Goal: Task Accomplishment & Management: Manage account settings

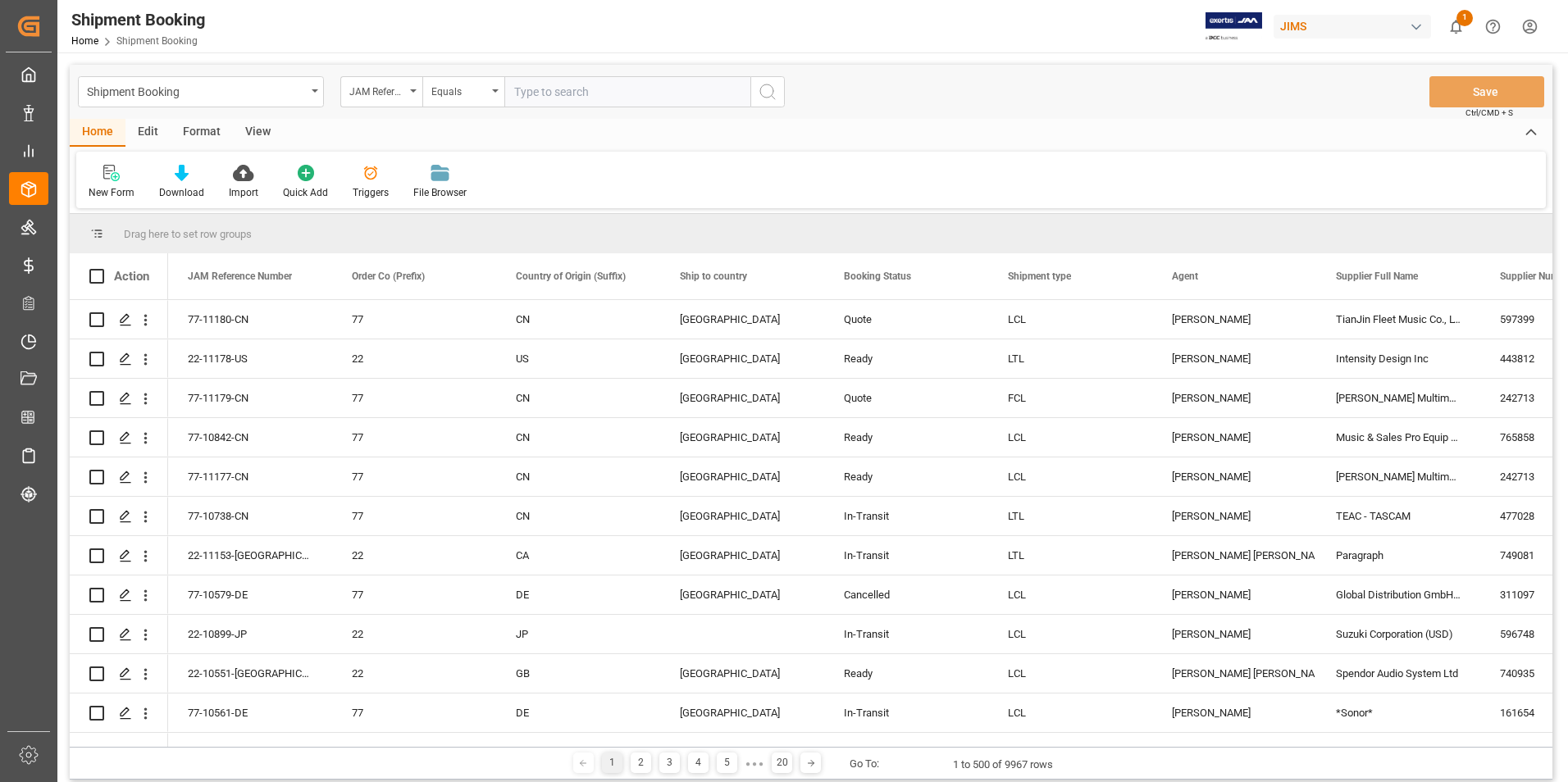
click at [569, 81] on input "text" at bounding box center [627, 92] width 246 height 31
paste input "22-11135-US"
type input "22-11135-US"
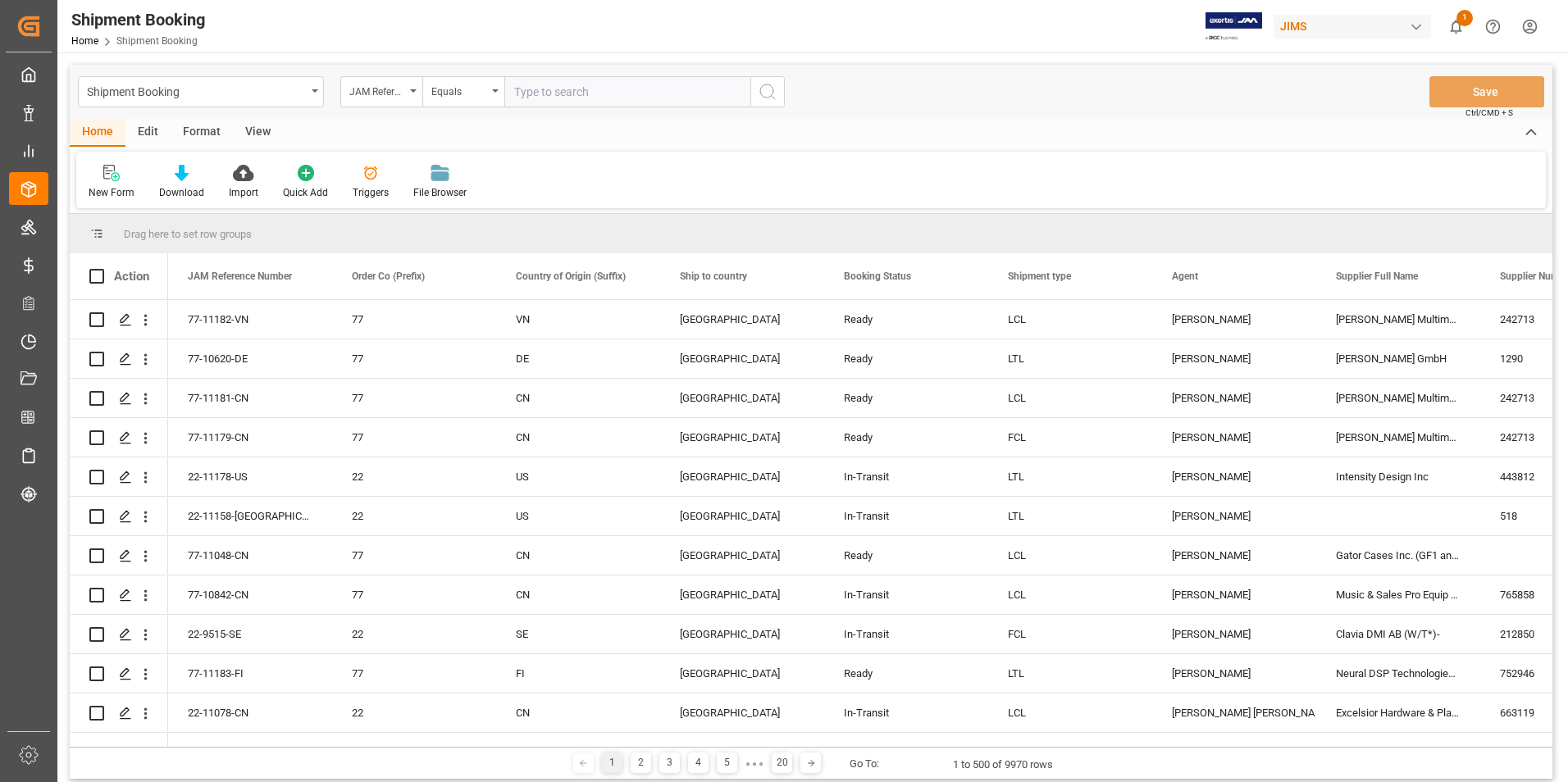
click at [562, 98] on input "text" at bounding box center [627, 92] width 246 height 31
paste input "77-9653-US"
type input "77-9653-US"
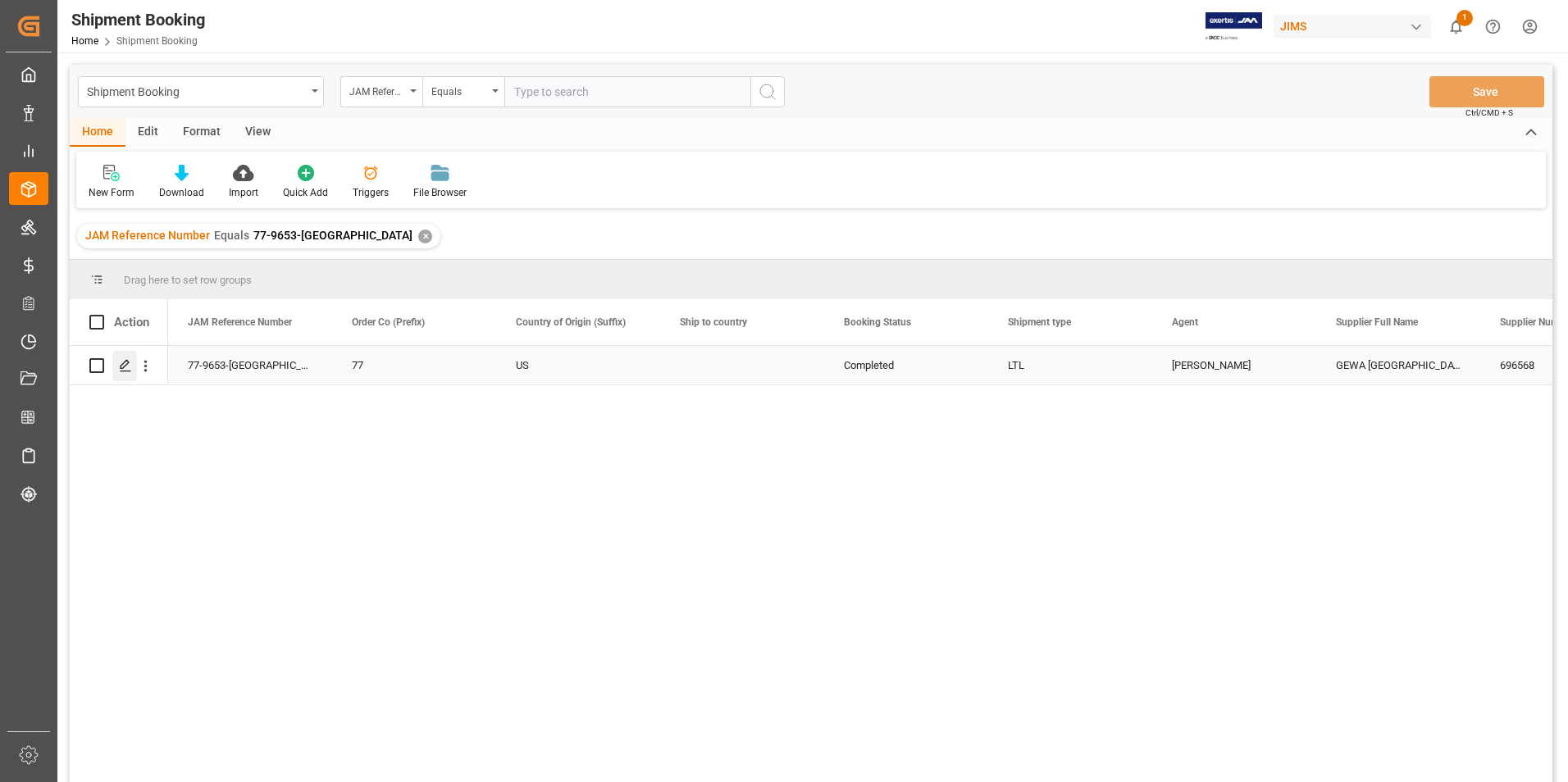
click at [125, 361] on icon "Press SPACE to select this row." at bounding box center [125, 365] width 13 height 13
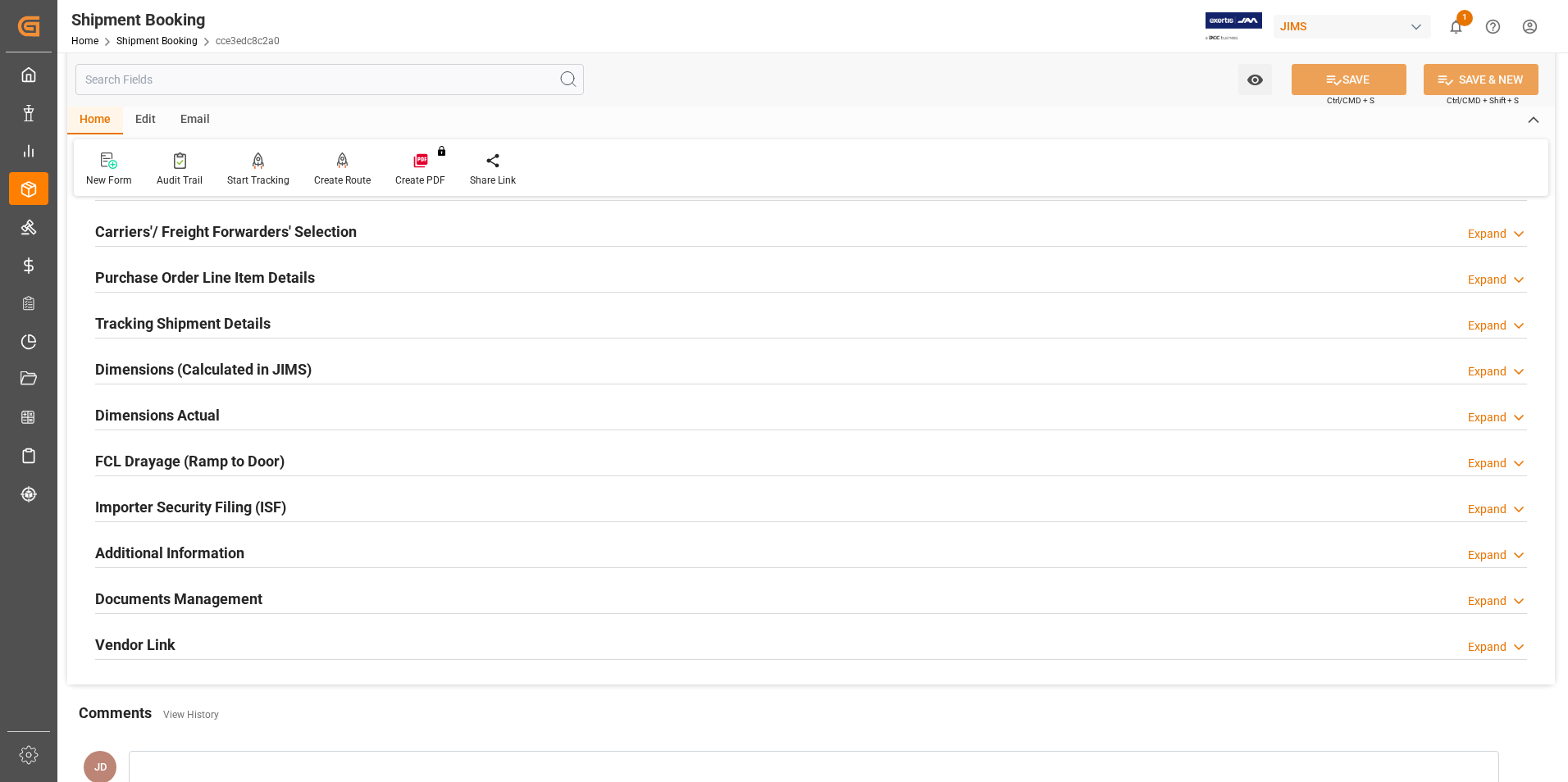
scroll to position [410, 0]
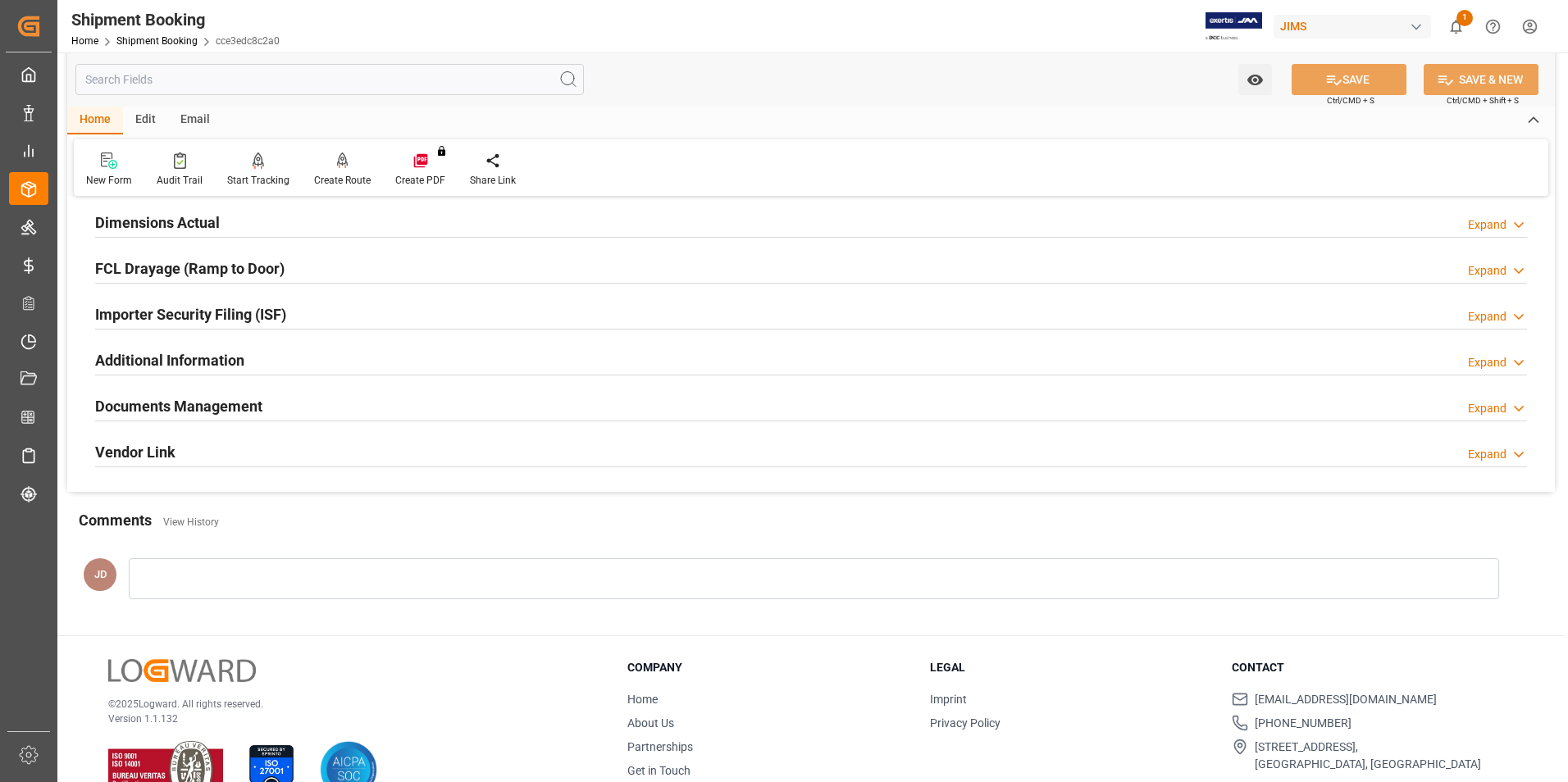
click at [205, 397] on h2 "Documents Management" at bounding box center [178, 407] width 167 height 22
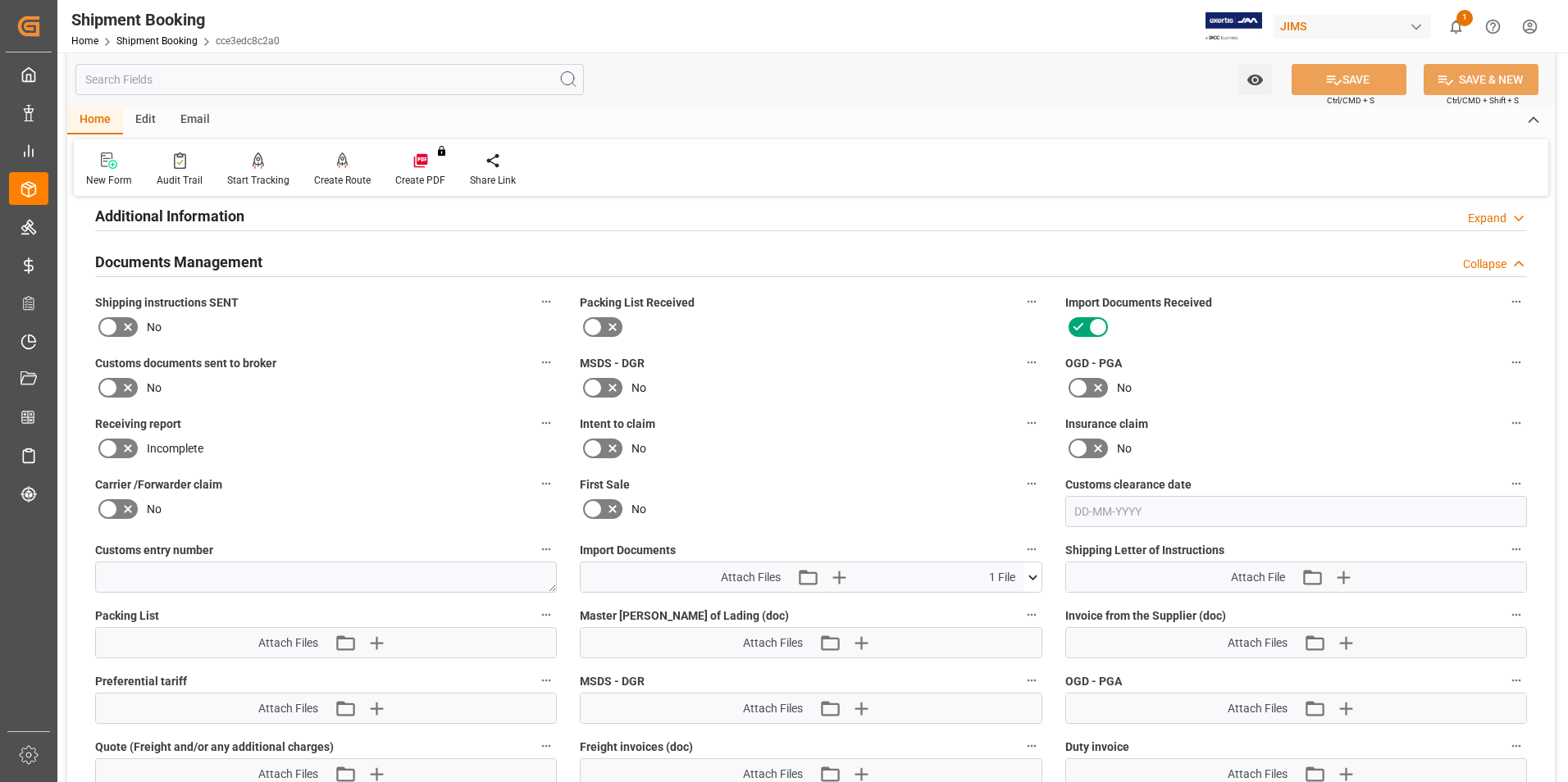
scroll to position [574, 0]
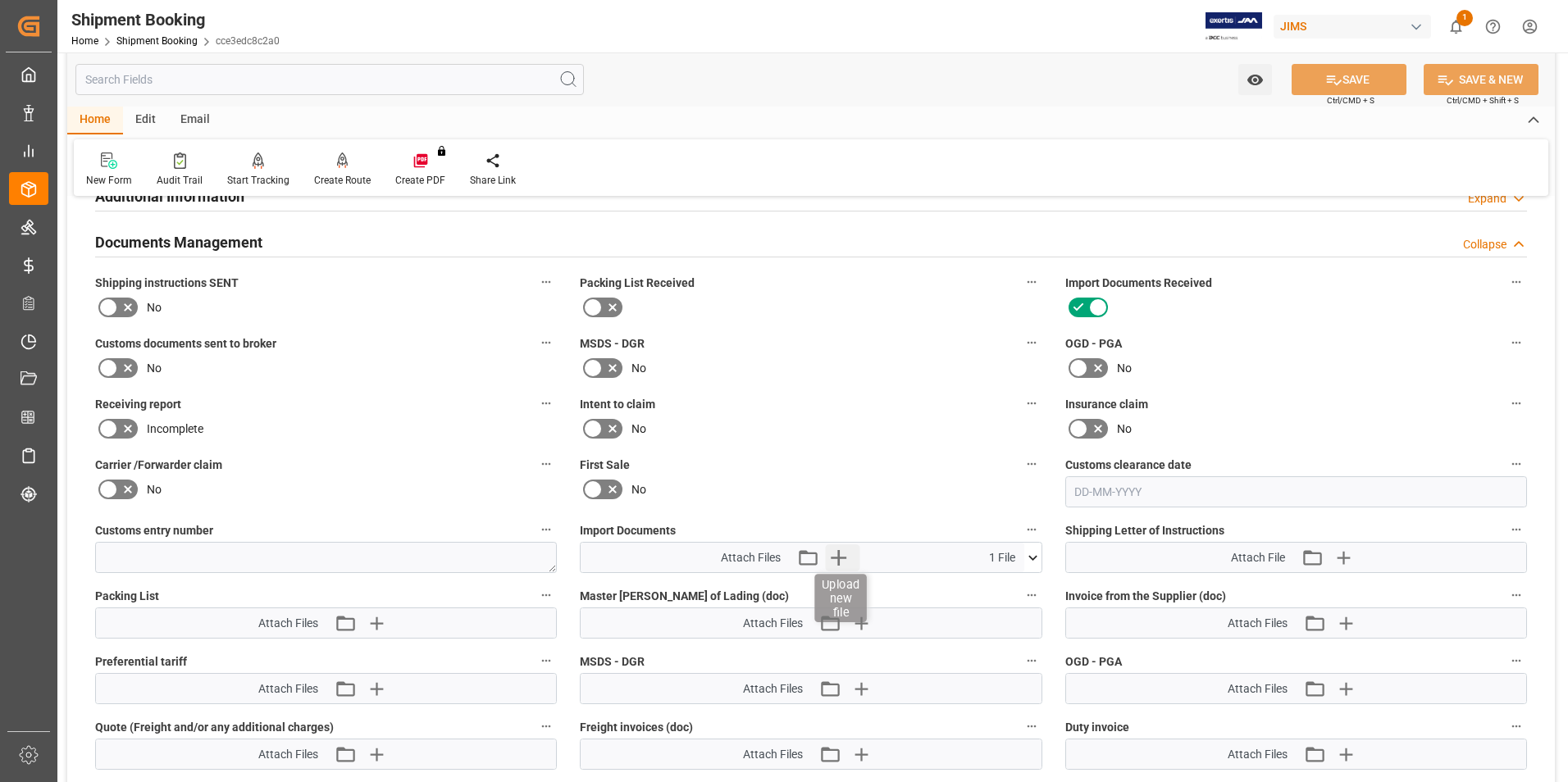
click at [839, 557] on icon "button" at bounding box center [839, 558] width 15 height 15
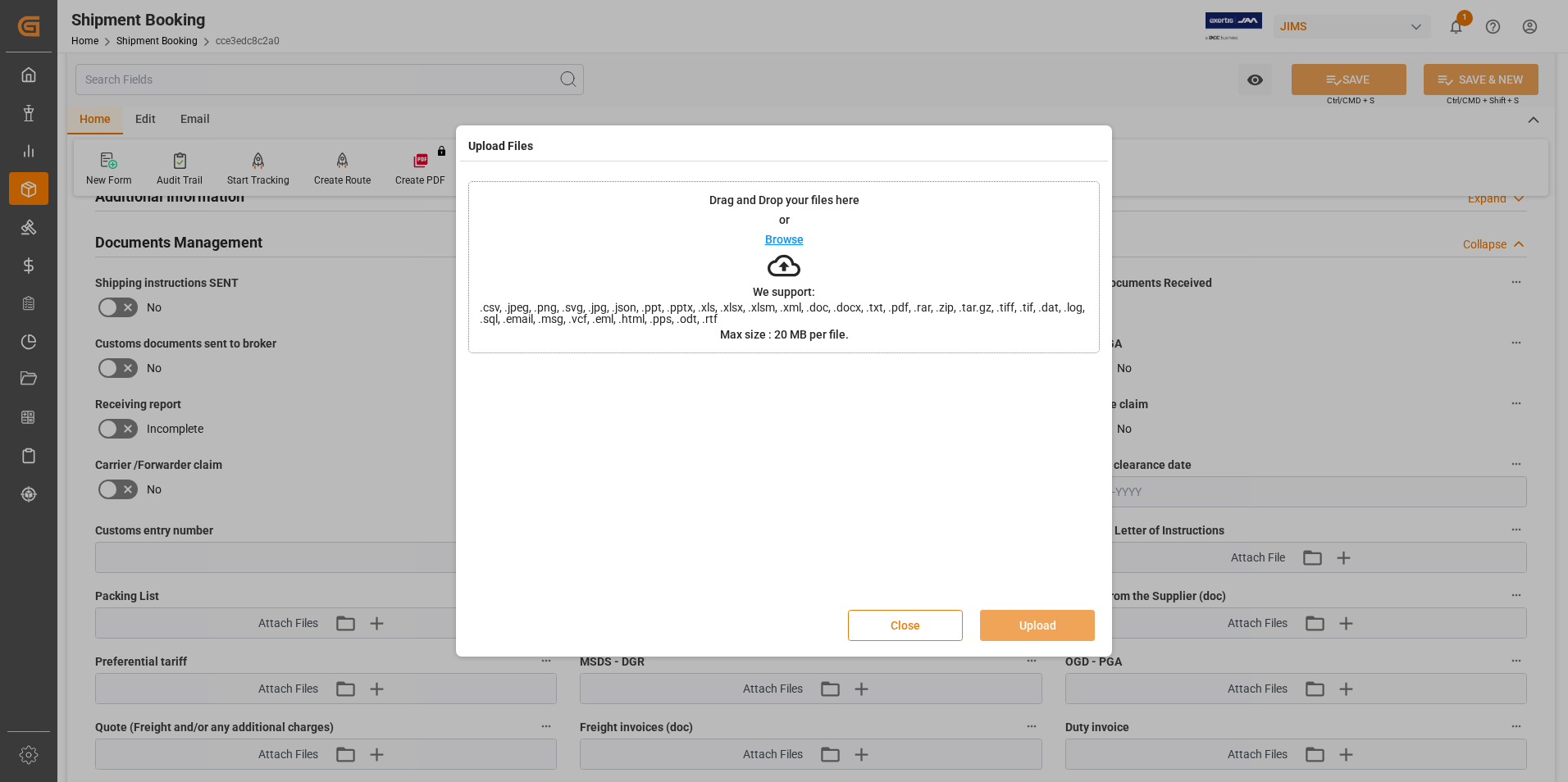
click at [899, 624] on button "Close" at bounding box center [905, 625] width 115 height 31
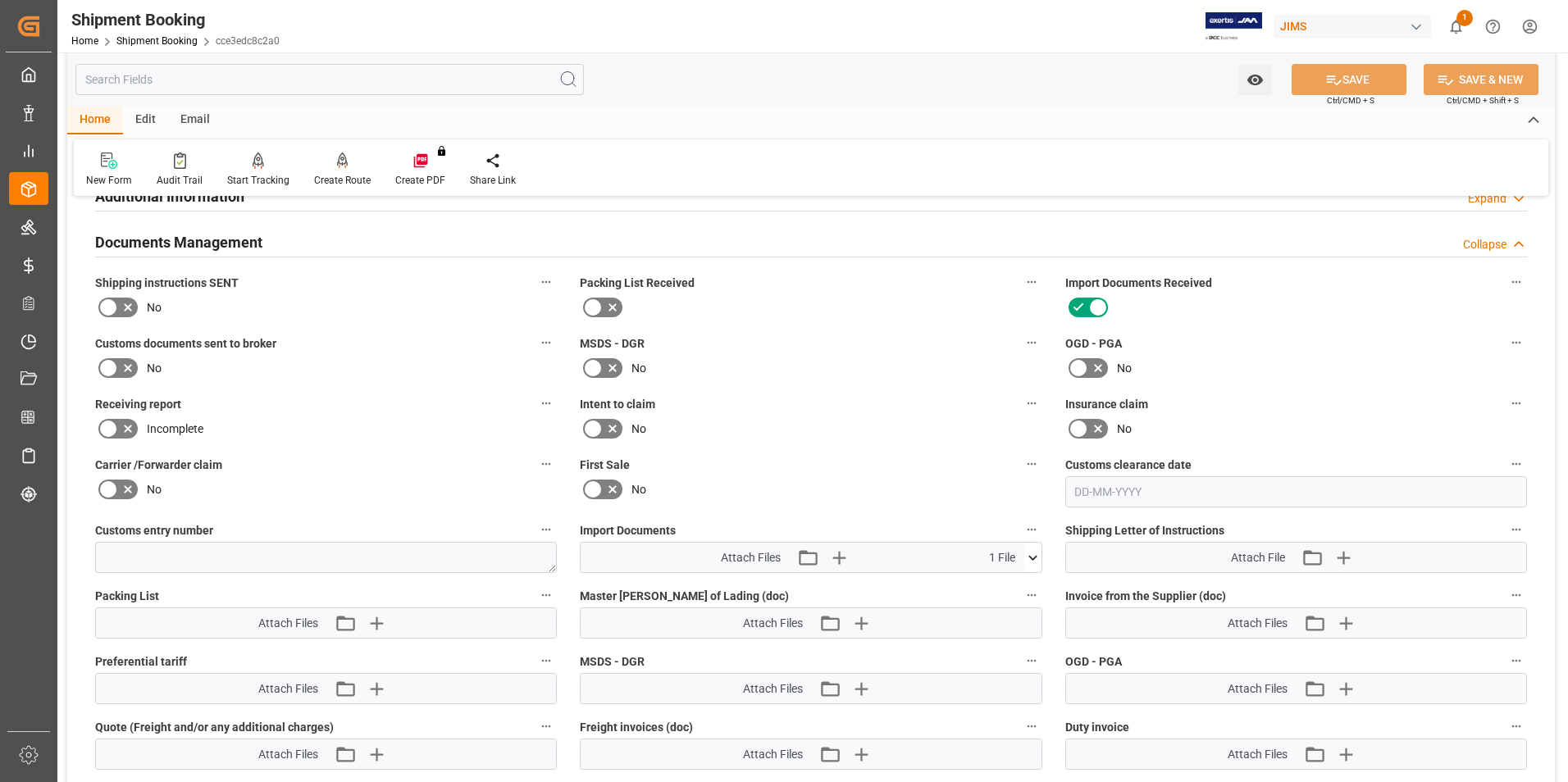
click at [1034, 555] on icon at bounding box center [1033, 558] width 17 height 17
click at [1022, 585] on icon at bounding box center [1023, 588] width 17 height 17
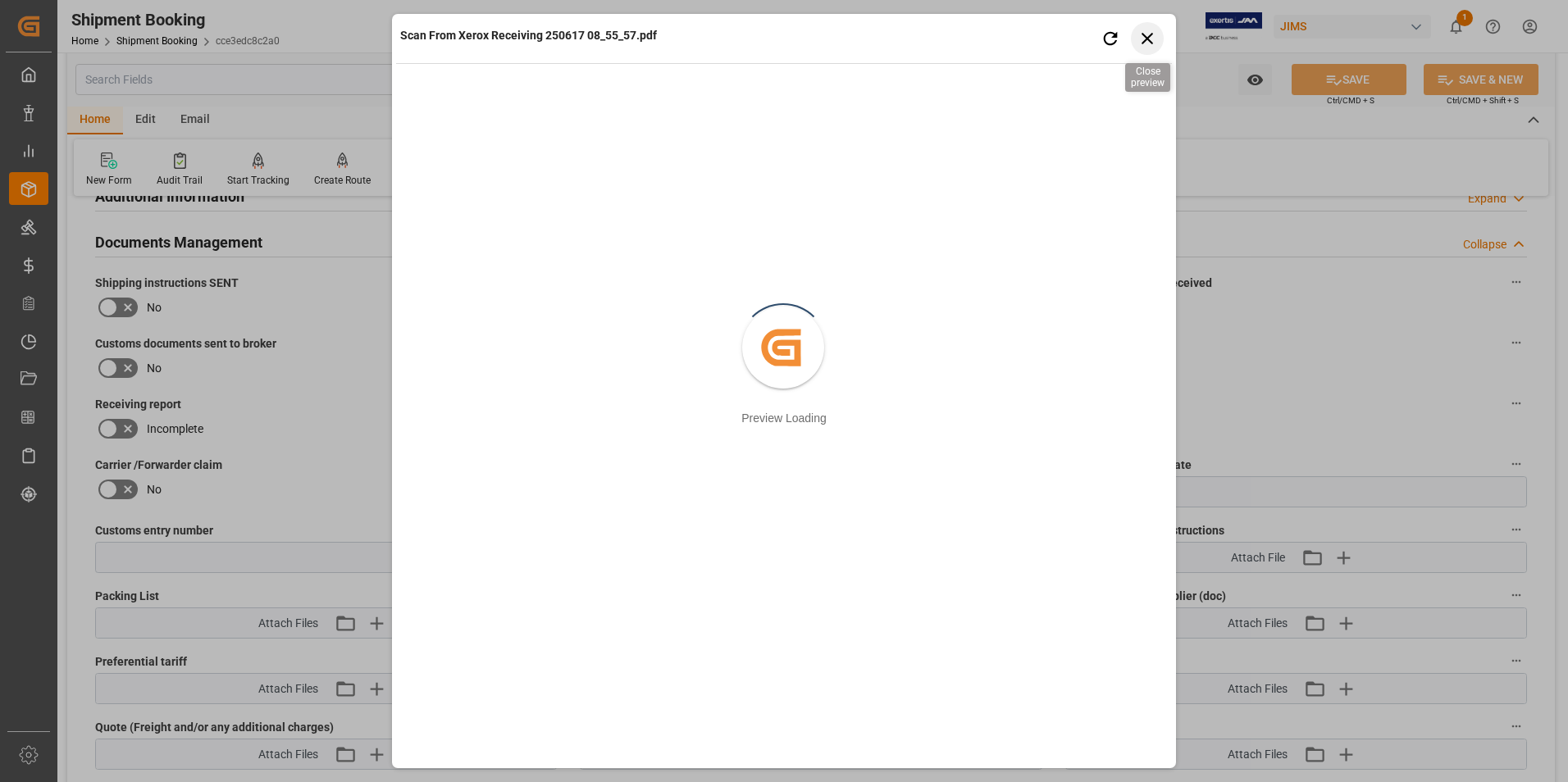
click at [1148, 39] on icon "button" at bounding box center [1147, 38] width 11 height 11
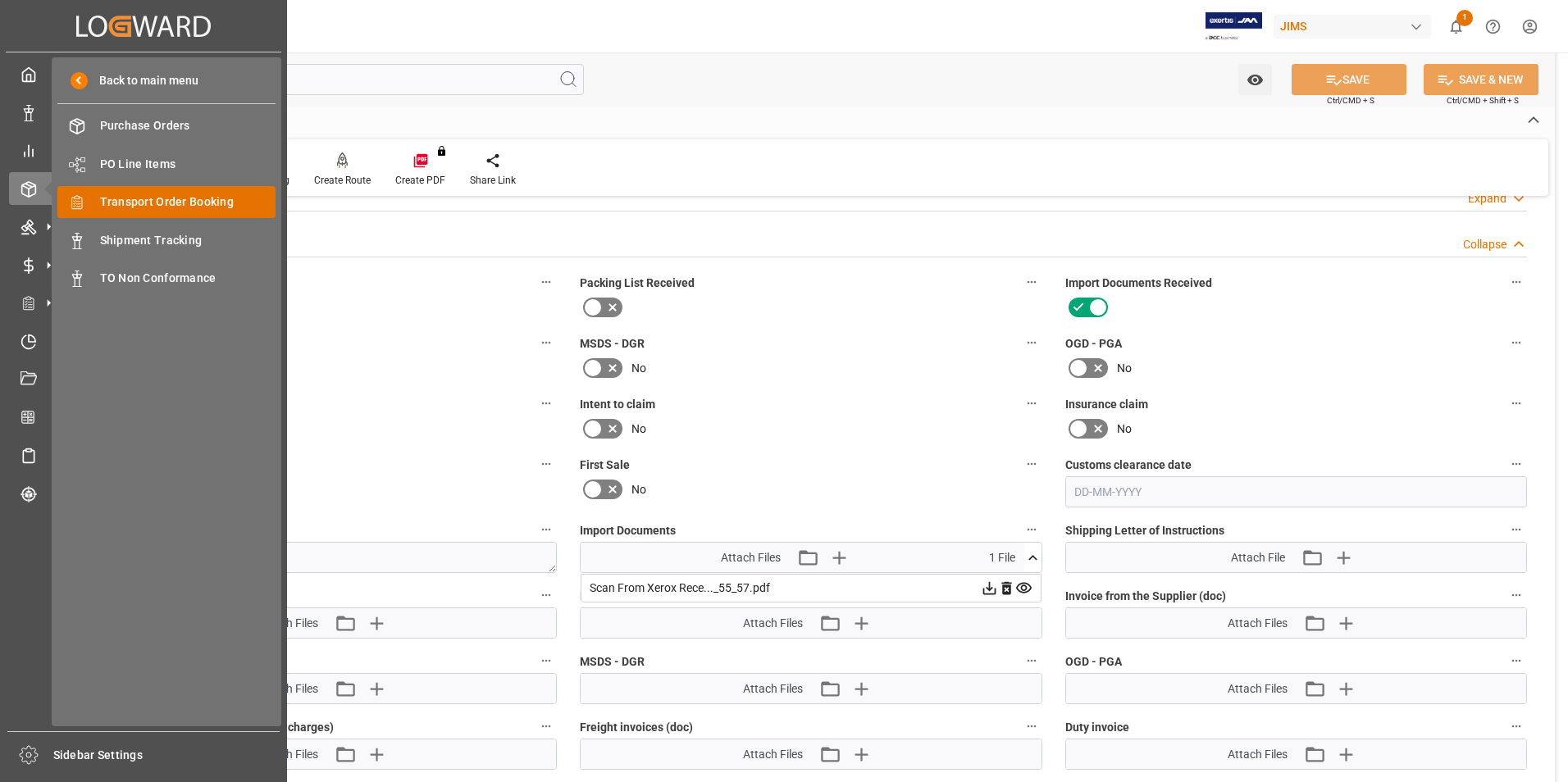
click at [186, 203] on span "Transport Order Booking" at bounding box center [188, 202] width 176 height 17
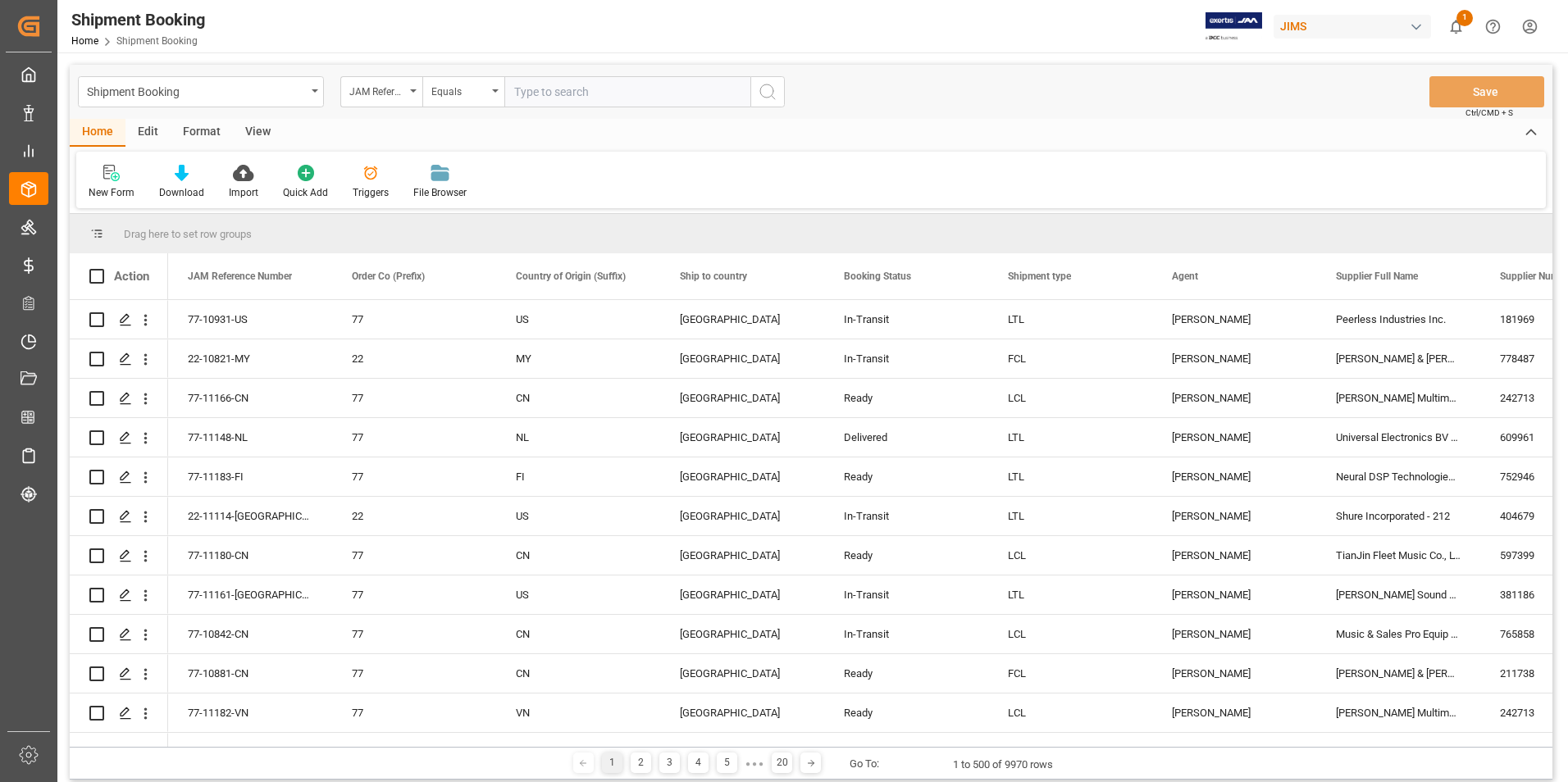
click at [557, 91] on input "text" at bounding box center [627, 92] width 246 height 31
type input "22-1162-GB"
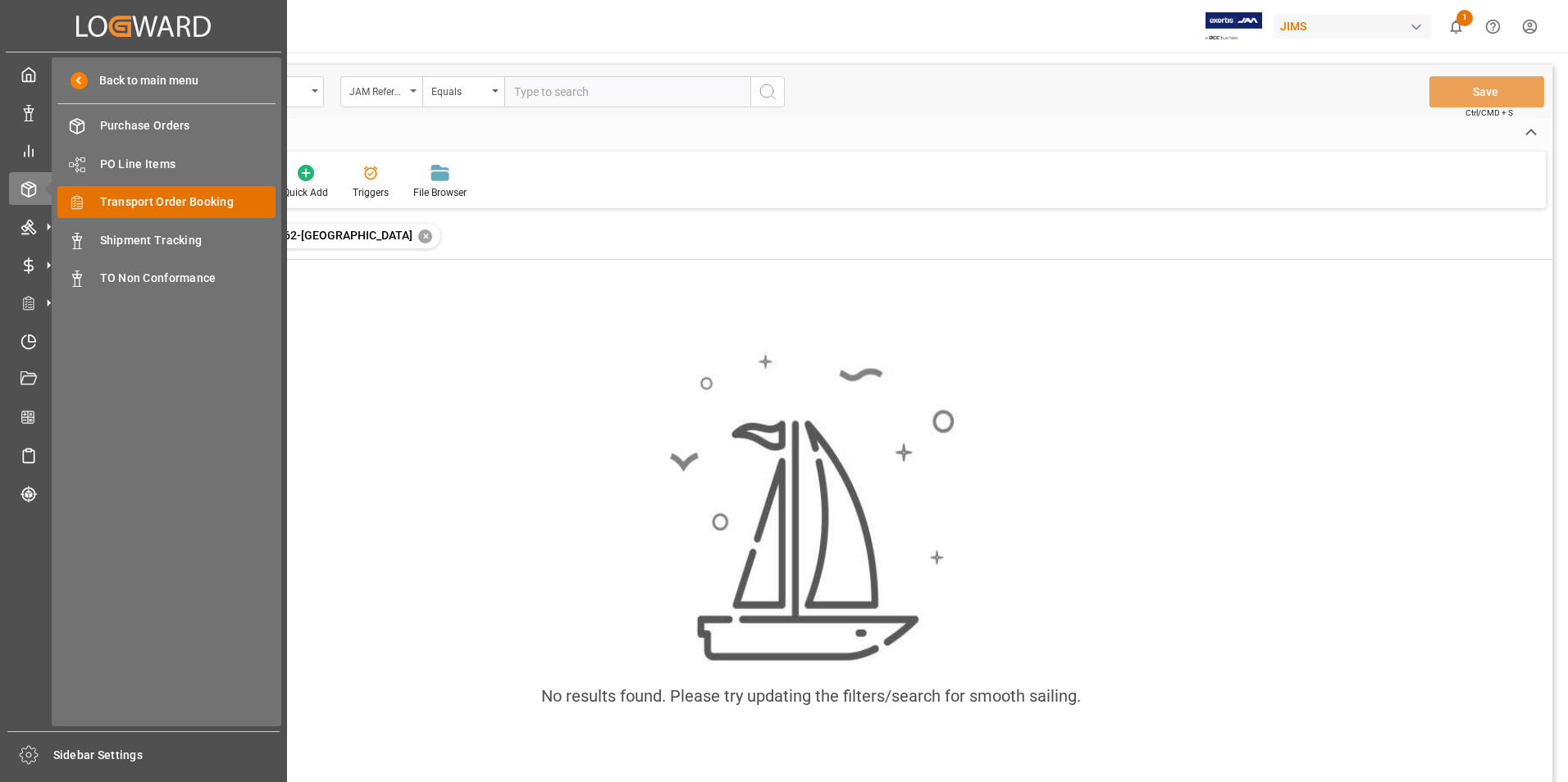
click at [194, 198] on span "Transport Order Booking" at bounding box center [188, 202] width 176 height 17
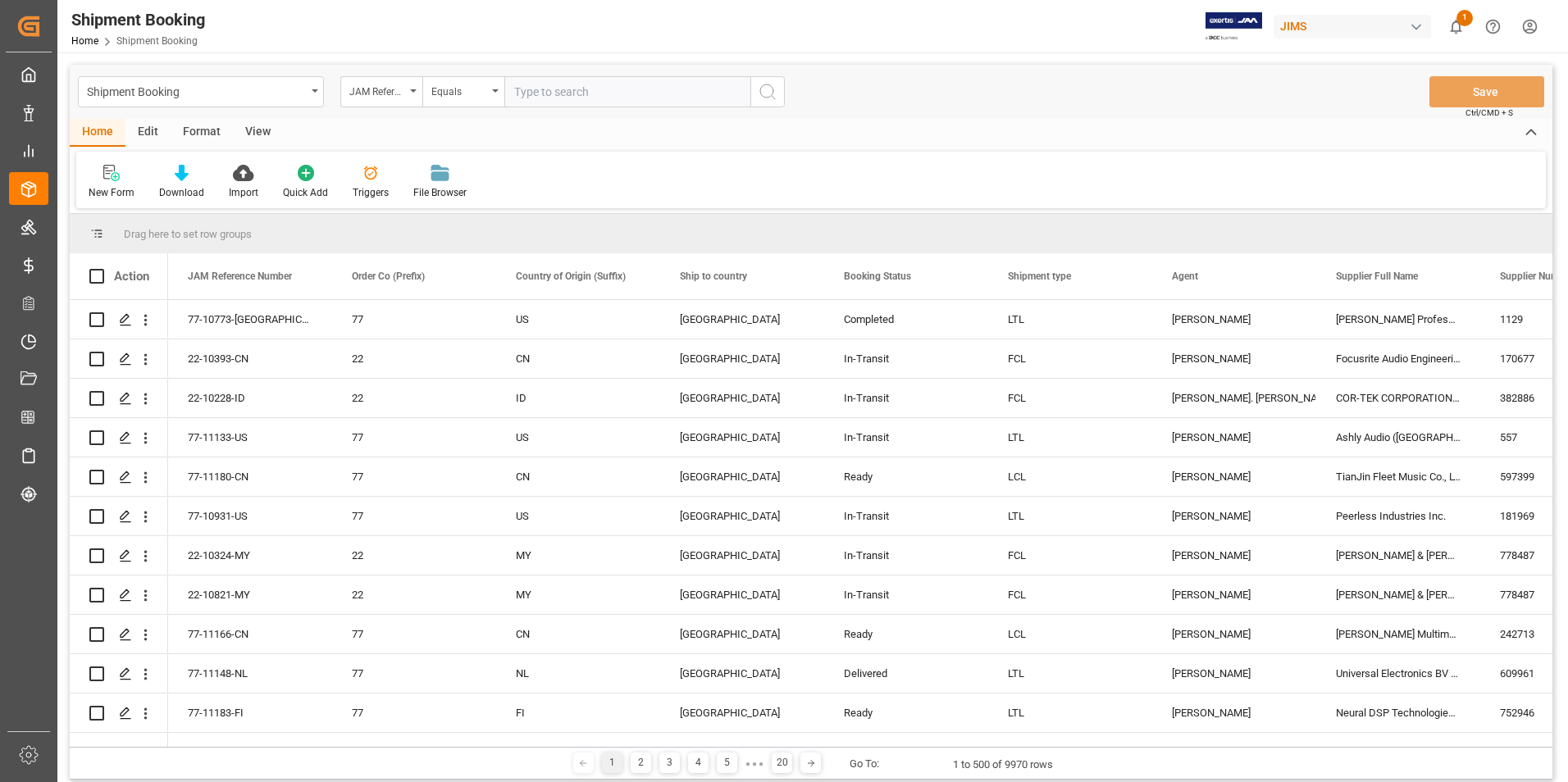
click at [545, 98] on input "text" at bounding box center [627, 92] width 246 height 31
type input "22-11162-[GEOGRAPHIC_DATA]"
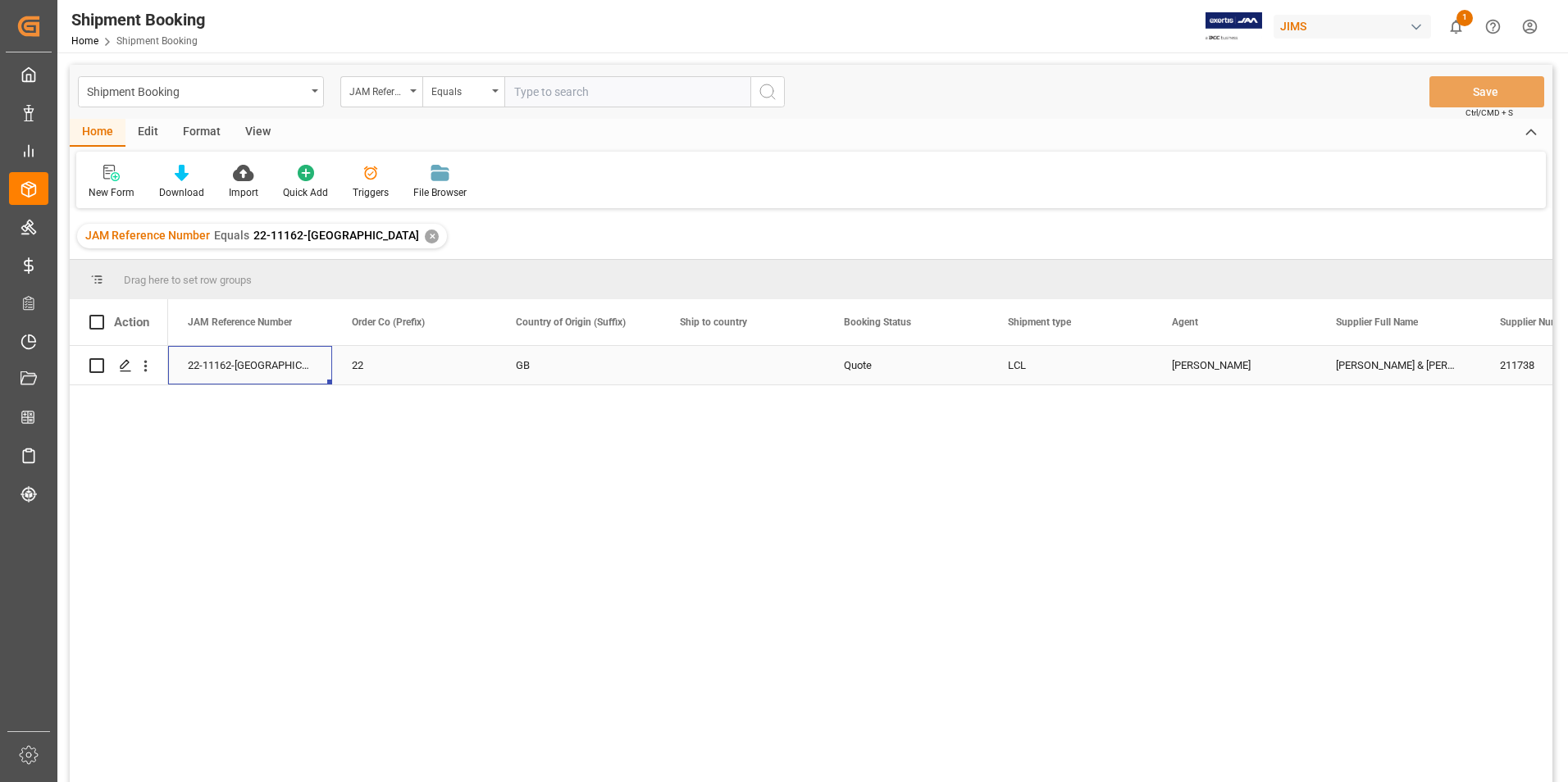
drag, startPoint x: 252, startPoint y: 367, endPoint x: 241, endPoint y: 367, distance: 11.0
click at [241, 367] on div "22-11162-[GEOGRAPHIC_DATA]" at bounding box center [250, 365] width 164 height 39
click at [255, 361] on div "22-11162-[GEOGRAPHIC_DATA]" at bounding box center [250, 365] width 164 height 39
click at [255, 361] on input "22-11162-[GEOGRAPHIC_DATA]" at bounding box center [250, 374] width 138 height 31
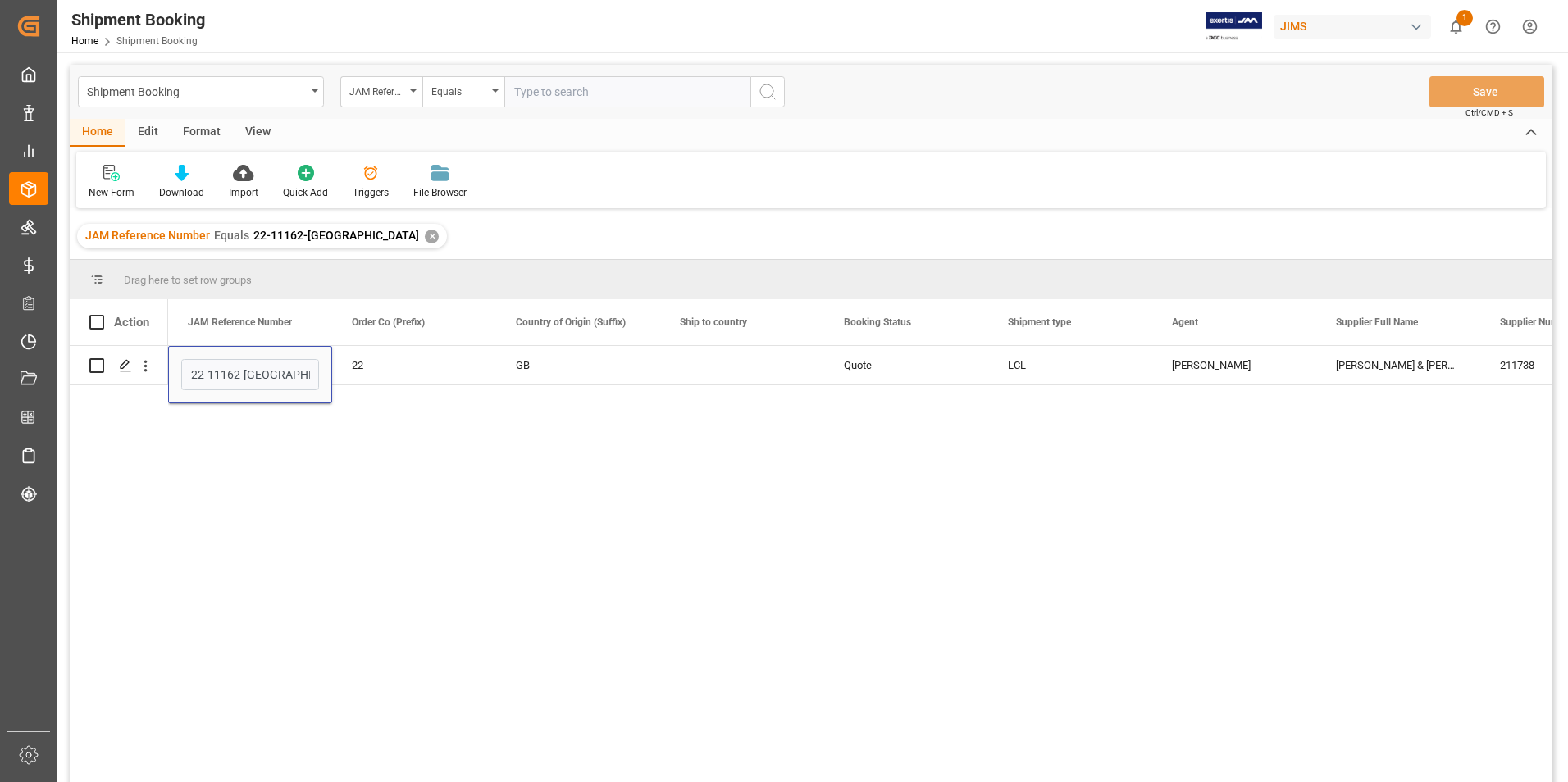
click at [302, 454] on div "22-11162-GB 22 GB Quote LCL Jacques Denis ALLEN & HEATH 211738 0" at bounding box center [860, 570] width 1384 height 447
click at [130, 358] on div "Press SPACE to select this row." at bounding box center [124, 366] width 25 height 30
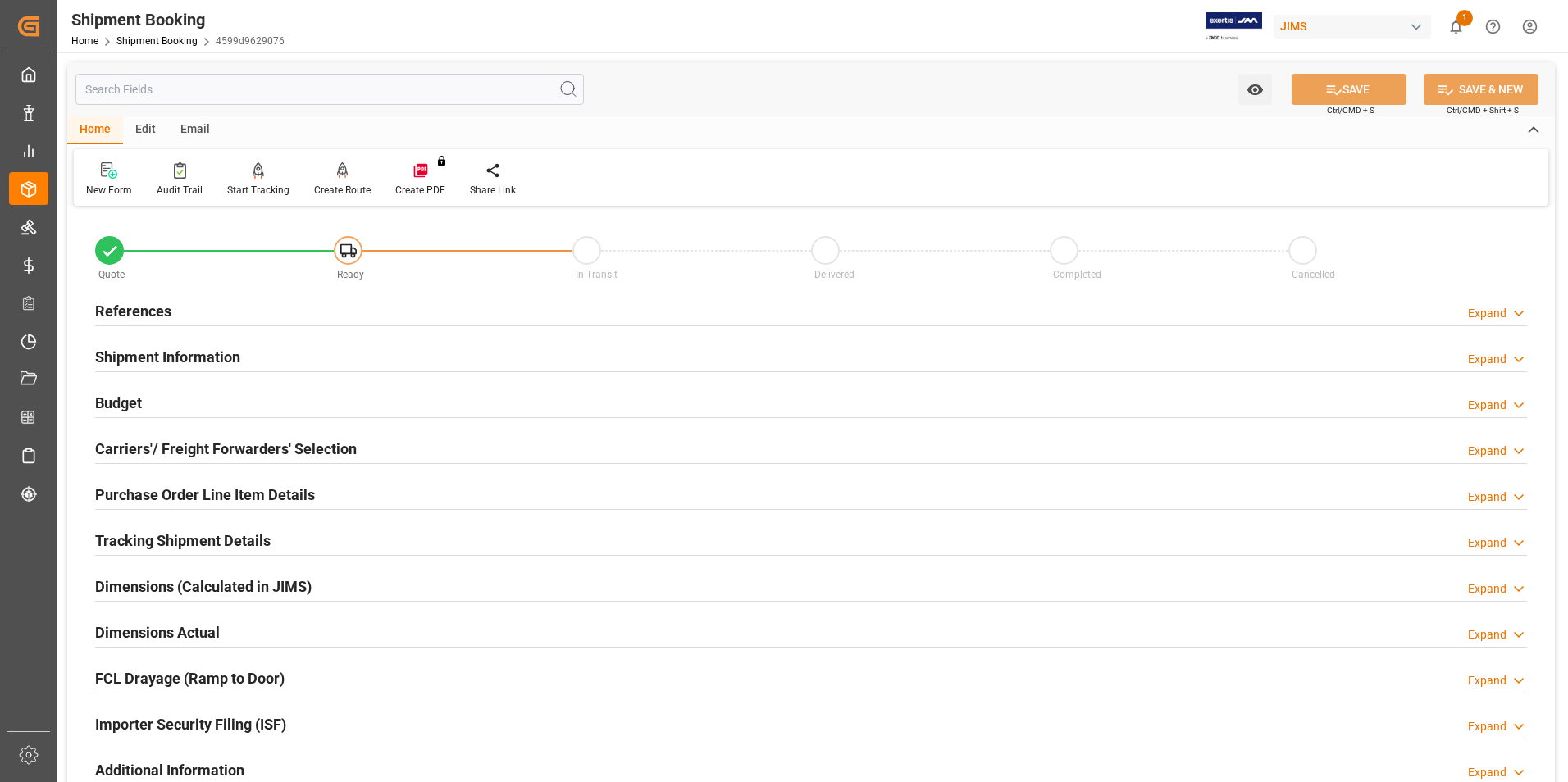
click at [135, 351] on h2 "Shipment Information" at bounding box center [167, 357] width 145 height 22
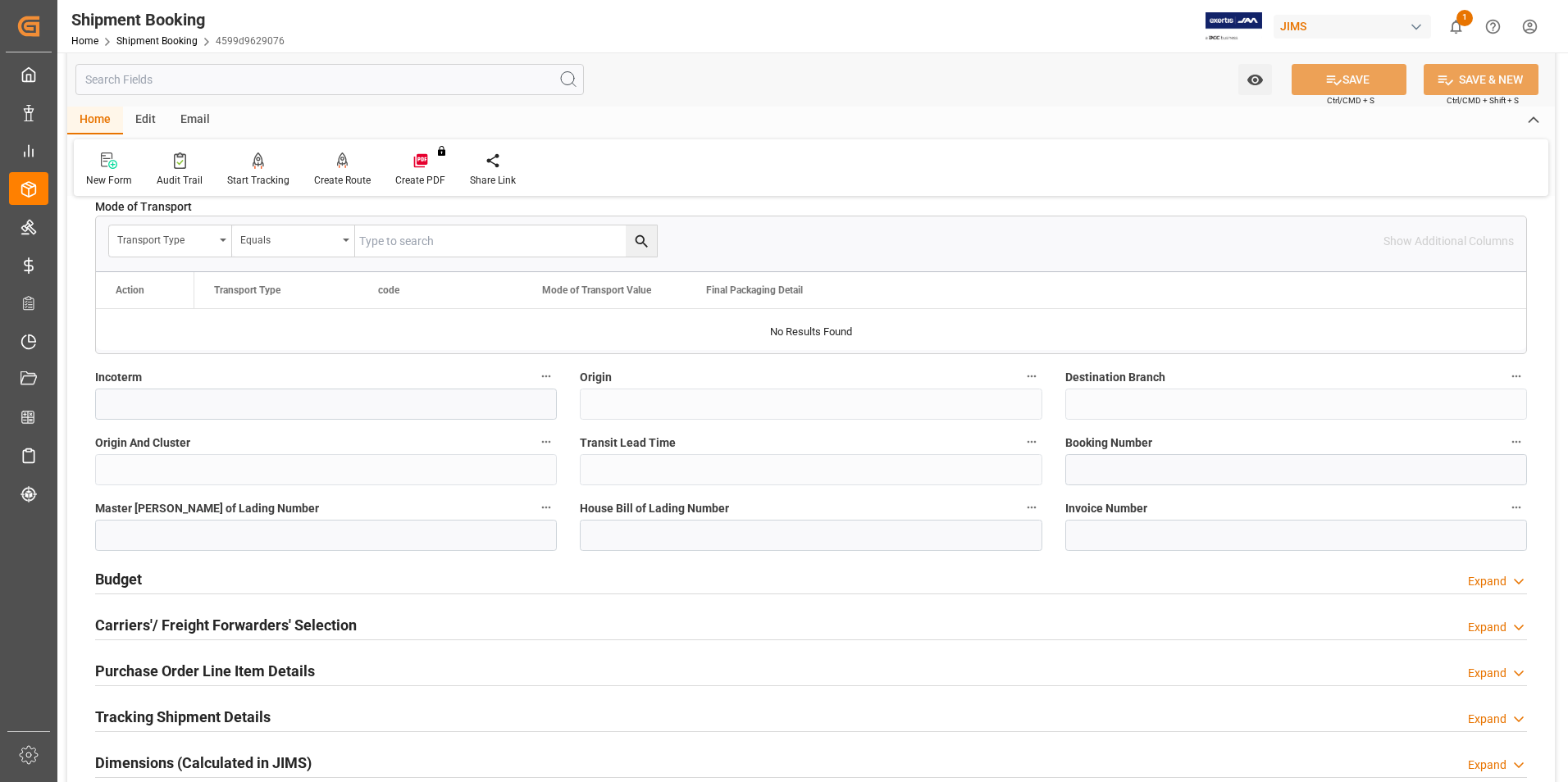
scroll to position [492, 0]
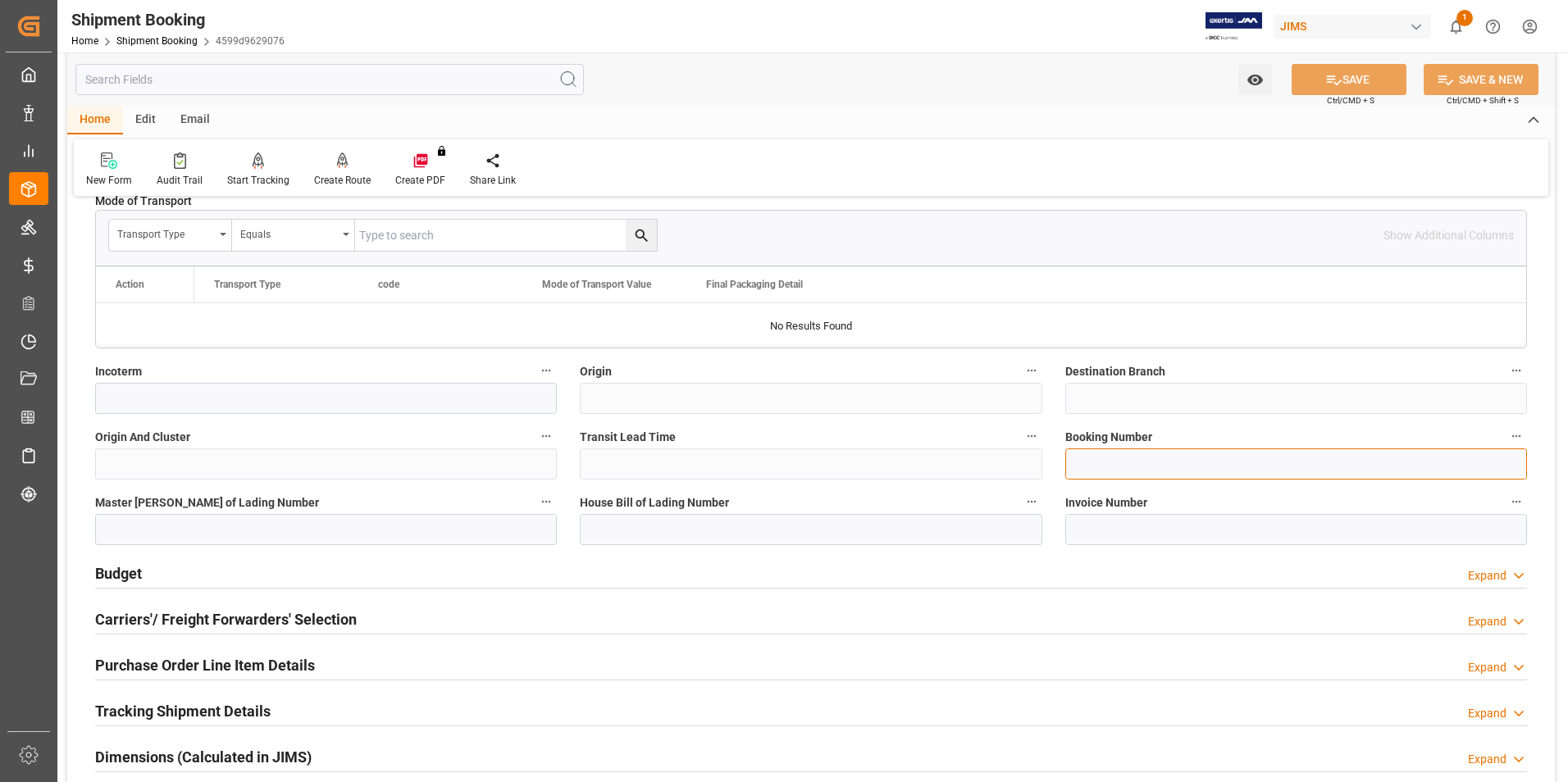
click at [1127, 461] on input at bounding box center [1296, 464] width 462 height 31
paste input "884559532444"
type input "884559532444"
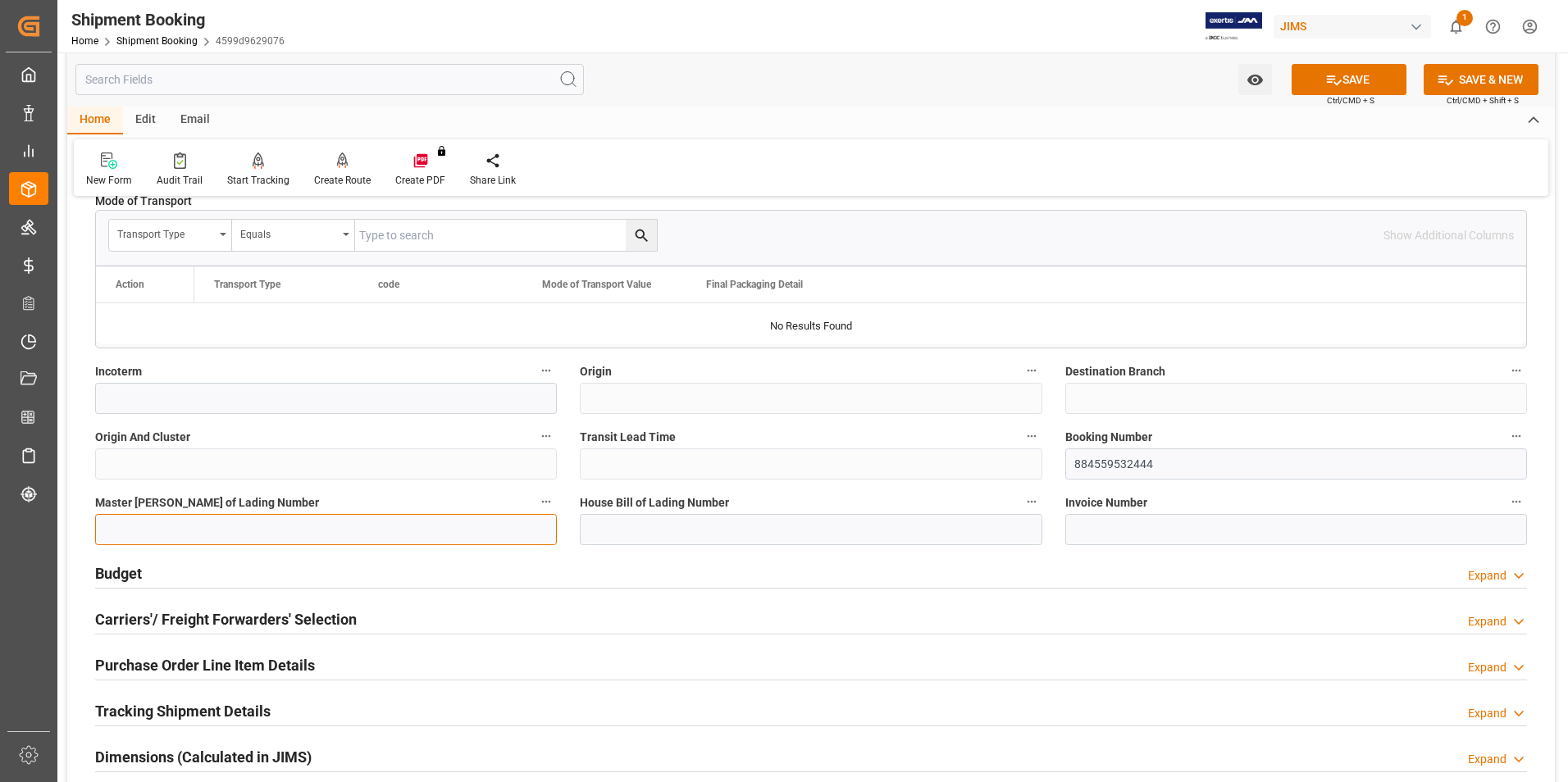
click at [183, 530] on input at bounding box center [325, 529] width 462 height 31
paste input "884559532444"
type input "884559532444"
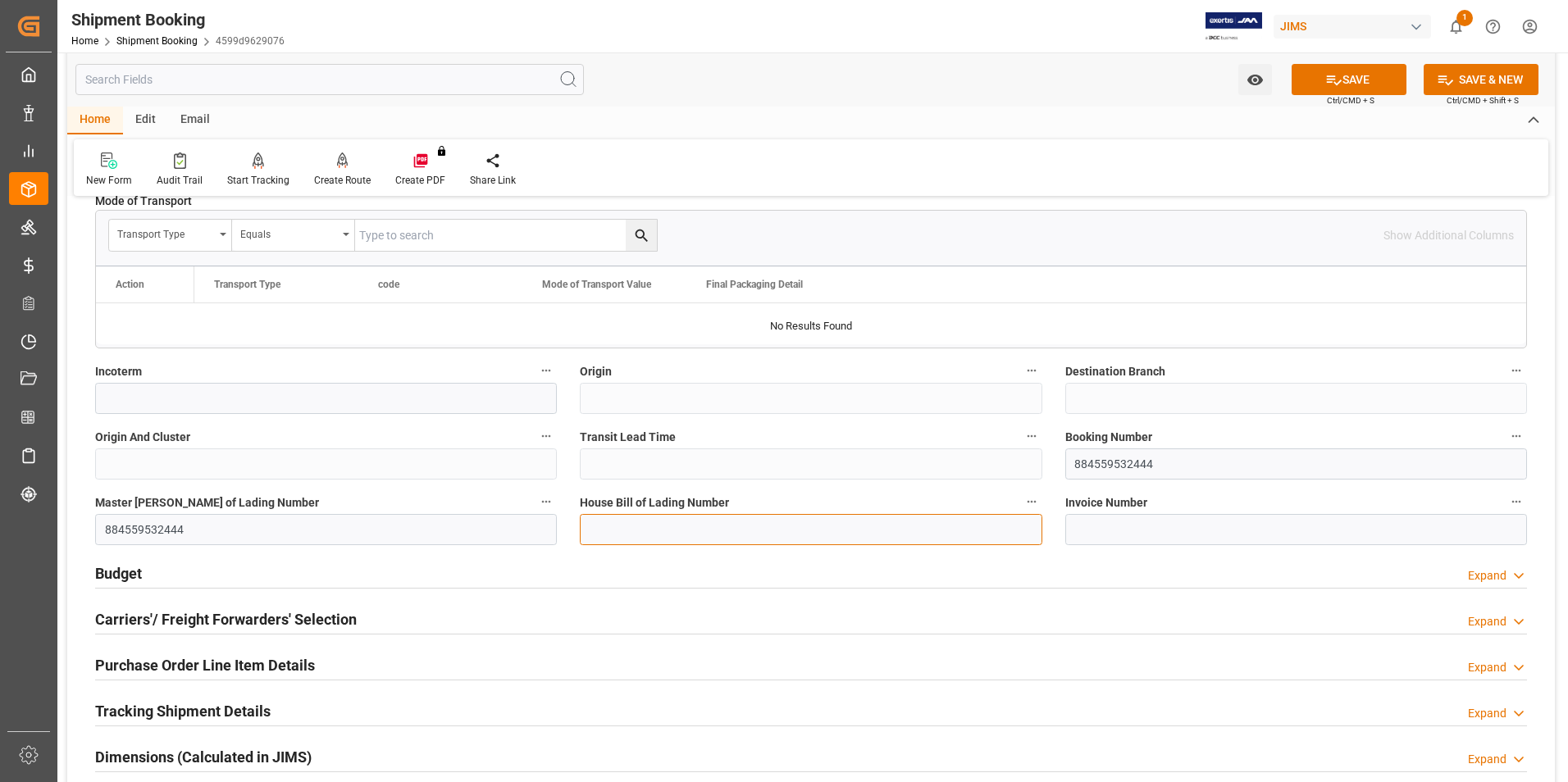
click at [668, 536] on input at bounding box center [810, 529] width 462 height 31
paste input "884559532444"
type input "884559532444"
click at [1327, 80] on icon at bounding box center [1333, 80] width 15 height 9
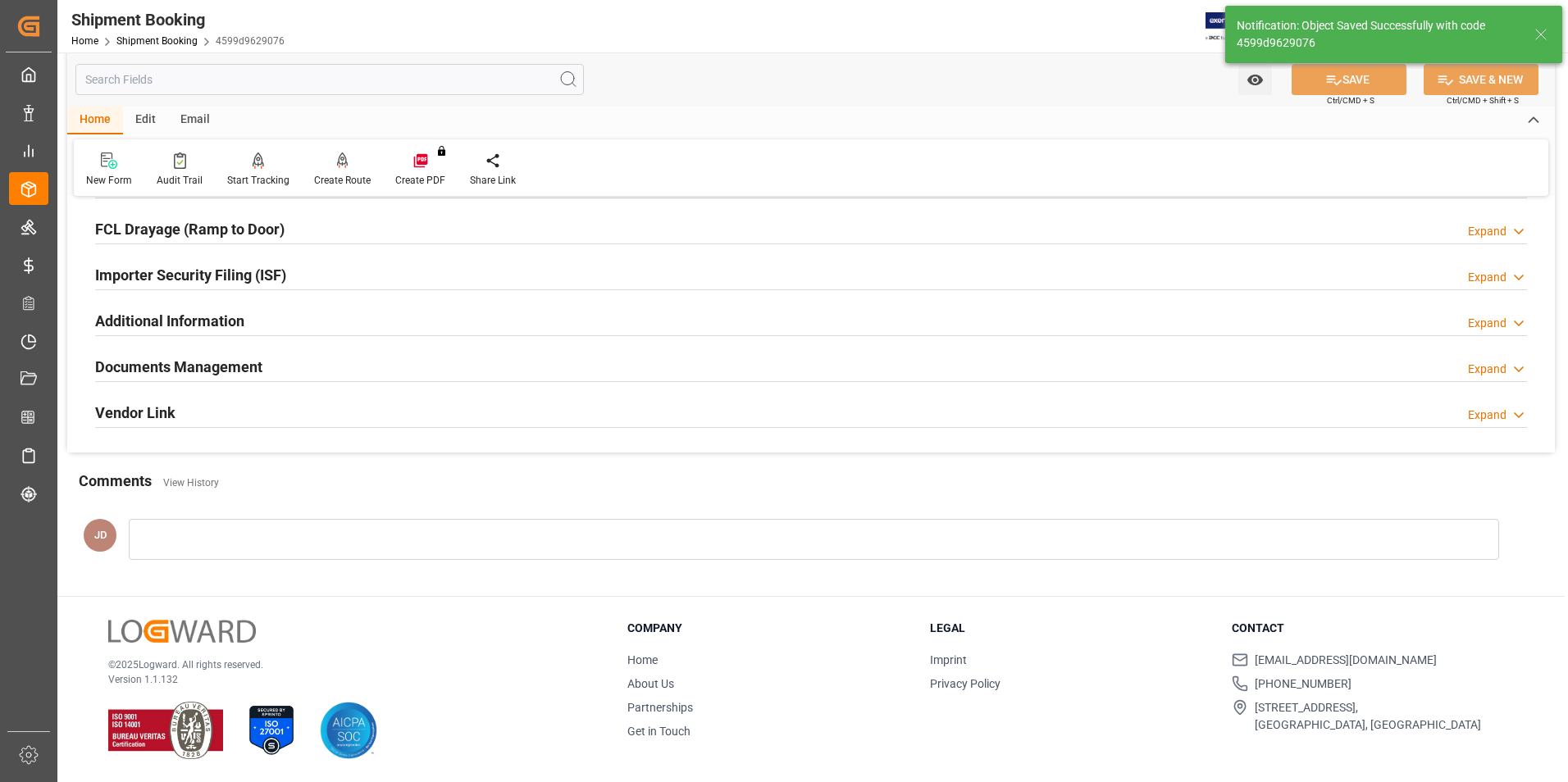
scroll to position [0, 0]
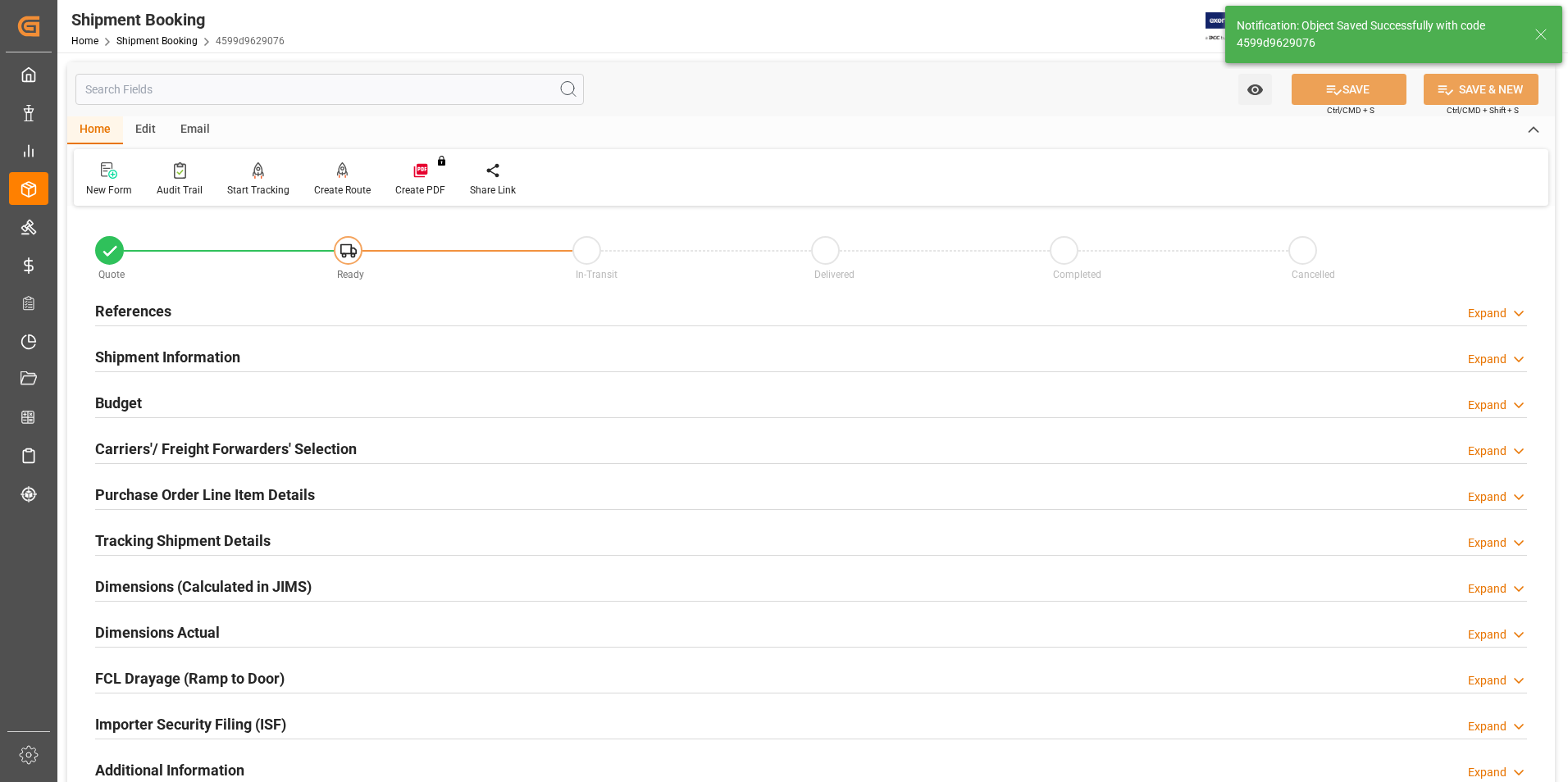
click at [112, 399] on h2 "Budget" at bounding box center [118, 403] width 47 height 22
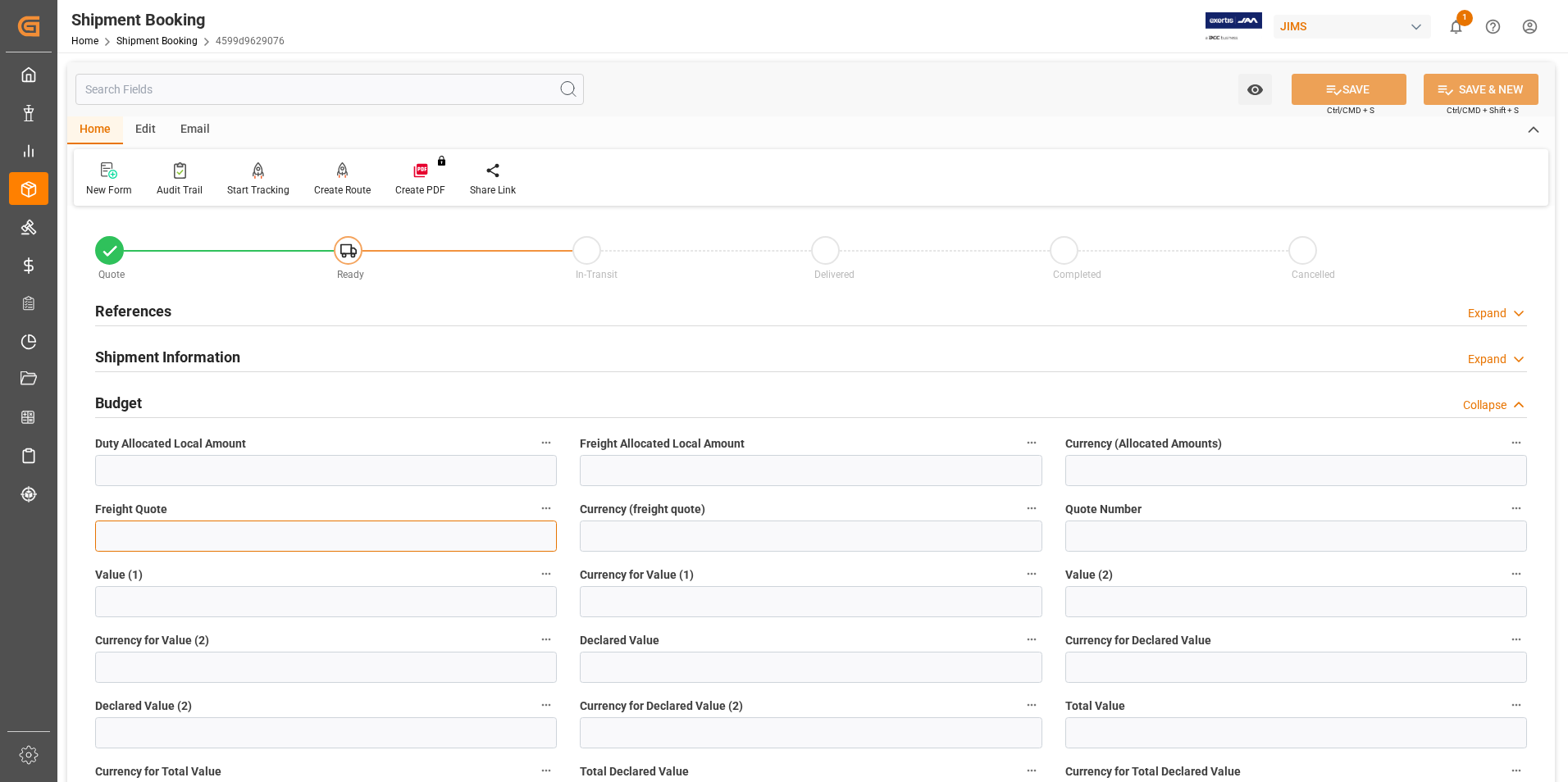
click at [201, 531] on input "text" at bounding box center [325, 536] width 462 height 31
type input "340"
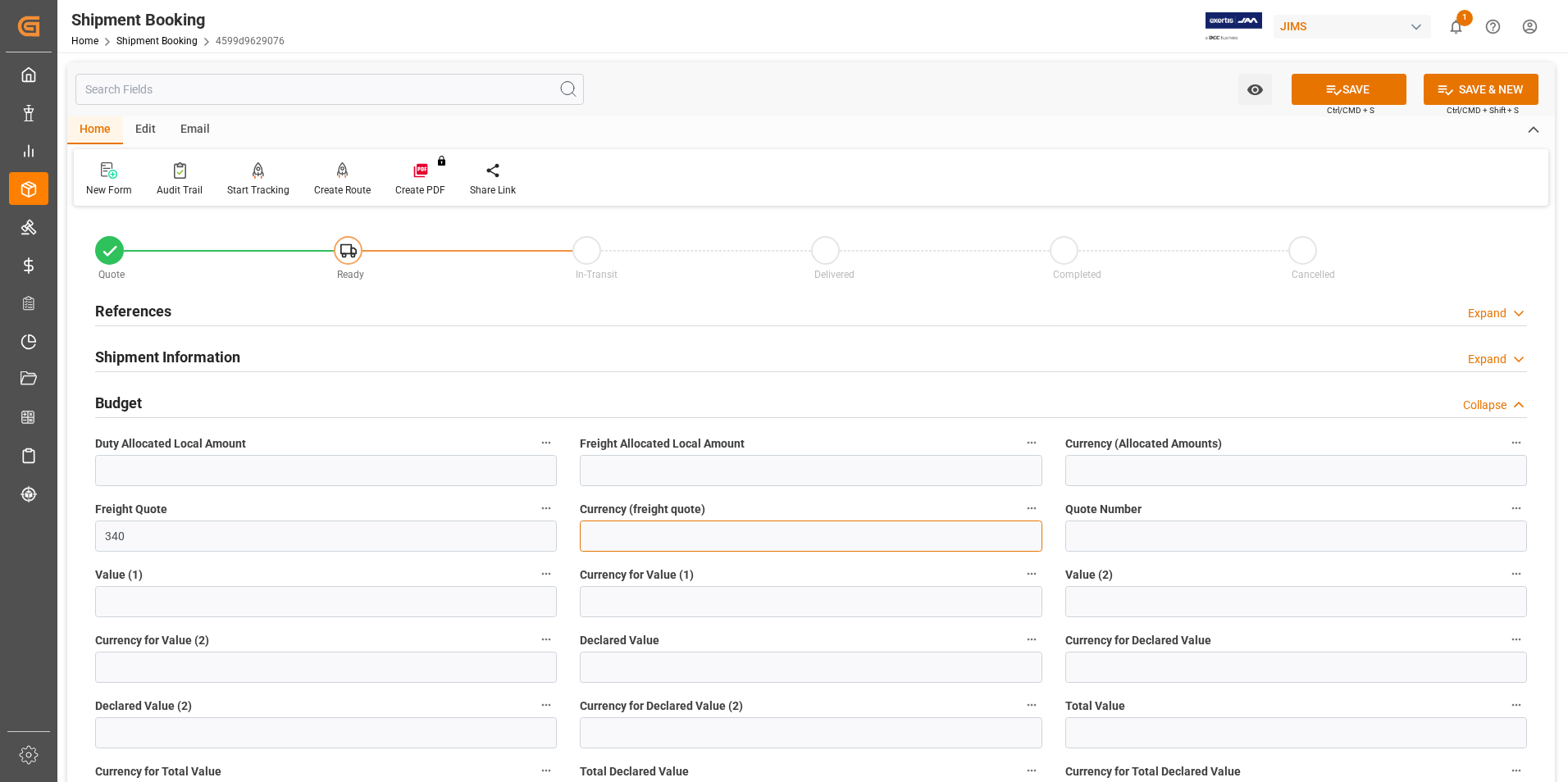
click at [730, 540] on input at bounding box center [810, 536] width 462 height 31
type input "usd"
click at [619, 660] on input "text" at bounding box center [810, 667] width 462 height 31
click at [654, 671] on input "text" at bounding box center [810, 667] width 462 height 31
type input "3893.69"
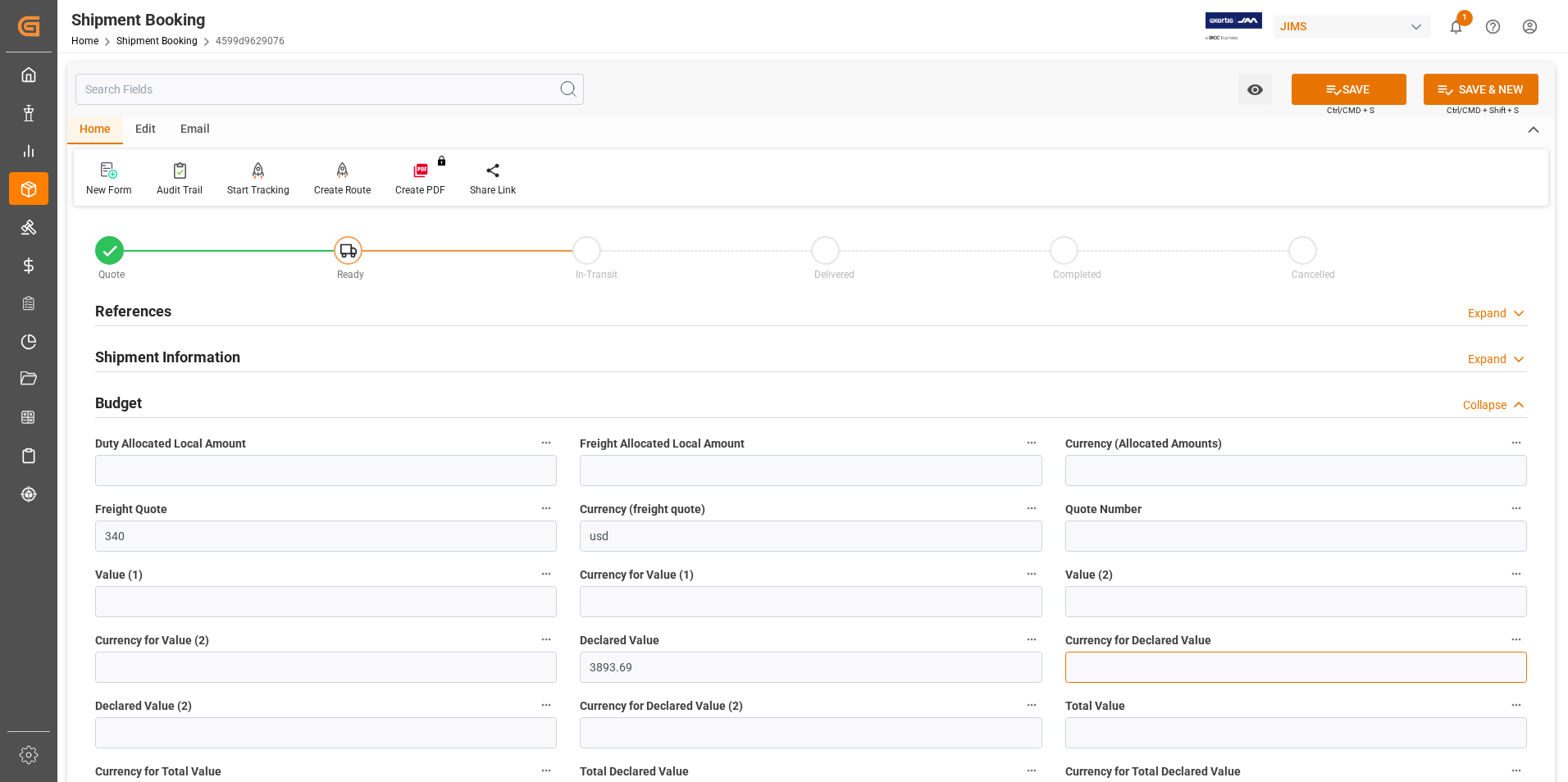
click at [1152, 673] on input at bounding box center [1296, 667] width 462 height 31
type input "usd"
click at [1377, 80] on button "SAVE" at bounding box center [1349, 89] width 115 height 31
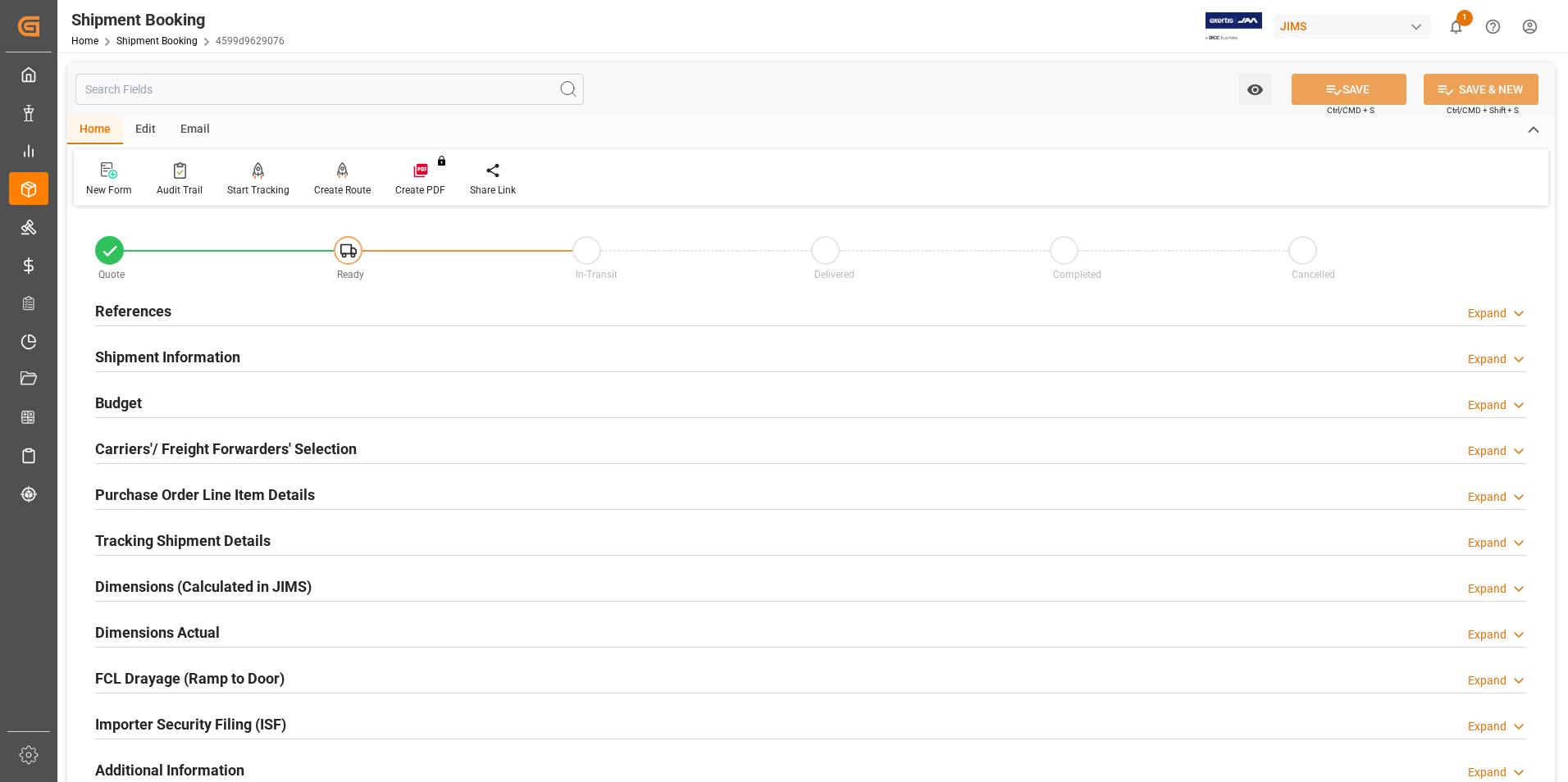
click at [154, 446] on h2 "Carriers'/ Freight Forwarders' Selection" at bounding box center [225, 449] width 261 height 22
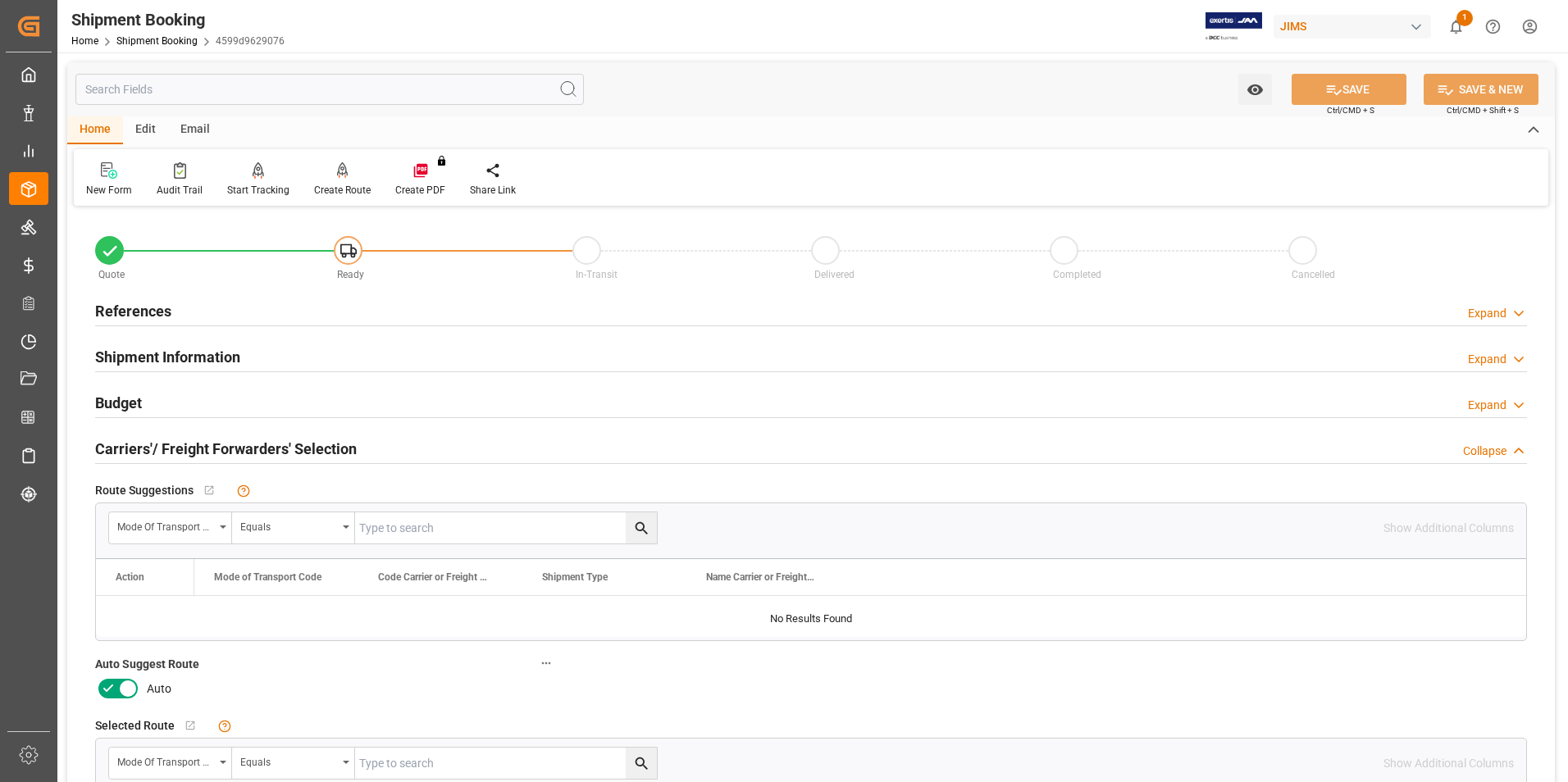
click at [108, 685] on icon at bounding box center [108, 689] width 20 height 20
click at [0, 0] on input "checkbox" at bounding box center [0, 0] width 0 height 0
click at [1379, 83] on button "SAVE" at bounding box center [1349, 89] width 115 height 31
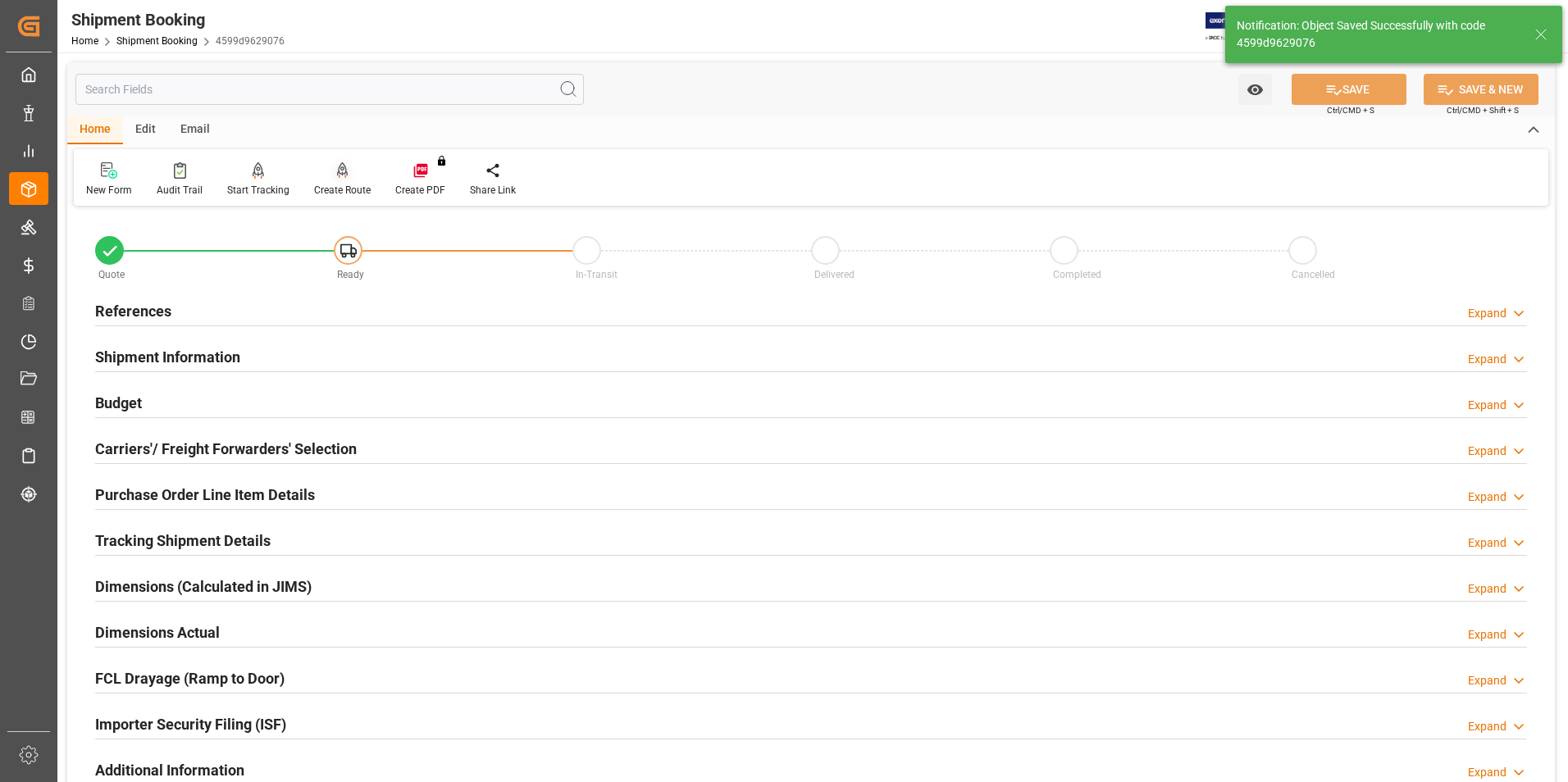
click at [339, 192] on div "Create Route" at bounding box center [343, 190] width 57 height 15
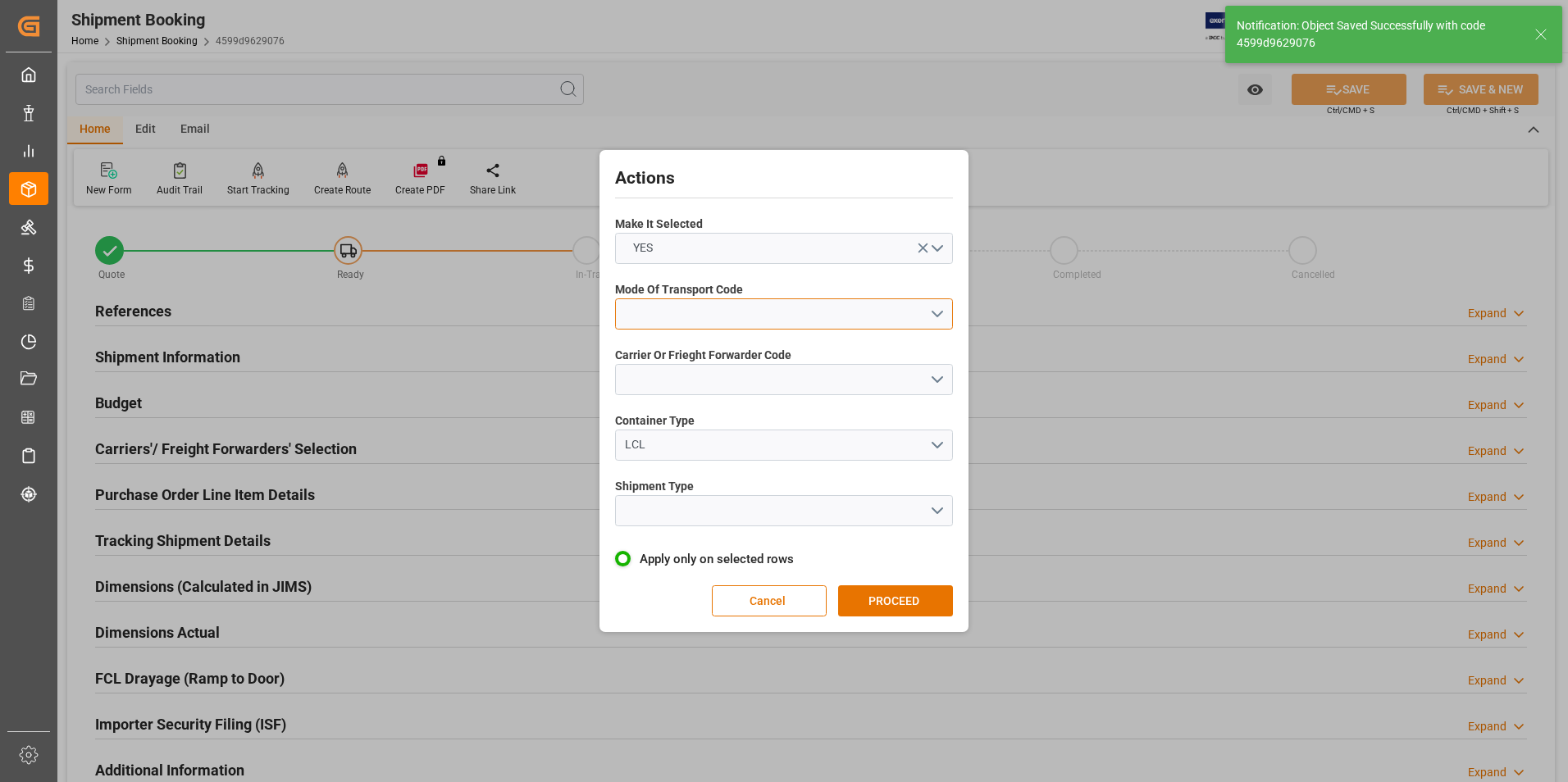
click at [710, 308] on button "open menu" at bounding box center [784, 314] width 337 height 31
click at [700, 349] on div "2- COURIER AIR" at bounding box center [784, 353] width 337 height 34
click at [704, 367] on button "open menu" at bounding box center [784, 379] width 337 height 31
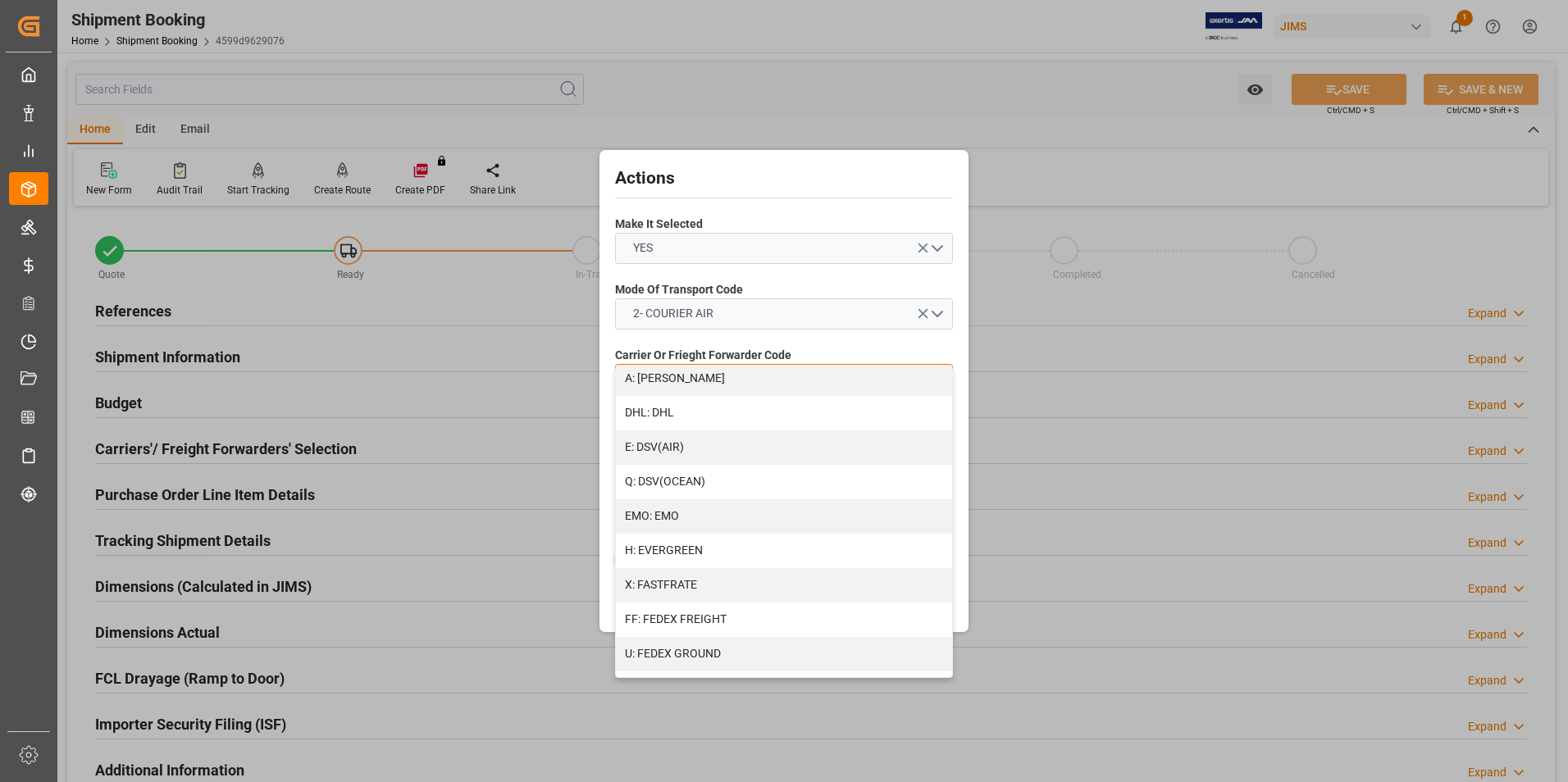
scroll to position [328, 0]
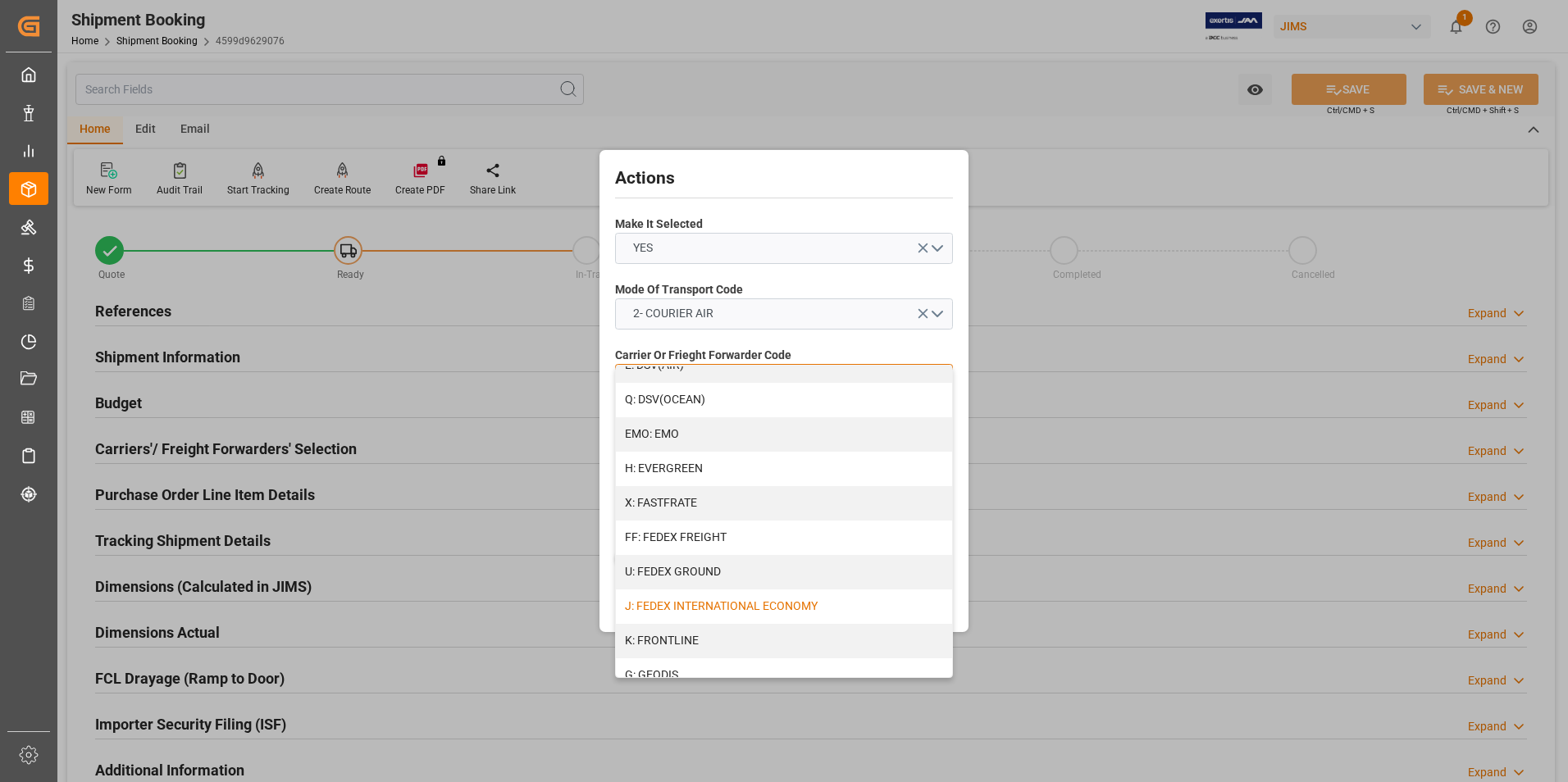
click at [756, 609] on div "J: FEDEX INTERNATIONAL ECONOMY" at bounding box center [784, 606] width 337 height 34
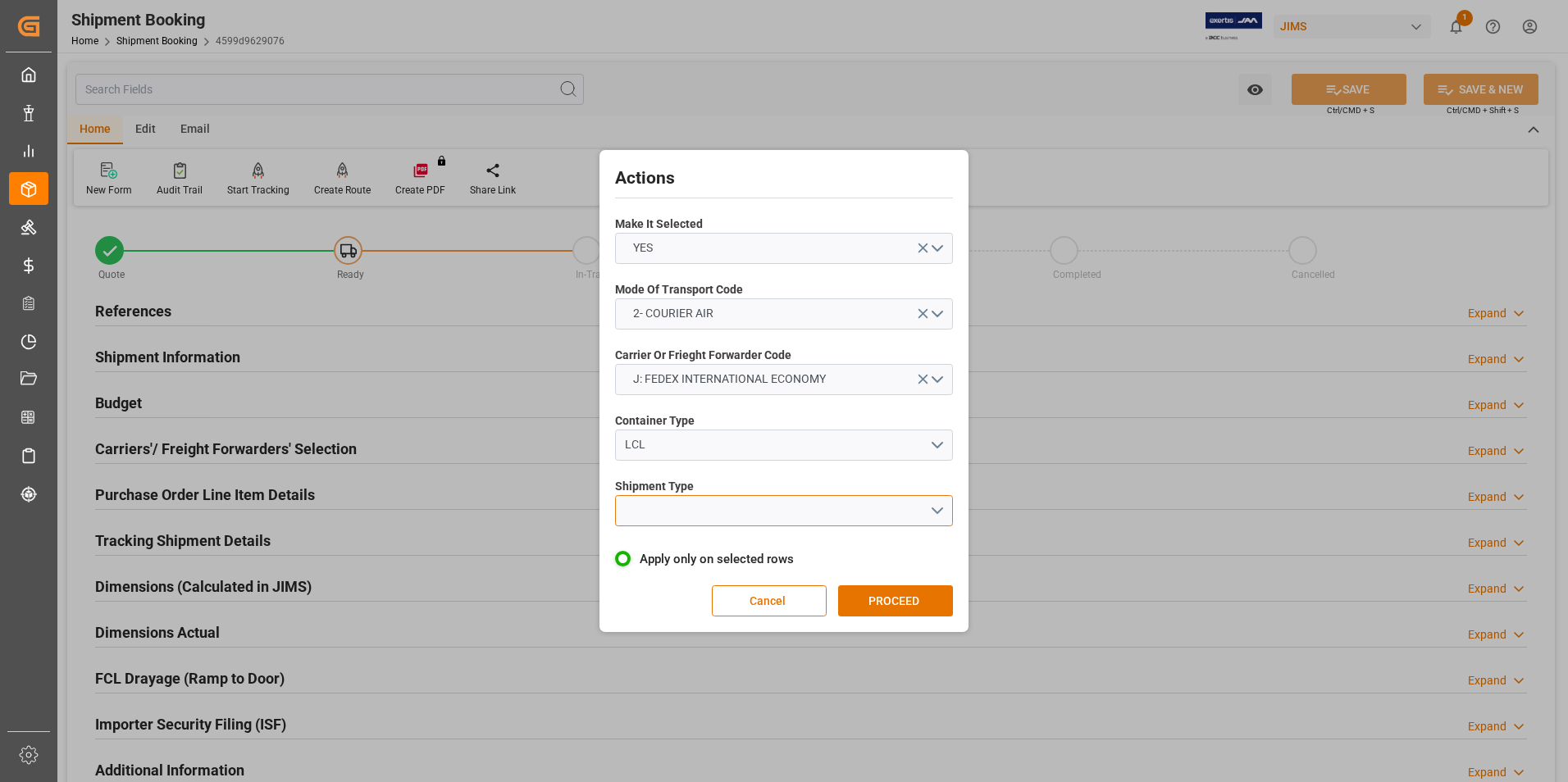
click at [712, 505] on button "open menu" at bounding box center [784, 510] width 337 height 31
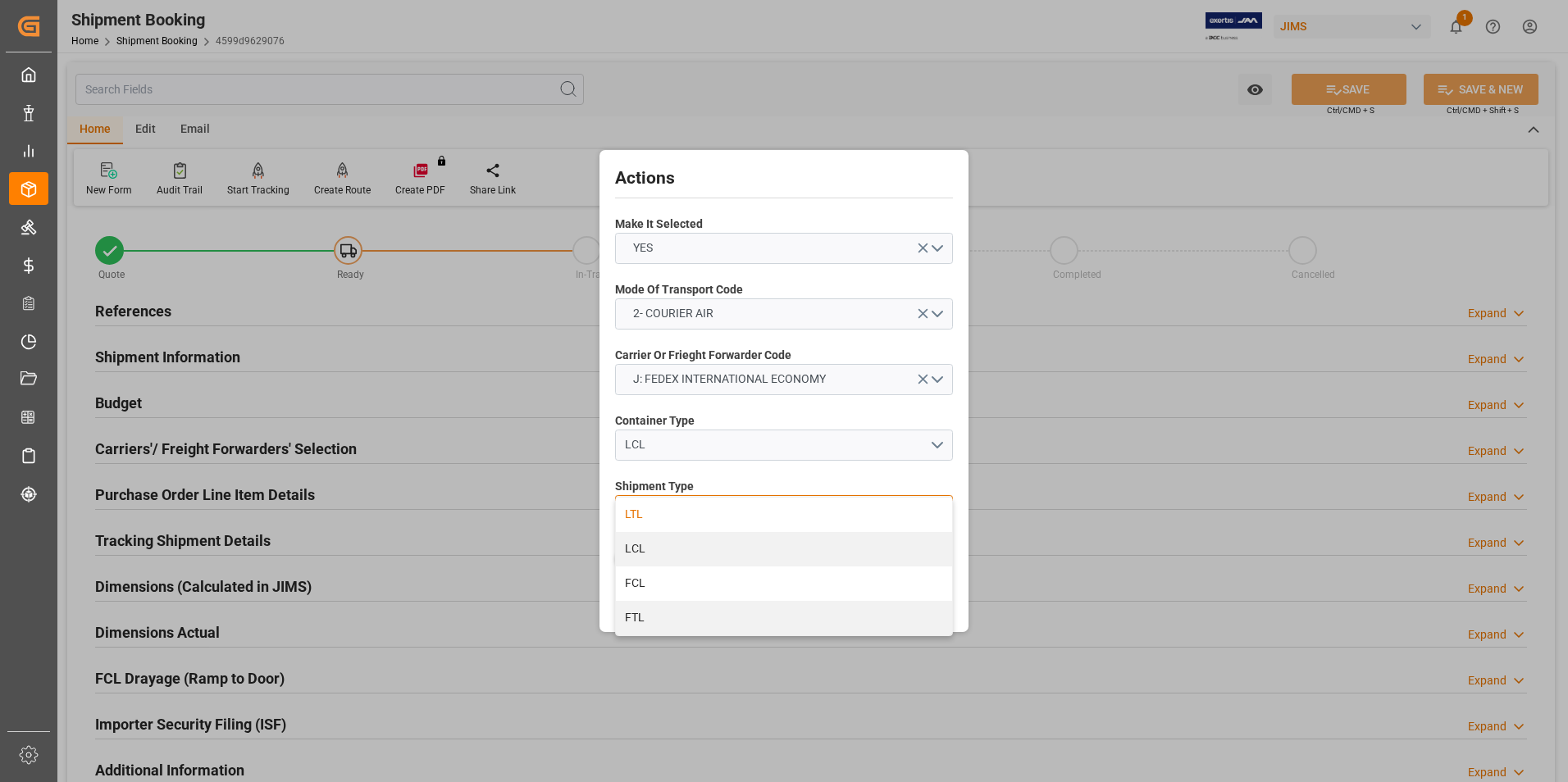
click at [683, 516] on div "LTL" at bounding box center [784, 515] width 337 height 34
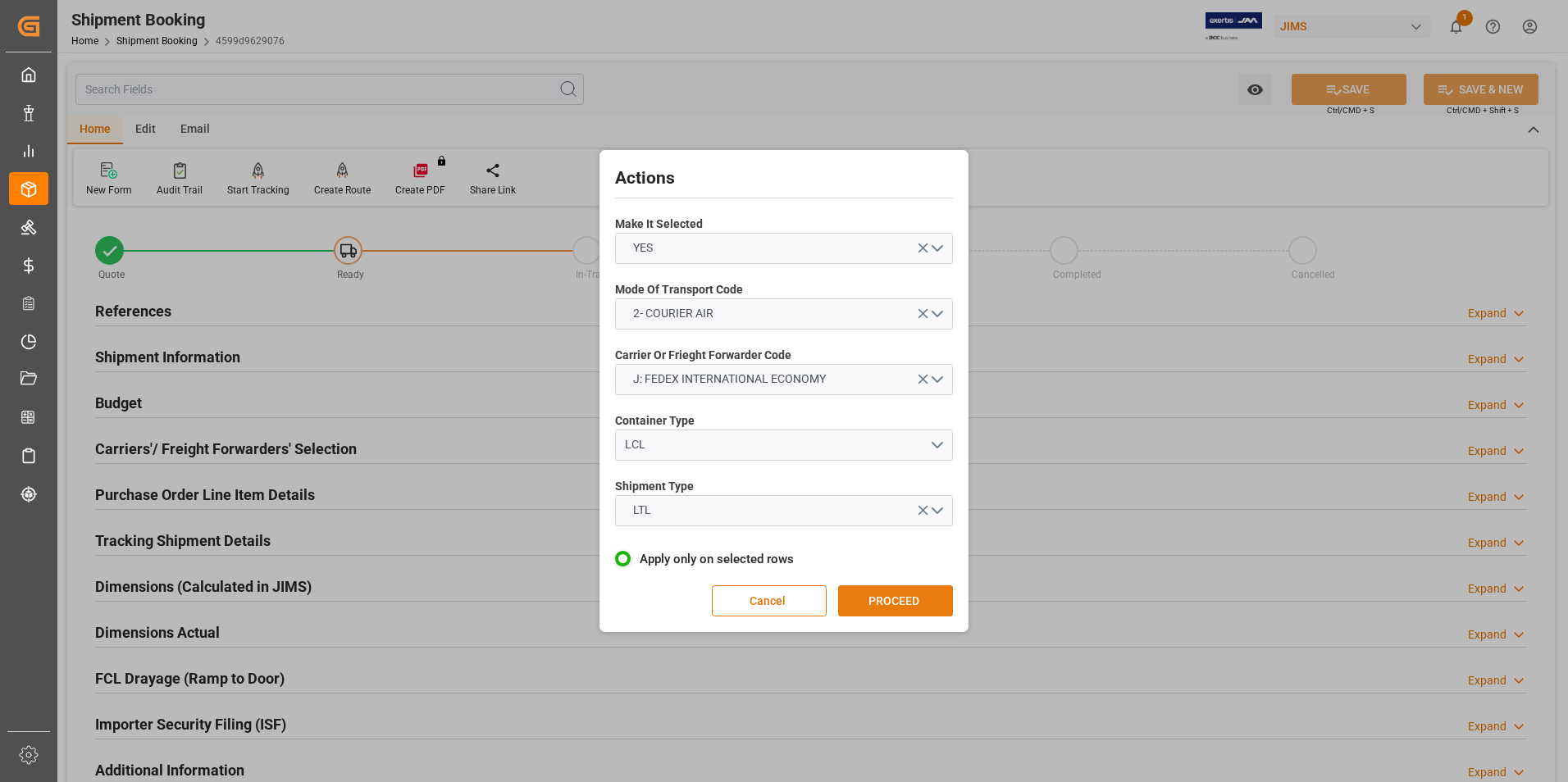
click at [874, 600] on button "PROCEED" at bounding box center [896, 601] width 115 height 31
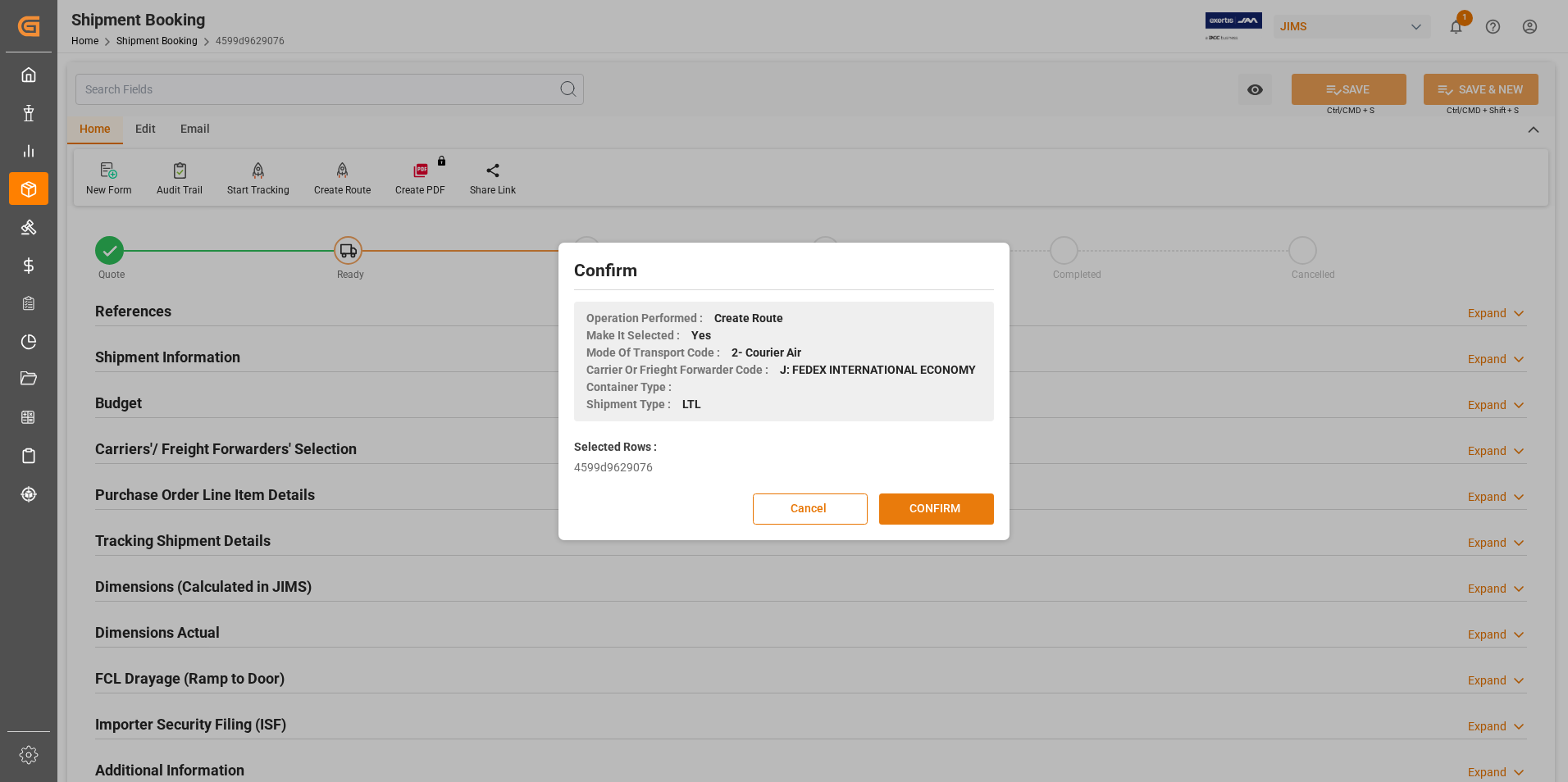
click at [948, 508] on button "CONFIRM" at bounding box center [936, 509] width 115 height 31
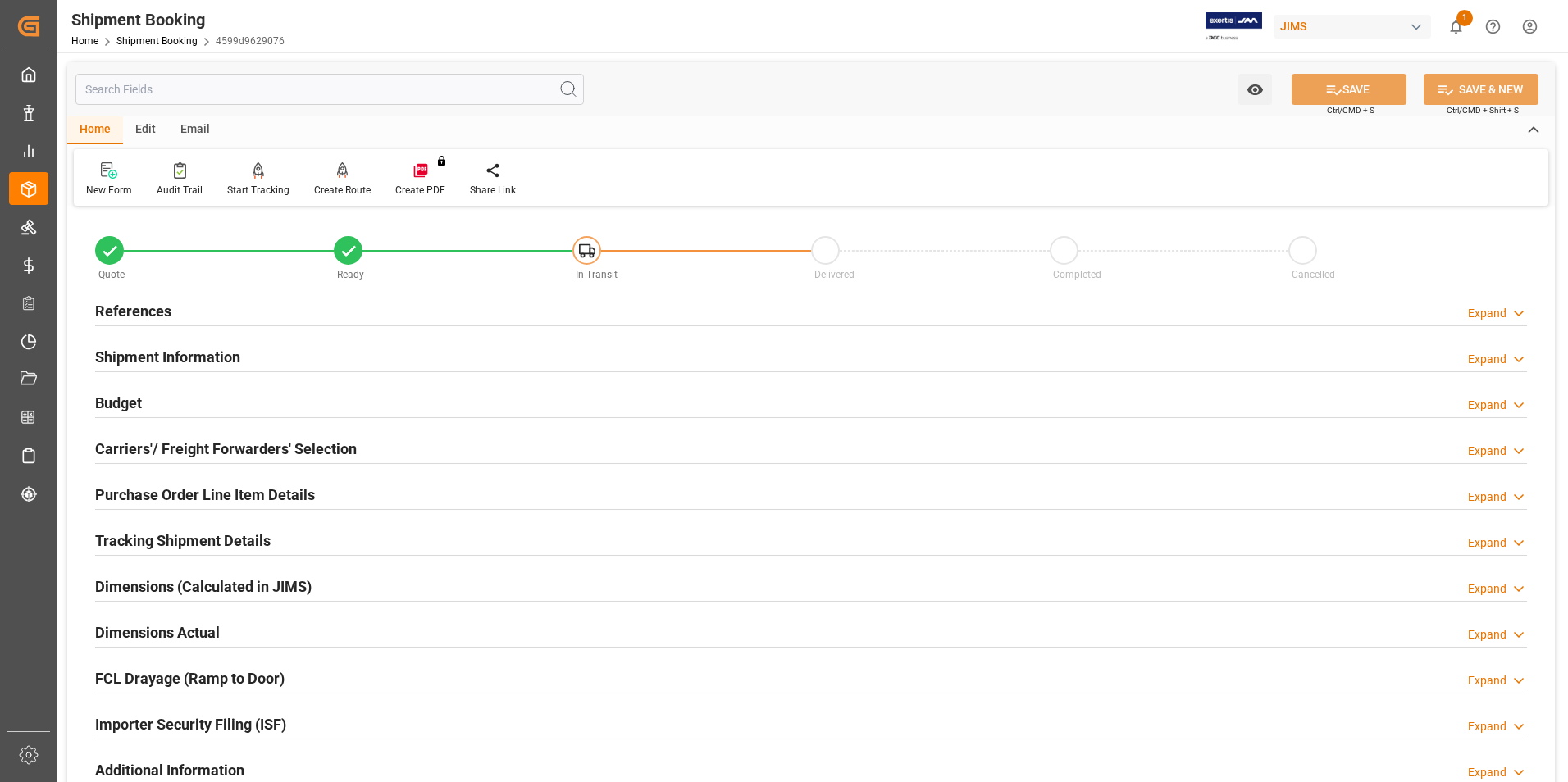
click at [159, 624] on h2 "Dimensions Actual" at bounding box center [158, 633] width 125 height 22
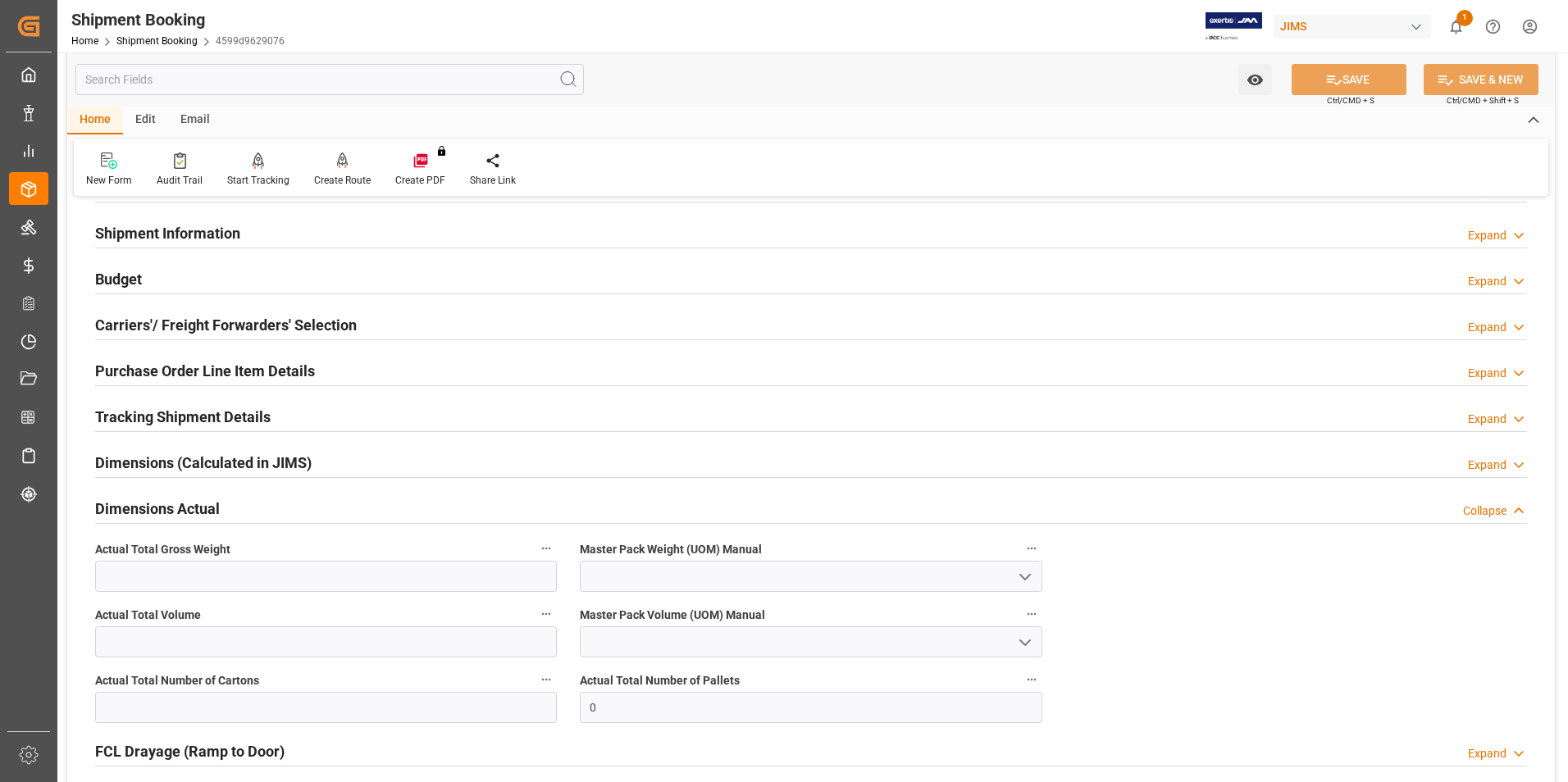
scroll to position [246, 0]
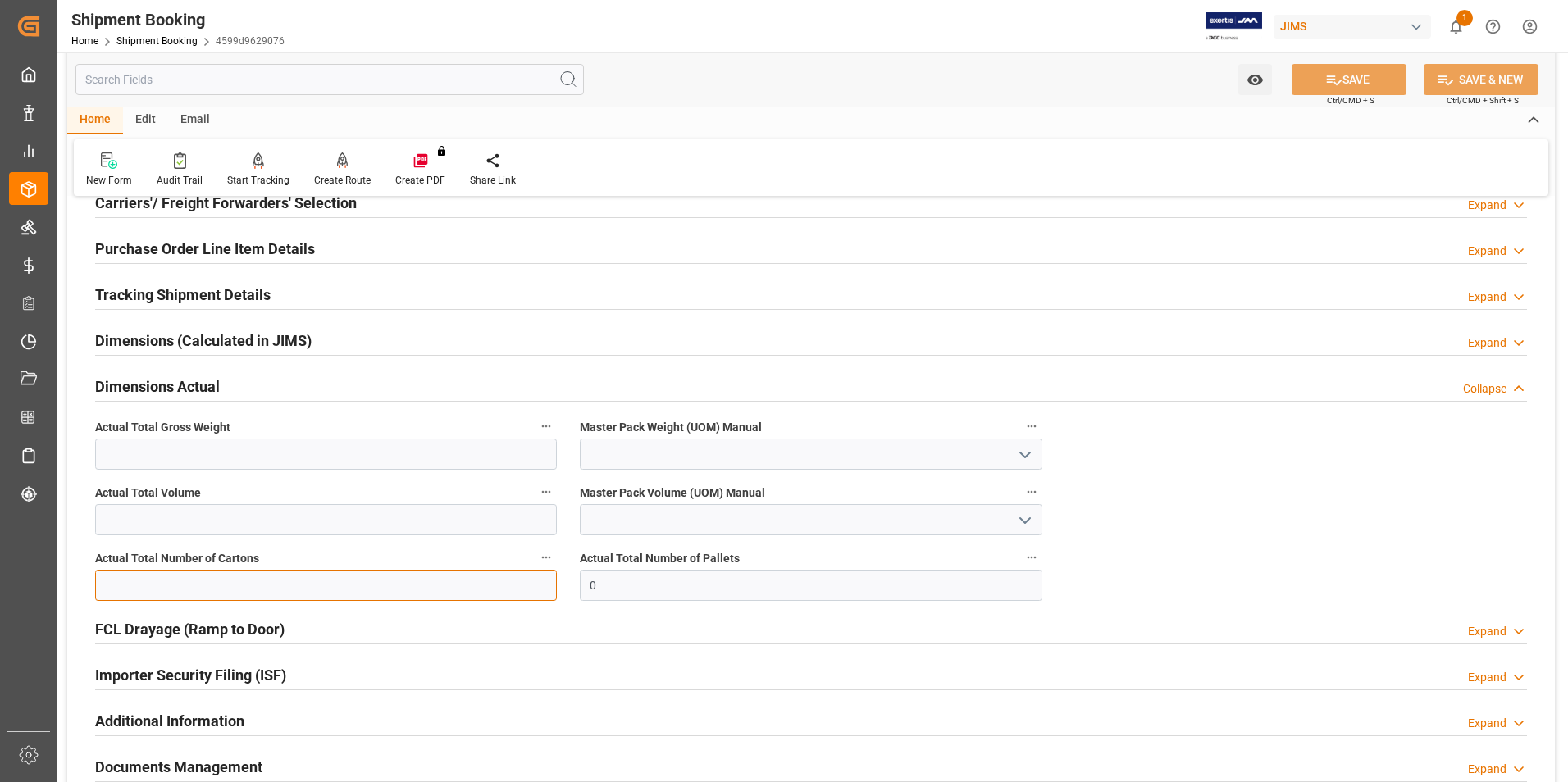
click at [241, 588] on input "text" at bounding box center [325, 585] width 462 height 31
type input "4"
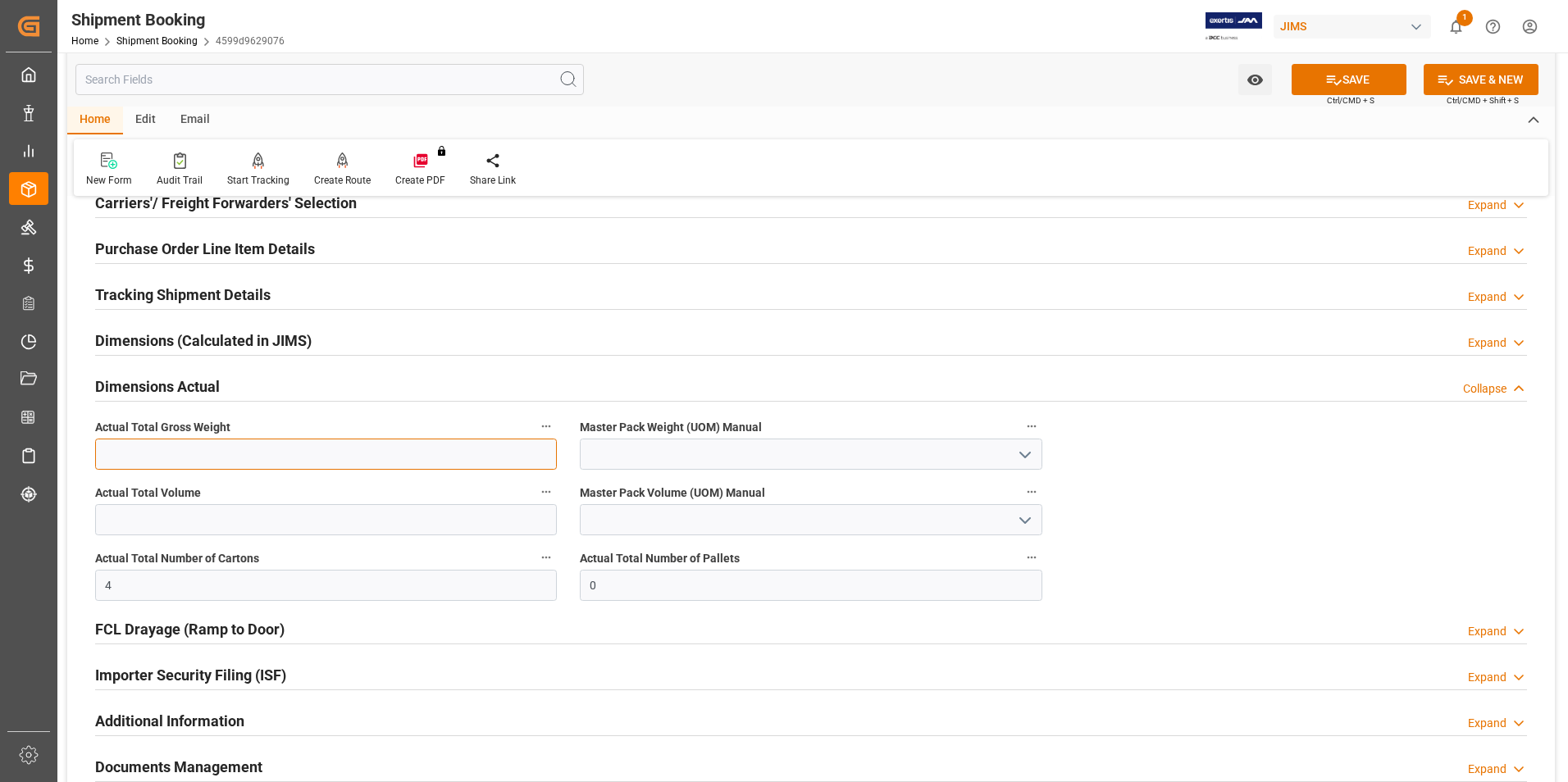
click at [151, 451] on input "text" at bounding box center [325, 454] width 462 height 31
type input "19"
click at [650, 446] on input at bounding box center [810, 454] width 462 height 31
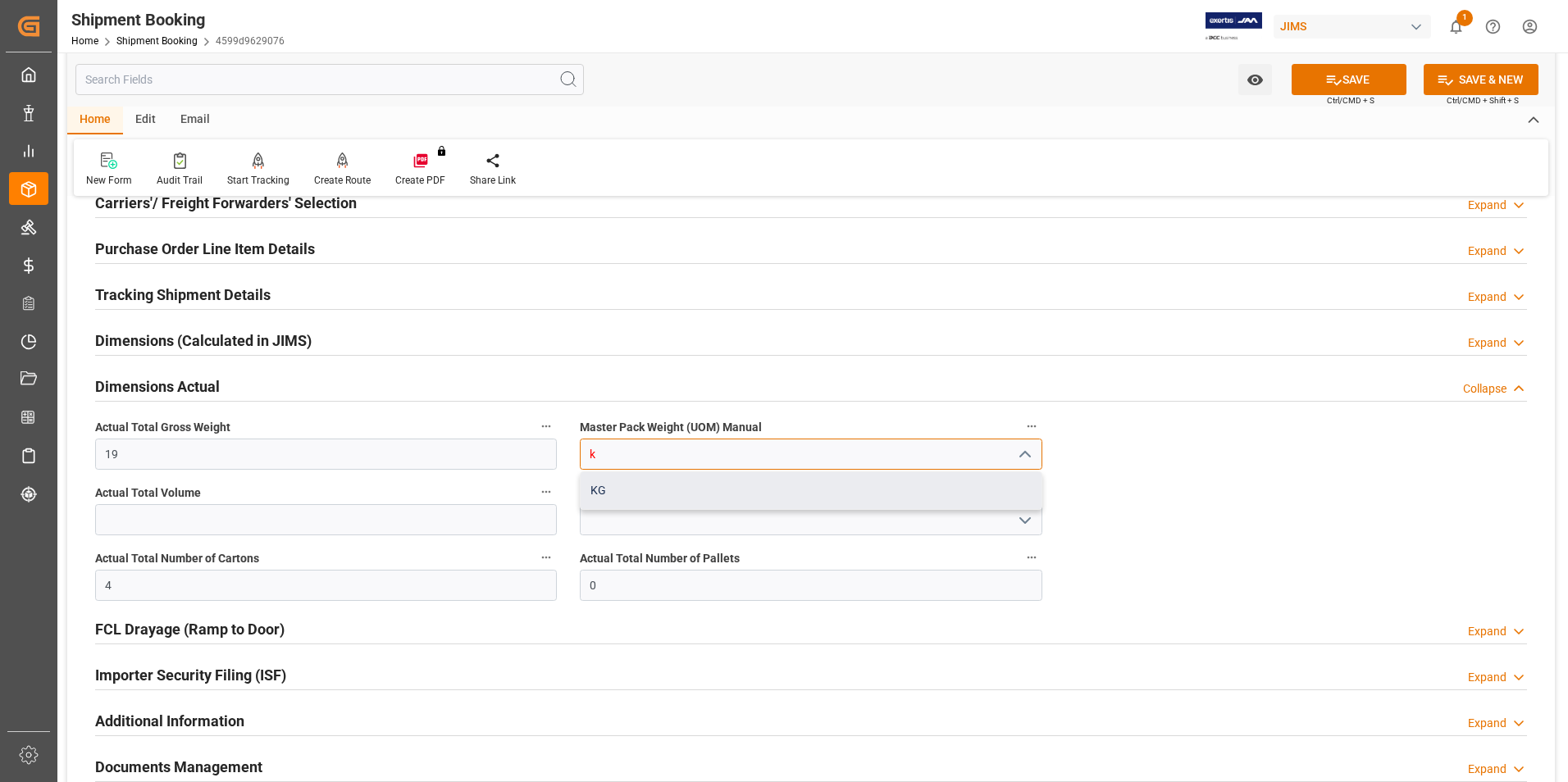
click at [668, 485] on div "KG" at bounding box center [810, 491] width 460 height 37
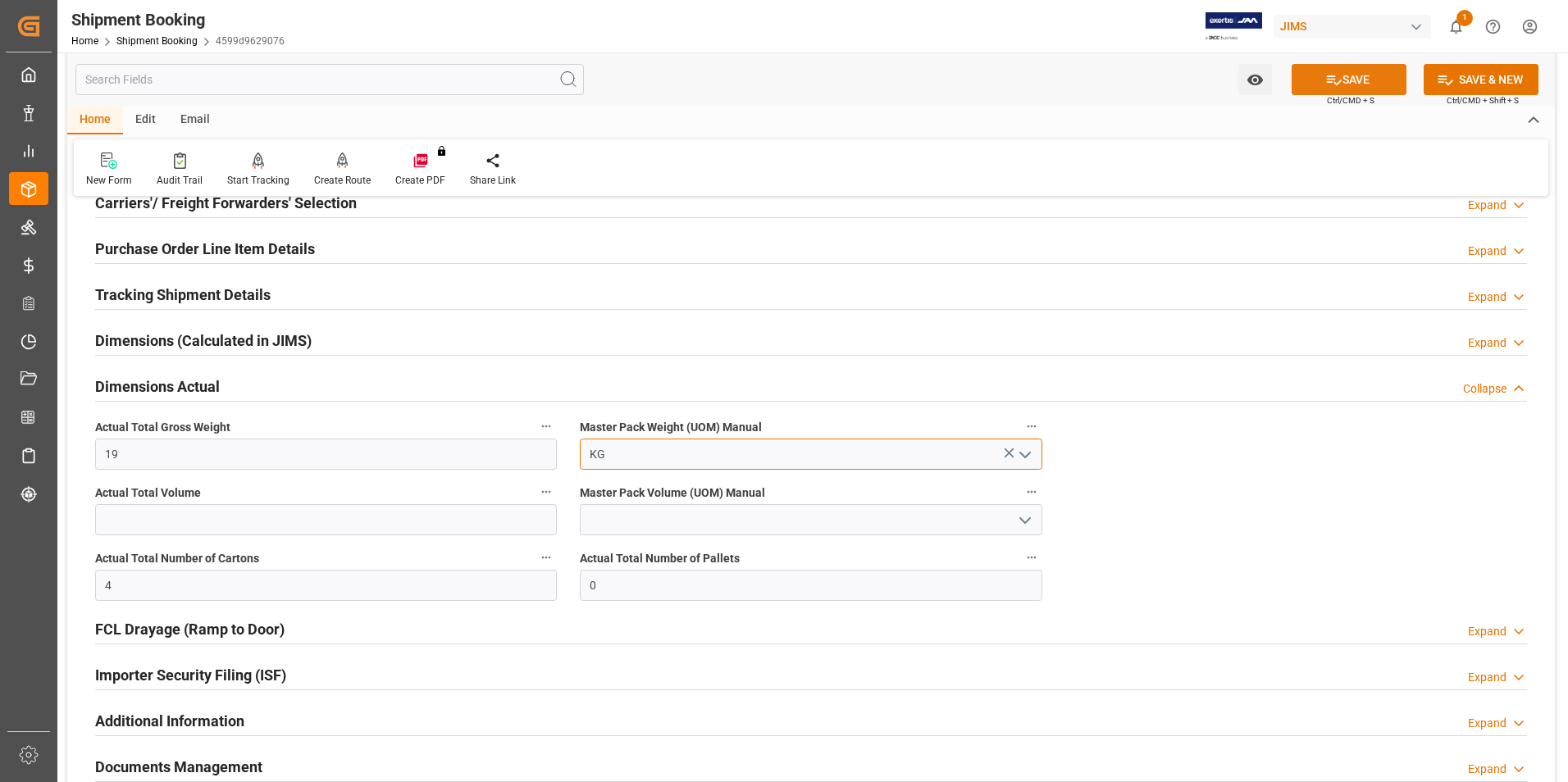
type input "KG"
click at [1341, 77] on button "SAVE" at bounding box center [1349, 80] width 115 height 31
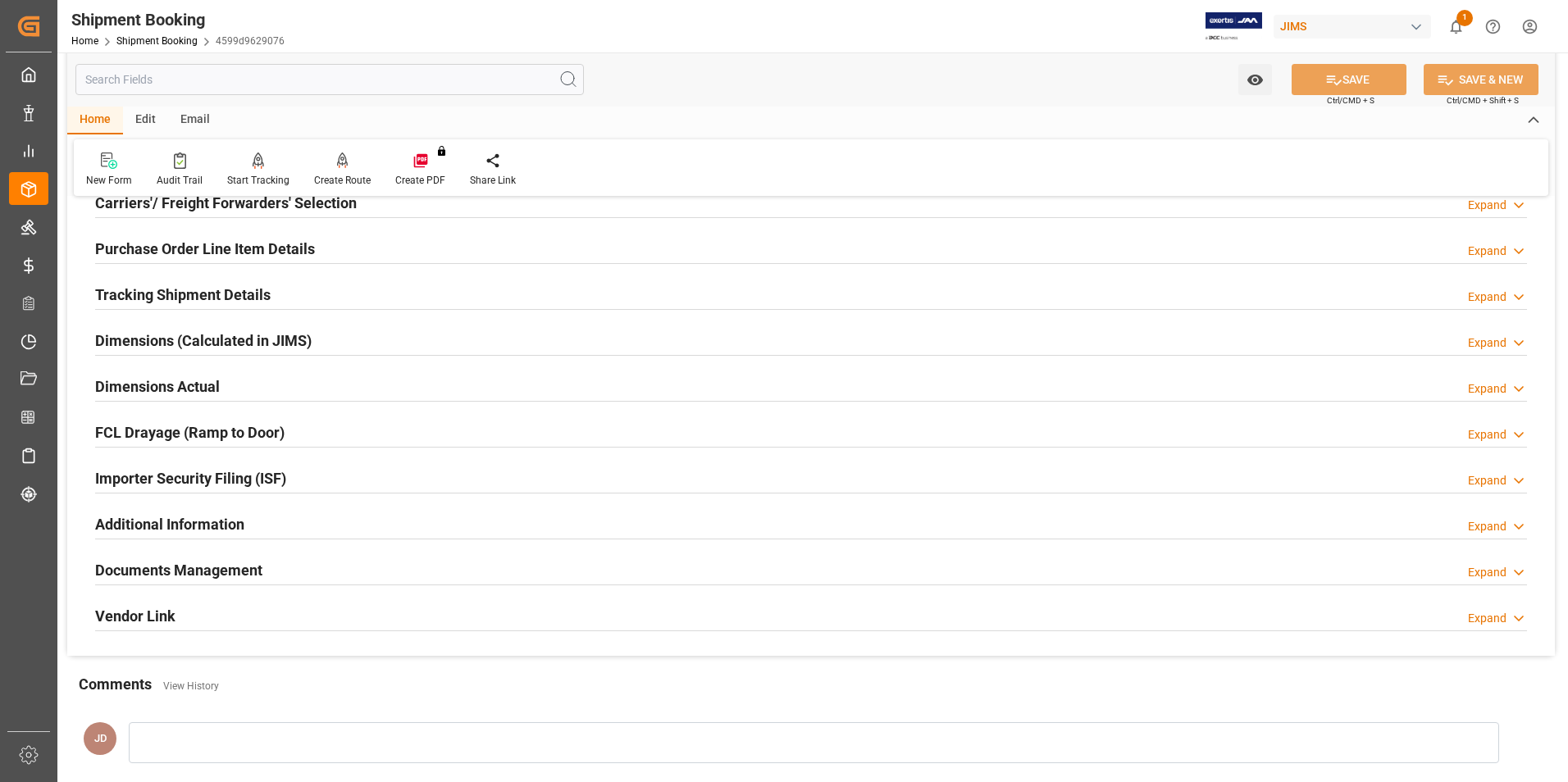
click at [152, 295] on h2 "Tracking Shipment Details" at bounding box center [182, 295] width 176 height 22
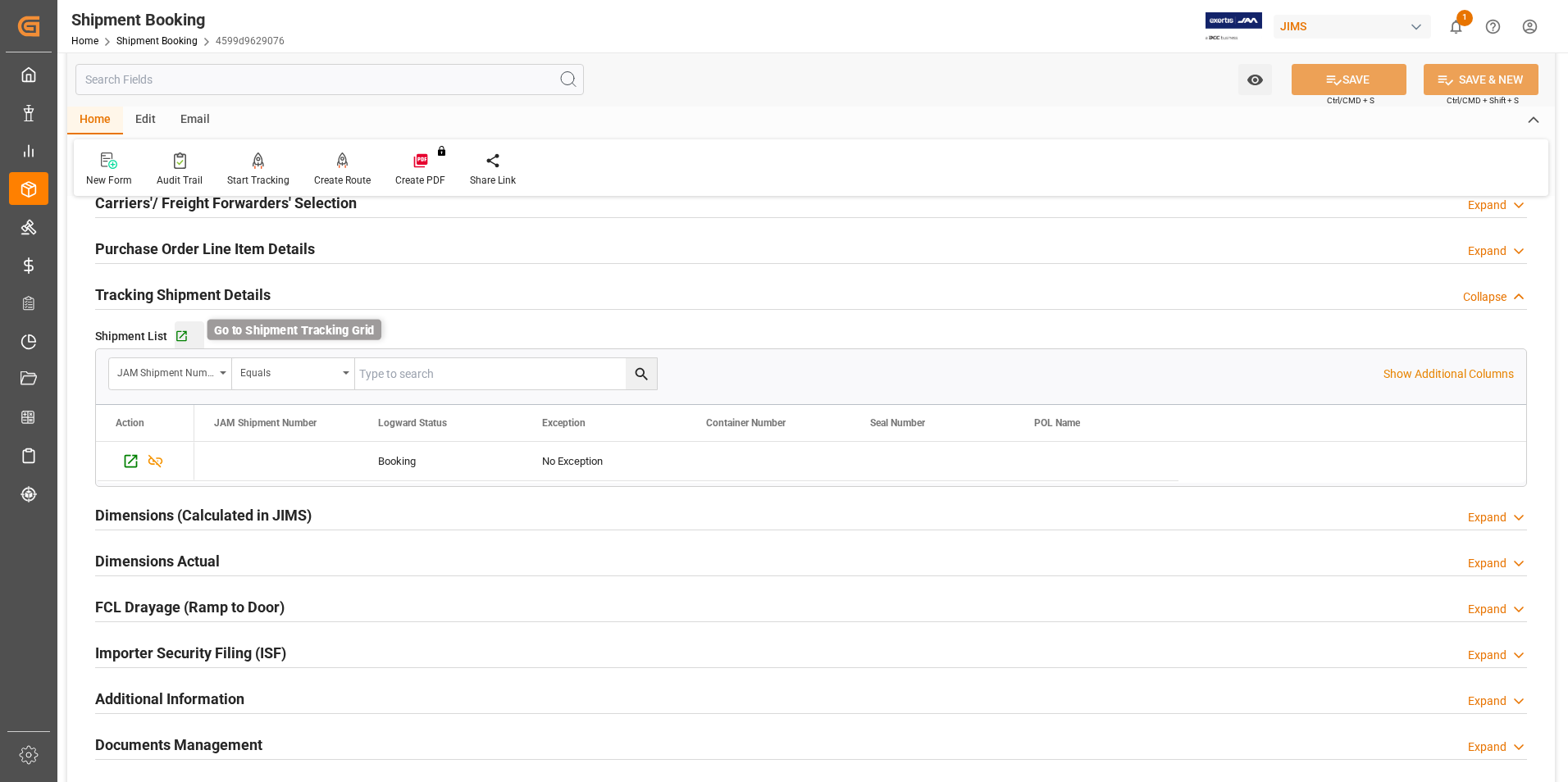
click at [182, 337] on icon "button" at bounding box center [182, 337] width 14 height 14
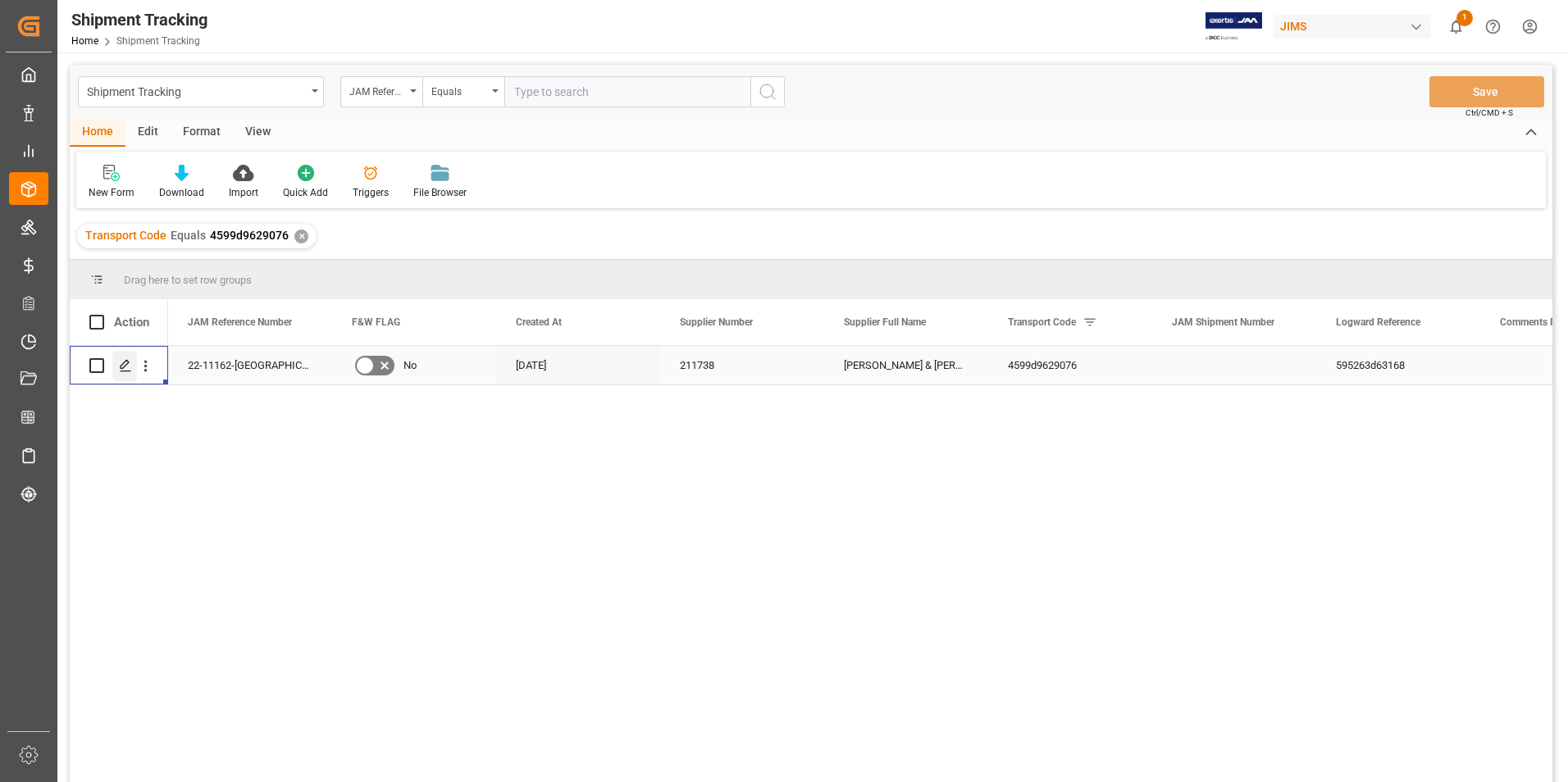
click at [122, 364] on icon "Press SPACE to select this row." at bounding box center [125, 365] width 13 height 13
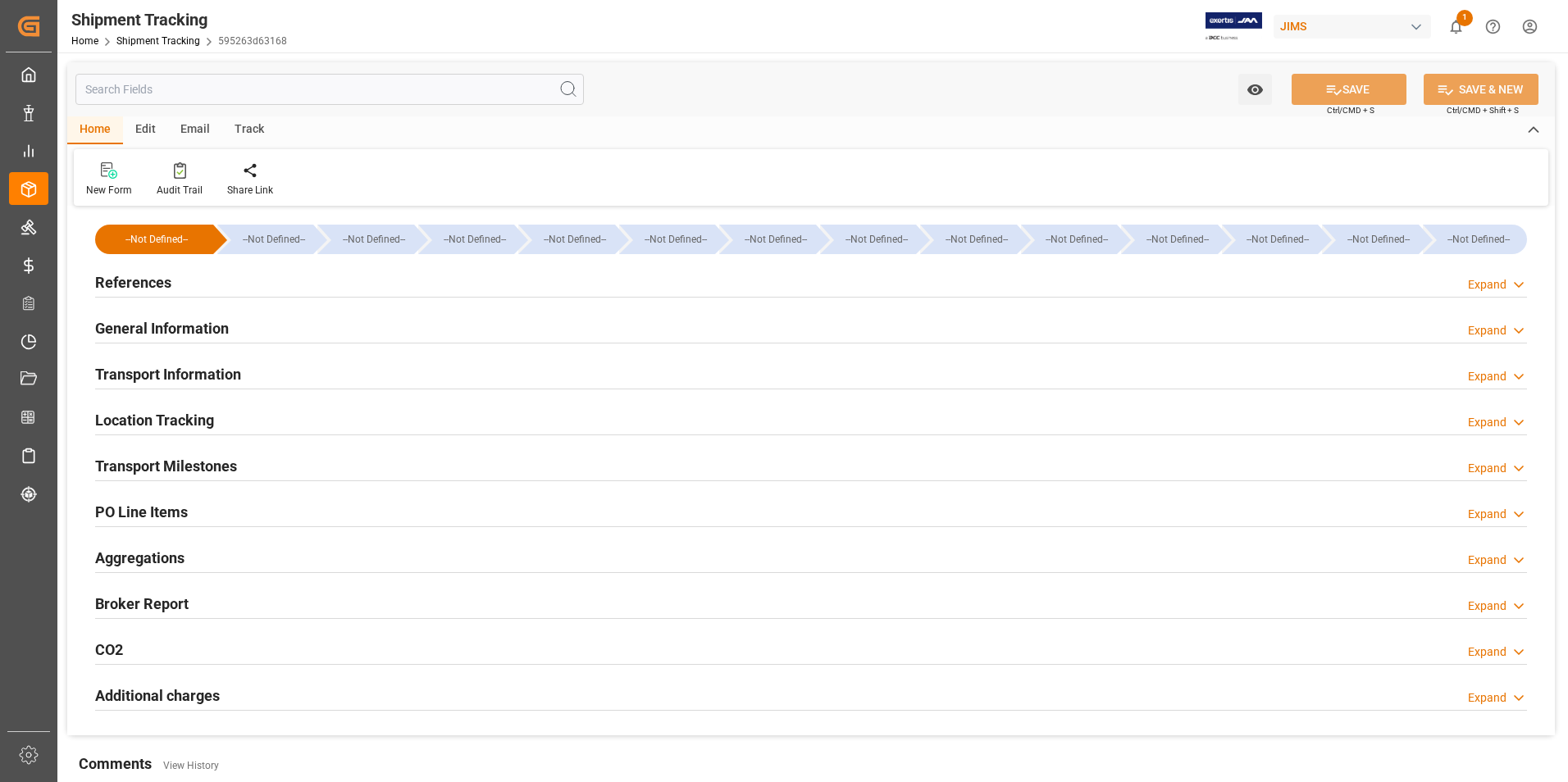
type input "[DATE]"
click at [134, 280] on h2 "References" at bounding box center [133, 283] width 76 height 22
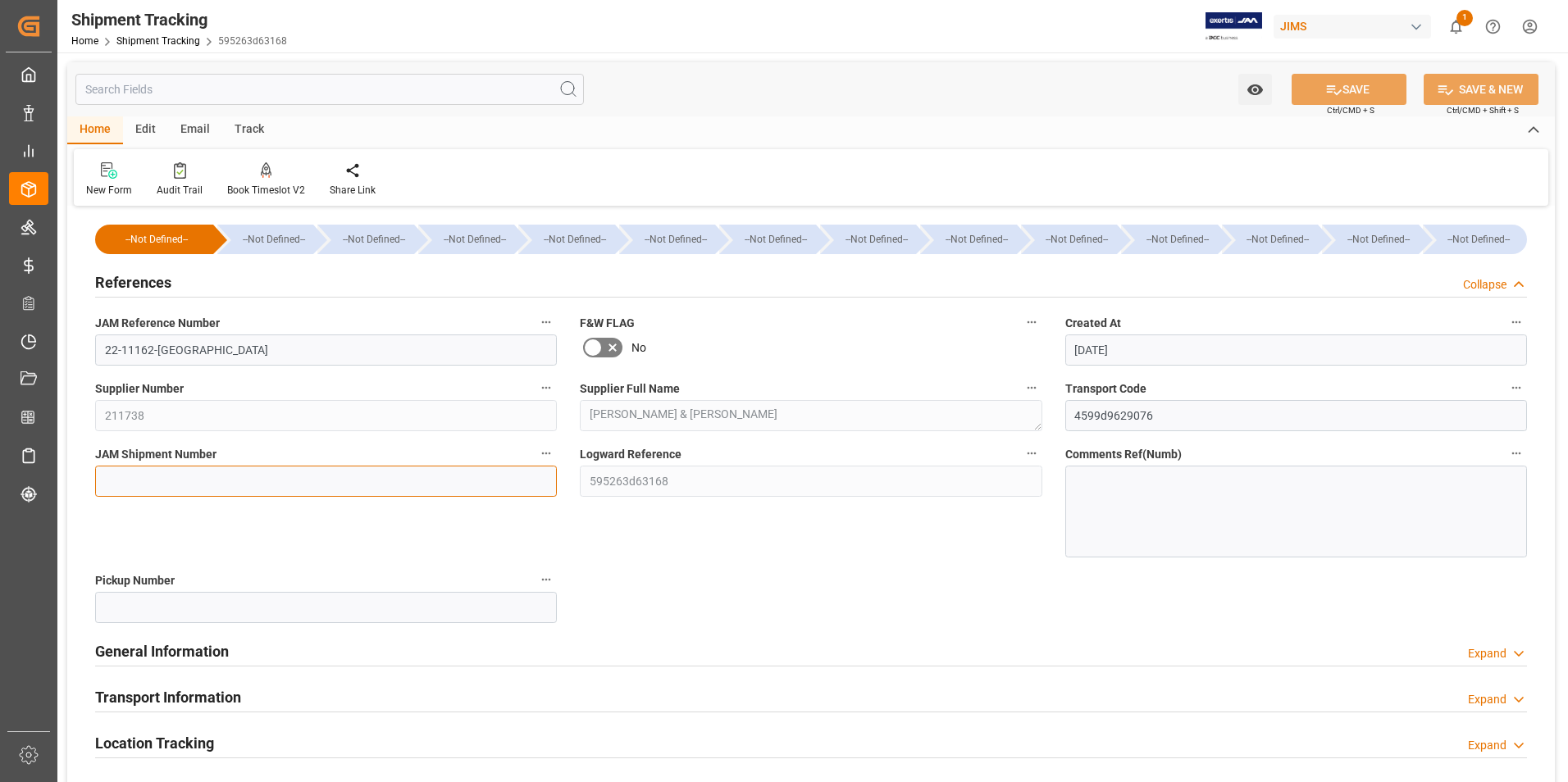
click at [170, 482] on input at bounding box center [325, 481] width 462 height 31
type input "73130"
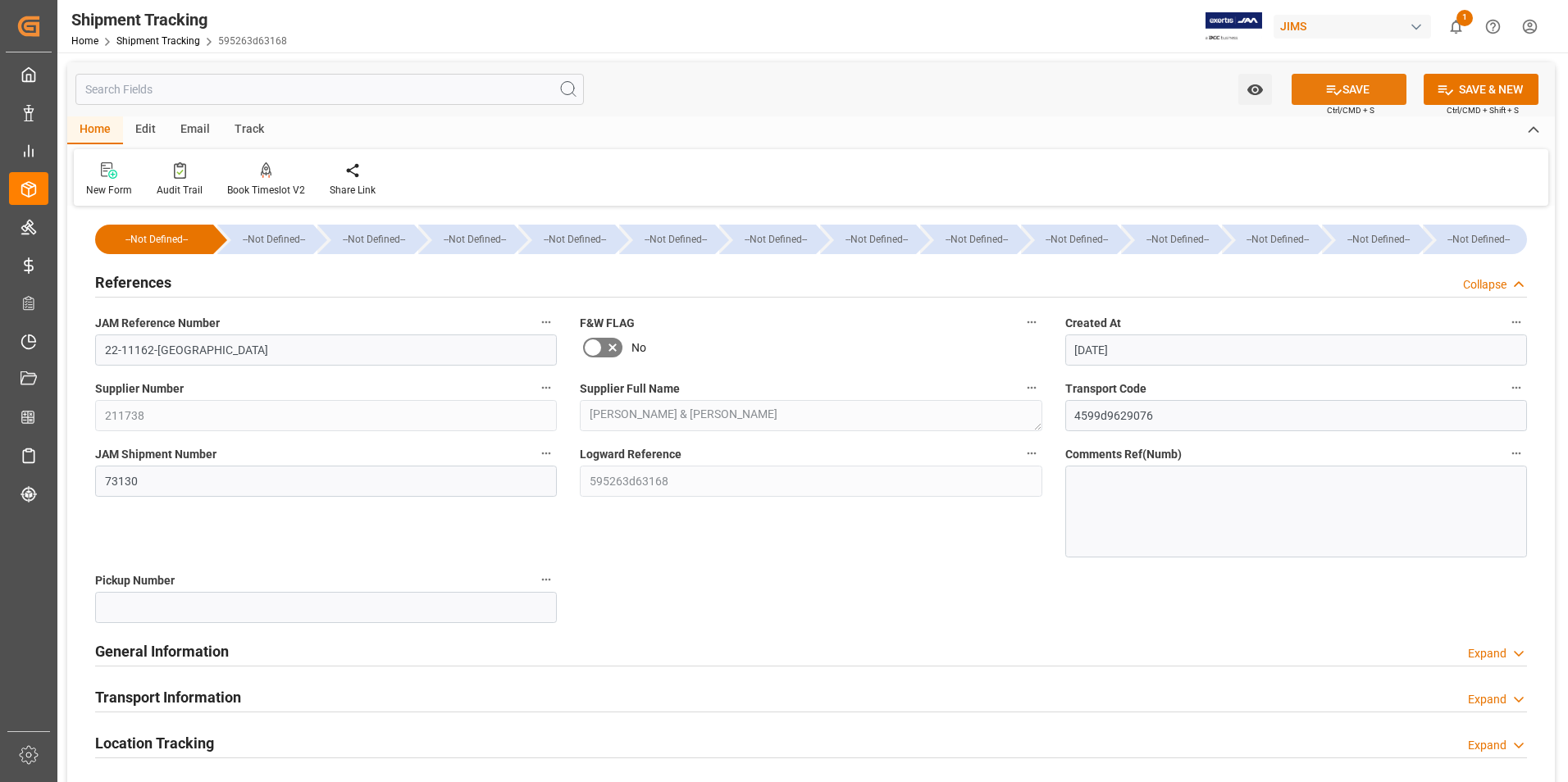
click at [1364, 88] on button "SAVE" at bounding box center [1349, 89] width 115 height 31
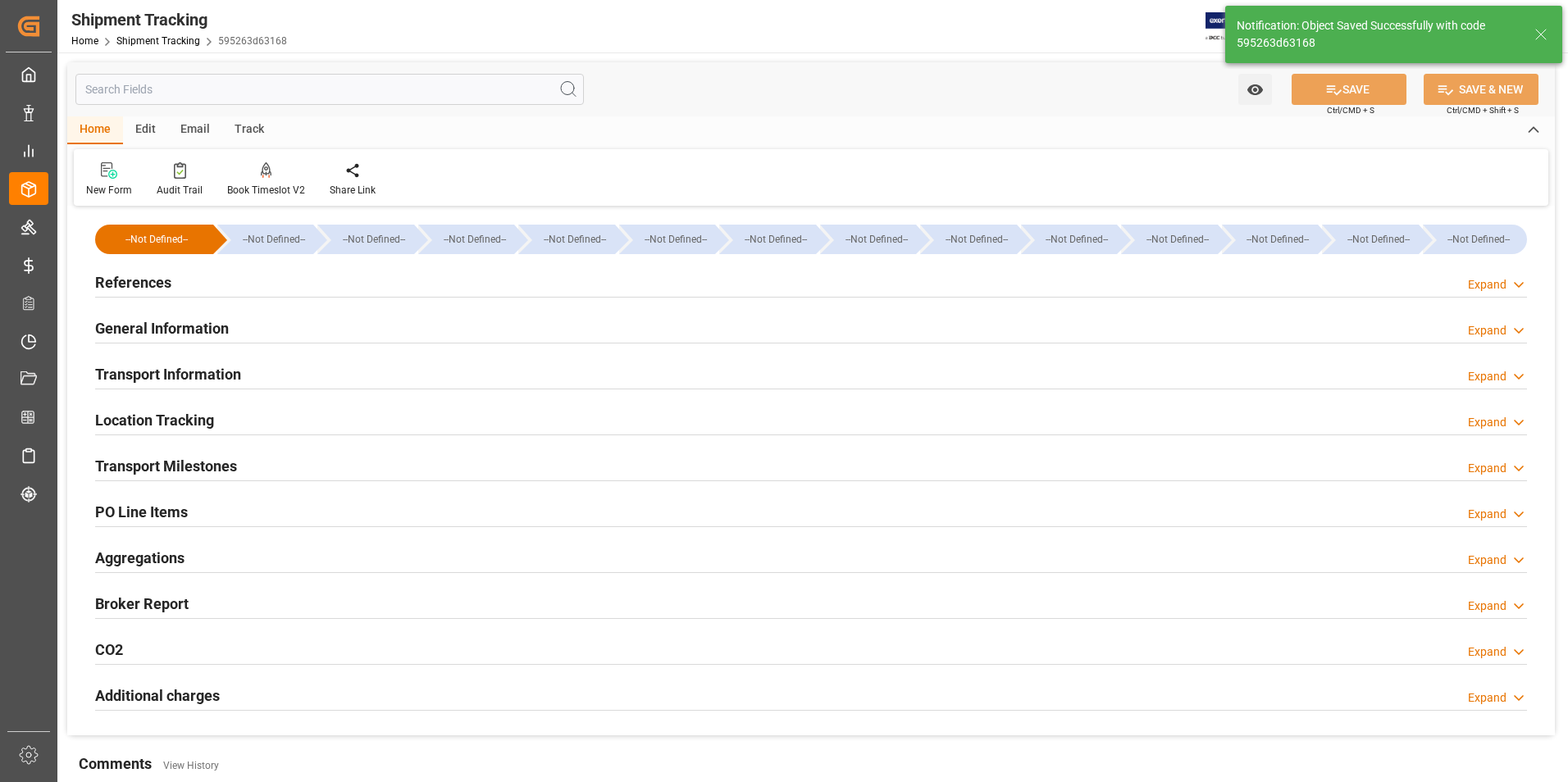
click at [214, 364] on h2 "Transport Information" at bounding box center [168, 374] width 146 height 22
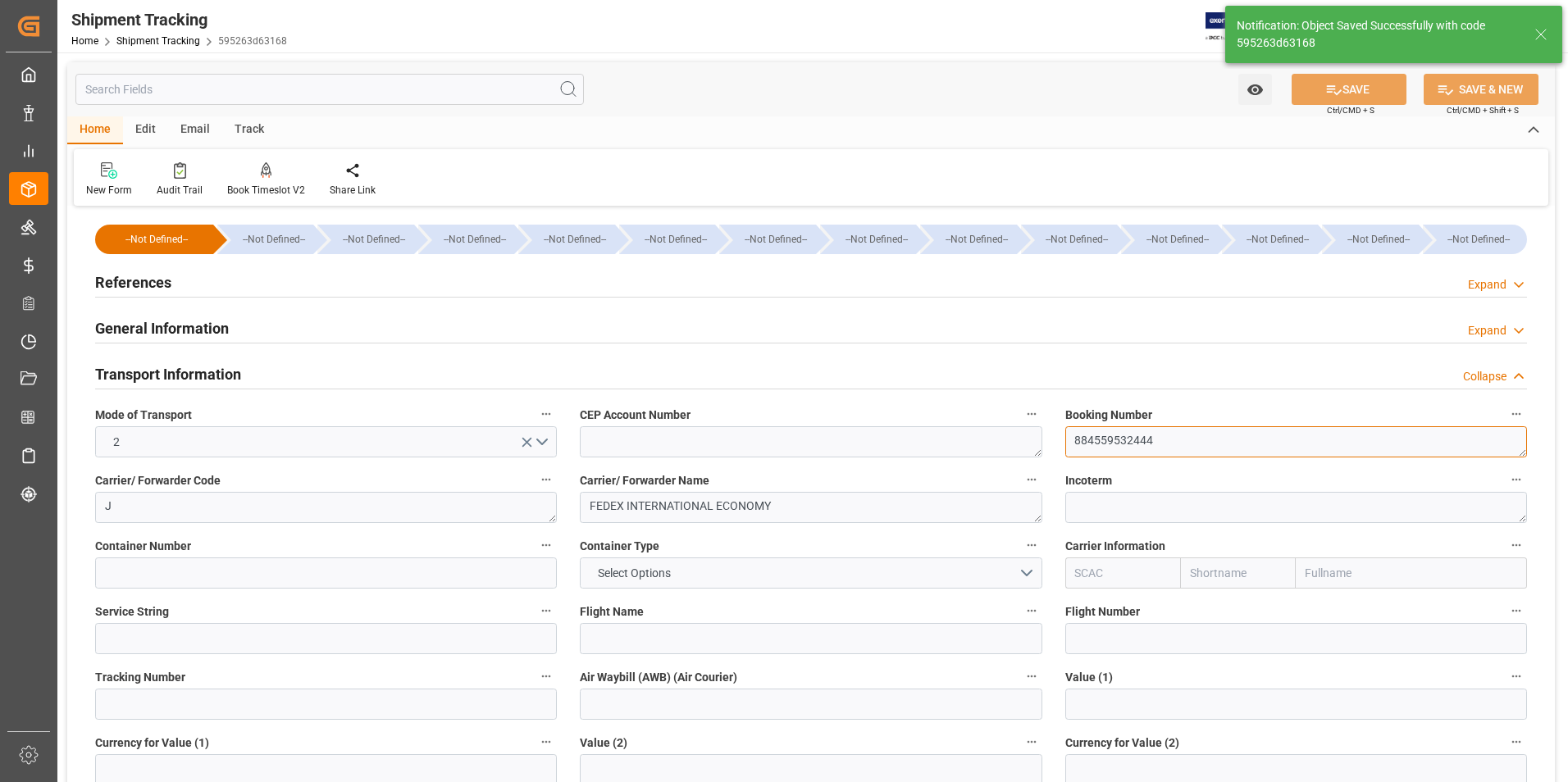
drag, startPoint x: 1162, startPoint y: 443, endPoint x: 1032, endPoint y: 438, distance: 130.1
click at [1032, 438] on div "--Not Defined-- --Not Defined-- --Not Defined-- --Not Defined-- --Not Defined--…" at bounding box center [811, 768] width 1488 height 1115
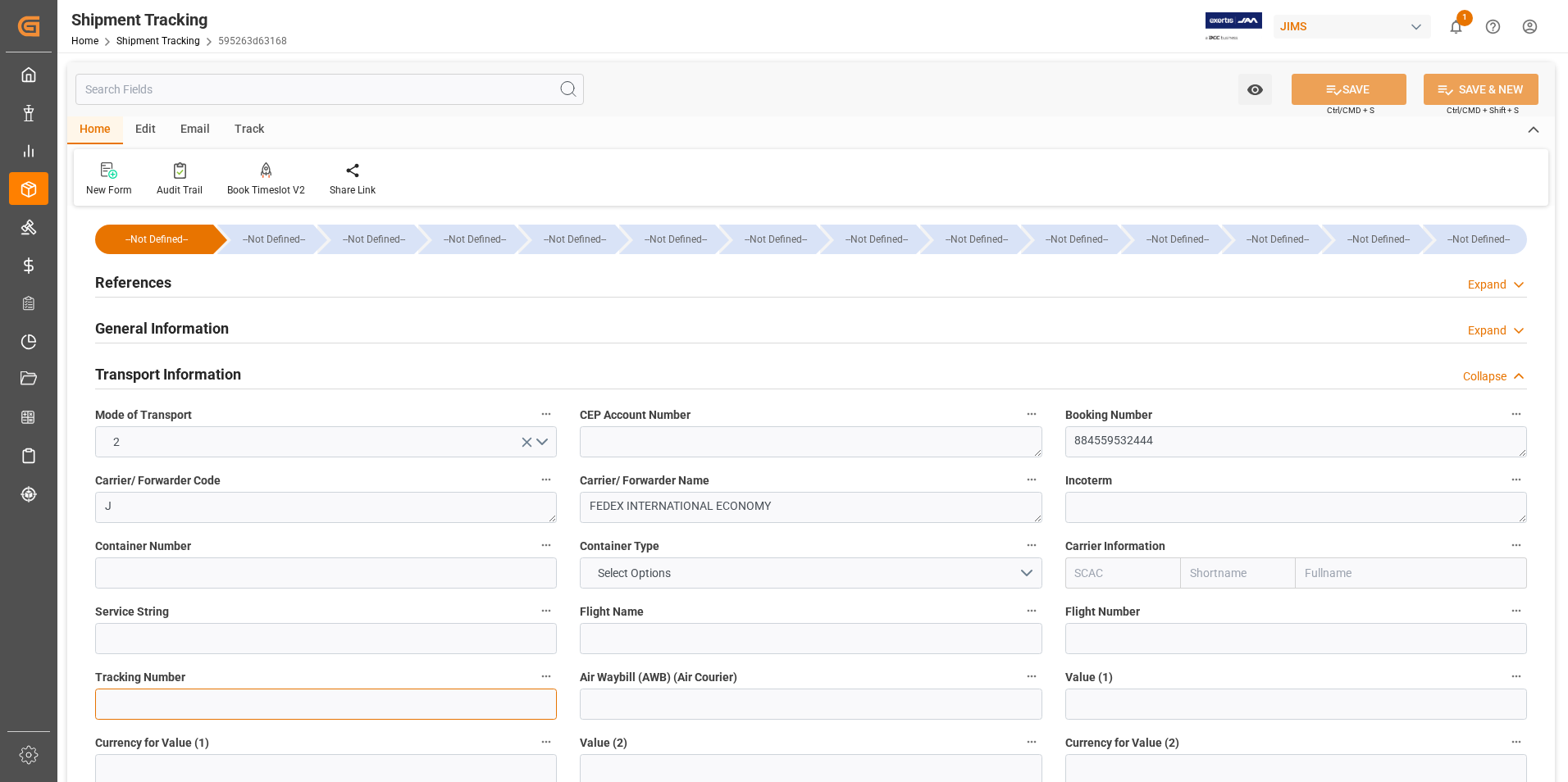
click at [194, 704] on input at bounding box center [325, 704] width 462 height 31
paste input "884559532444"
type input "884559532444"
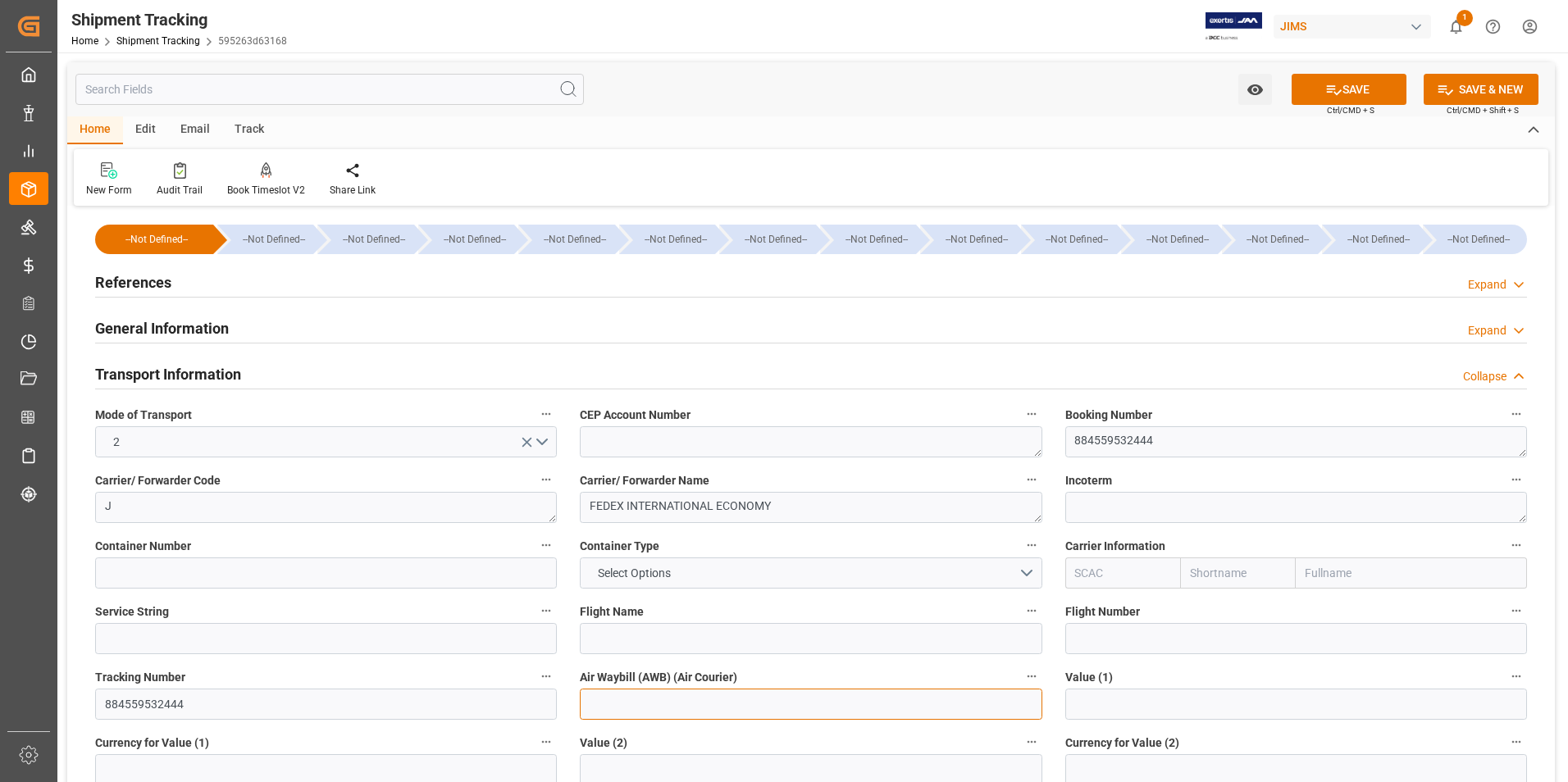
click at [613, 701] on input at bounding box center [810, 704] width 462 height 31
paste input "884559532444"
type input "884559532444"
click at [1343, 94] on button "SAVE" at bounding box center [1349, 89] width 115 height 31
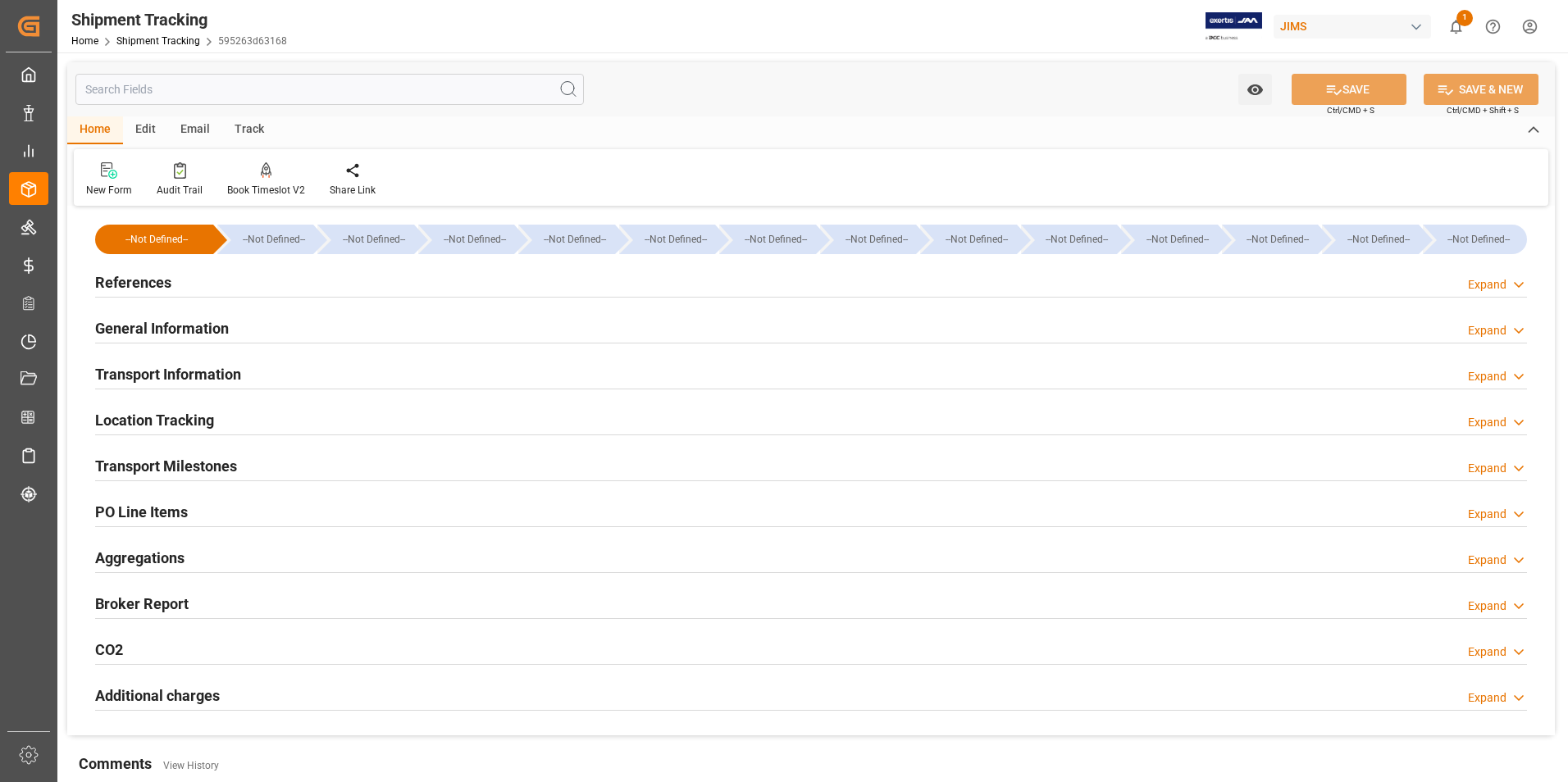
click at [223, 465] on h2 "Transport Milestones" at bounding box center [166, 466] width 142 height 22
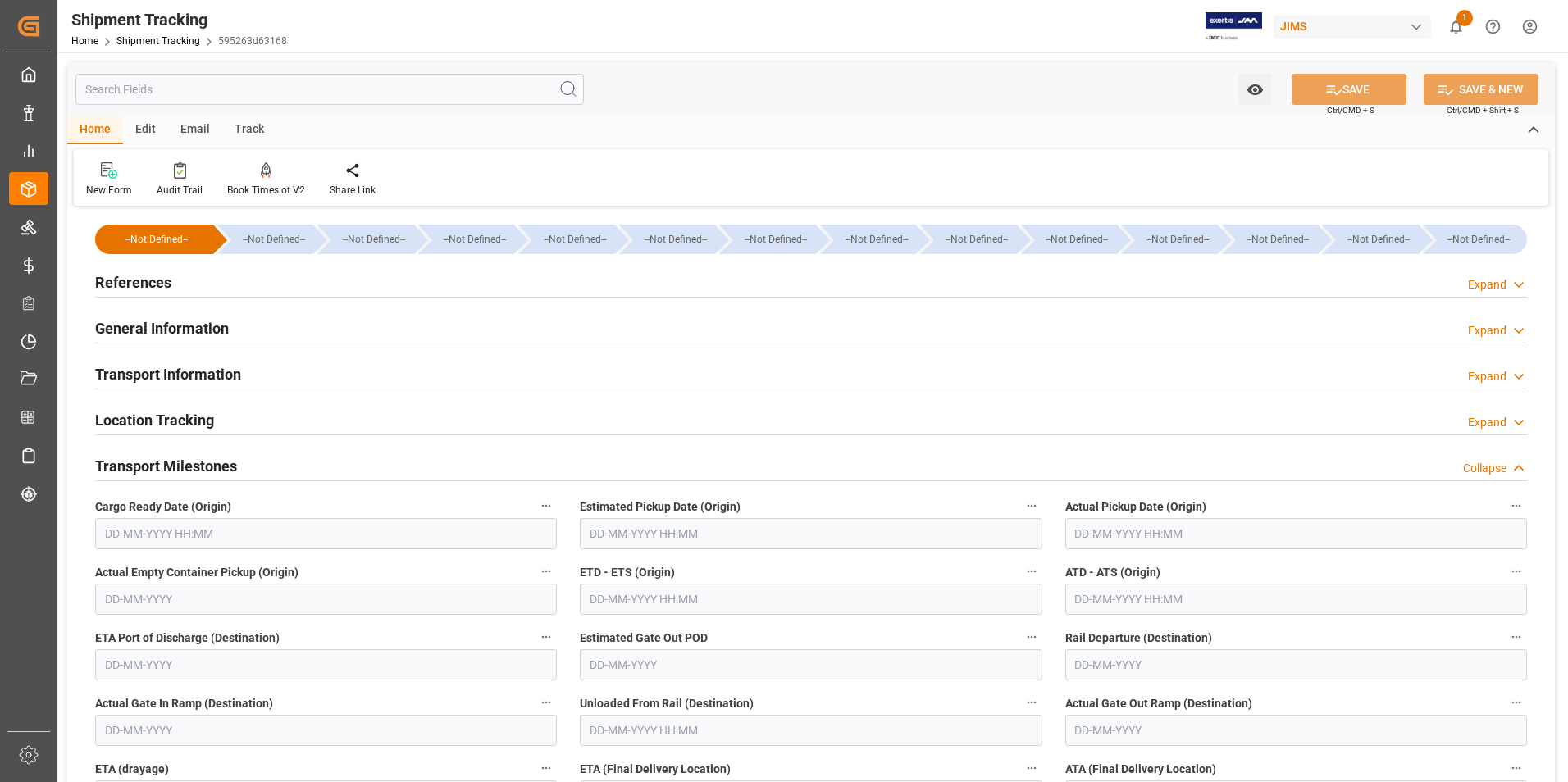
click at [1118, 534] on input "text" at bounding box center [1296, 534] width 462 height 31
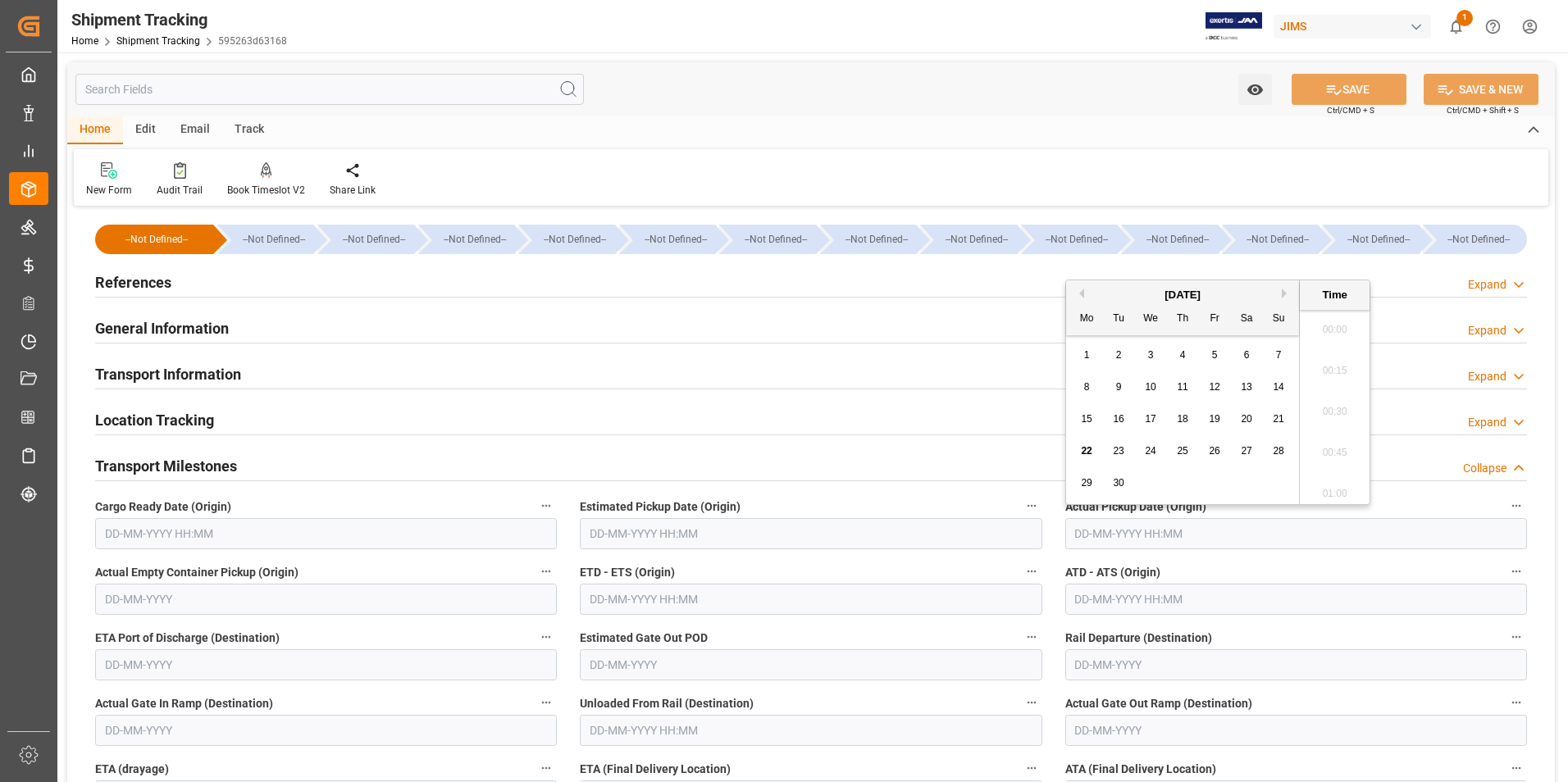
scroll to position [1687, 0]
click at [1089, 448] on span "22" at bounding box center [1086, 451] width 10 height 11
type input "22-09-2025 00:00"
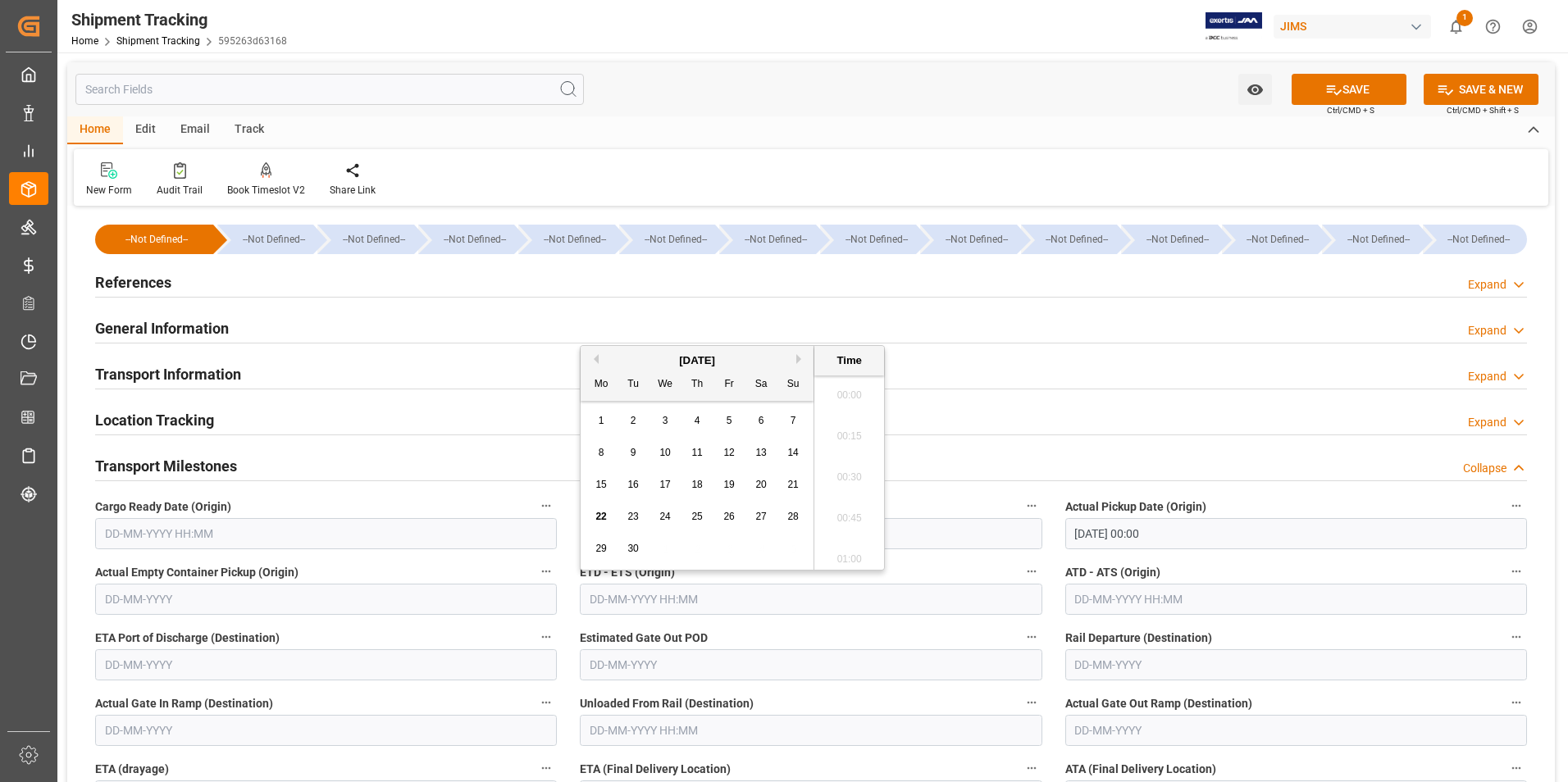
click at [642, 603] on input "text" at bounding box center [810, 600] width 462 height 31
click at [599, 518] on span "22" at bounding box center [600, 516] width 10 height 11
type input "22-09-2025 00:00"
click at [1076, 604] on input "text" at bounding box center [1296, 600] width 462 height 31
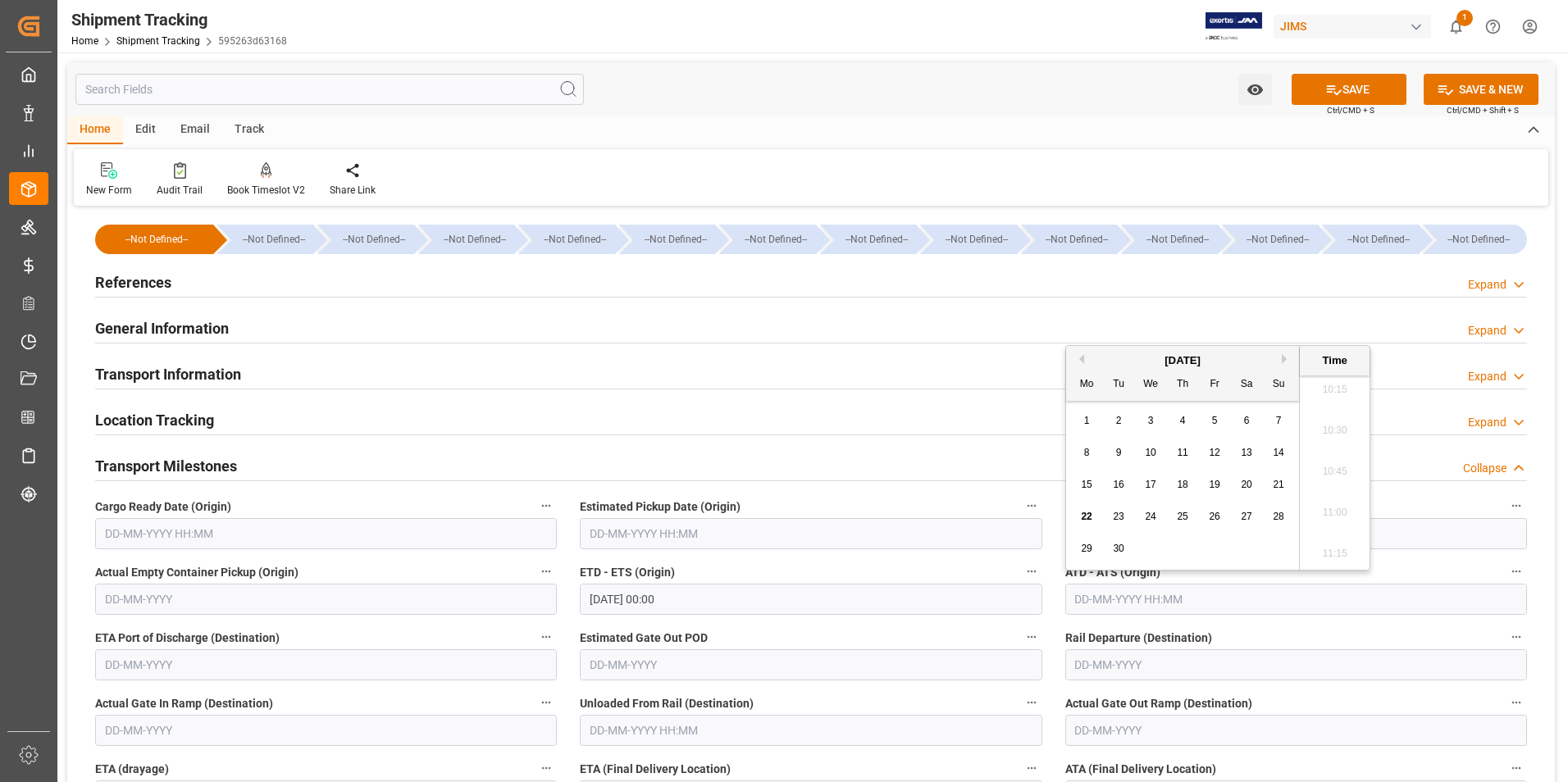
click at [1084, 514] on span "22" at bounding box center [1086, 516] width 10 height 11
type input "22-09-2025 00:00"
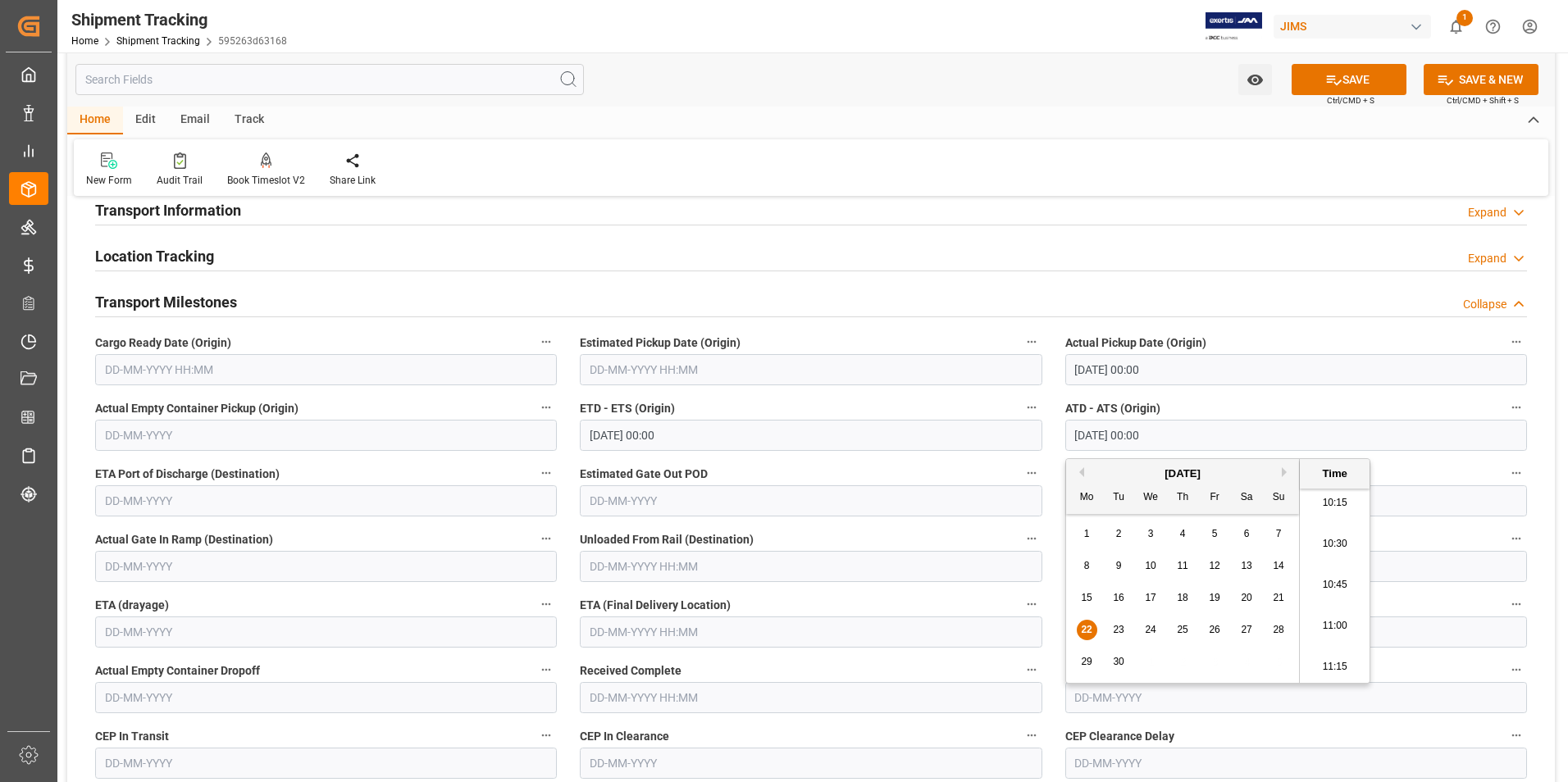
scroll to position [246, 0]
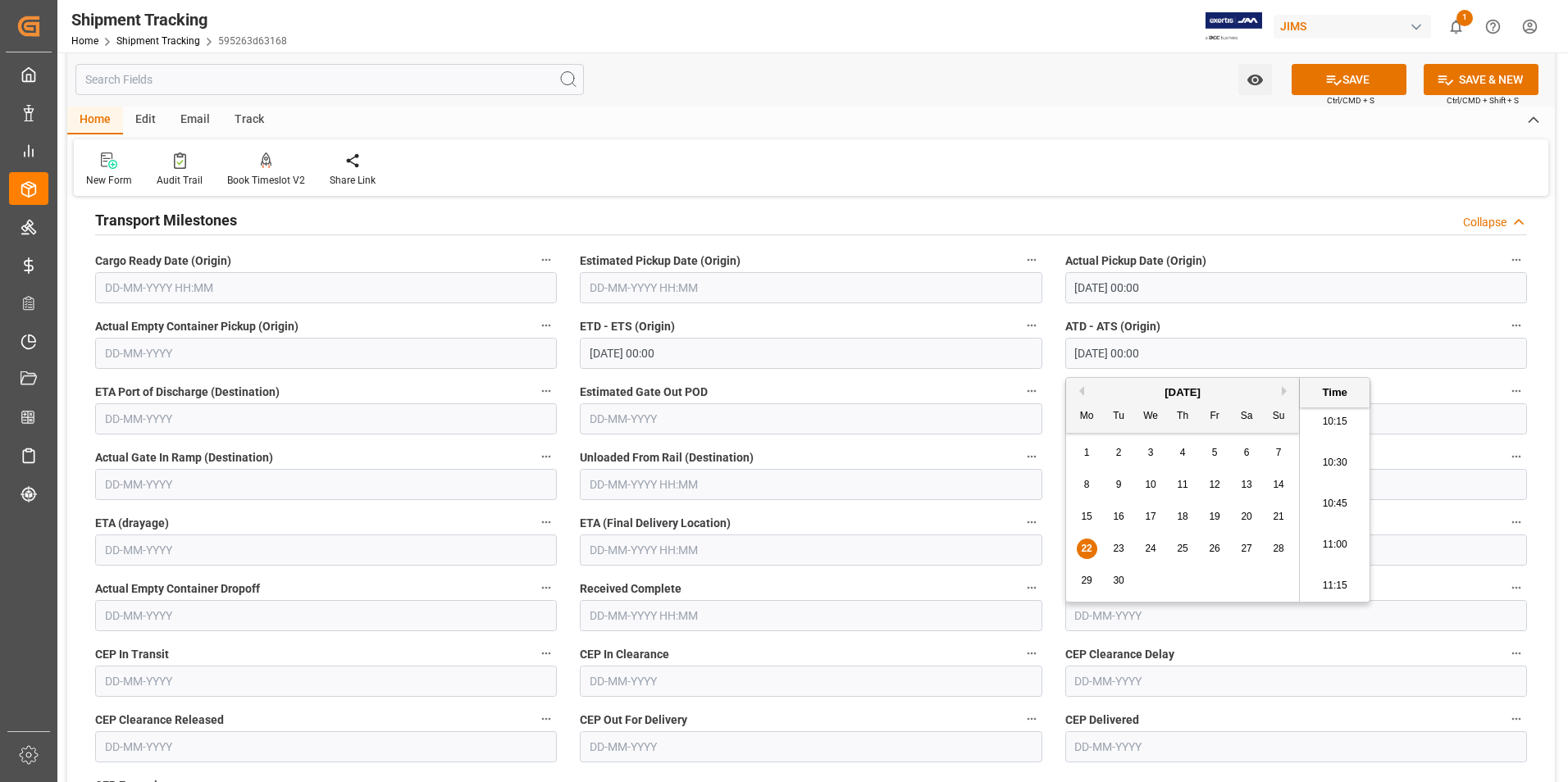
click at [640, 558] on input "text" at bounding box center [810, 550] width 462 height 31
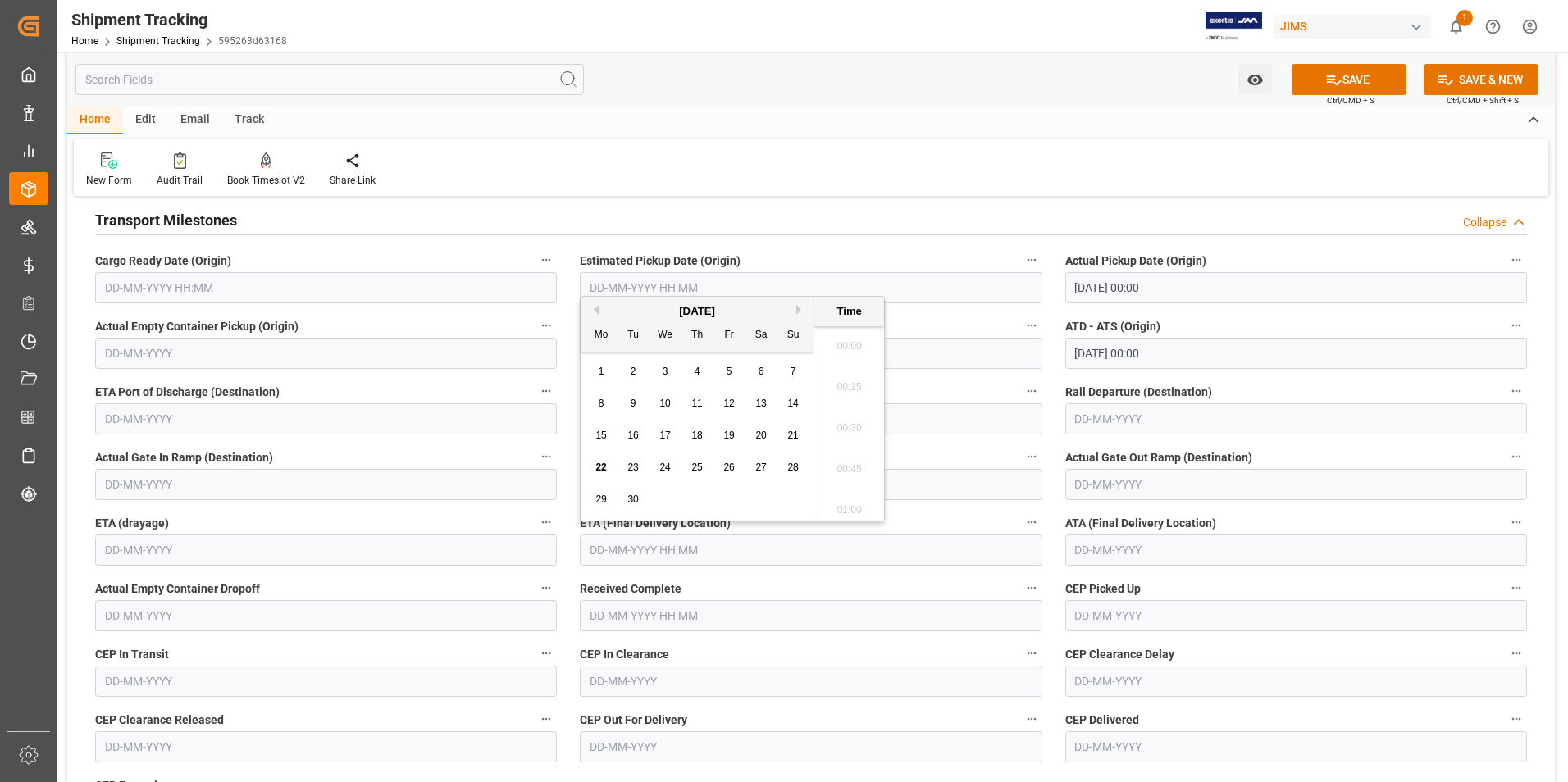
scroll to position [1687, 0]
click at [633, 500] on span "30" at bounding box center [632, 498] width 10 height 11
type input "30-09-2025 00:00"
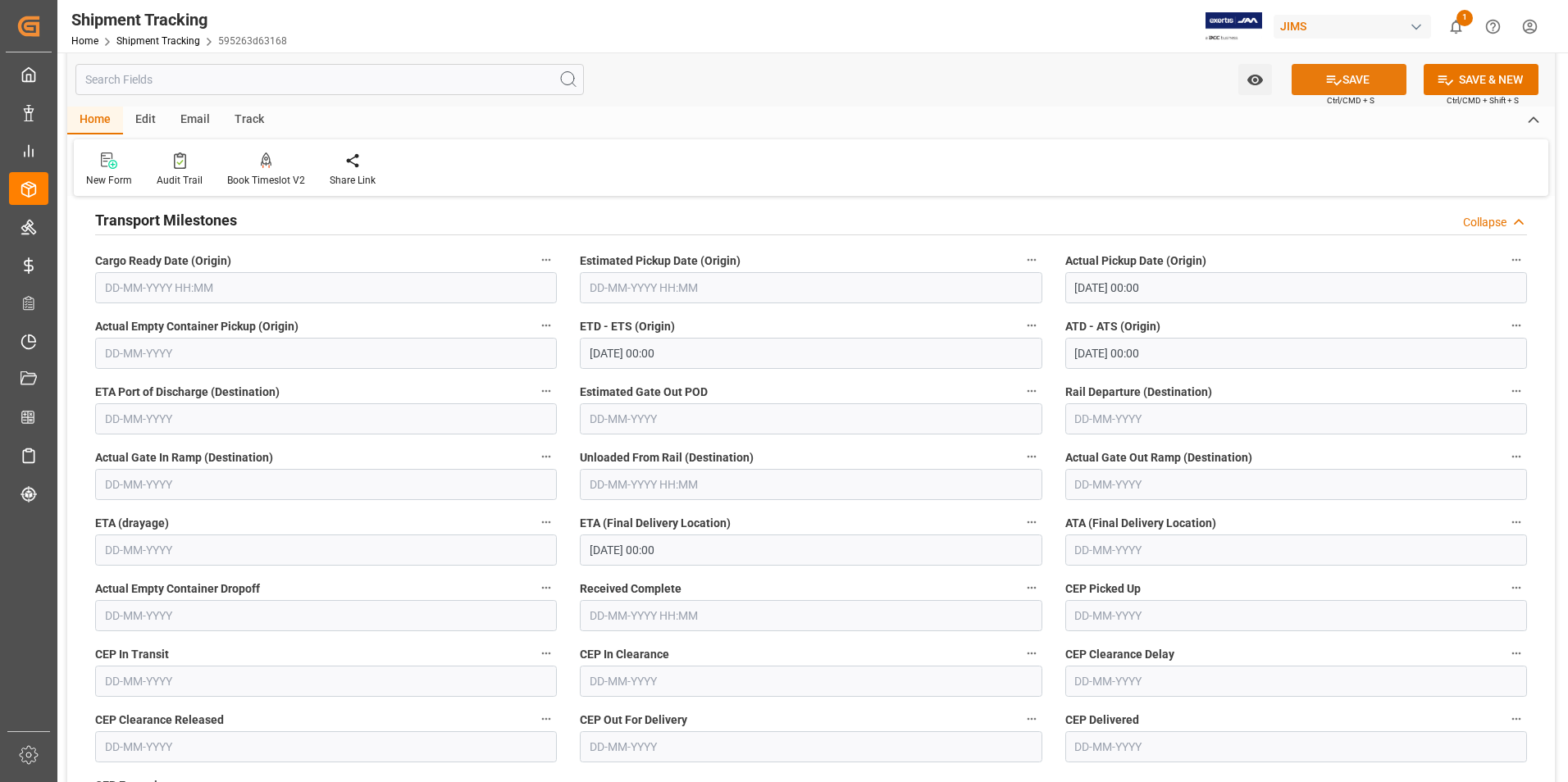
click at [1353, 77] on button "SAVE" at bounding box center [1349, 80] width 115 height 31
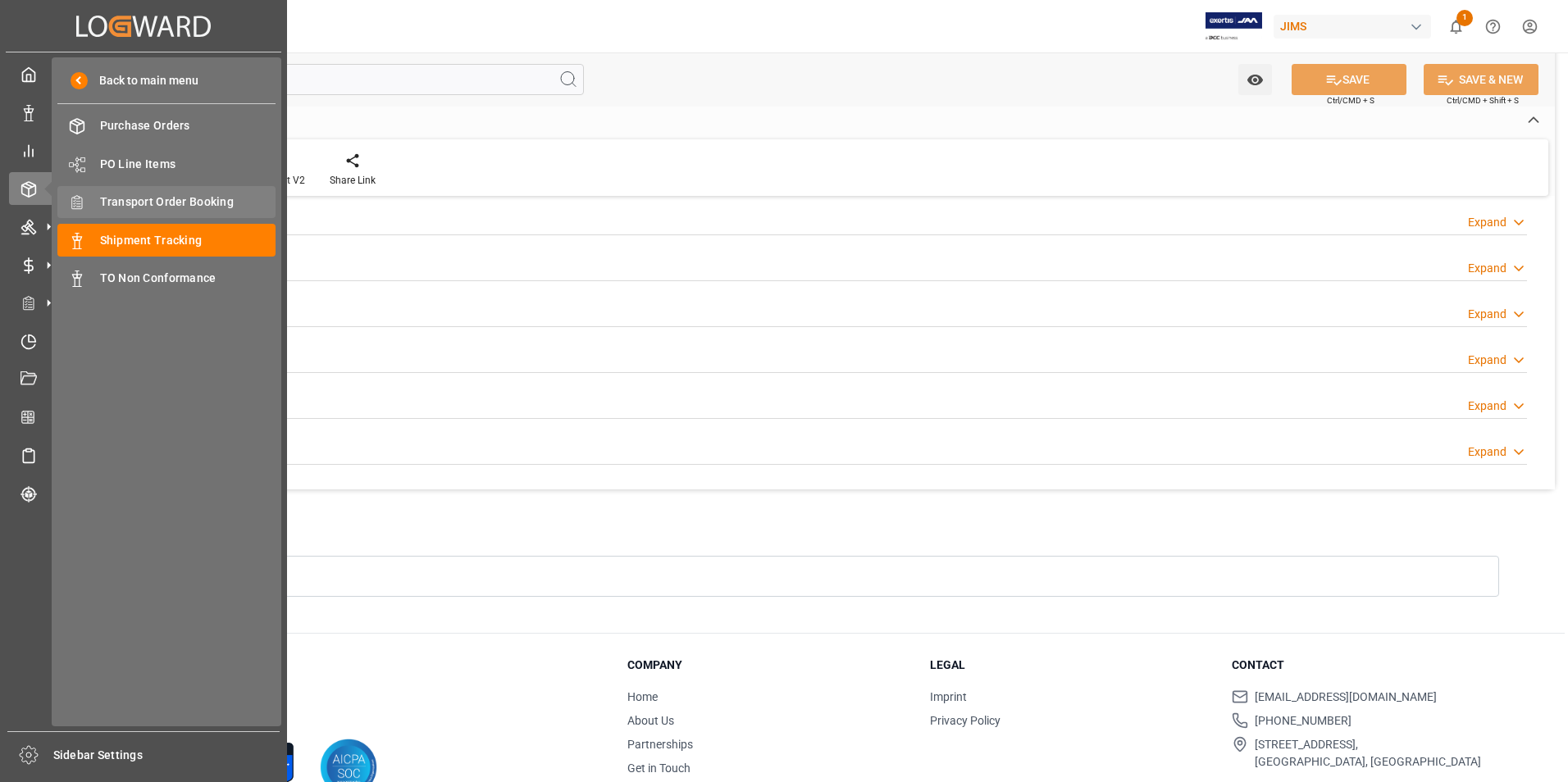
click at [172, 199] on span "Transport Order Booking" at bounding box center [188, 202] width 176 height 17
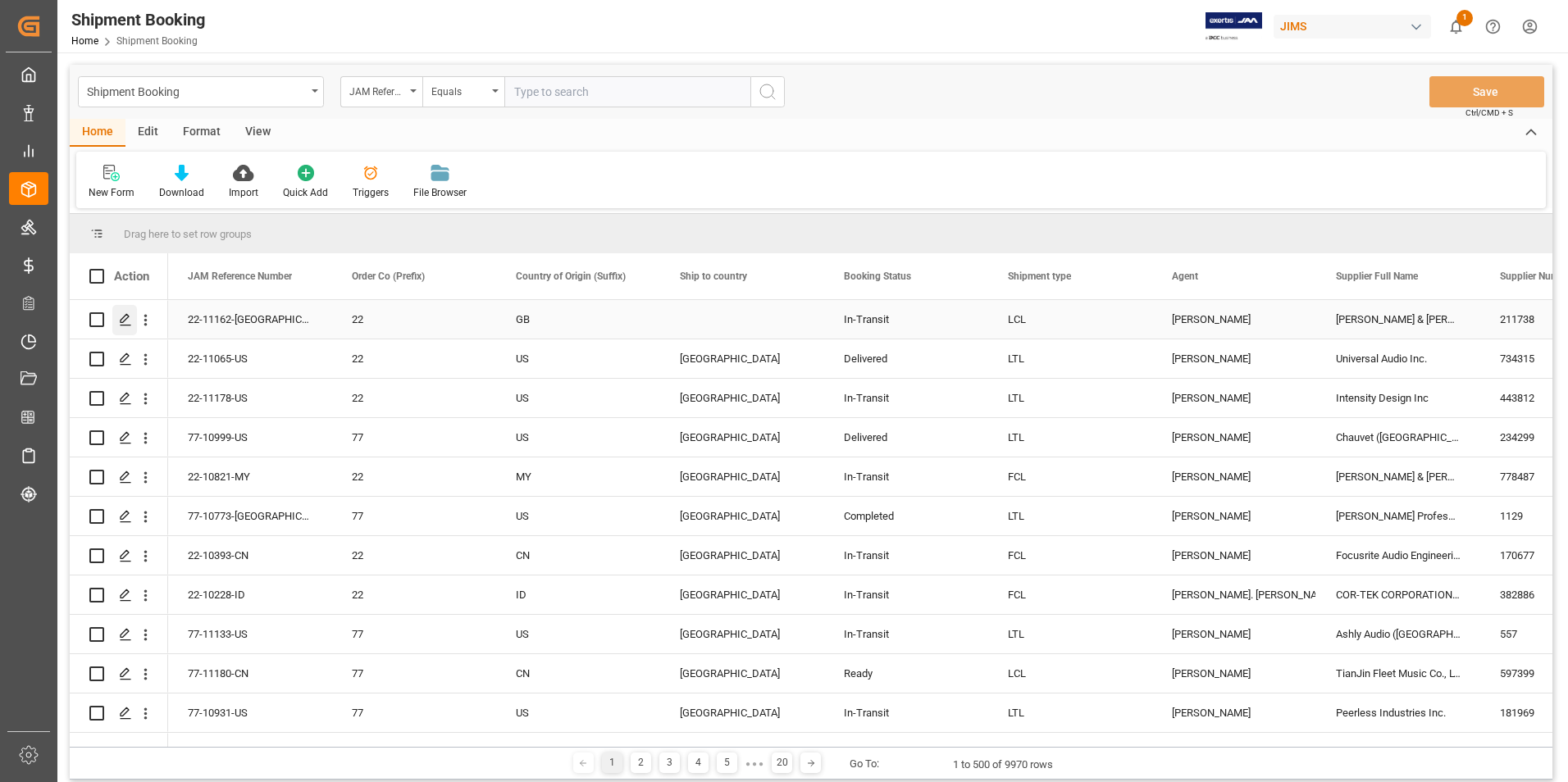
click at [122, 319] on polygon "Press SPACE to select this row." at bounding box center [125, 319] width 9 height 9
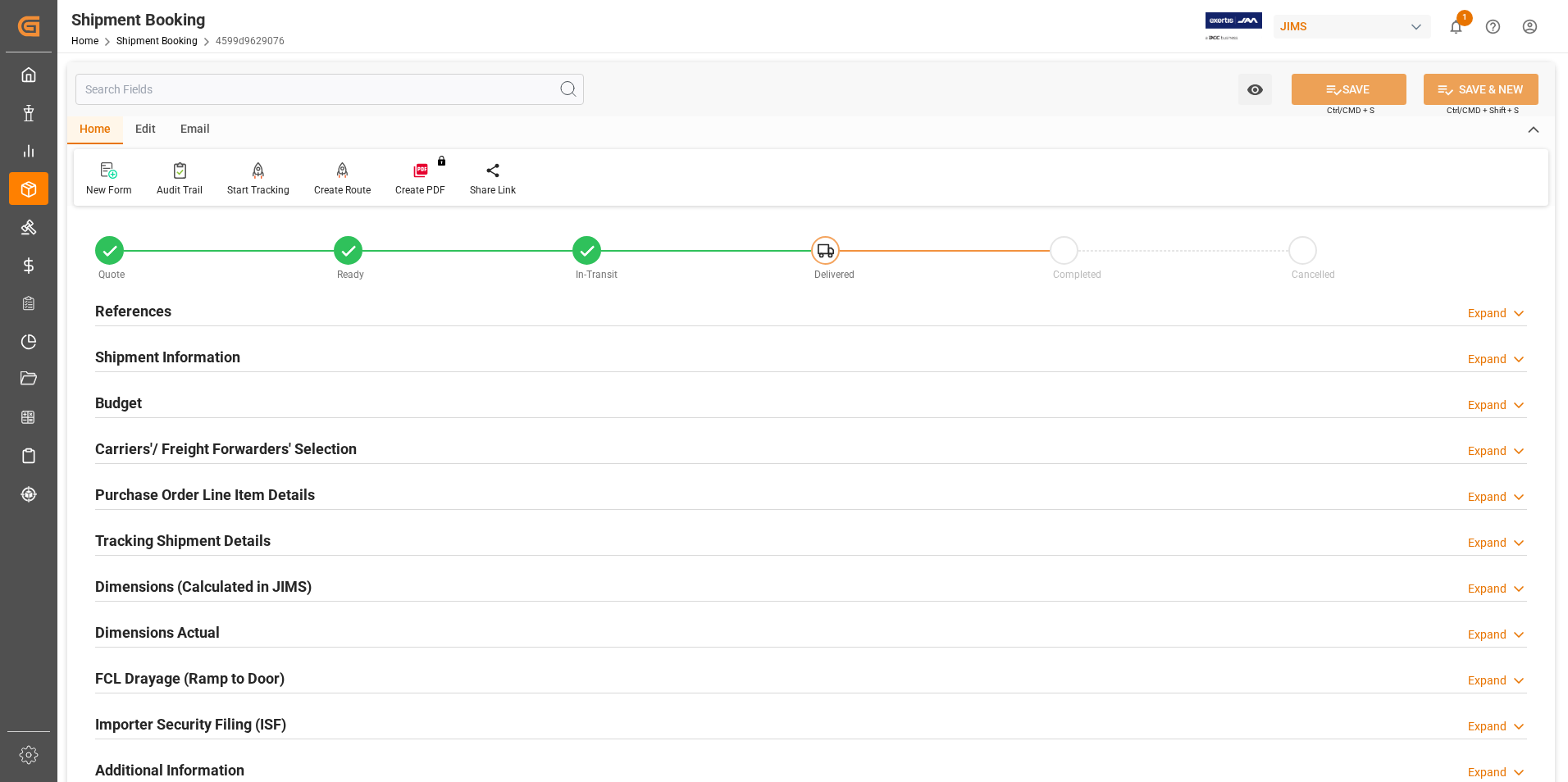
click at [123, 404] on h2 "Budget" at bounding box center [118, 403] width 47 height 22
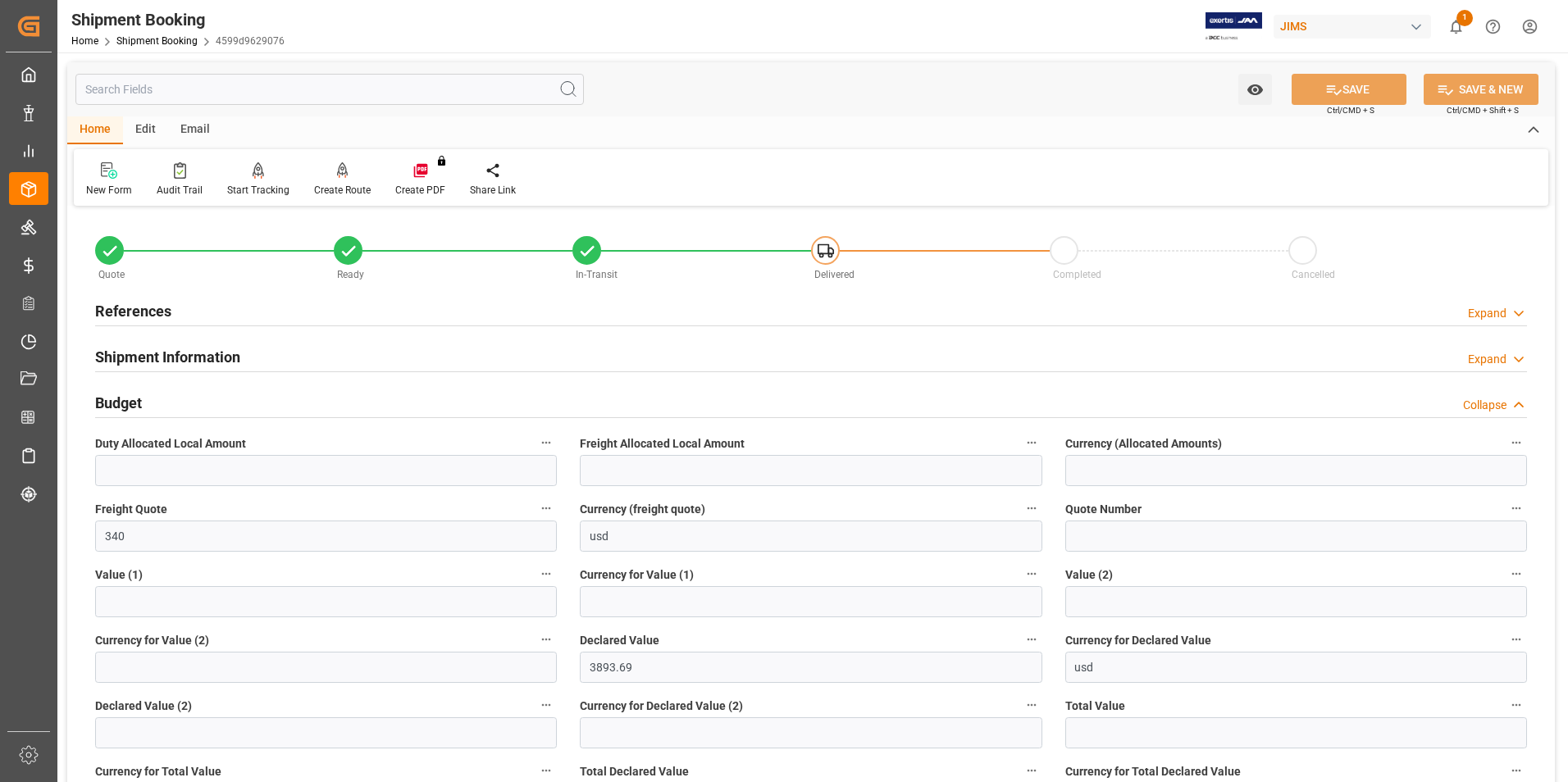
click at [123, 404] on h2 "Budget" at bounding box center [118, 403] width 47 height 22
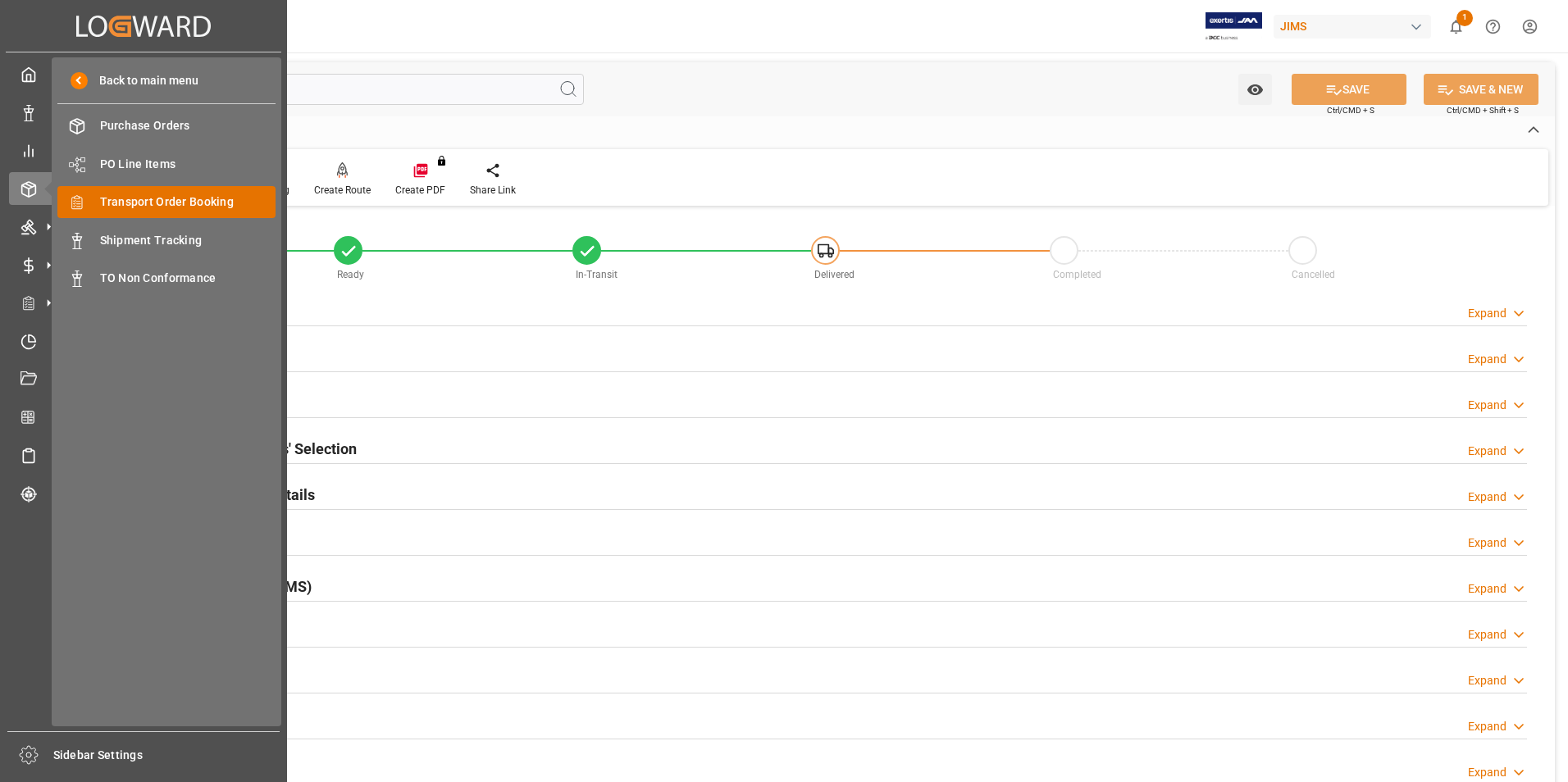
click at [160, 195] on span "Transport Order Booking" at bounding box center [188, 202] width 176 height 17
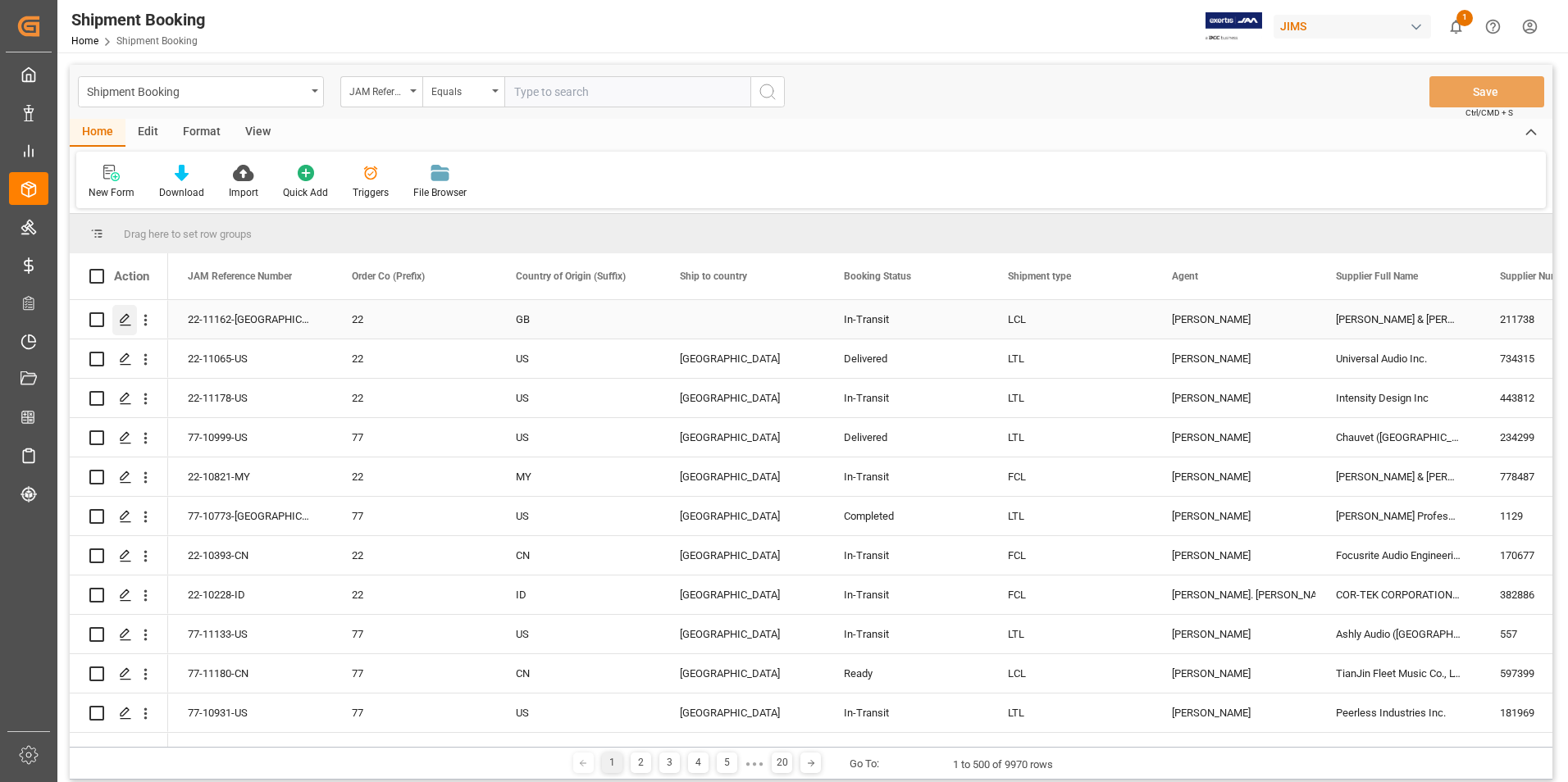
click at [124, 319] on icon "Press SPACE to select this row." at bounding box center [125, 319] width 13 height 13
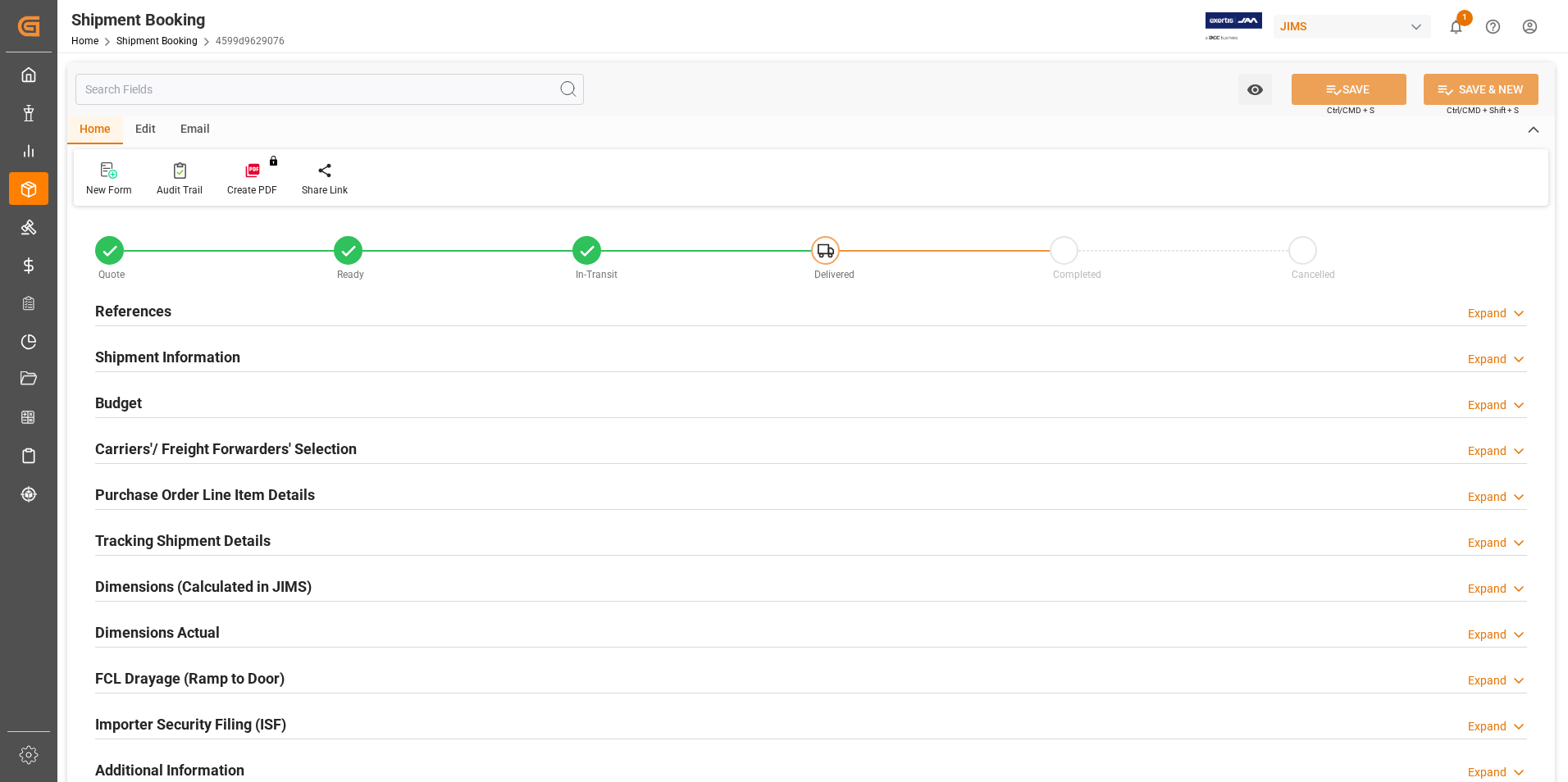
type input "0"
type input "[DATE]"
click at [134, 307] on h2 "References" at bounding box center [133, 311] width 76 height 22
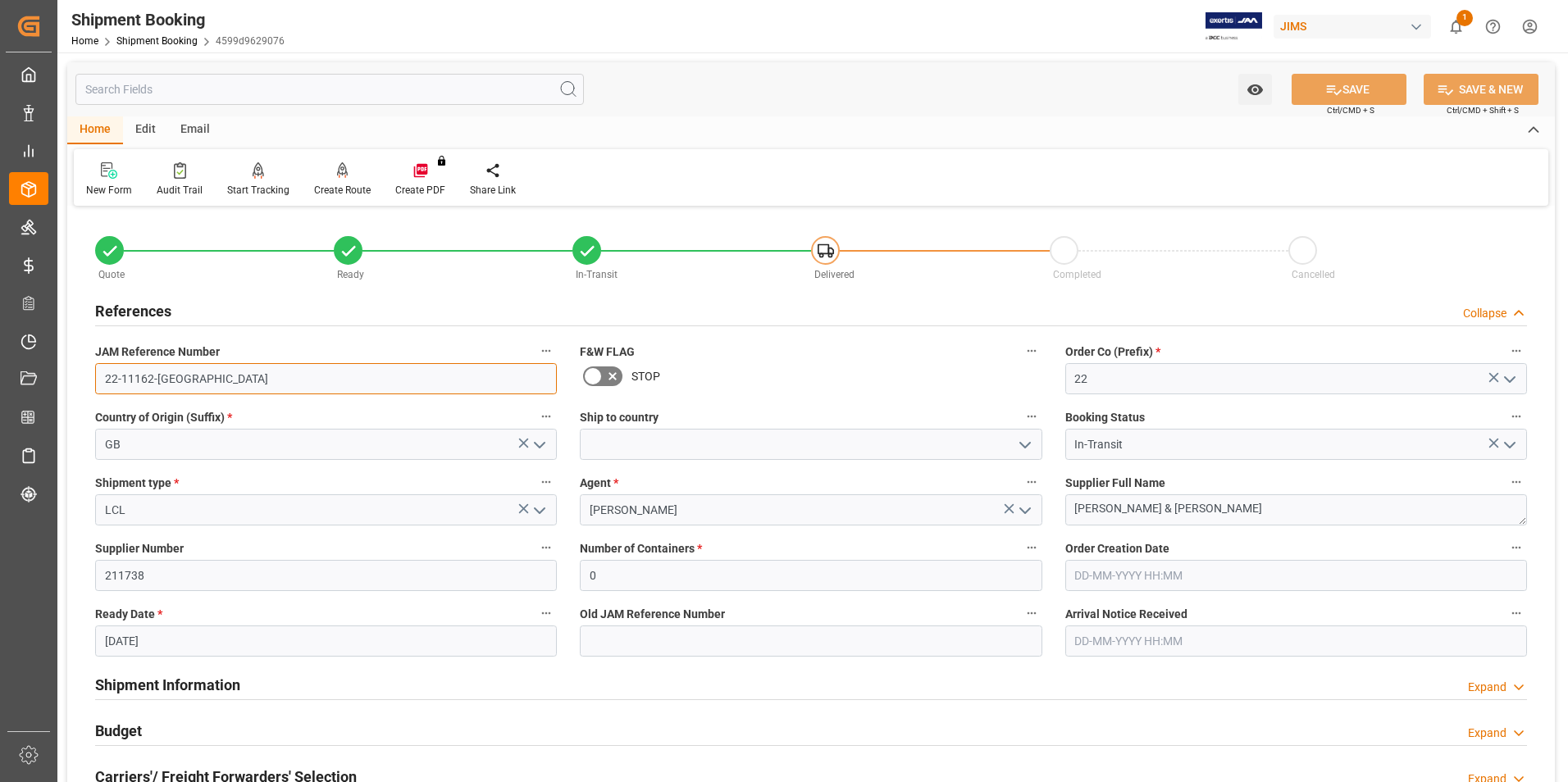
click at [194, 374] on input "22-11162-[GEOGRAPHIC_DATA]" at bounding box center [325, 379] width 462 height 31
click at [188, 378] on input "22-11162-[GEOGRAPHIC_DATA]" at bounding box center [325, 379] width 462 height 31
click at [187, 378] on input "22-11162-[GEOGRAPHIC_DATA]" at bounding box center [325, 379] width 462 height 31
click at [171, 380] on input "GB22-11162-" at bounding box center [325, 379] width 462 height 31
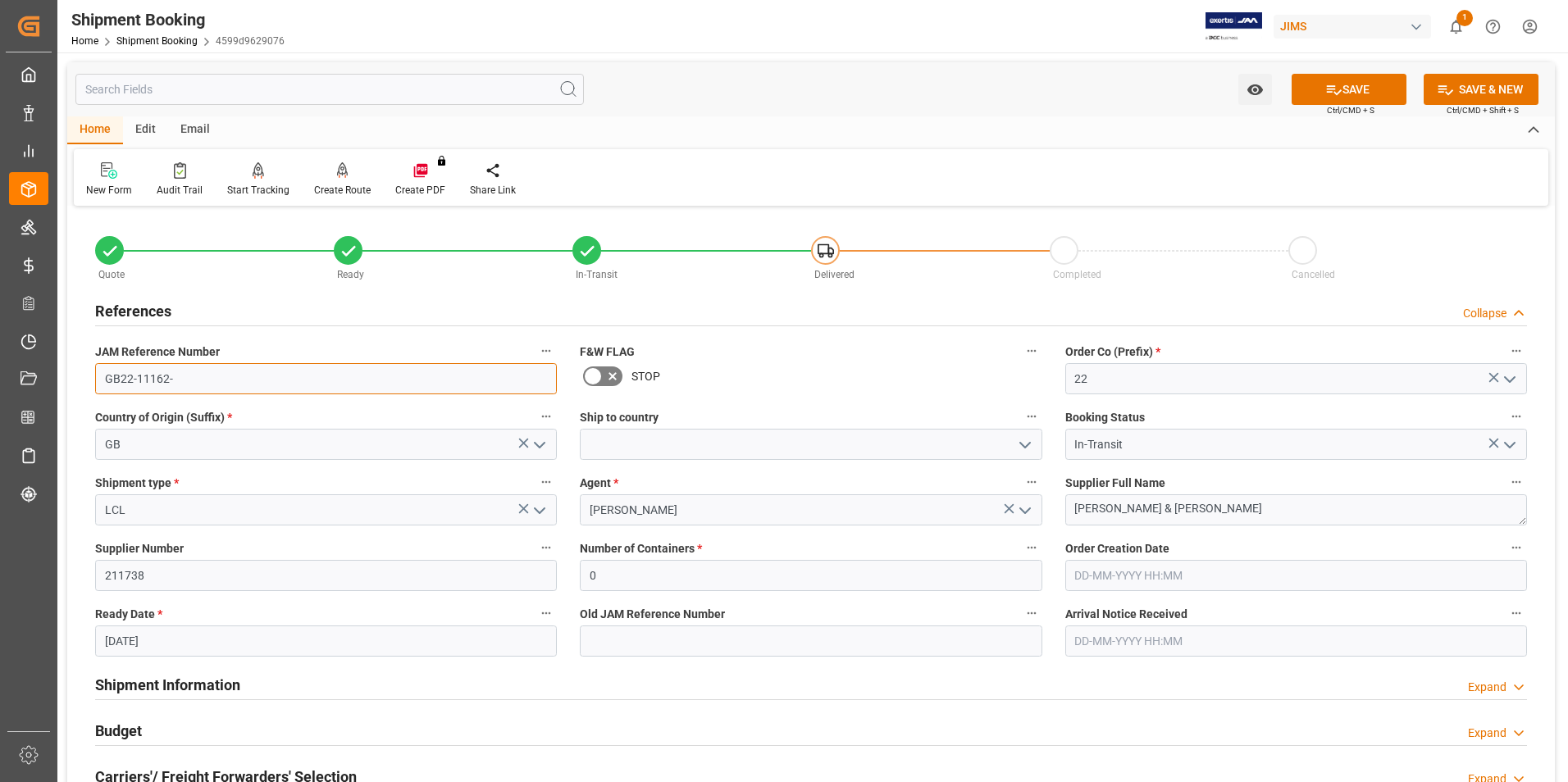
click at [182, 377] on input "GB22-11162-" at bounding box center [325, 379] width 462 height 31
click at [122, 375] on input "GB22-11162-" at bounding box center [325, 379] width 462 height 31
click at [201, 382] on input "22-11162-" at bounding box center [325, 379] width 462 height 31
type input "22-11162-[GEOGRAPHIC_DATA]"
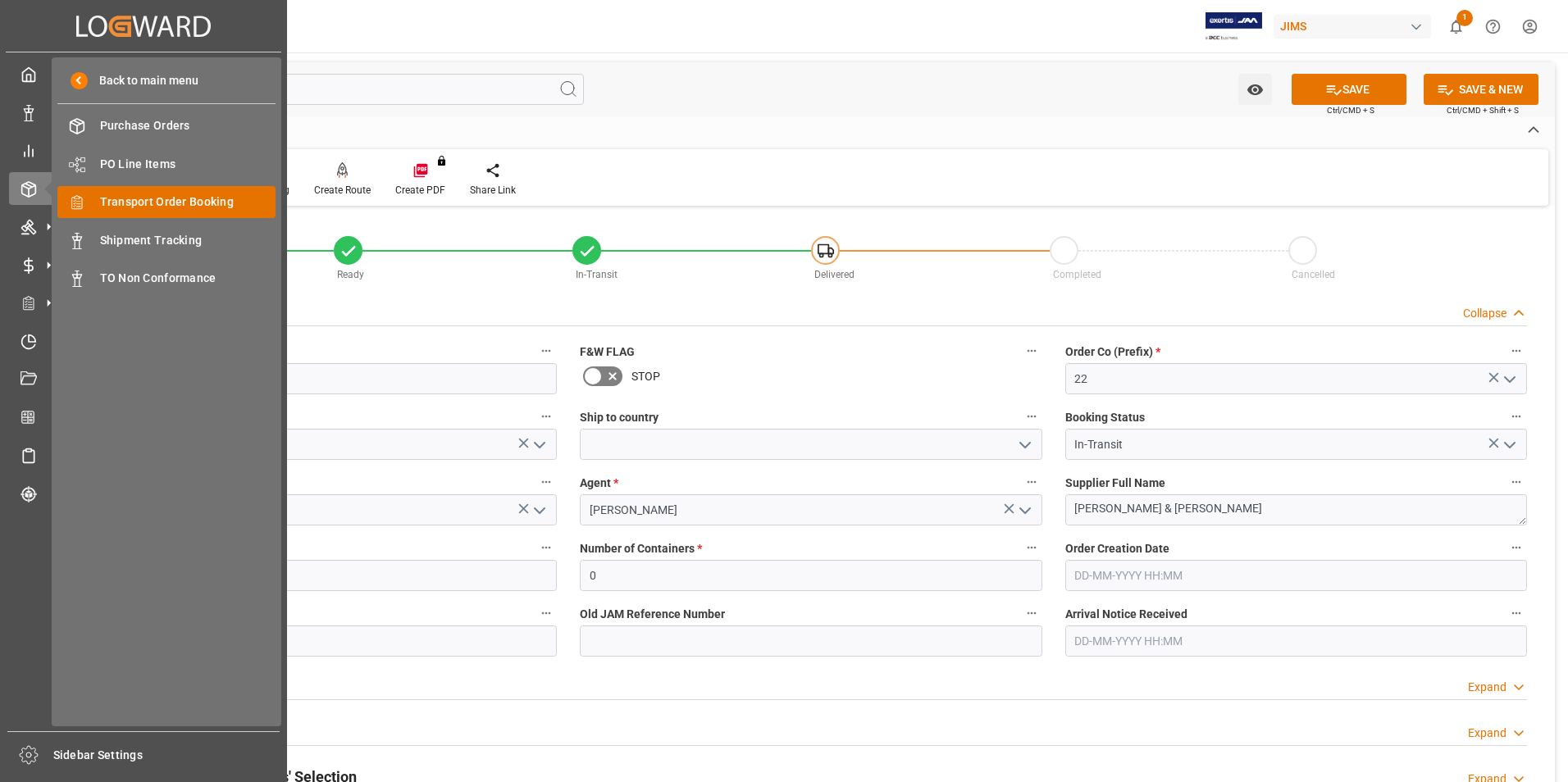
click at [206, 204] on span "Transport Order Booking" at bounding box center [188, 202] width 176 height 17
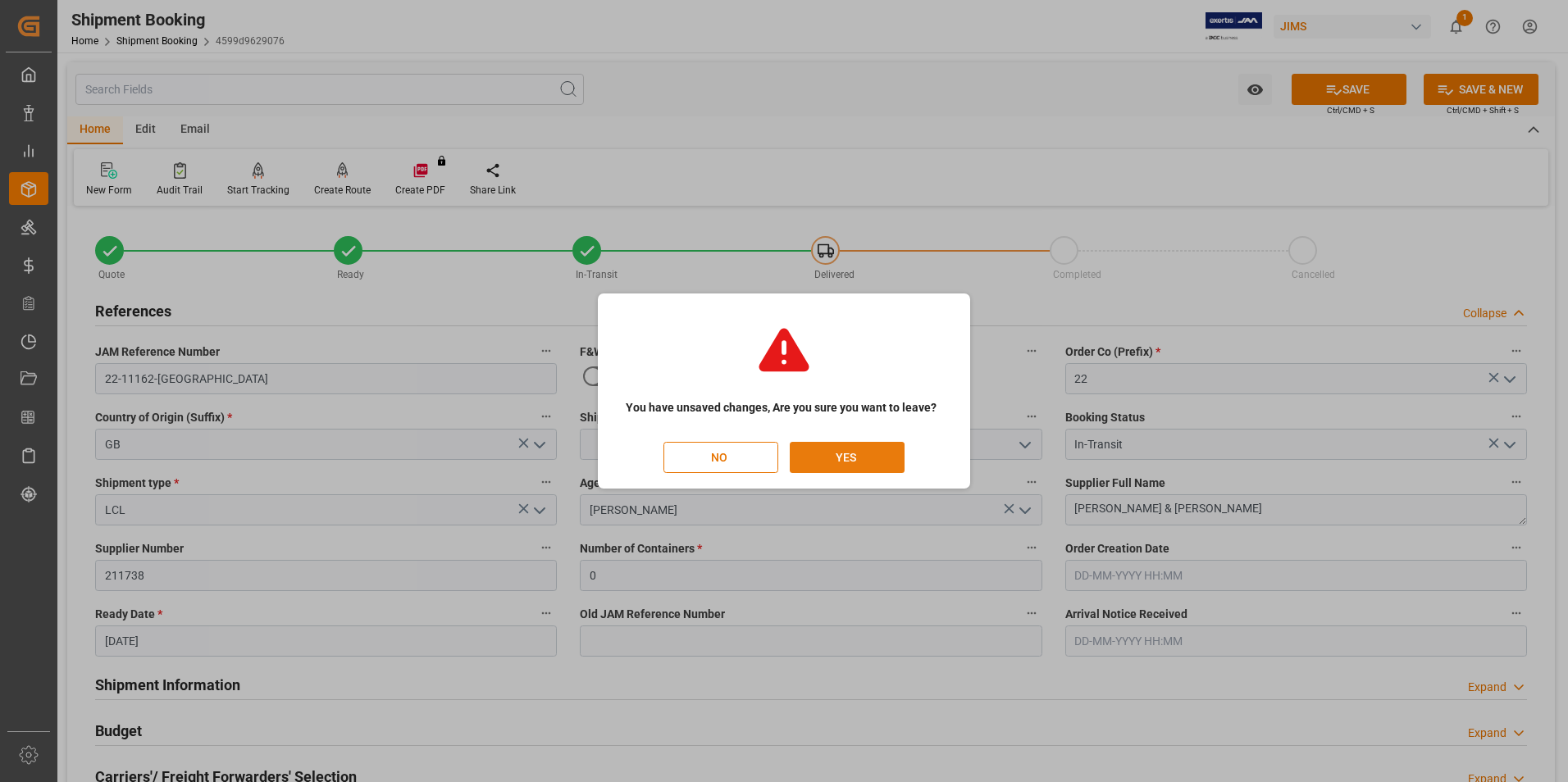
click at [837, 454] on button "YES" at bounding box center [847, 457] width 115 height 31
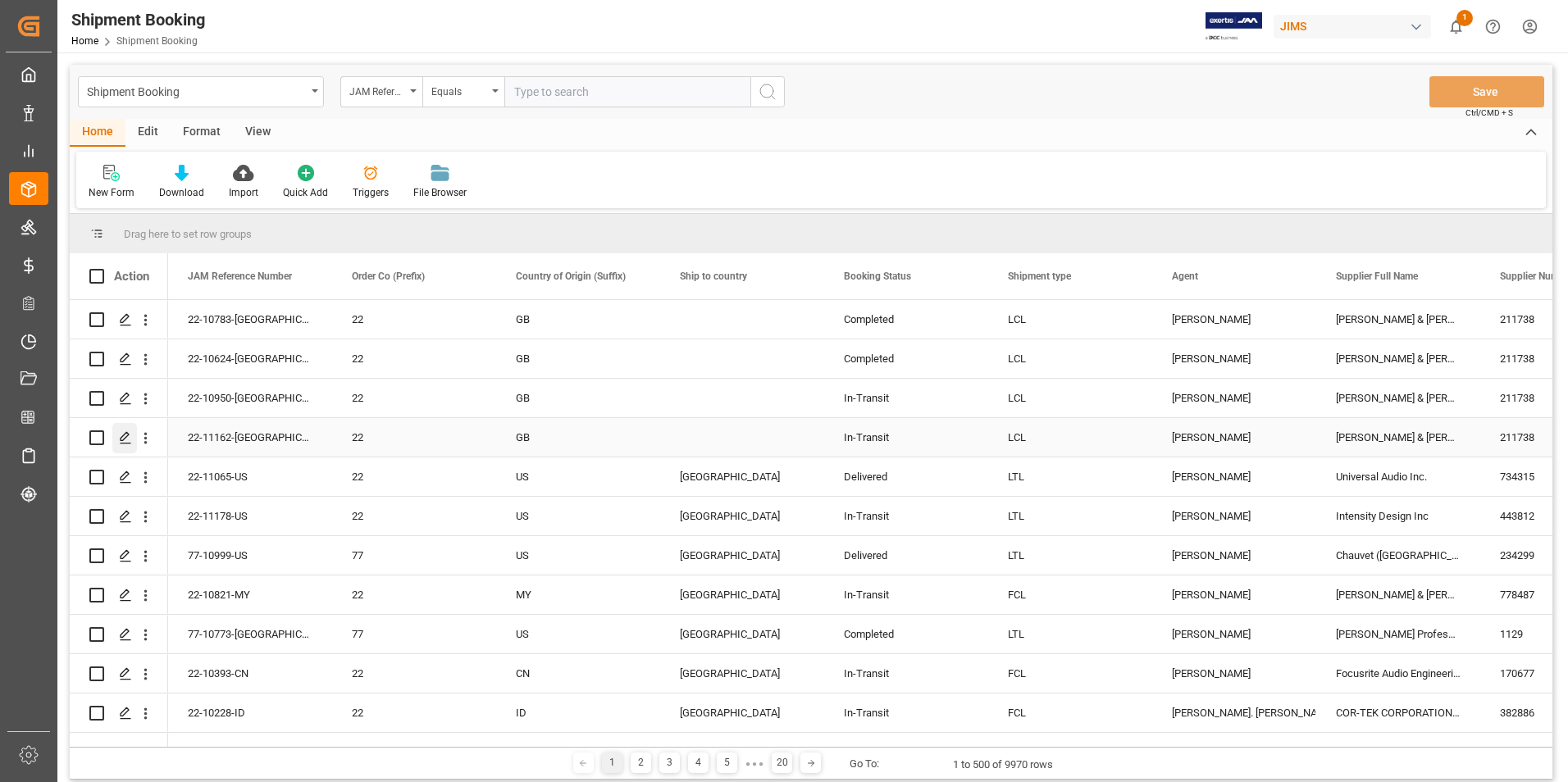
click at [121, 437] on icon "Press SPACE to select this row." at bounding box center [125, 438] width 13 height 13
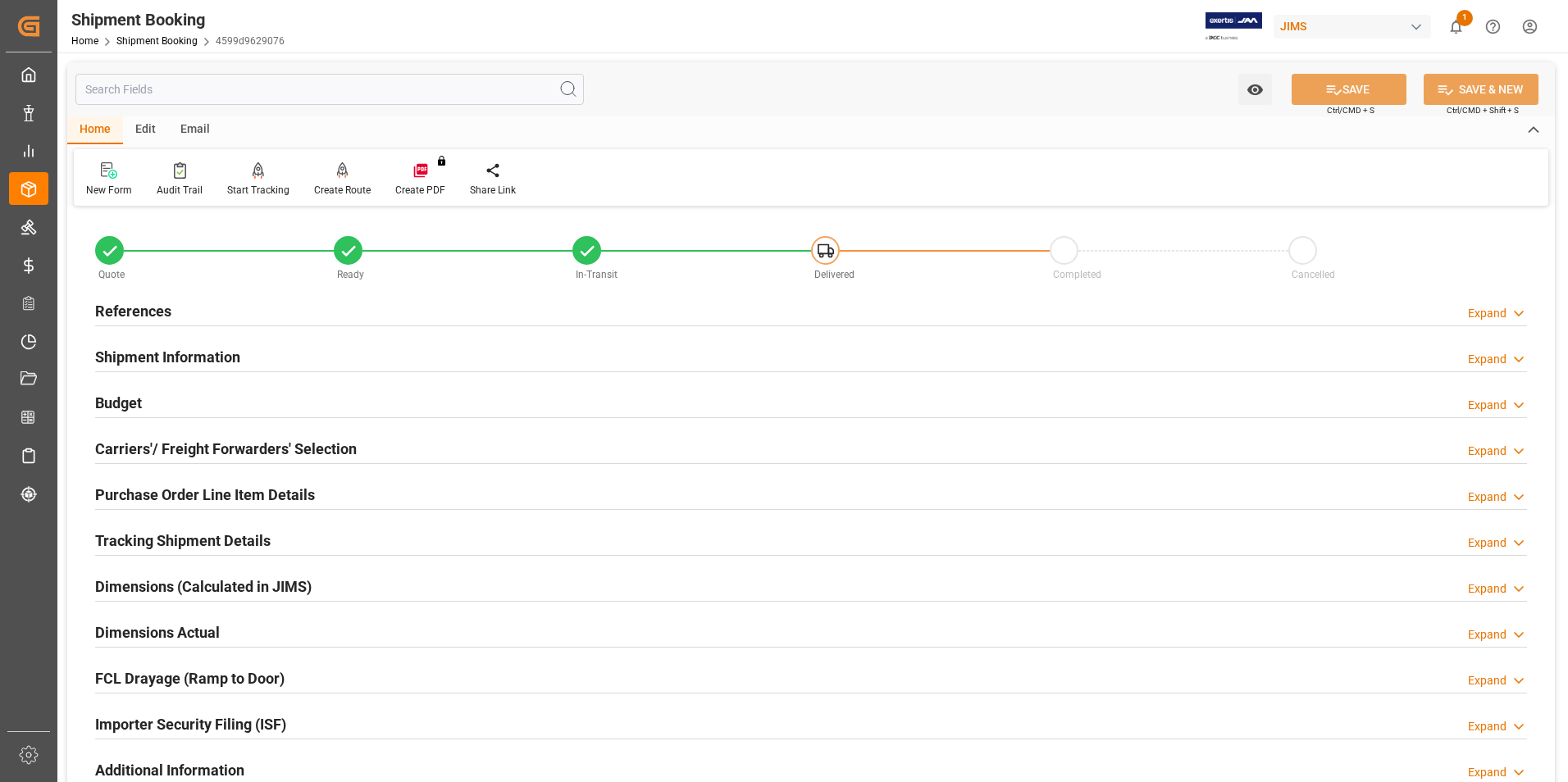
click at [134, 309] on h2 "References" at bounding box center [133, 311] width 76 height 22
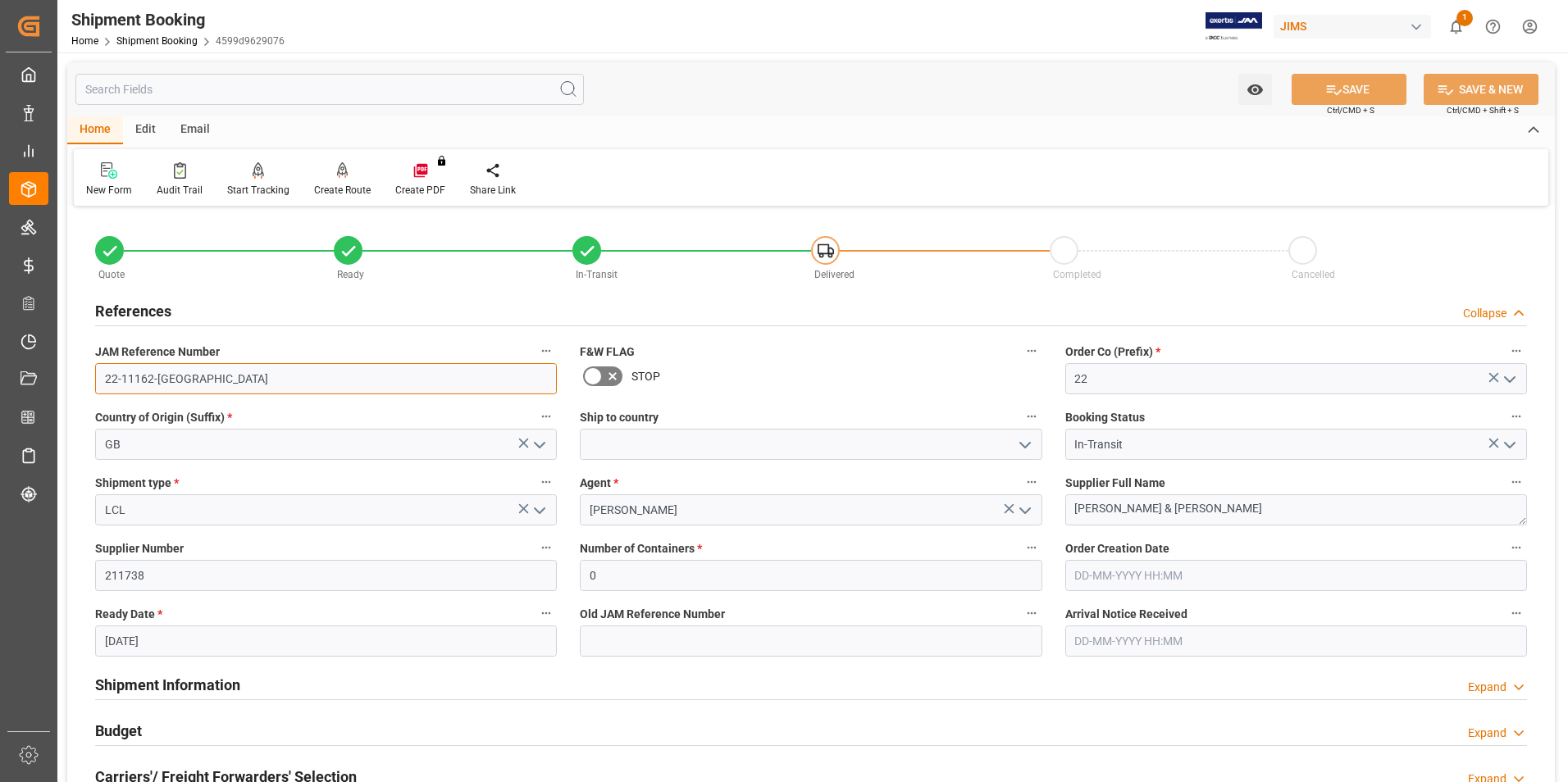
drag, startPoint x: 178, startPoint y: 379, endPoint x: 100, endPoint y: 378, distance: 78.0
click at [100, 378] on input "22-11162-[GEOGRAPHIC_DATA]" at bounding box center [325, 379] width 462 height 31
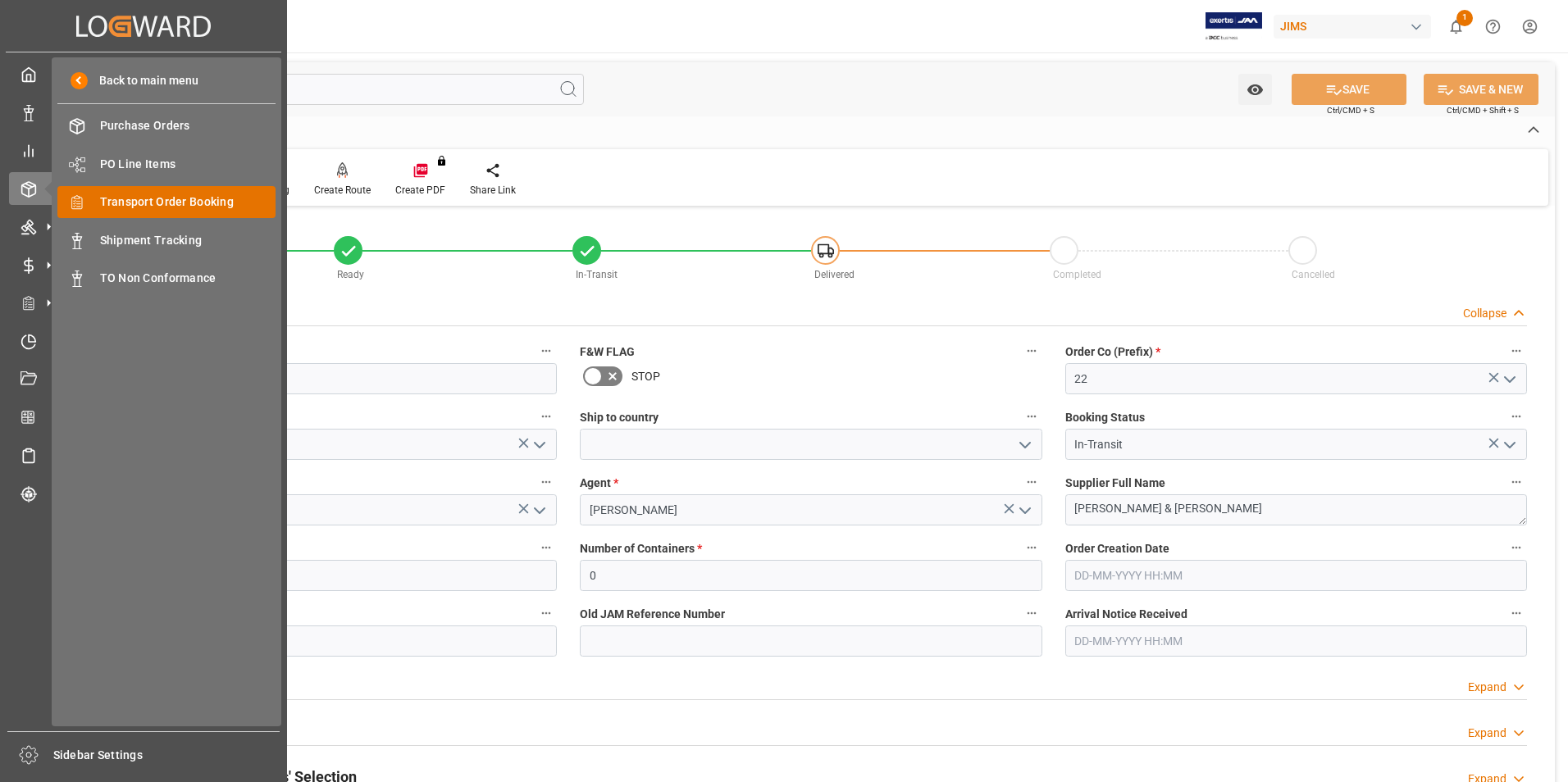
click at [214, 198] on span "Transport Order Booking" at bounding box center [188, 202] width 176 height 17
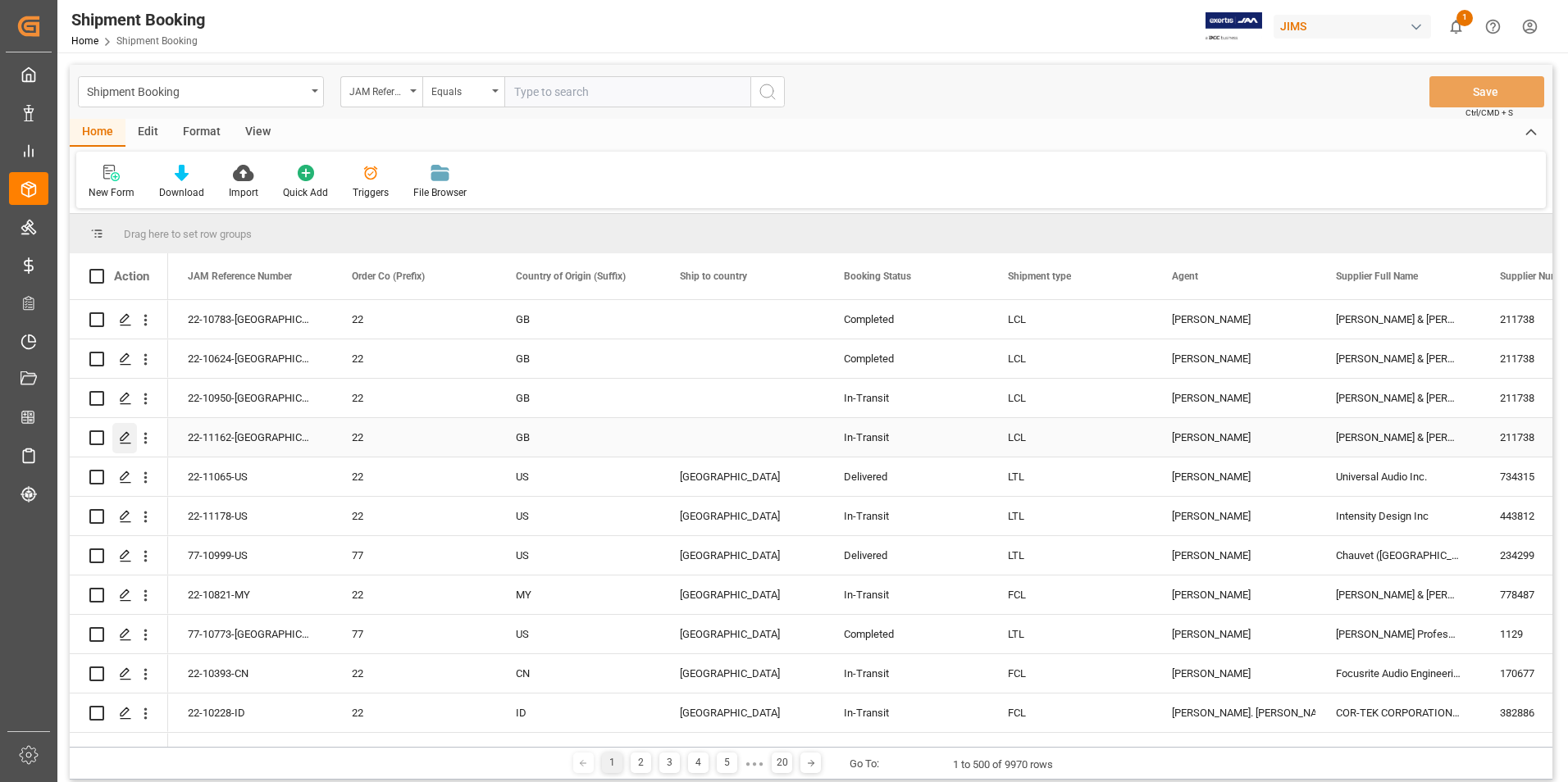
click at [122, 437] on polygon "Press SPACE to select this row." at bounding box center [125, 438] width 9 height 9
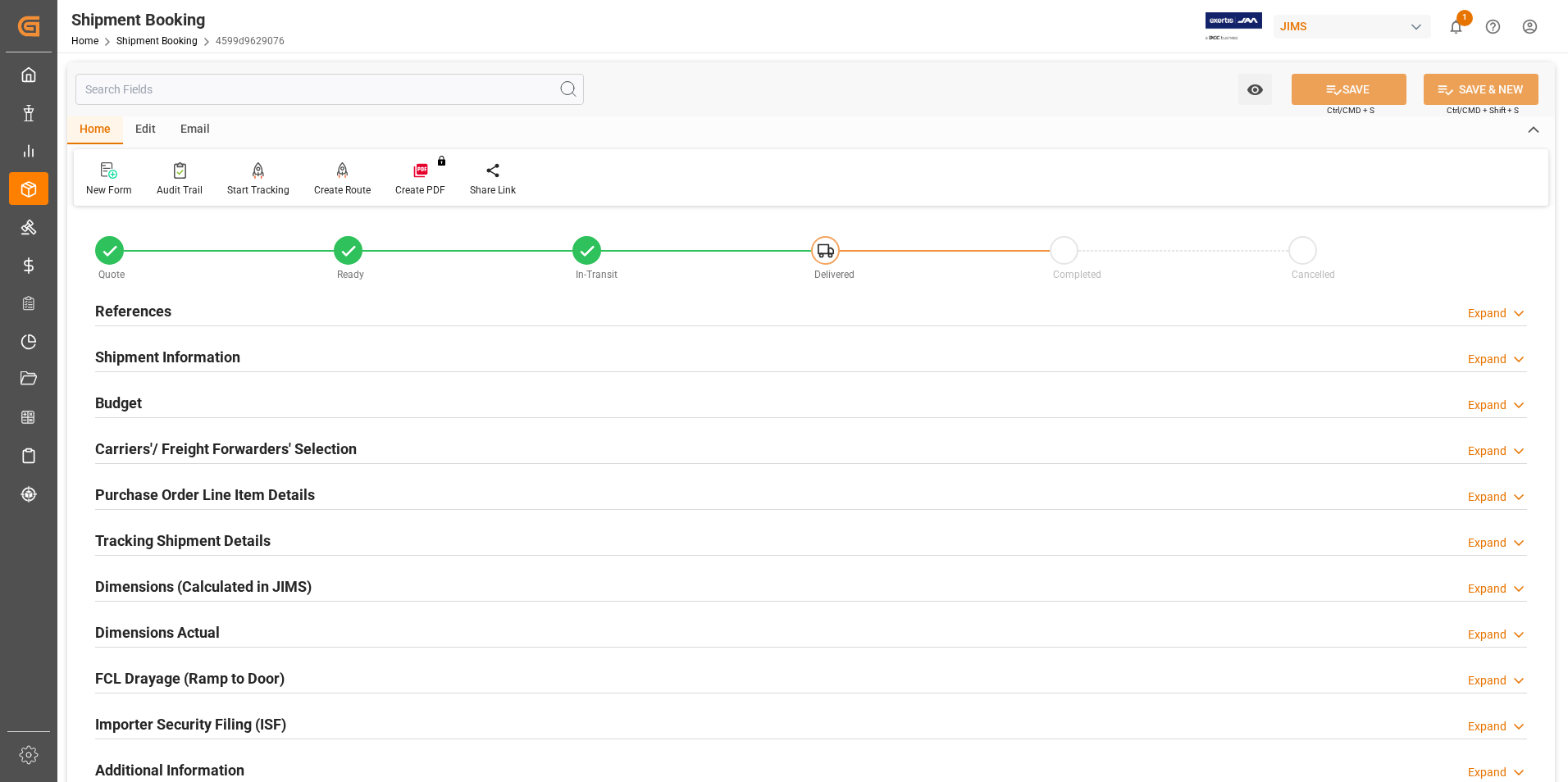
click at [122, 402] on h2 "Budget" at bounding box center [118, 403] width 47 height 22
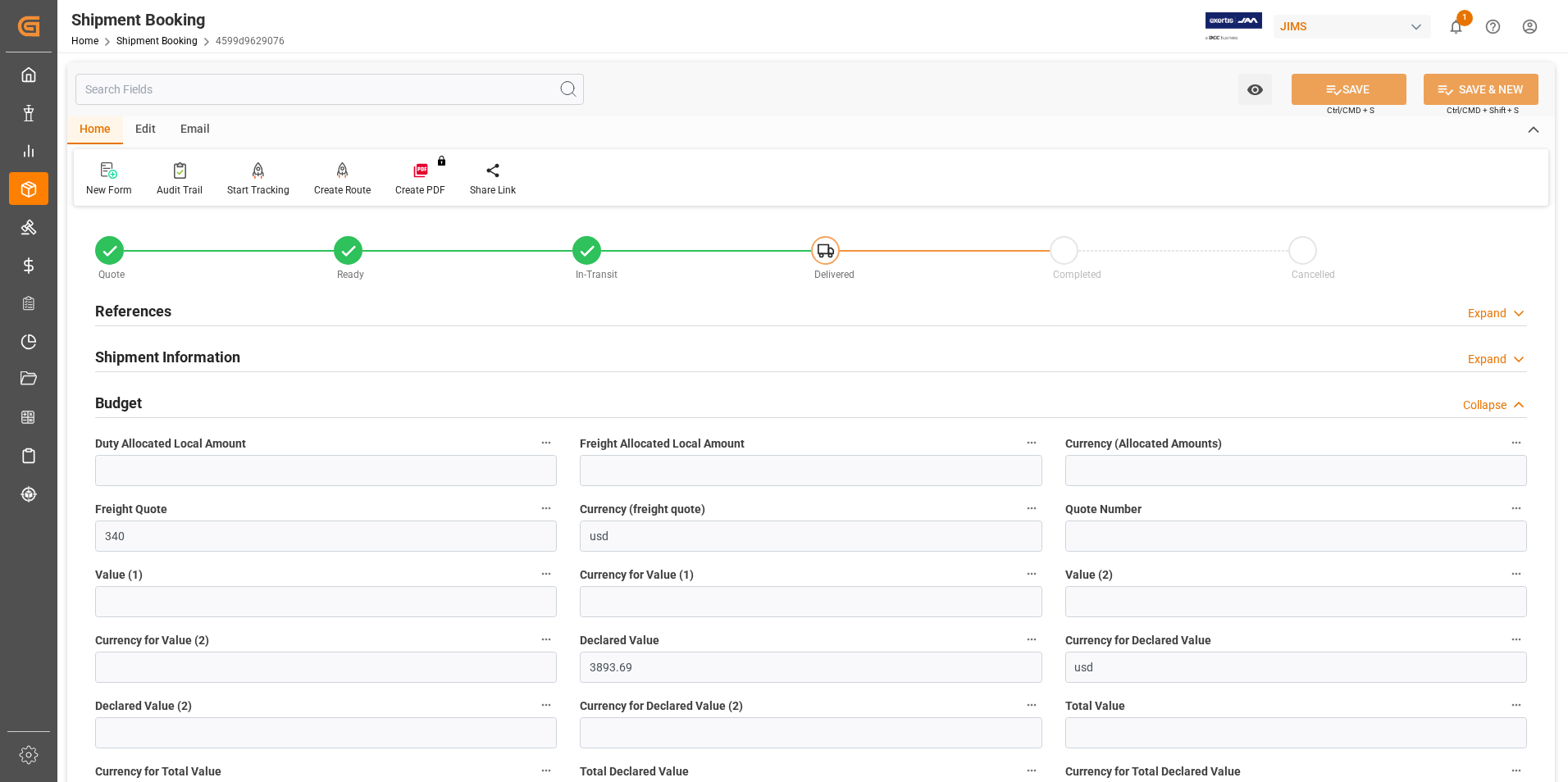
click at [122, 402] on h2 "Budget" at bounding box center [118, 403] width 47 height 22
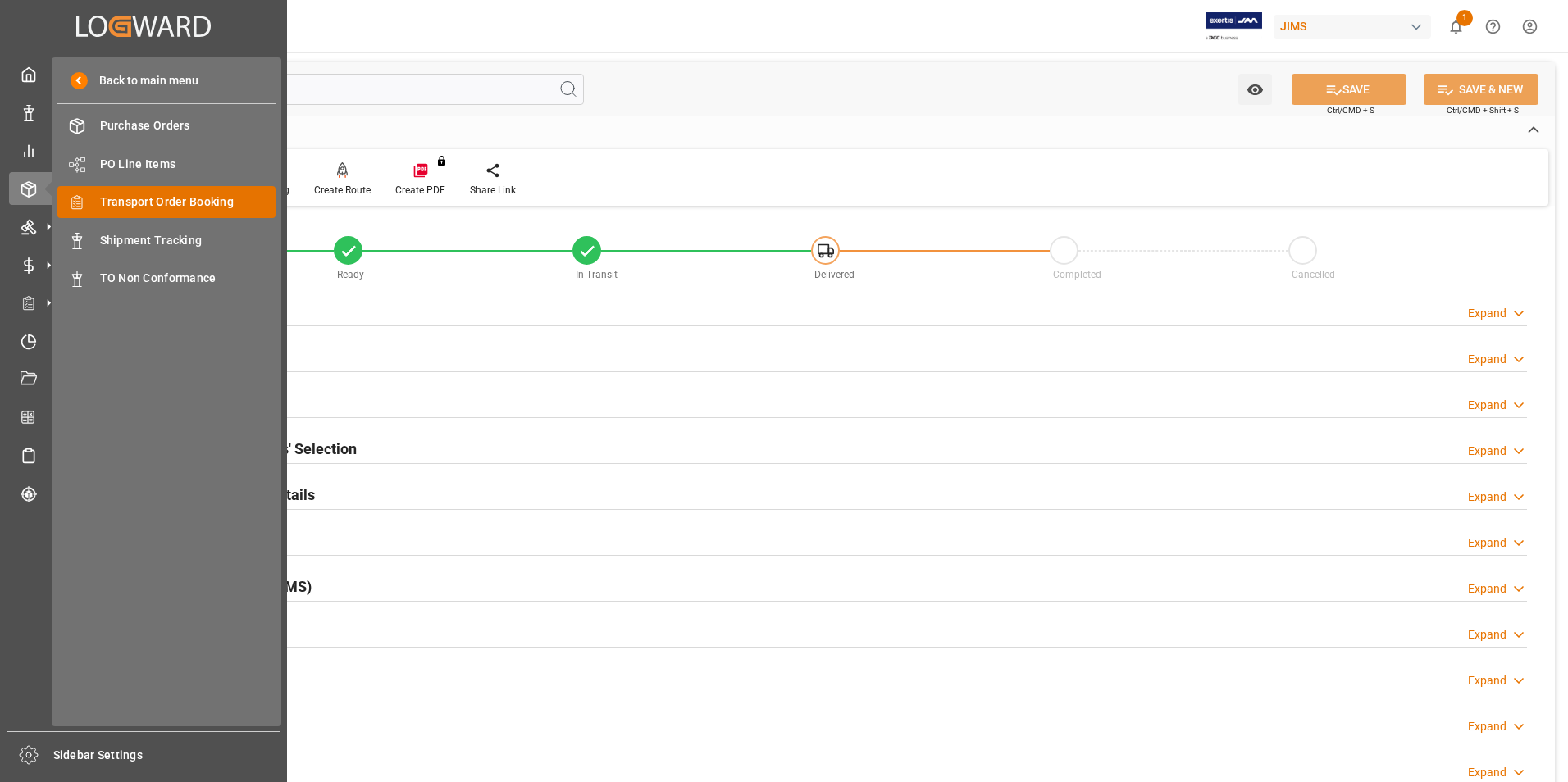
click at [180, 200] on span "Transport Order Booking" at bounding box center [188, 202] width 176 height 17
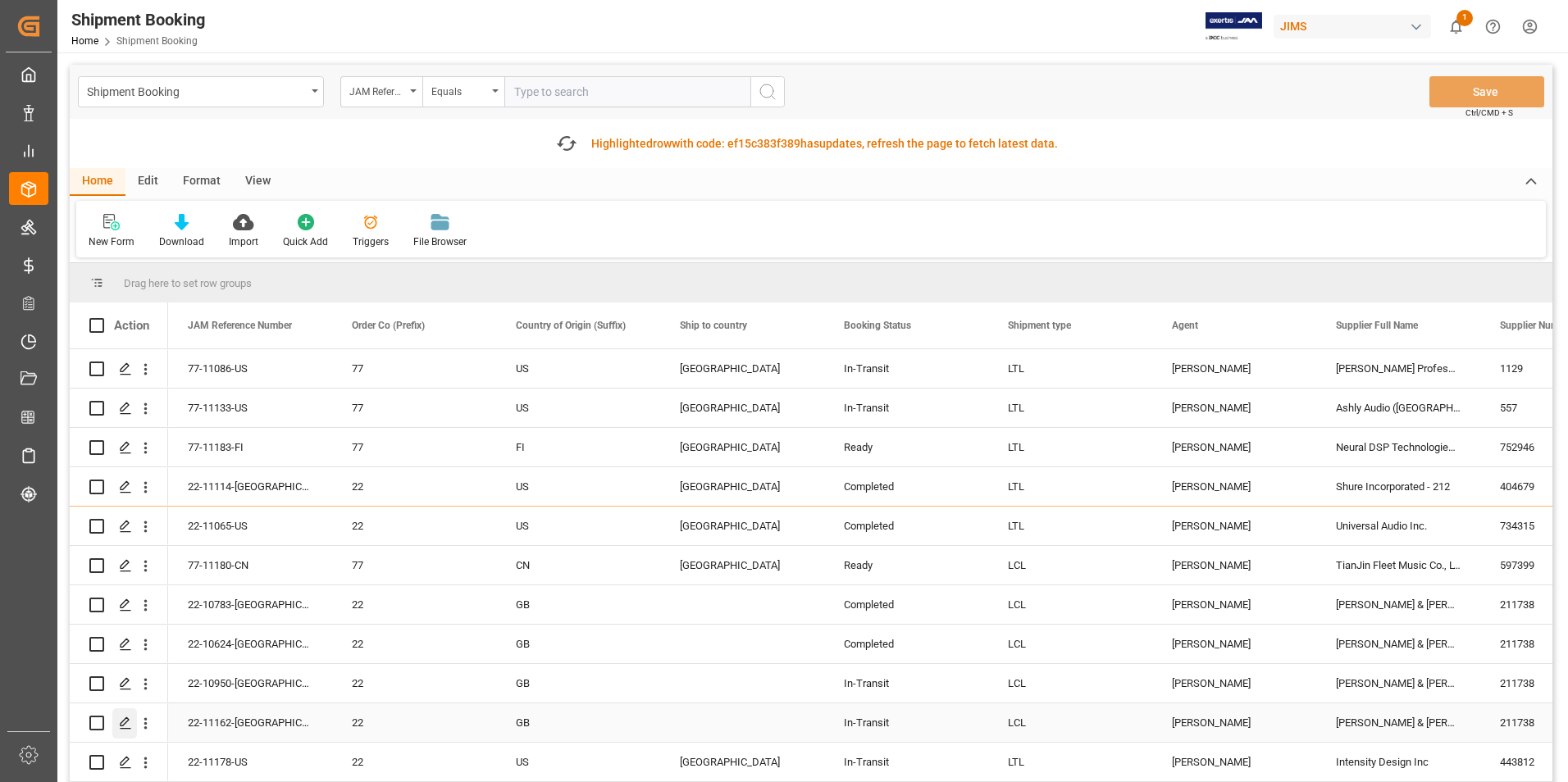
click at [125, 722] on icon "Press SPACE to select this row." at bounding box center [125, 723] width 13 height 13
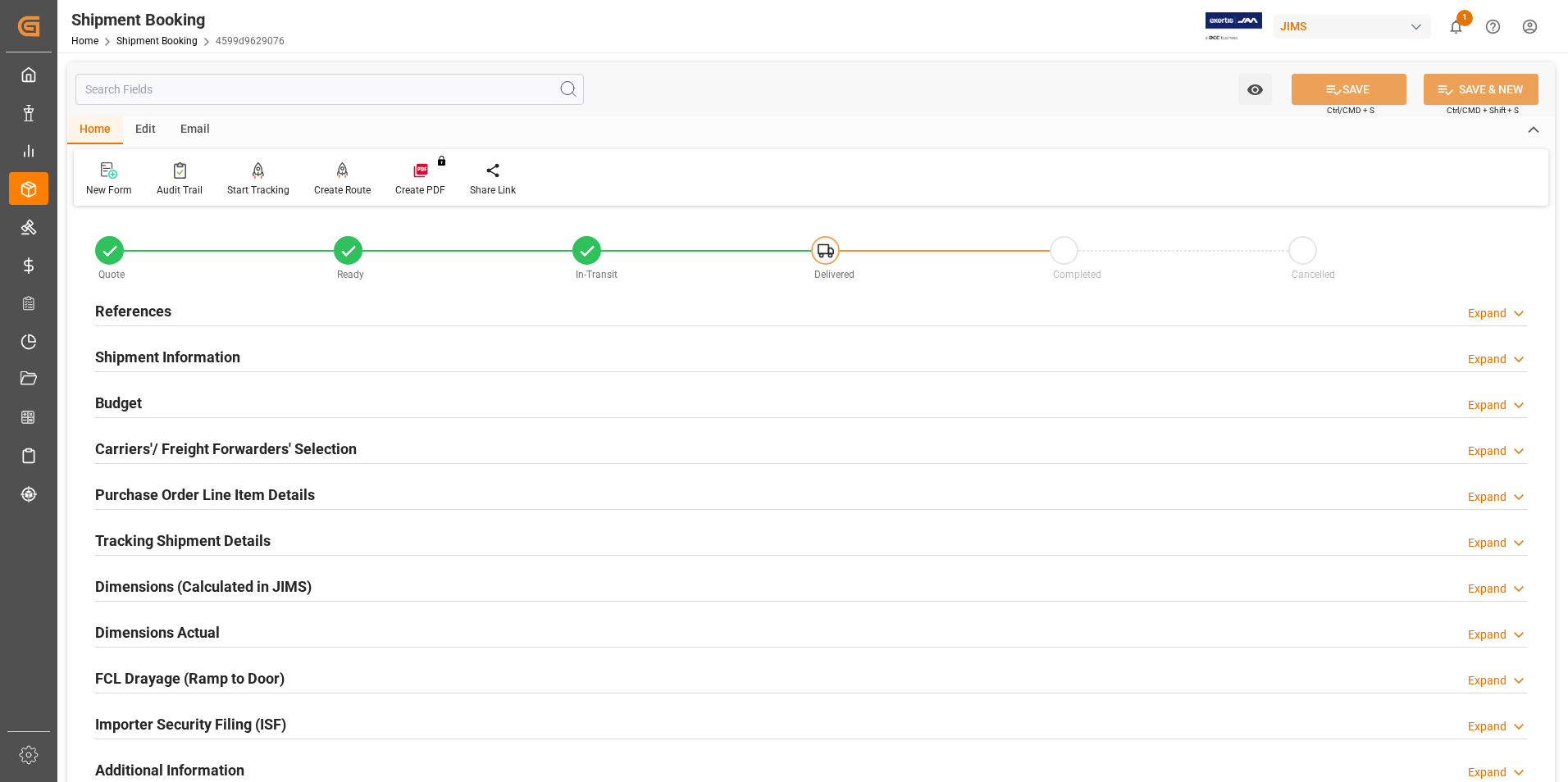
click at [118, 397] on h2 "Budget" at bounding box center [118, 403] width 47 height 22
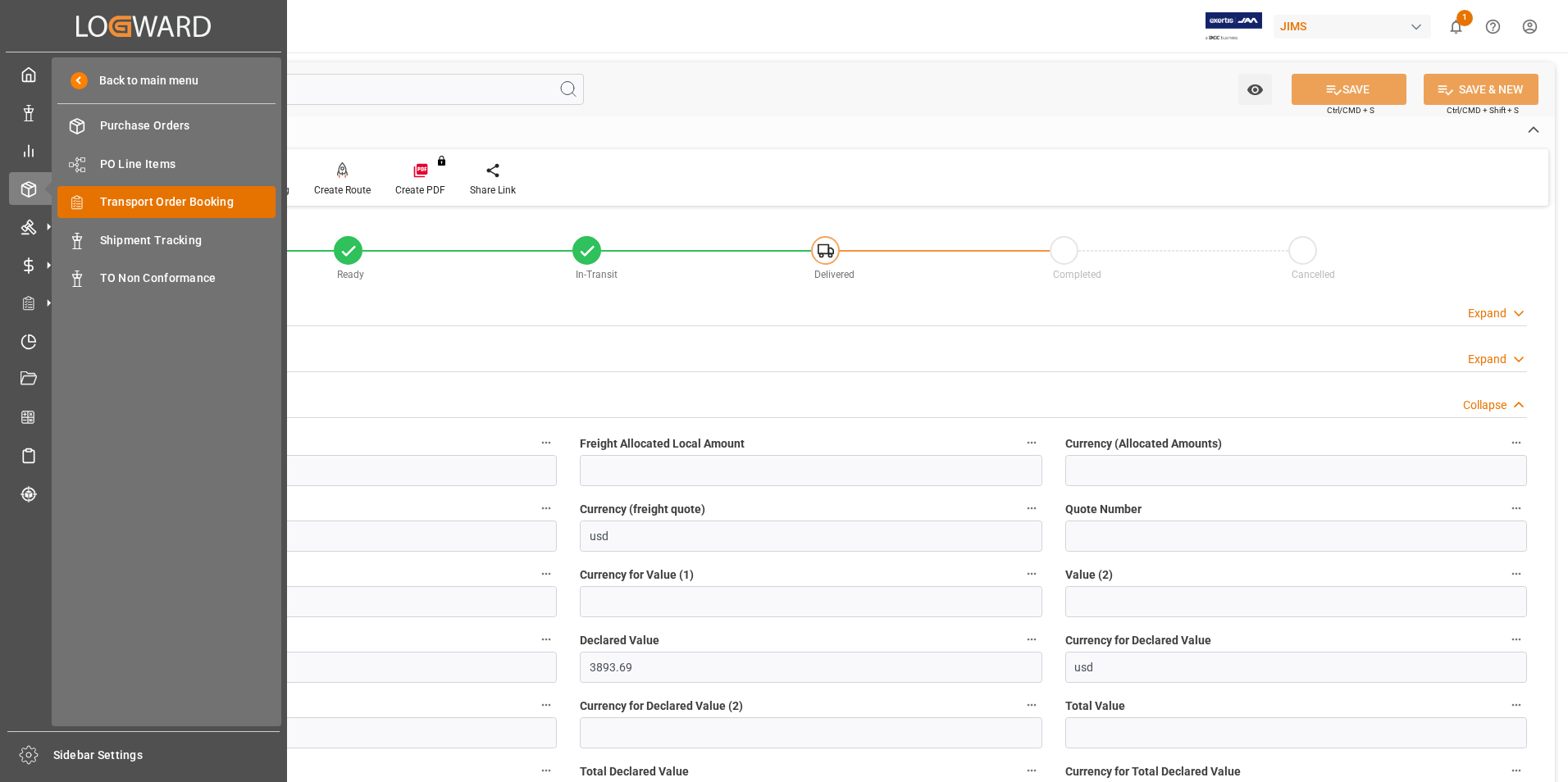
click at [211, 199] on span "Transport Order Booking" at bounding box center [188, 202] width 176 height 17
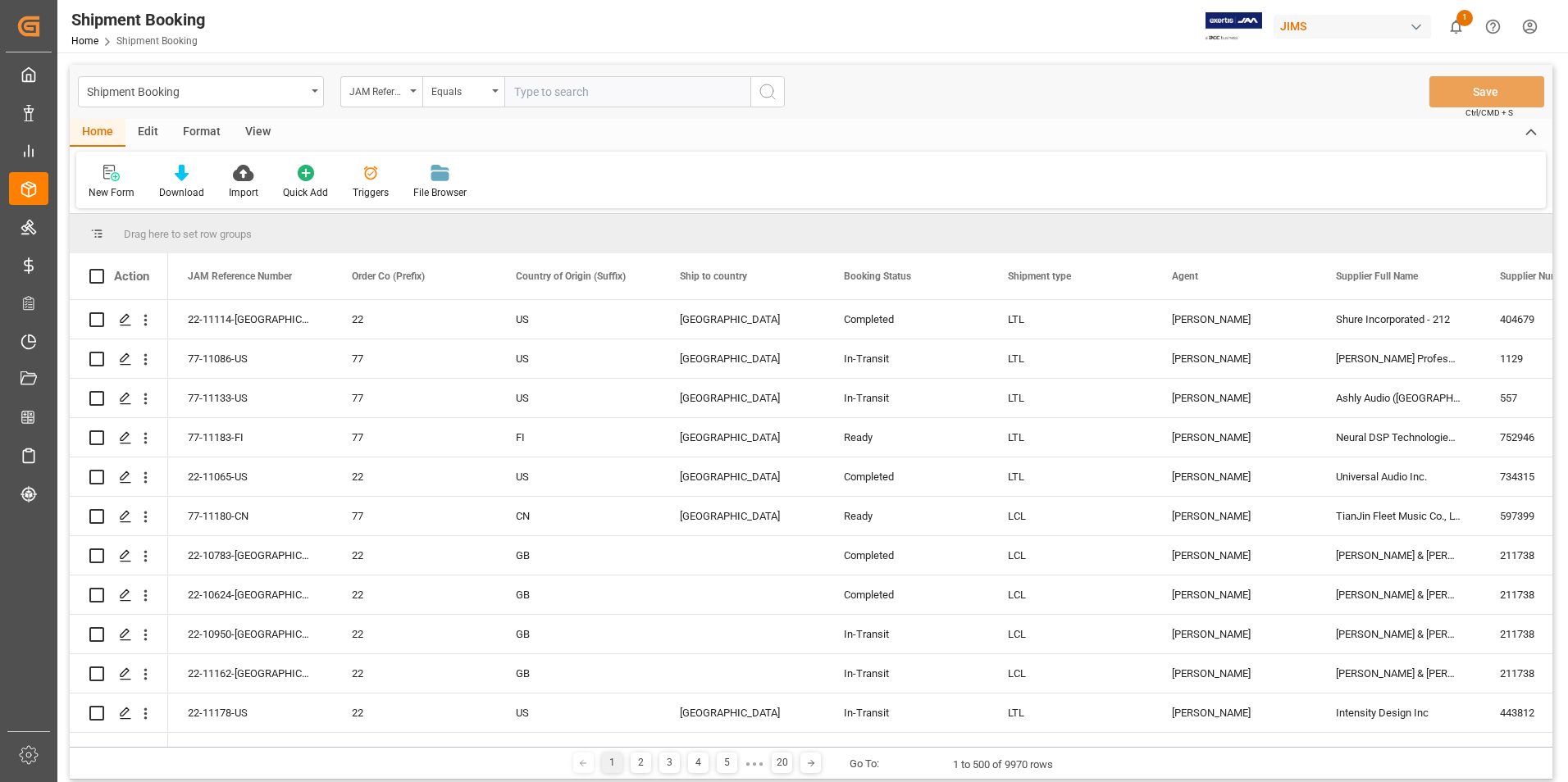
click at [597, 98] on input "text" at bounding box center [627, 92] width 246 height 31
paste input "22-11162-[GEOGRAPHIC_DATA]"
type input "22-11162-[GEOGRAPHIC_DATA]"
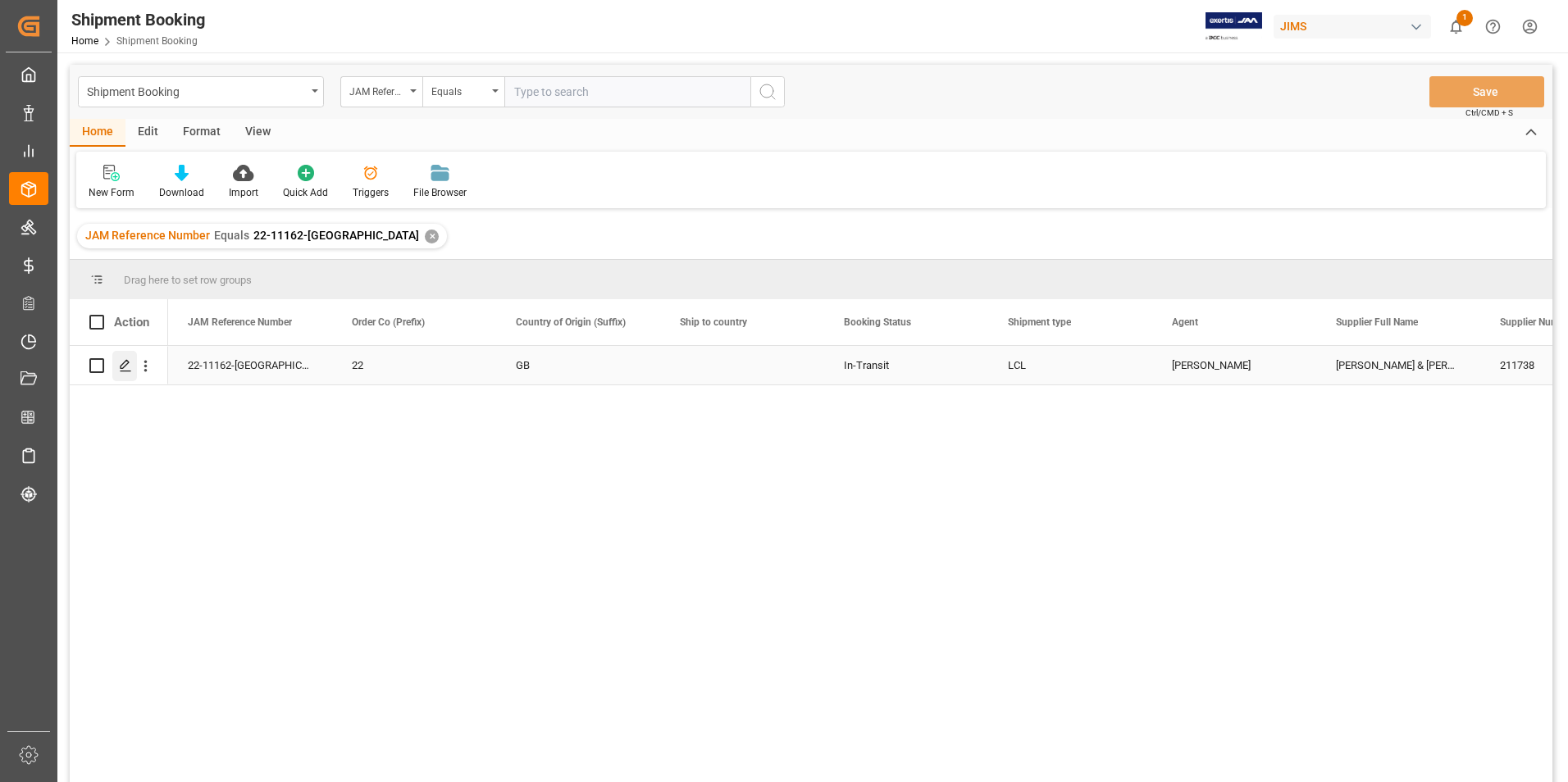
click at [124, 366] on icon "Press SPACE to select this row." at bounding box center [125, 365] width 13 height 13
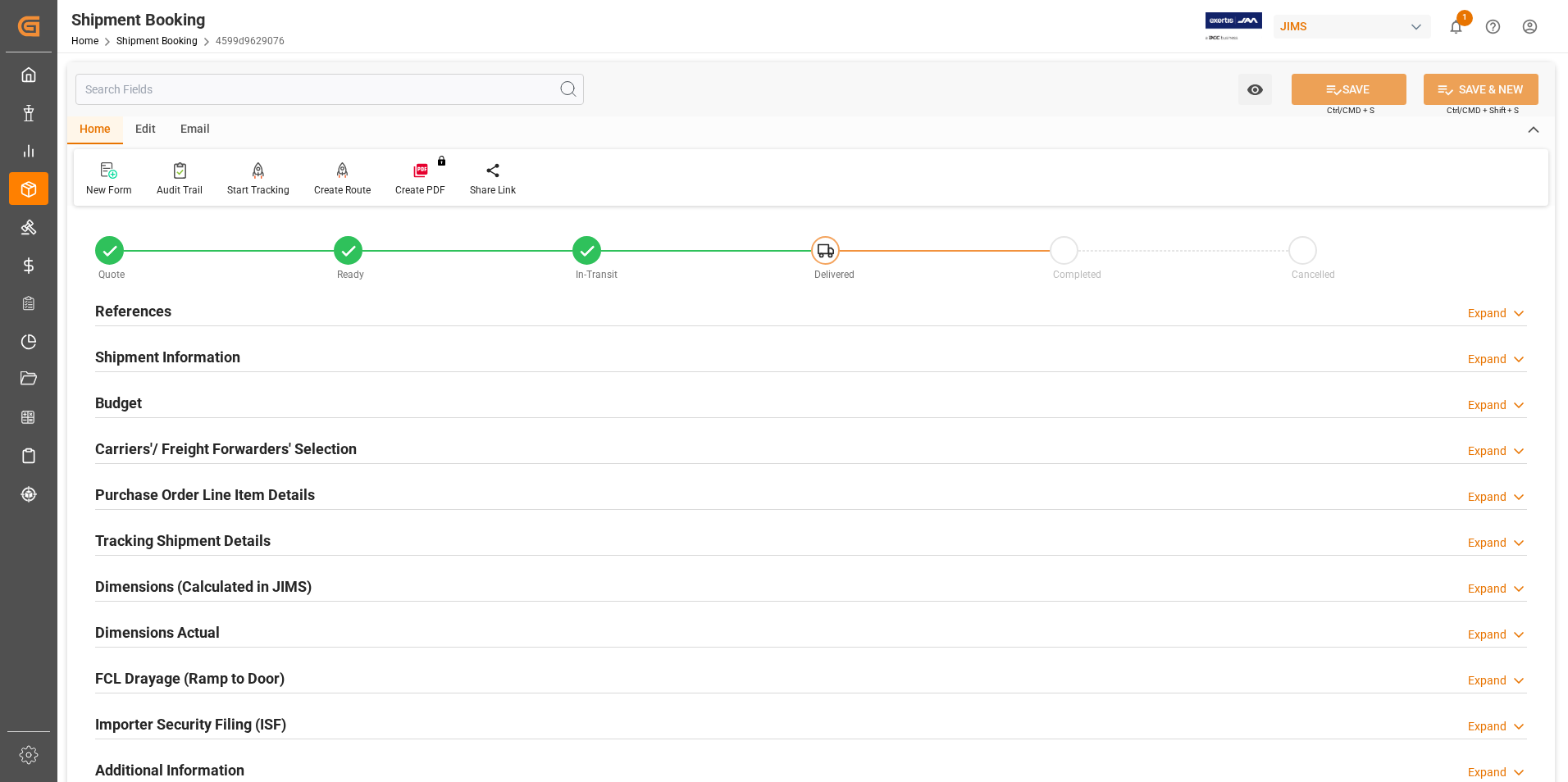
click at [126, 403] on h2 "Budget" at bounding box center [118, 403] width 47 height 22
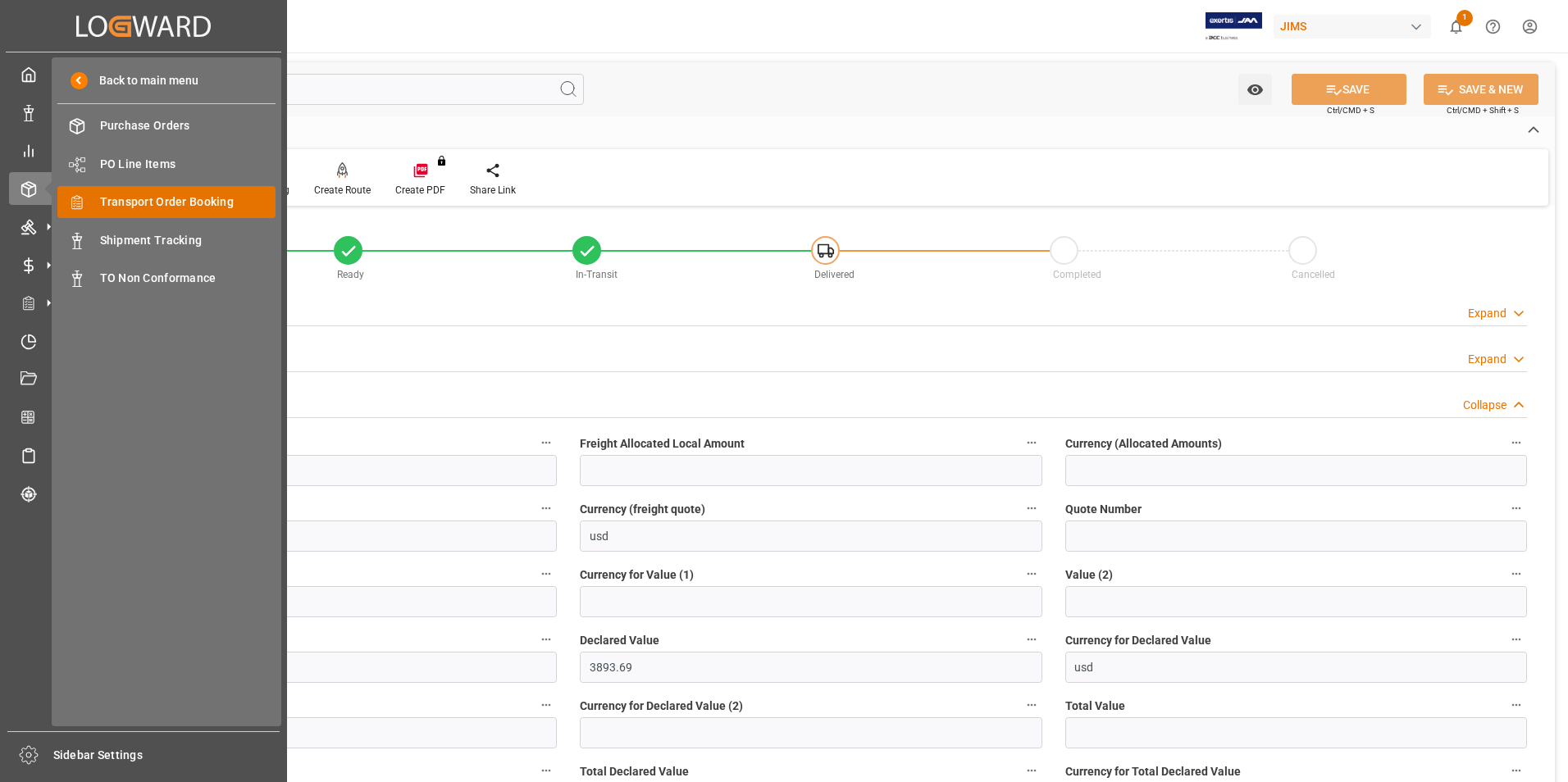
click at [178, 196] on span "Transport Order Booking" at bounding box center [188, 202] width 176 height 17
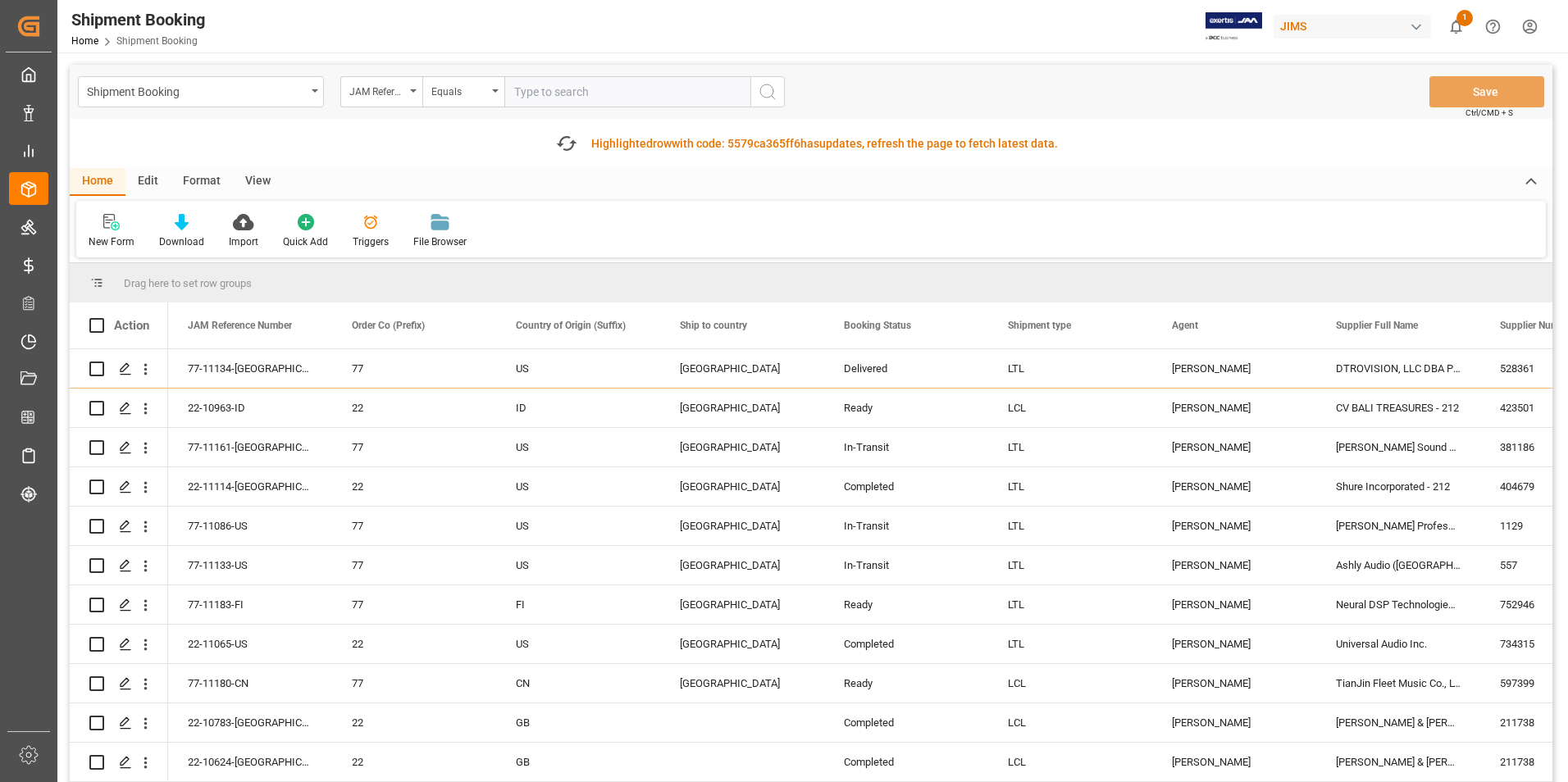
click at [542, 84] on input "text" at bounding box center [627, 92] width 246 height 31
paste input "22-11162-[GEOGRAPHIC_DATA]"
type input "22-11162-[GEOGRAPHIC_DATA]"
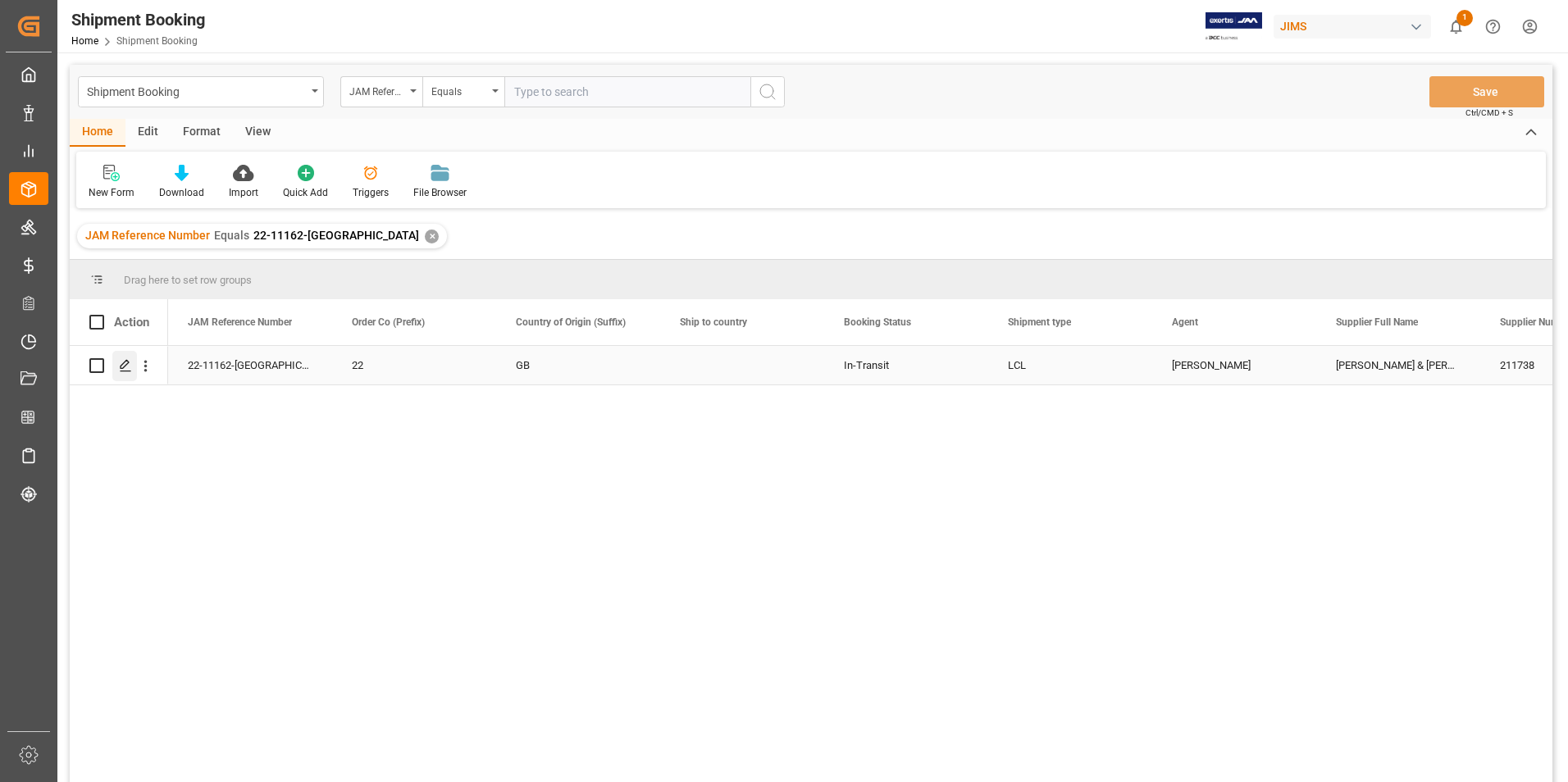
click at [123, 365] on icon "Press SPACE to select this row." at bounding box center [125, 365] width 13 height 13
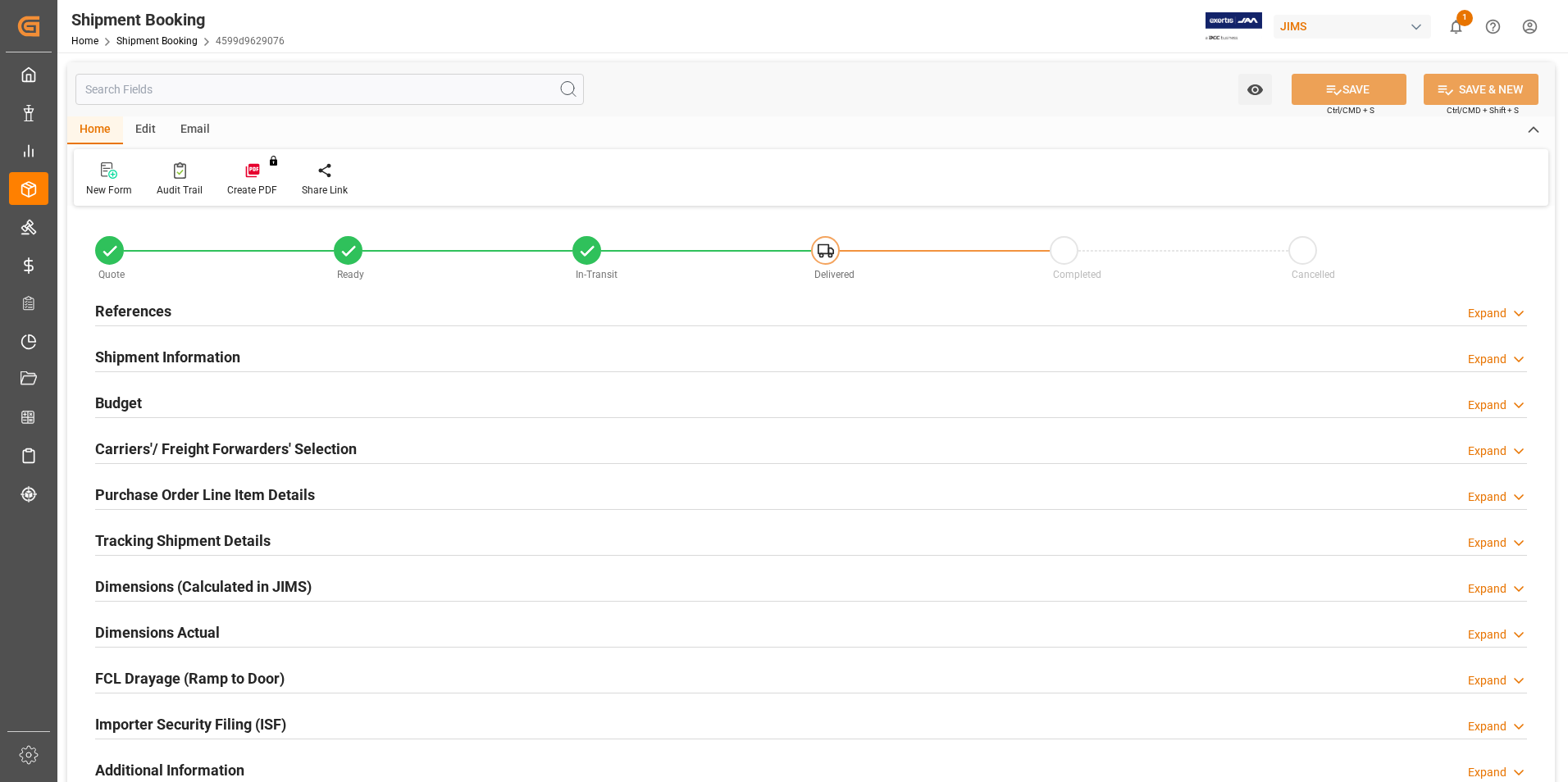
type input "2018.2839"
type input "467.2428"
type input "340"
type input "3893.69"
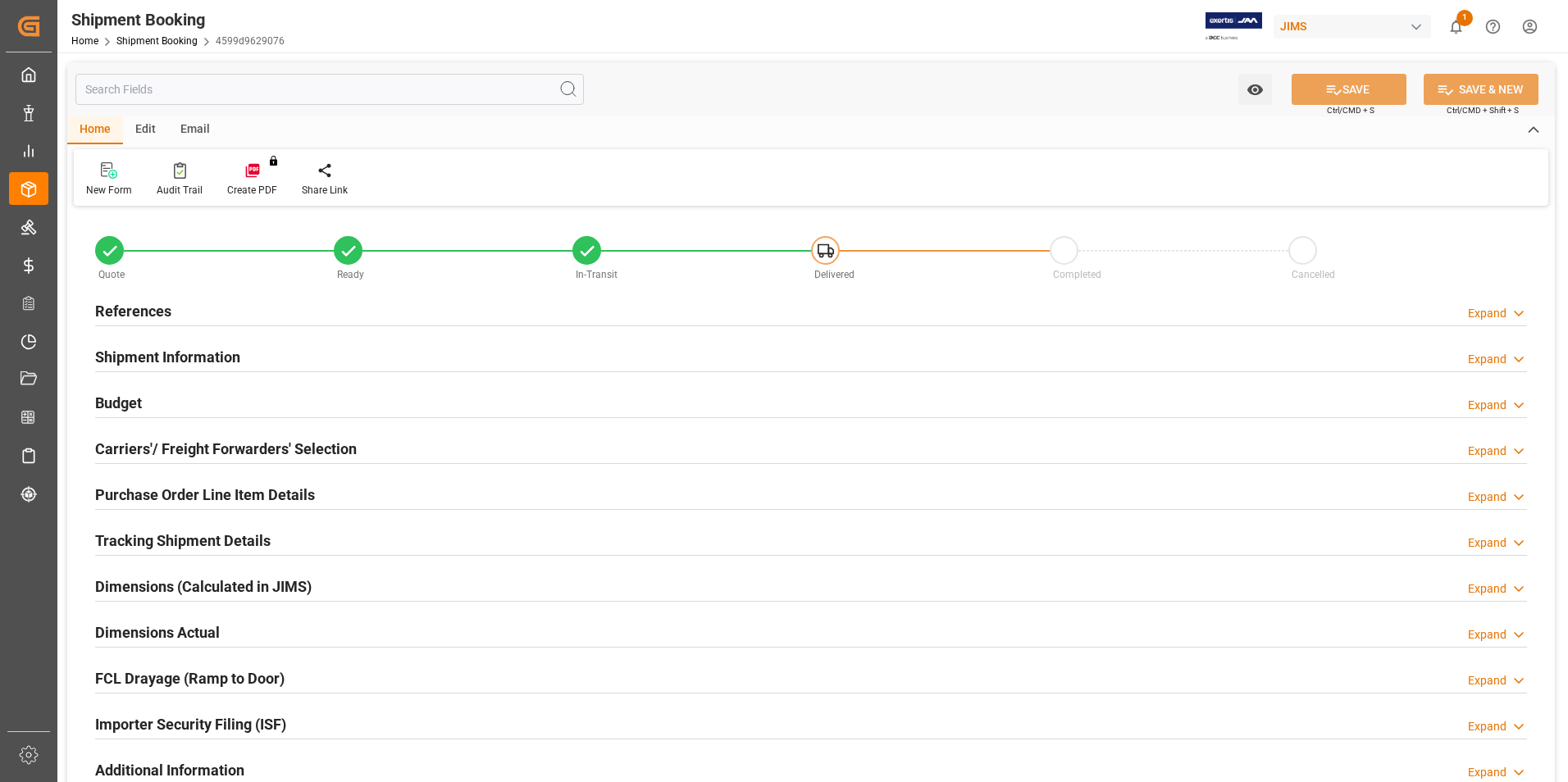
type input "10"
click at [134, 403] on h2 "Budget" at bounding box center [118, 403] width 47 height 22
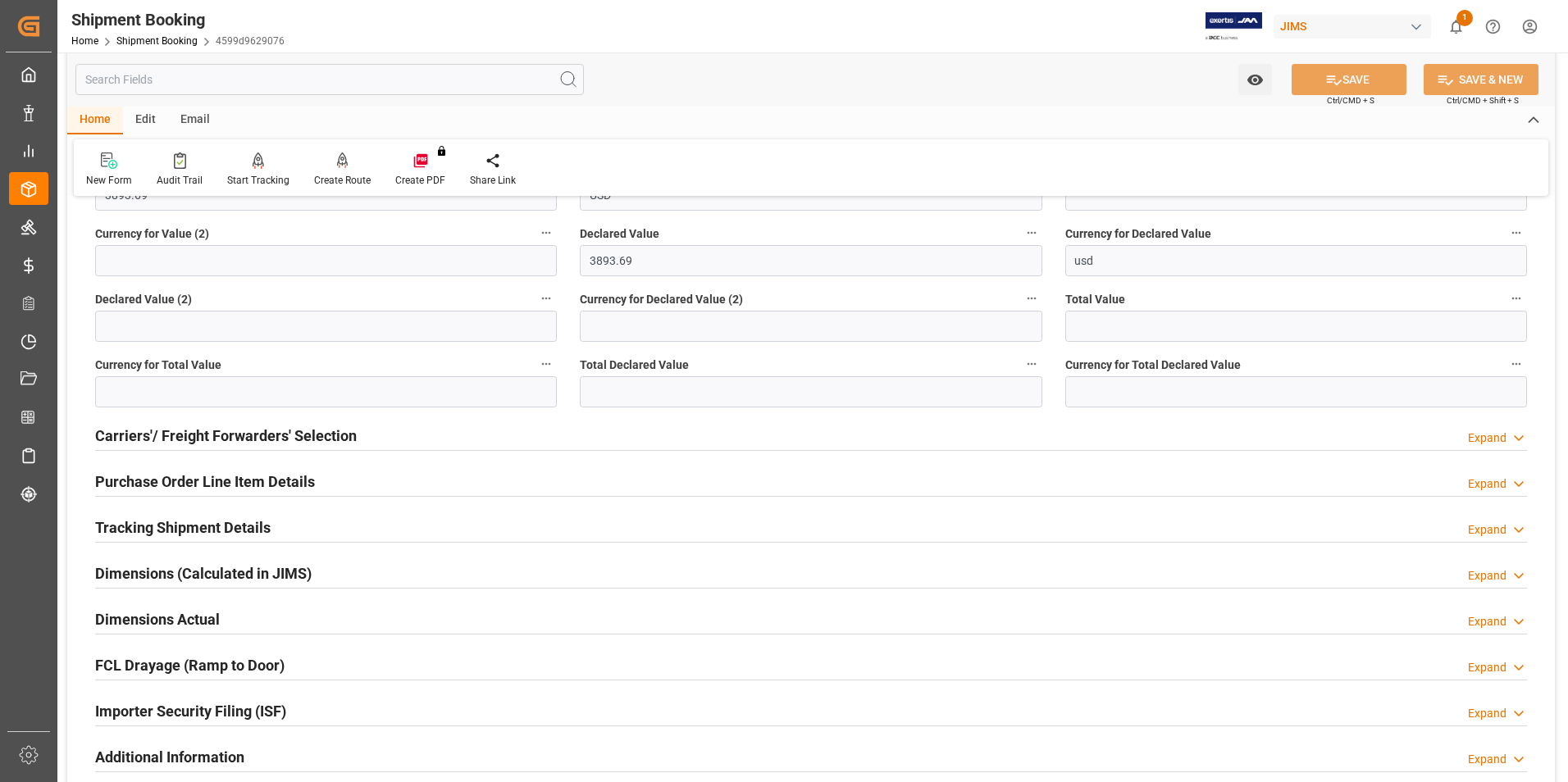
scroll to position [410, 0]
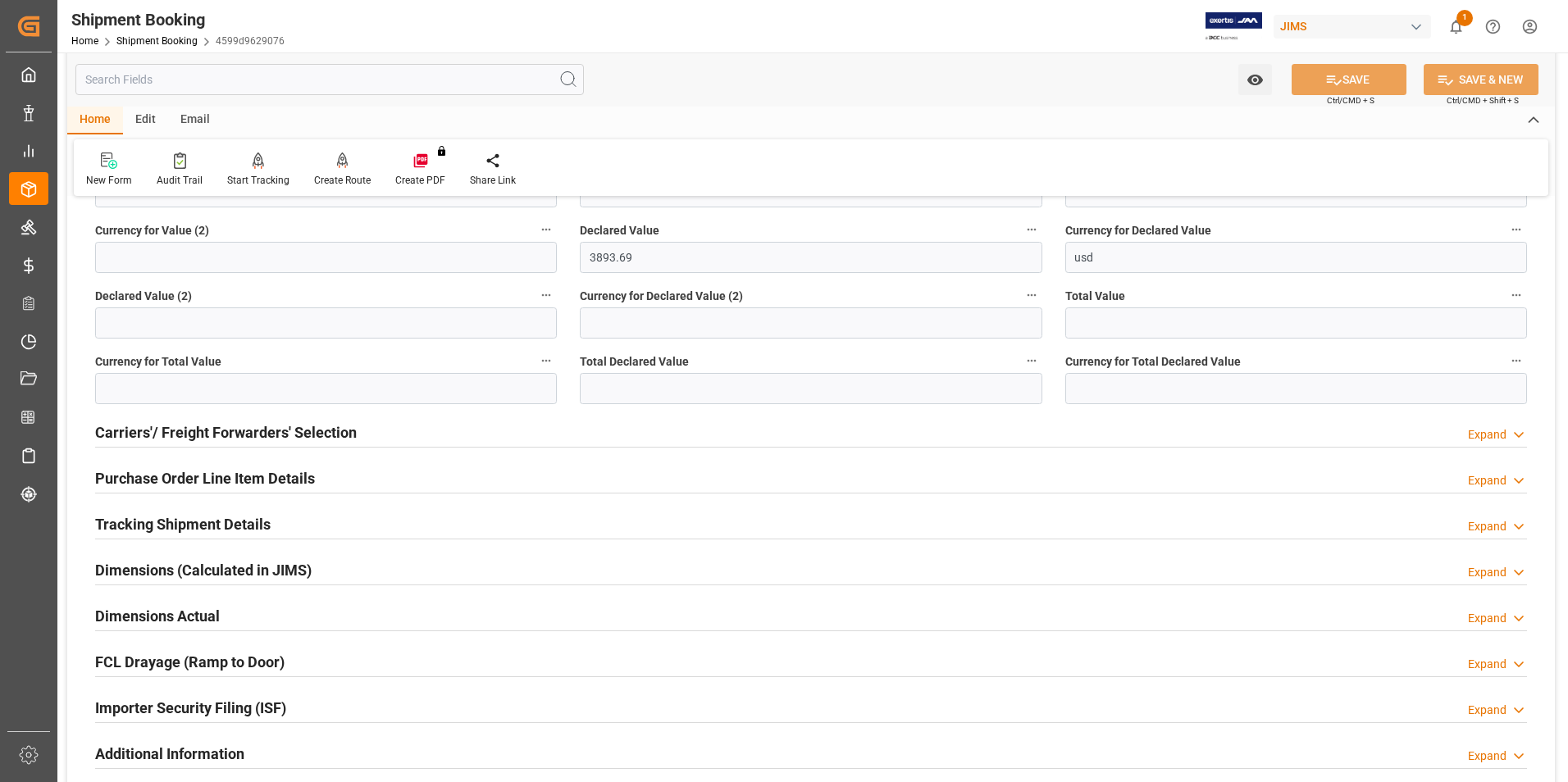
click at [174, 473] on h2 "Purchase Order Line Item Details" at bounding box center [205, 479] width 220 height 22
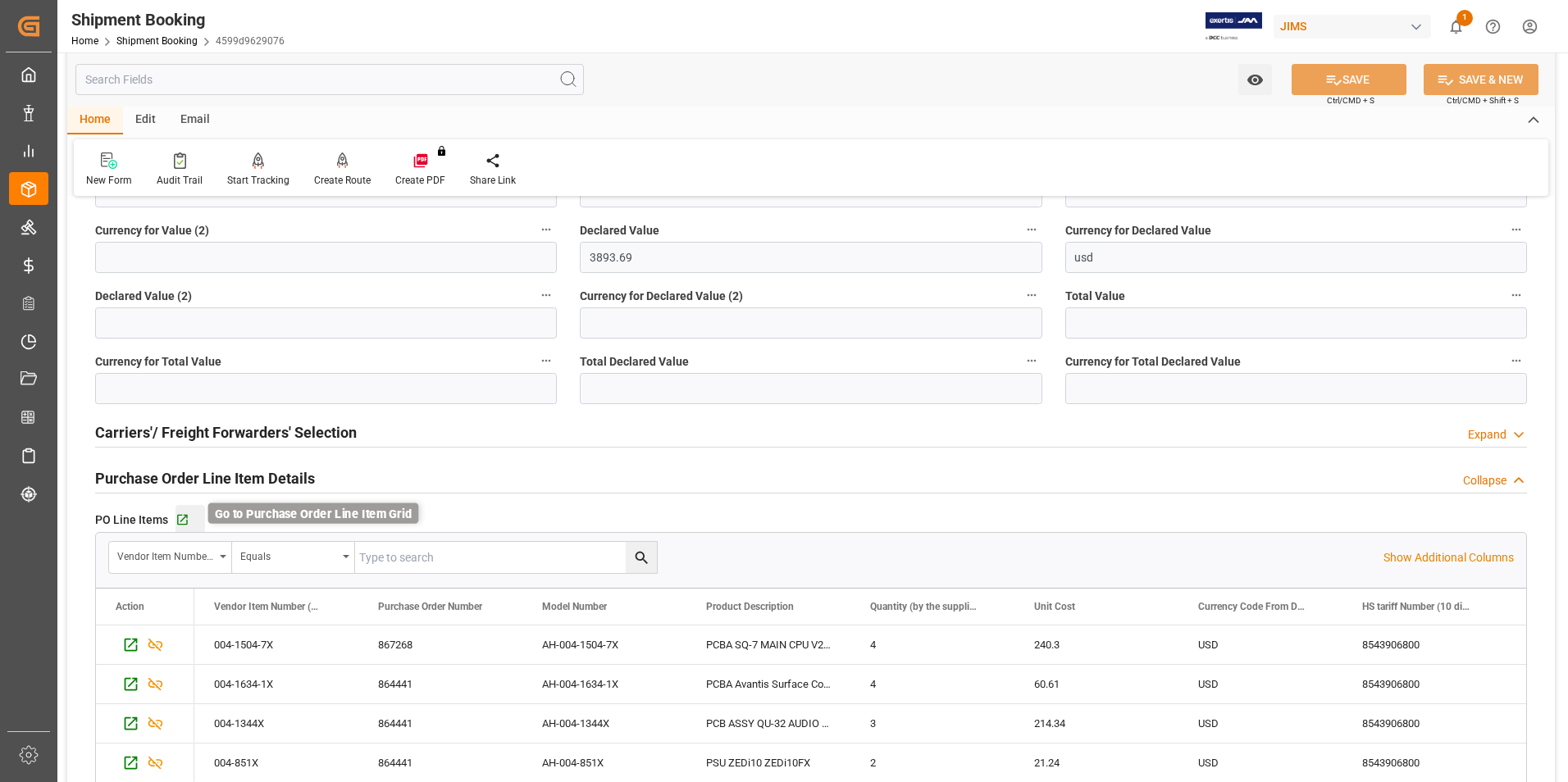
click at [182, 516] on icon "button" at bounding box center [182, 520] width 14 height 14
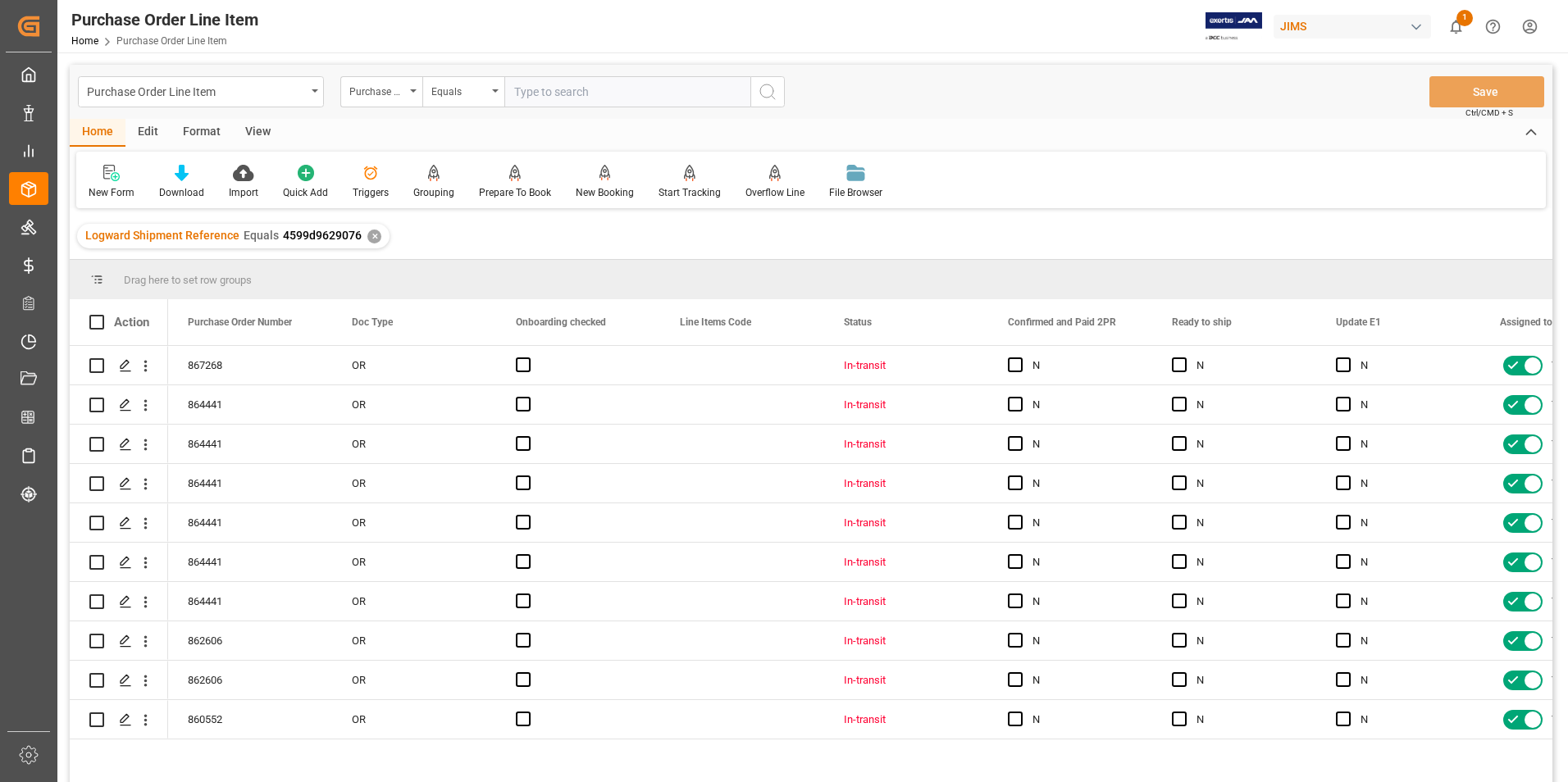
click at [251, 129] on div "View" at bounding box center [258, 133] width 50 height 28
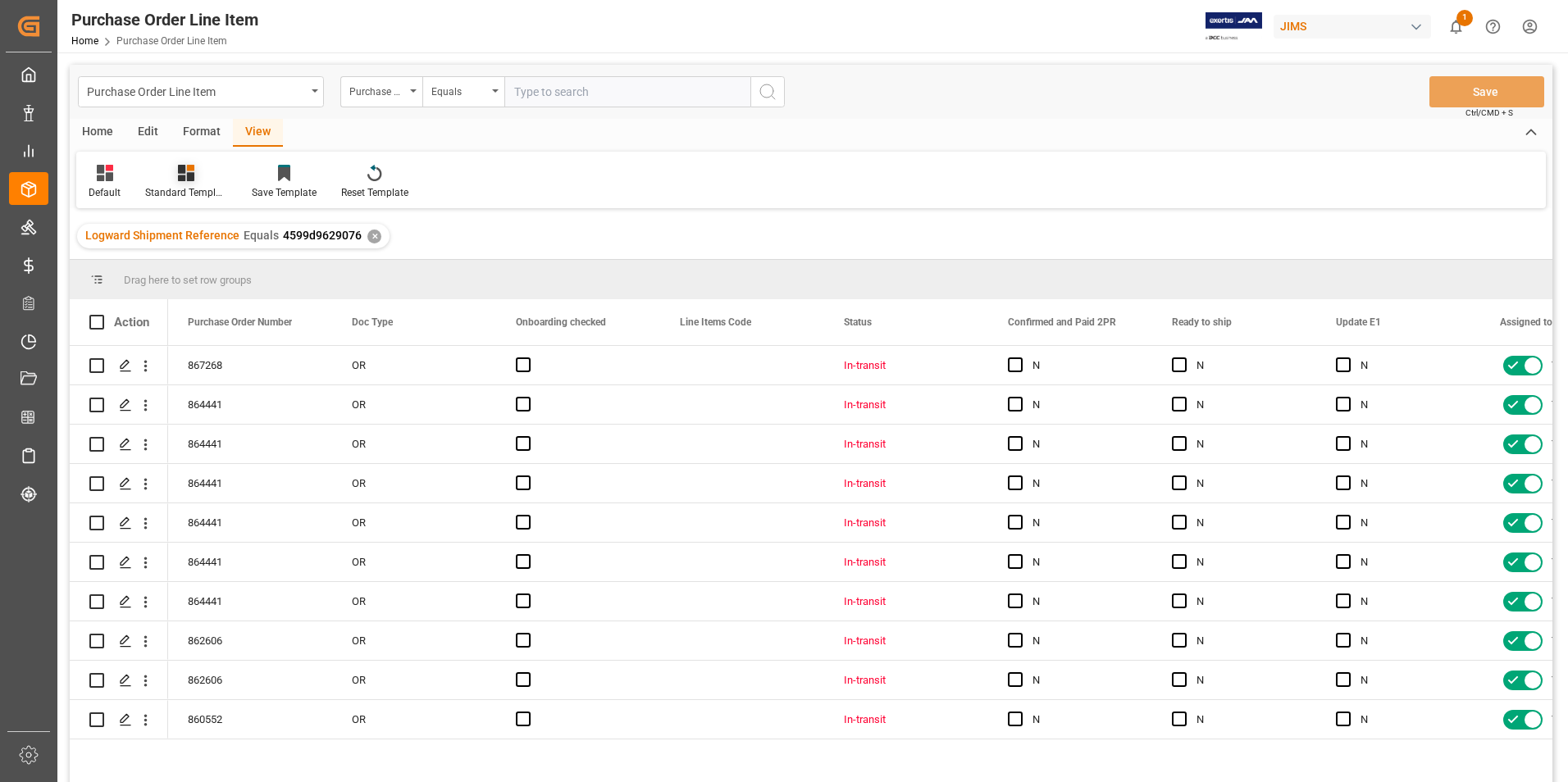
click at [200, 191] on div "Standard Templates" at bounding box center [186, 192] width 82 height 15
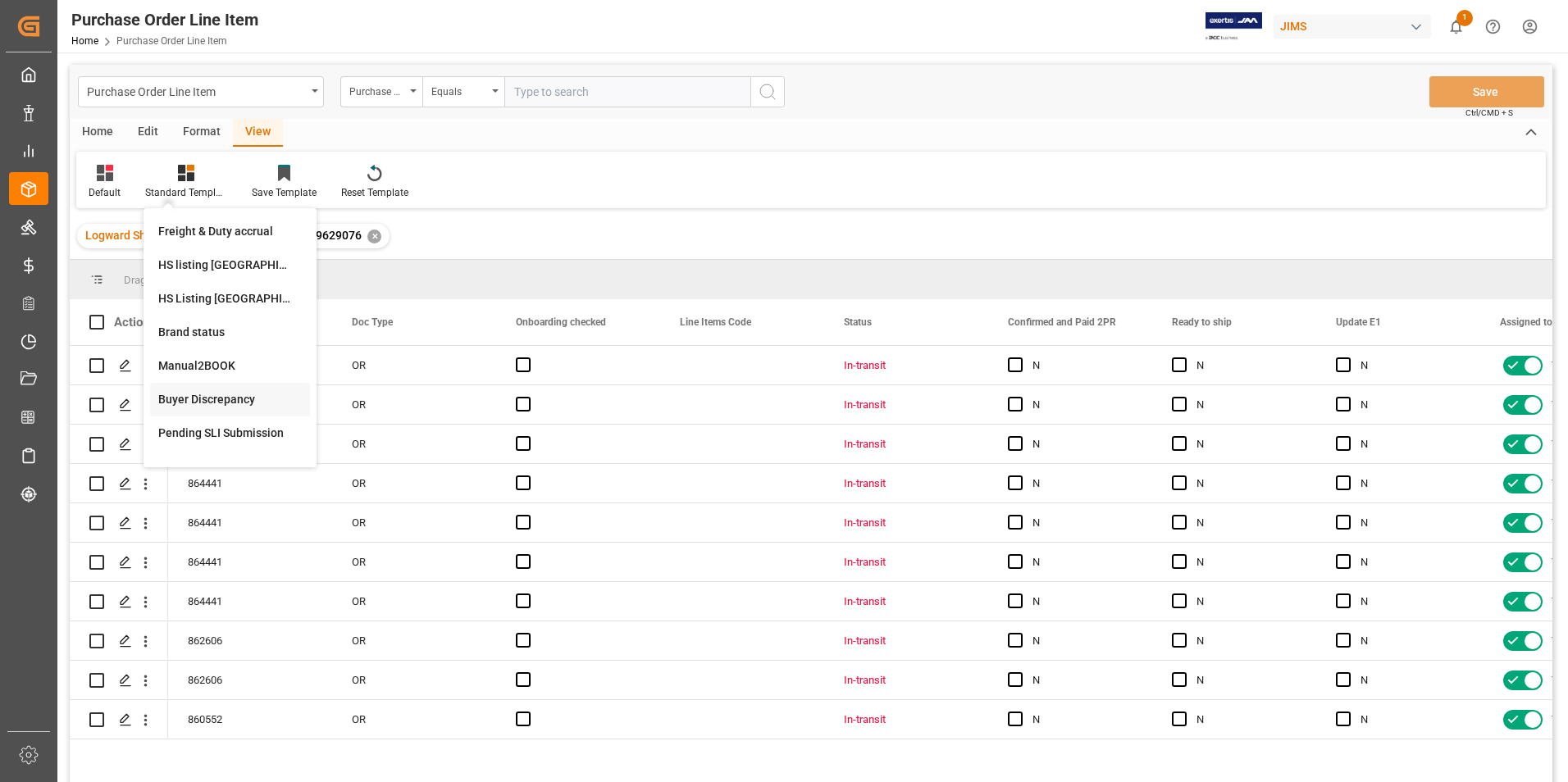
click at [233, 402] on div "Buyer Discrepancy" at bounding box center [230, 400] width 144 height 17
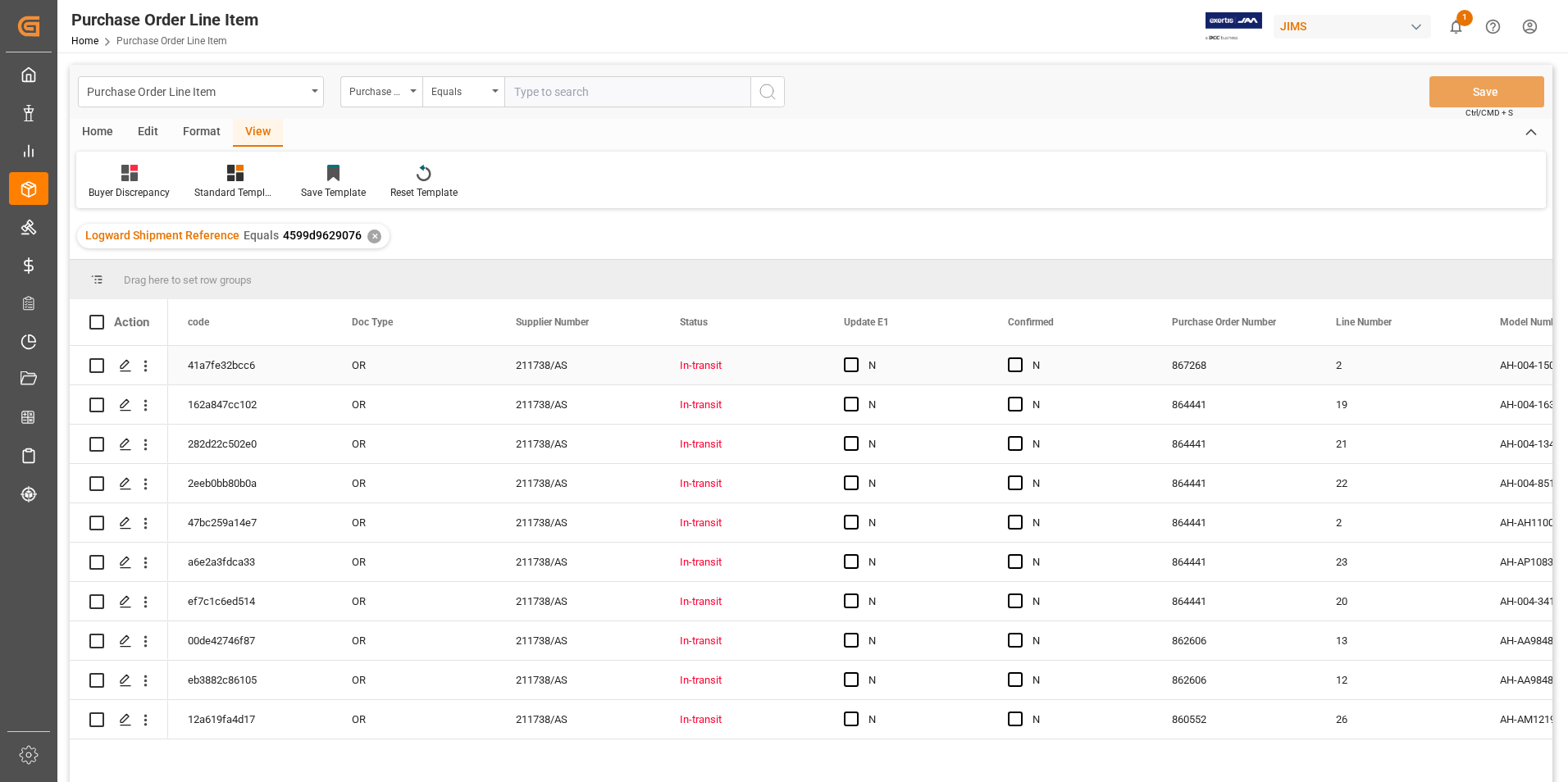
click at [402, 358] on div "OR" at bounding box center [414, 365] width 164 height 39
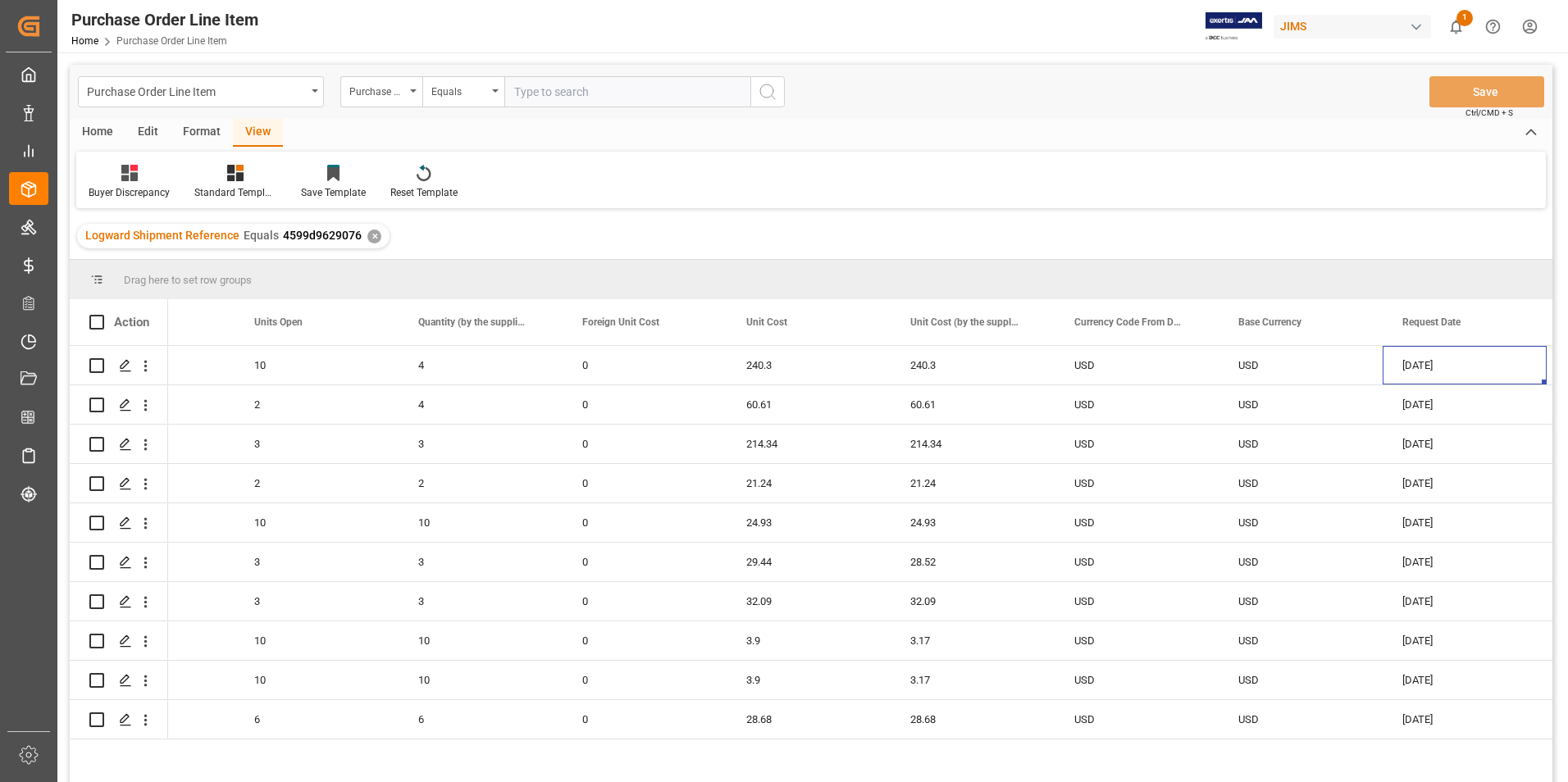
scroll to position [0, 1901]
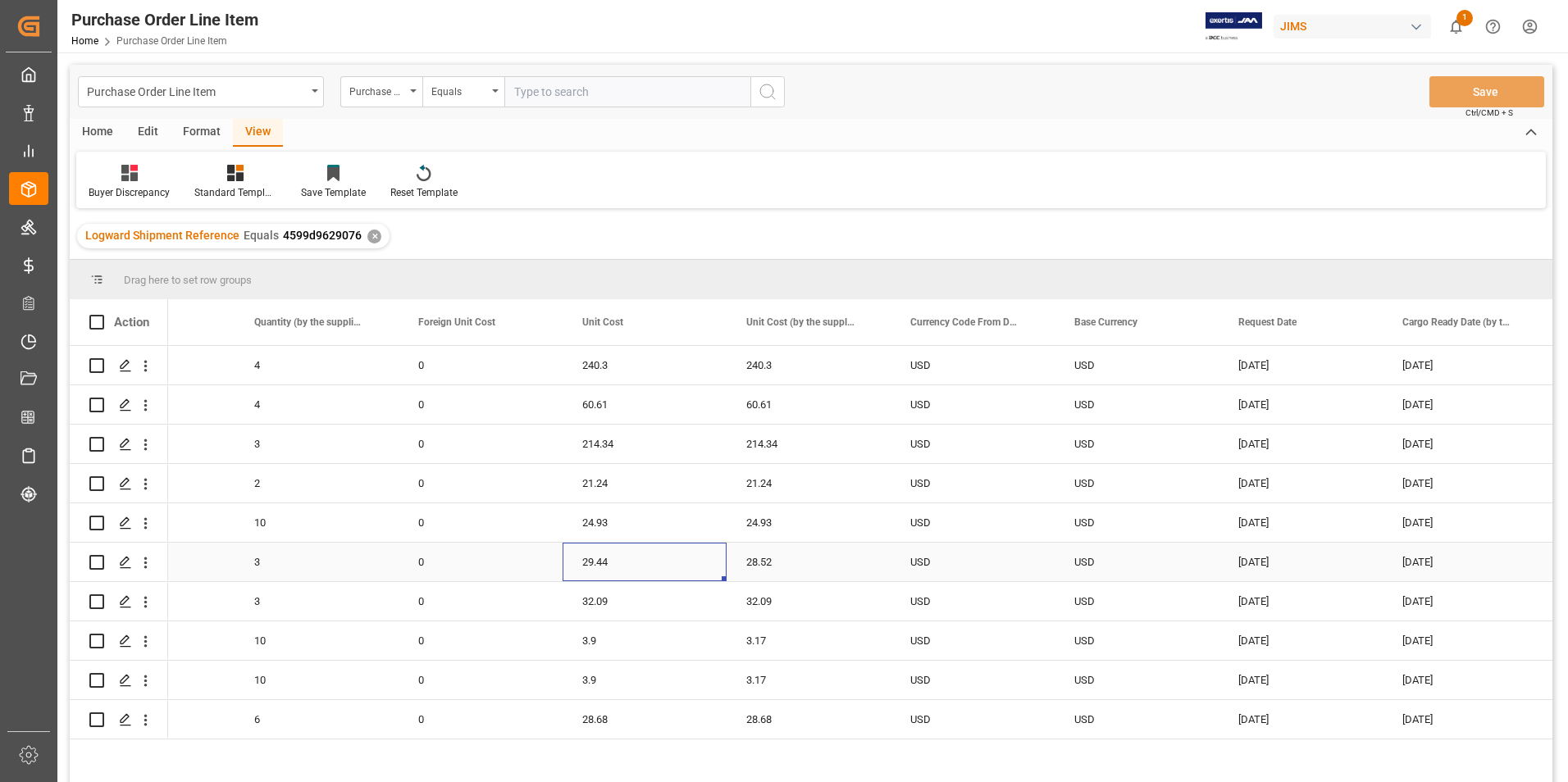
click at [627, 564] on div "29.44" at bounding box center [645, 562] width 164 height 39
click at [808, 564] on div "28.52" at bounding box center [808, 562] width 164 height 39
click at [808, 564] on input "28.52" at bounding box center [808, 571] width 138 height 31
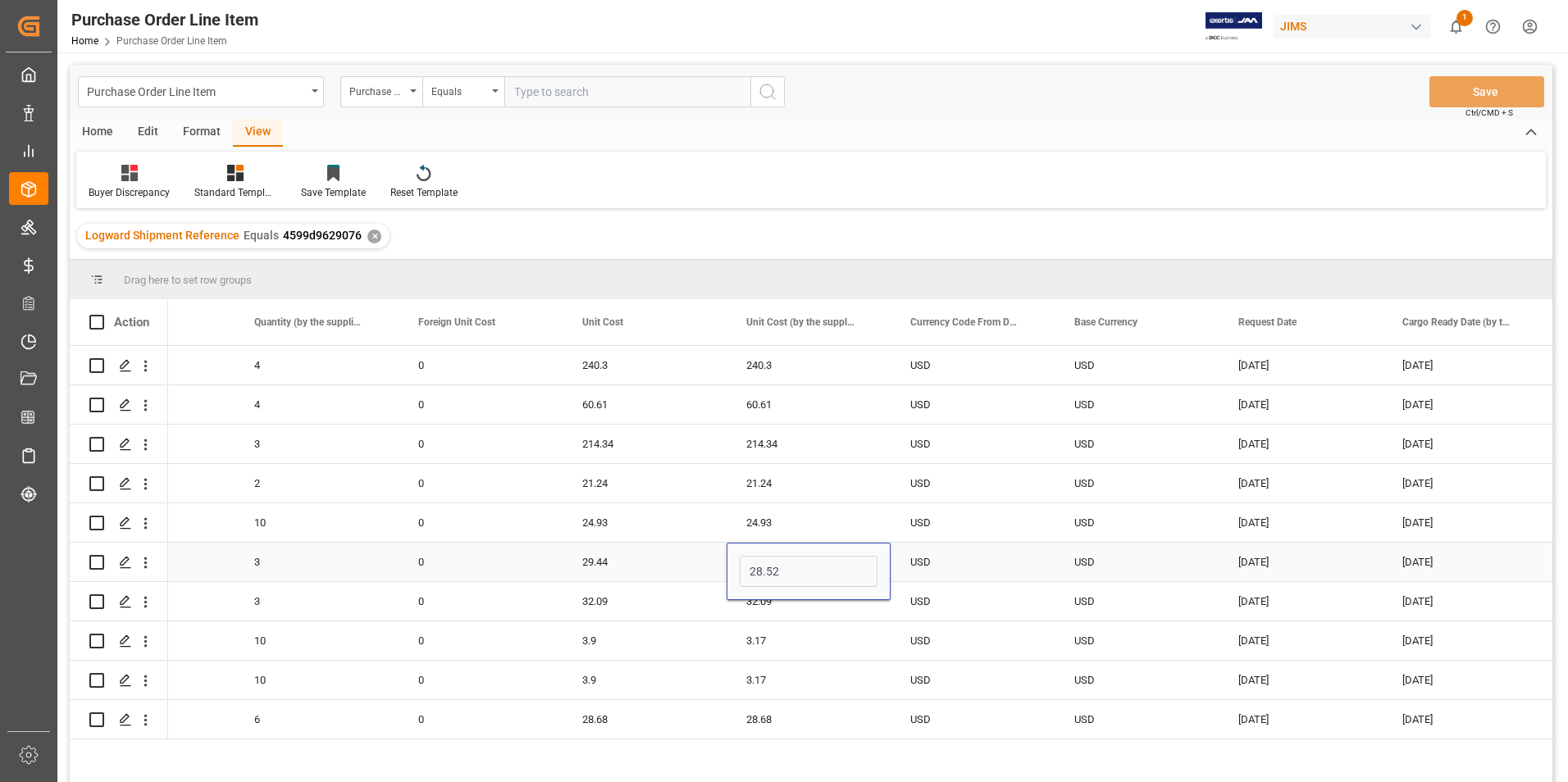
click at [808, 564] on input "28.52" at bounding box center [808, 571] width 138 height 31
type input "29.44"
click at [627, 650] on div "3.9" at bounding box center [645, 641] width 164 height 39
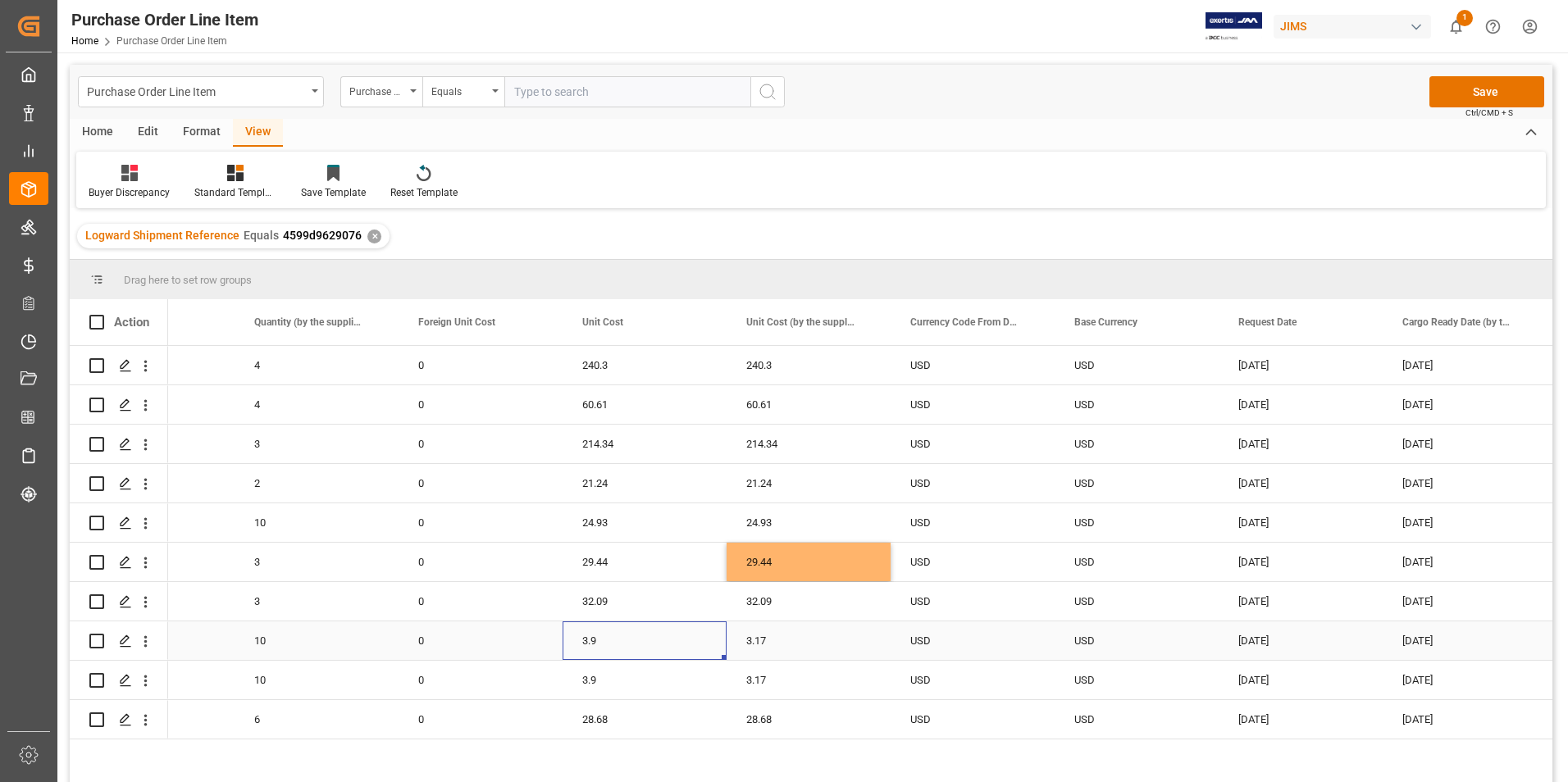
click at [627, 650] on div "3.9" at bounding box center [645, 641] width 164 height 39
click at [627, 650] on input "3.9" at bounding box center [644, 650] width 138 height 31
click at [798, 640] on div "3.17" at bounding box center [808, 641] width 164 height 39
click at [798, 640] on input "3.17" at bounding box center [808, 650] width 138 height 31
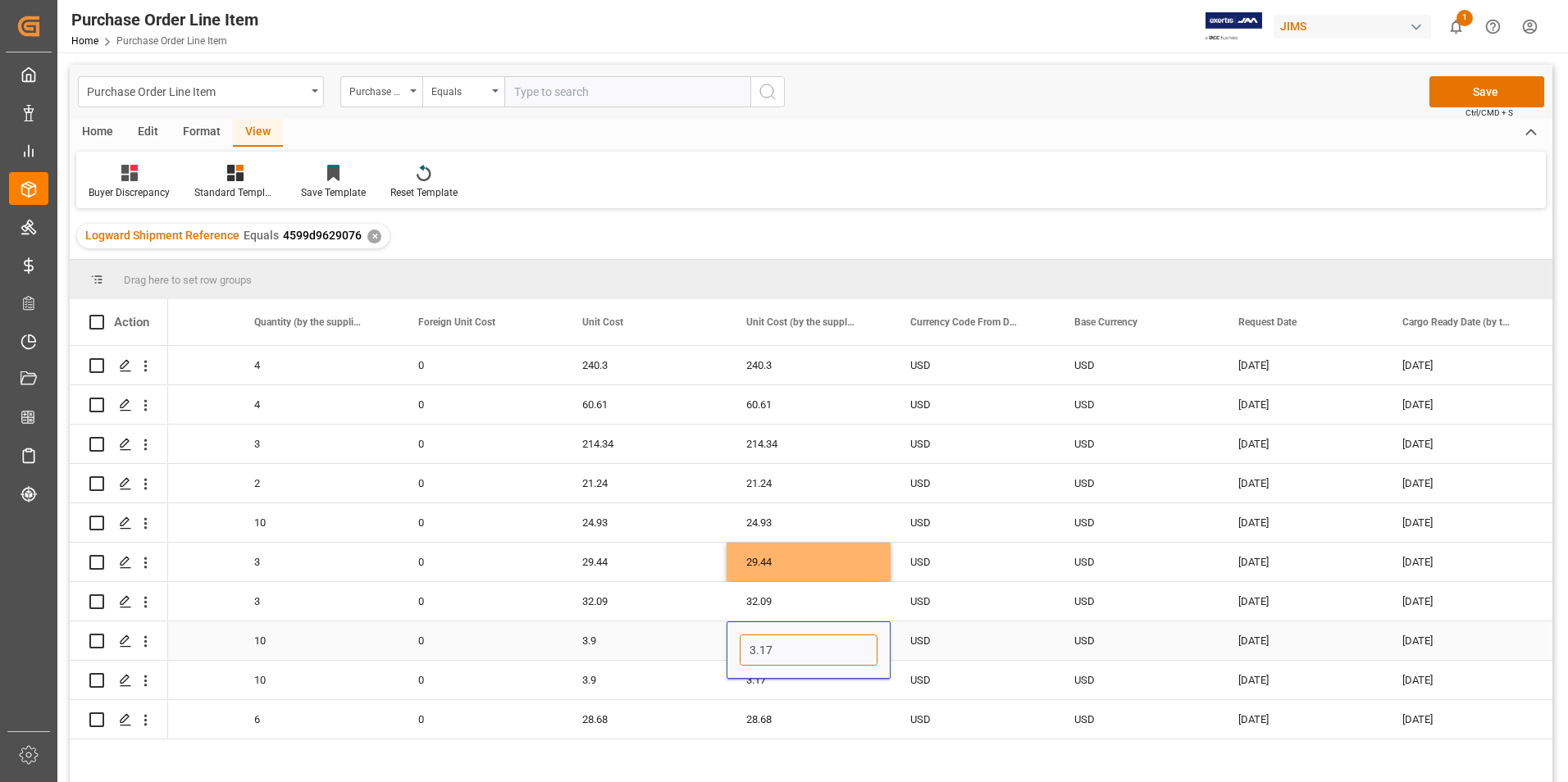
paste input "9"
type input "3.9"
click at [804, 683] on div "3.17" at bounding box center [808, 680] width 164 height 39
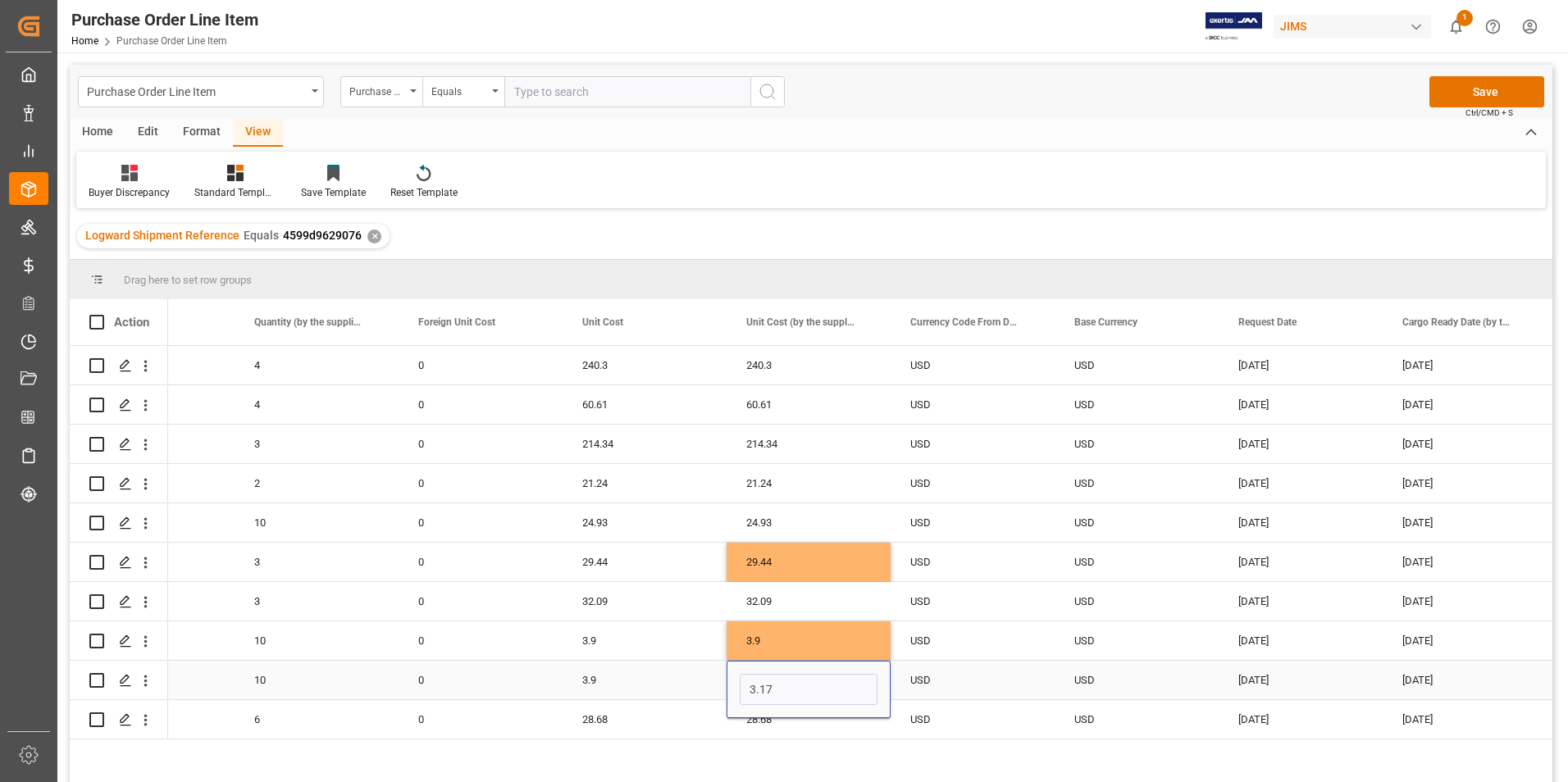
click at [804, 683] on input "3.17" at bounding box center [808, 689] width 138 height 31
type input "3.9"
click at [1451, 94] on button "Save" at bounding box center [1487, 92] width 115 height 31
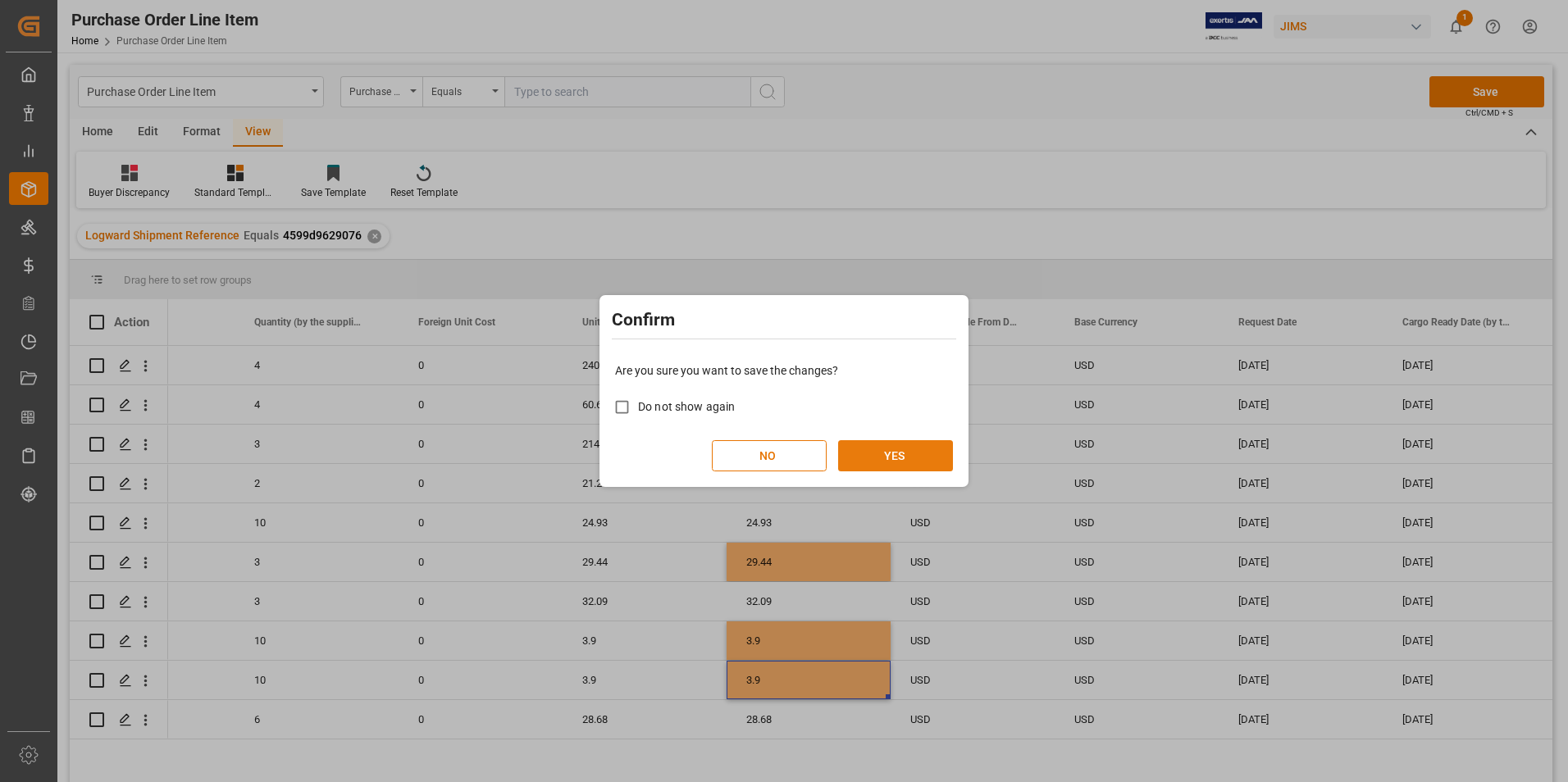
click at [916, 451] on button "YES" at bounding box center [896, 456] width 115 height 31
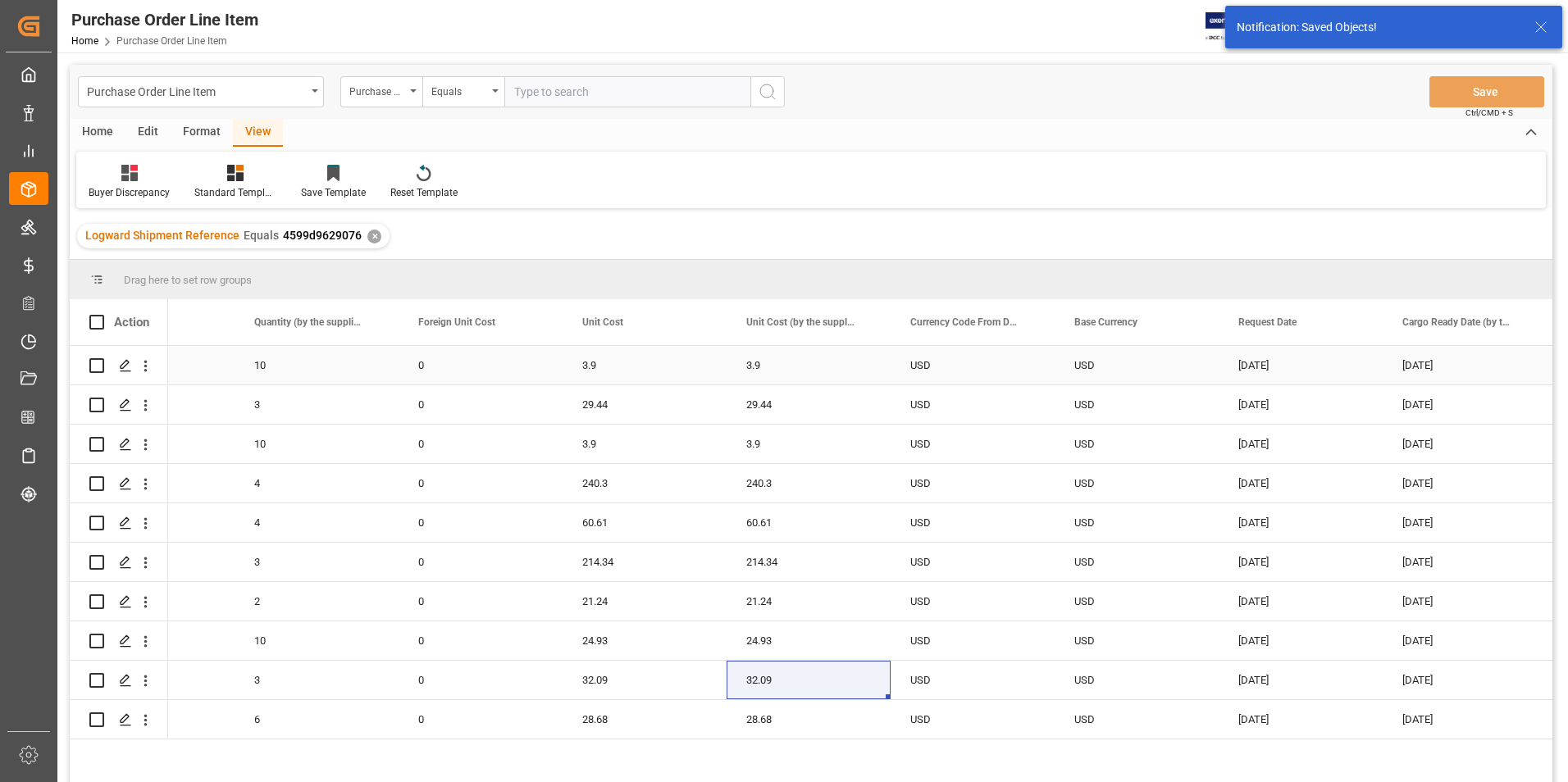
click at [827, 361] on div "3.9" at bounding box center [808, 365] width 164 height 39
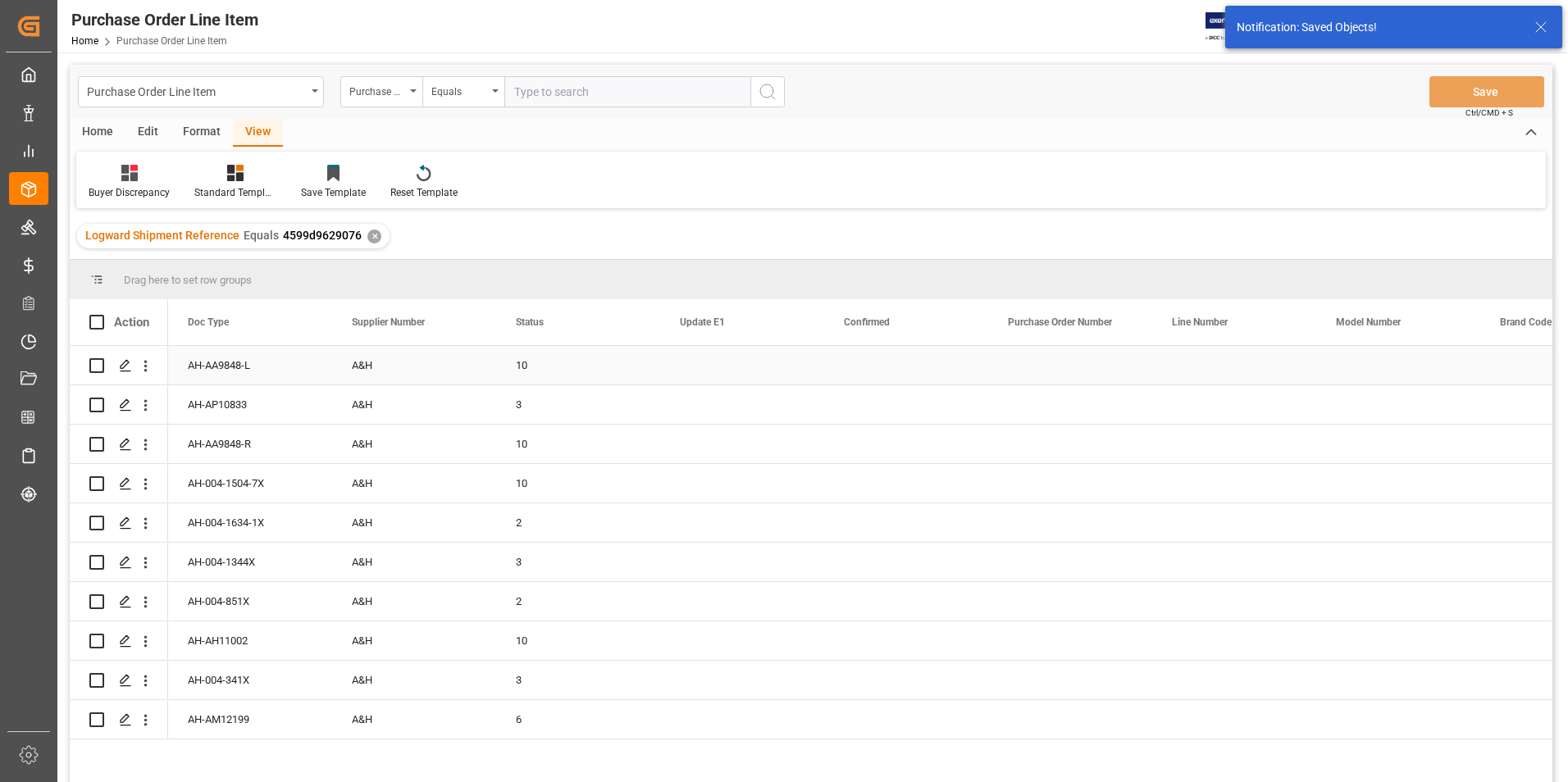
scroll to position [0, 0]
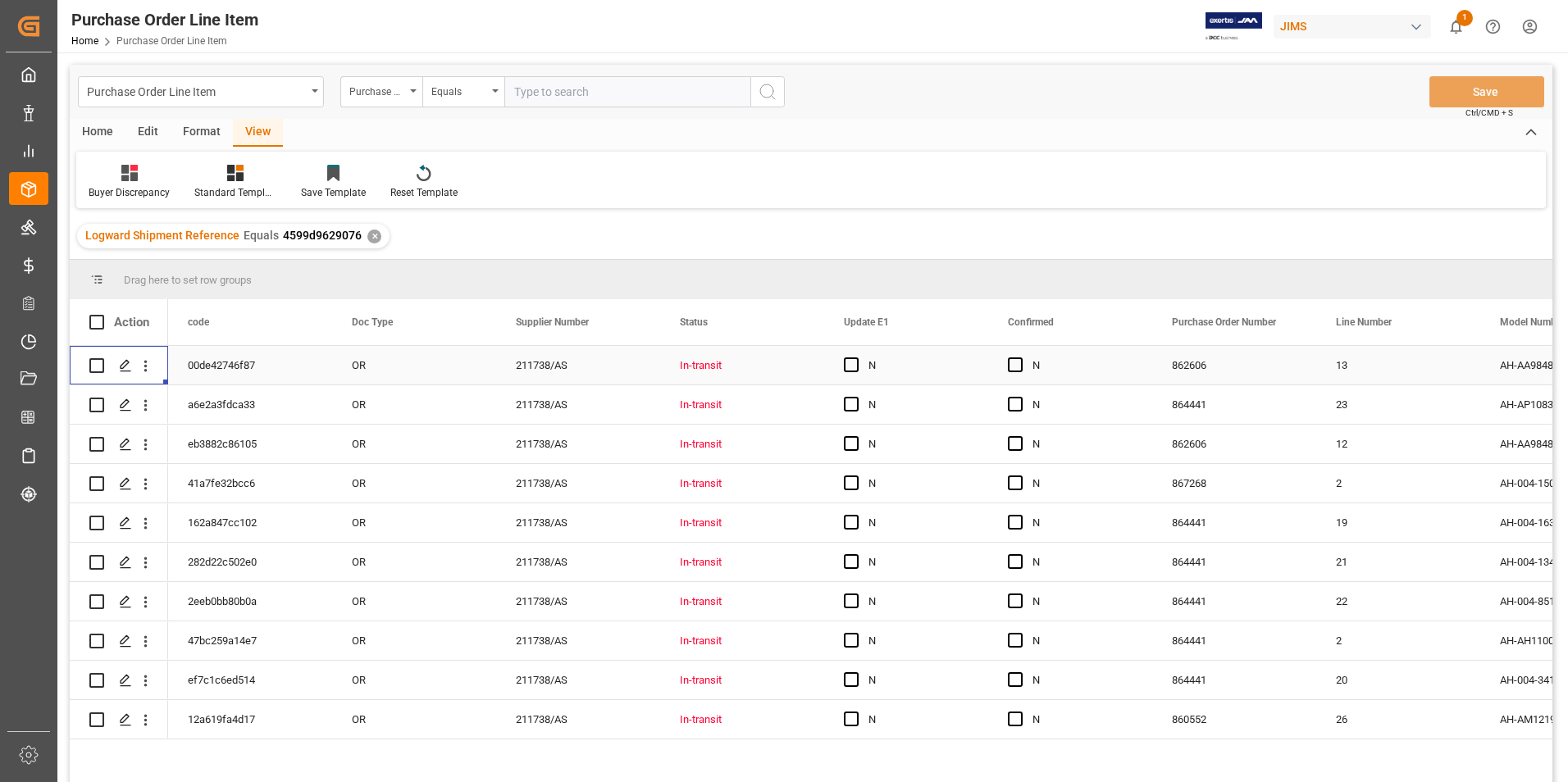
click at [1018, 363] on span "Press SPACE to select this row." at bounding box center [1015, 364] width 15 height 15
click at [1020, 357] on input "Press SPACE to select this row." at bounding box center [1020, 357] width 0 height 0
drag, startPoint x: 1148, startPoint y: 383, endPoint x: 1116, endPoint y: 728, distance: 346.5
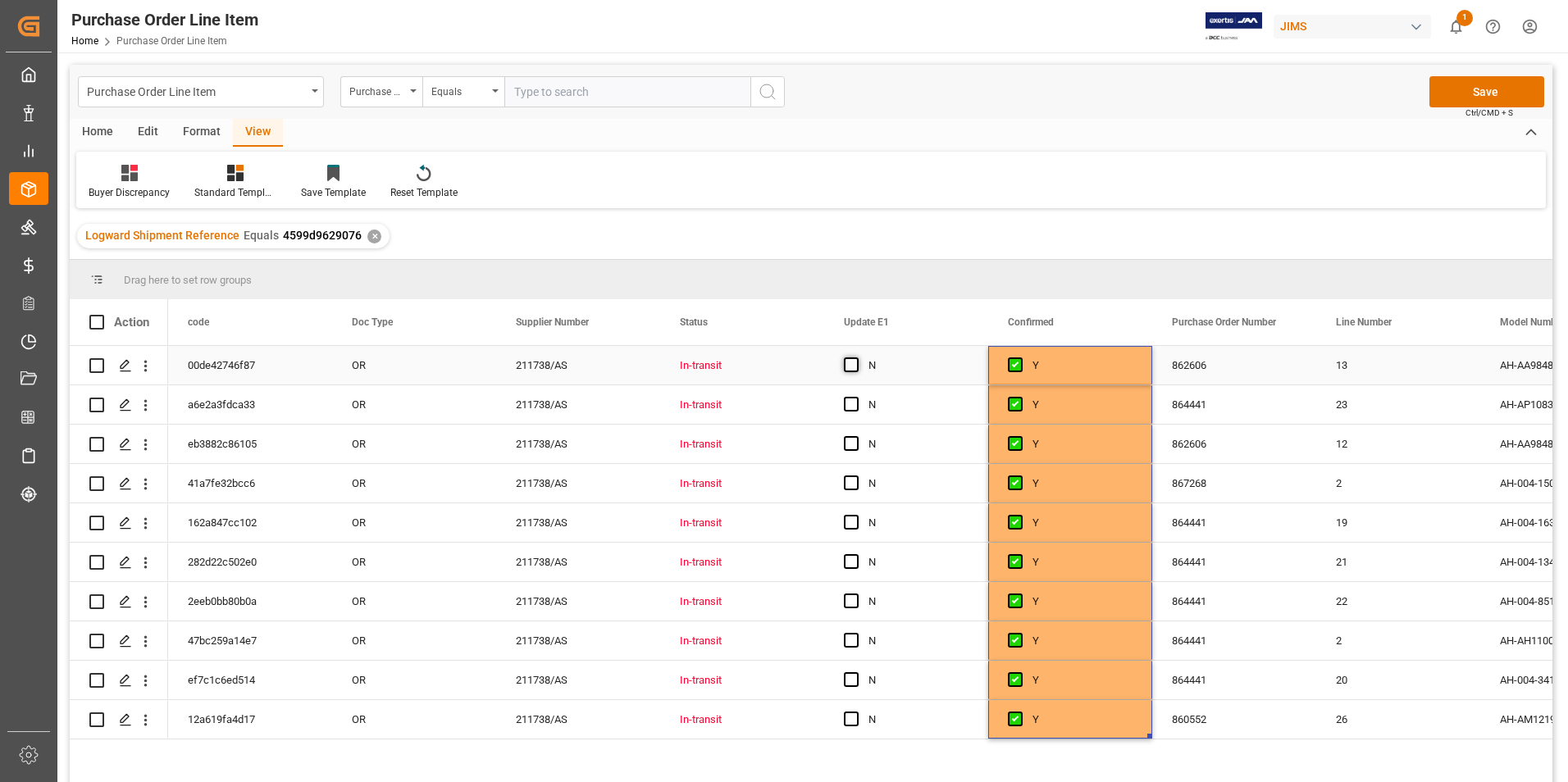
click at [849, 367] on span "Press SPACE to select this row." at bounding box center [850, 364] width 15 height 15
click at [856, 357] on input "Press SPACE to select this row." at bounding box center [856, 357] width 0 height 0
drag, startPoint x: 986, startPoint y: 384, endPoint x: 961, endPoint y: 713, distance: 329.9
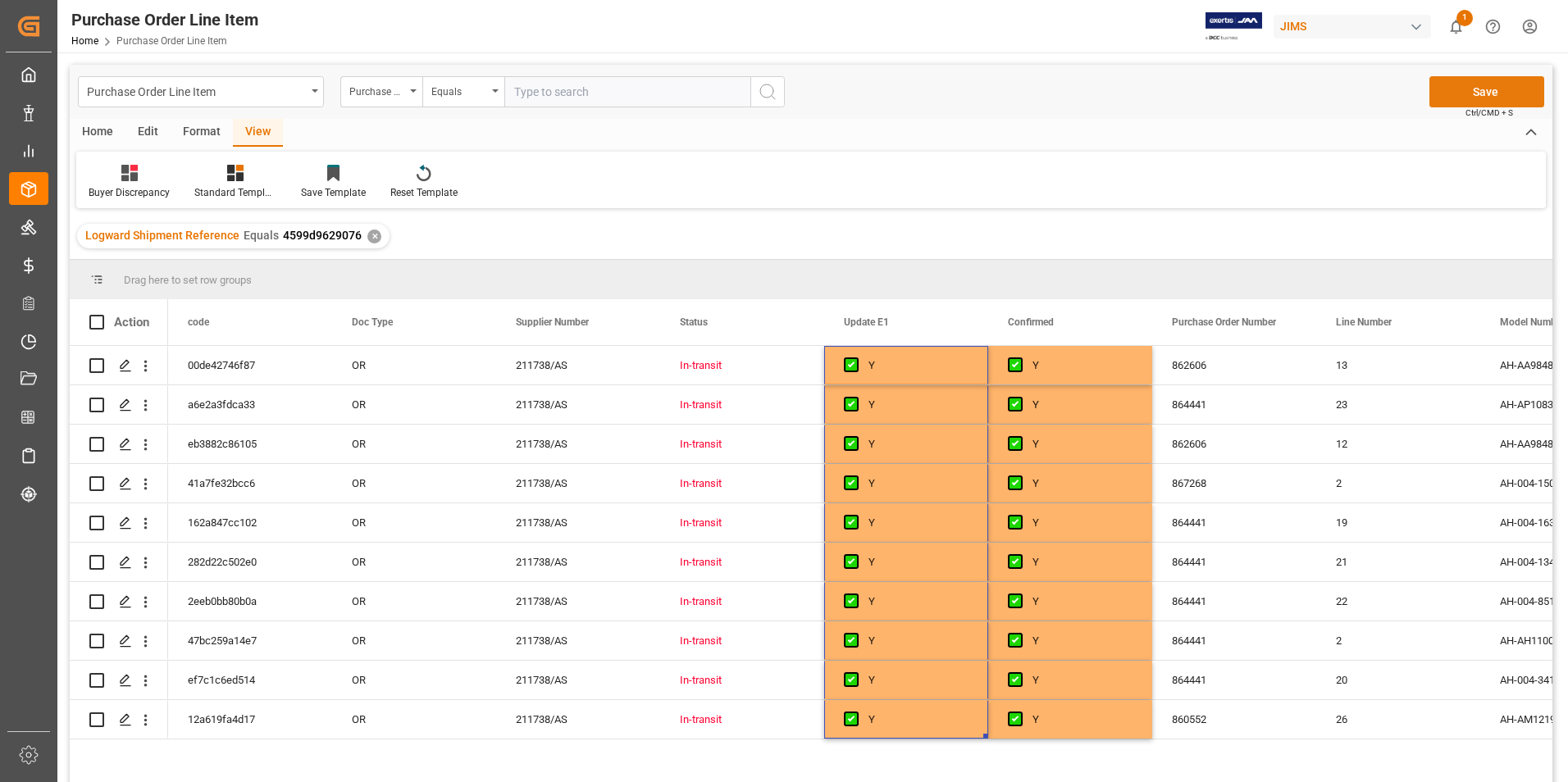
click at [1491, 87] on button "Save" at bounding box center [1487, 92] width 115 height 31
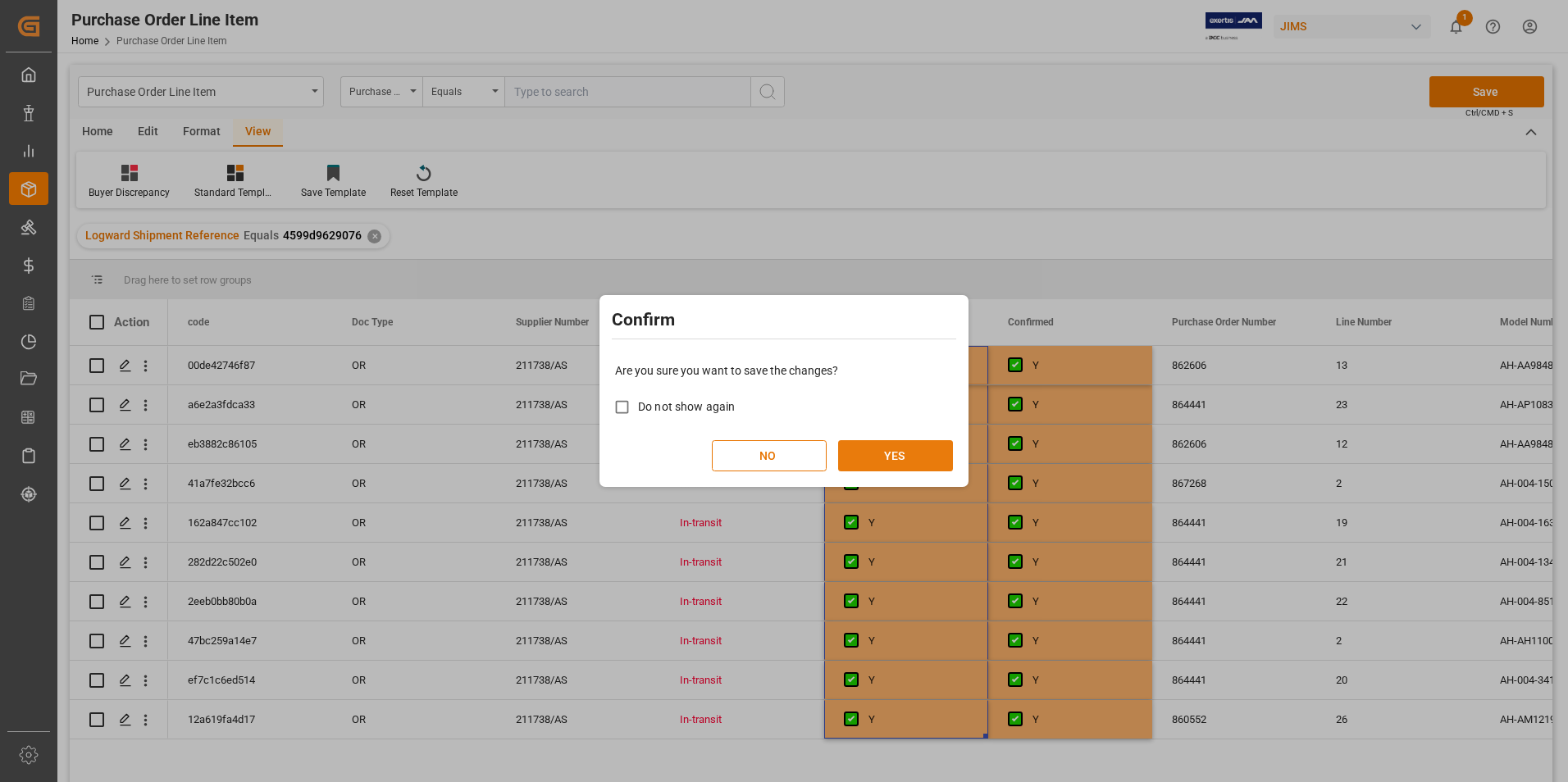
click at [911, 454] on button "YES" at bounding box center [896, 456] width 115 height 31
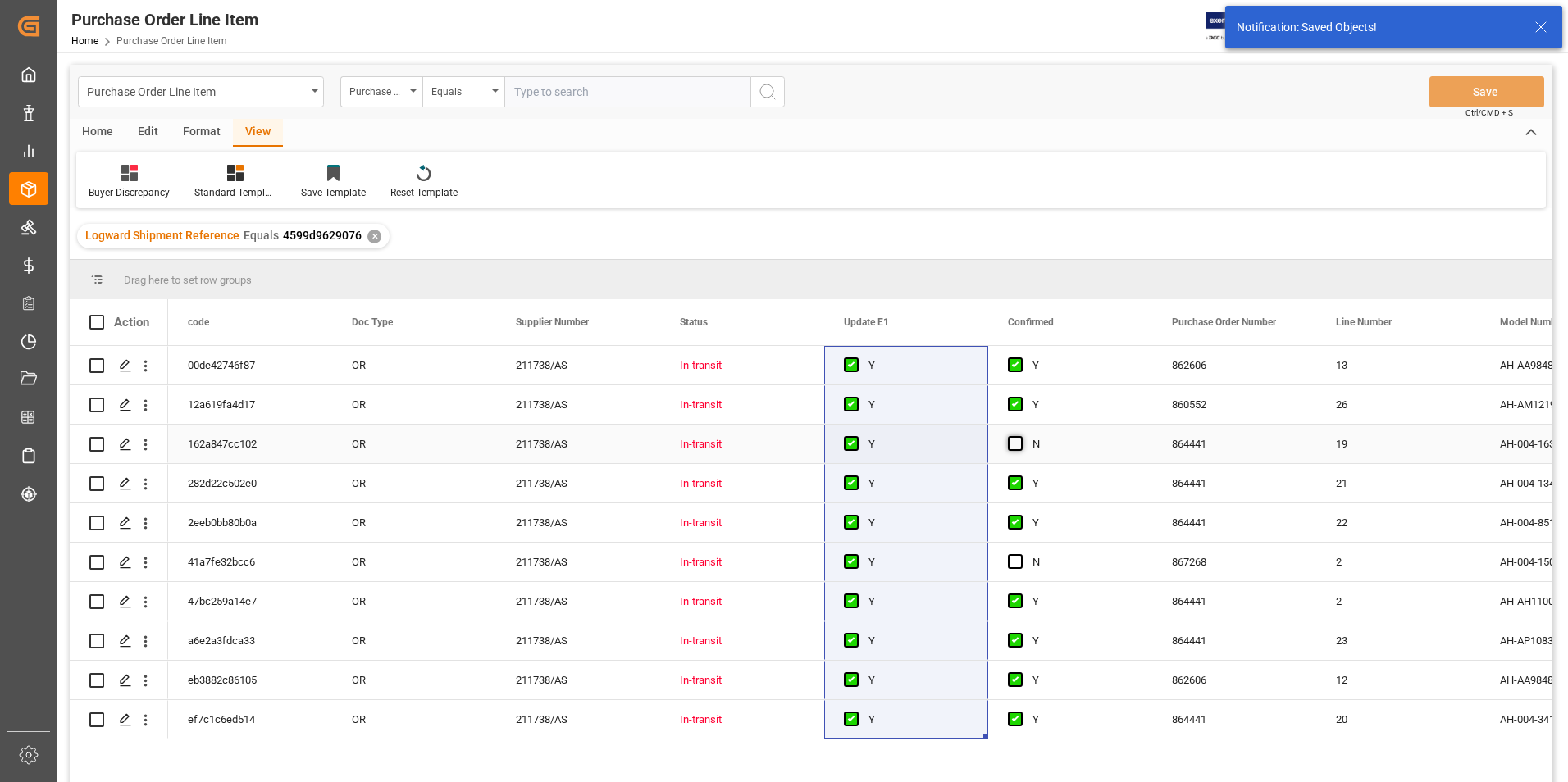
click at [1019, 441] on span "Press SPACE to select this row." at bounding box center [1015, 443] width 15 height 15
click at [1020, 436] on input "Press SPACE to select this row." at bounding box center [1020, 436] width 0 height 0
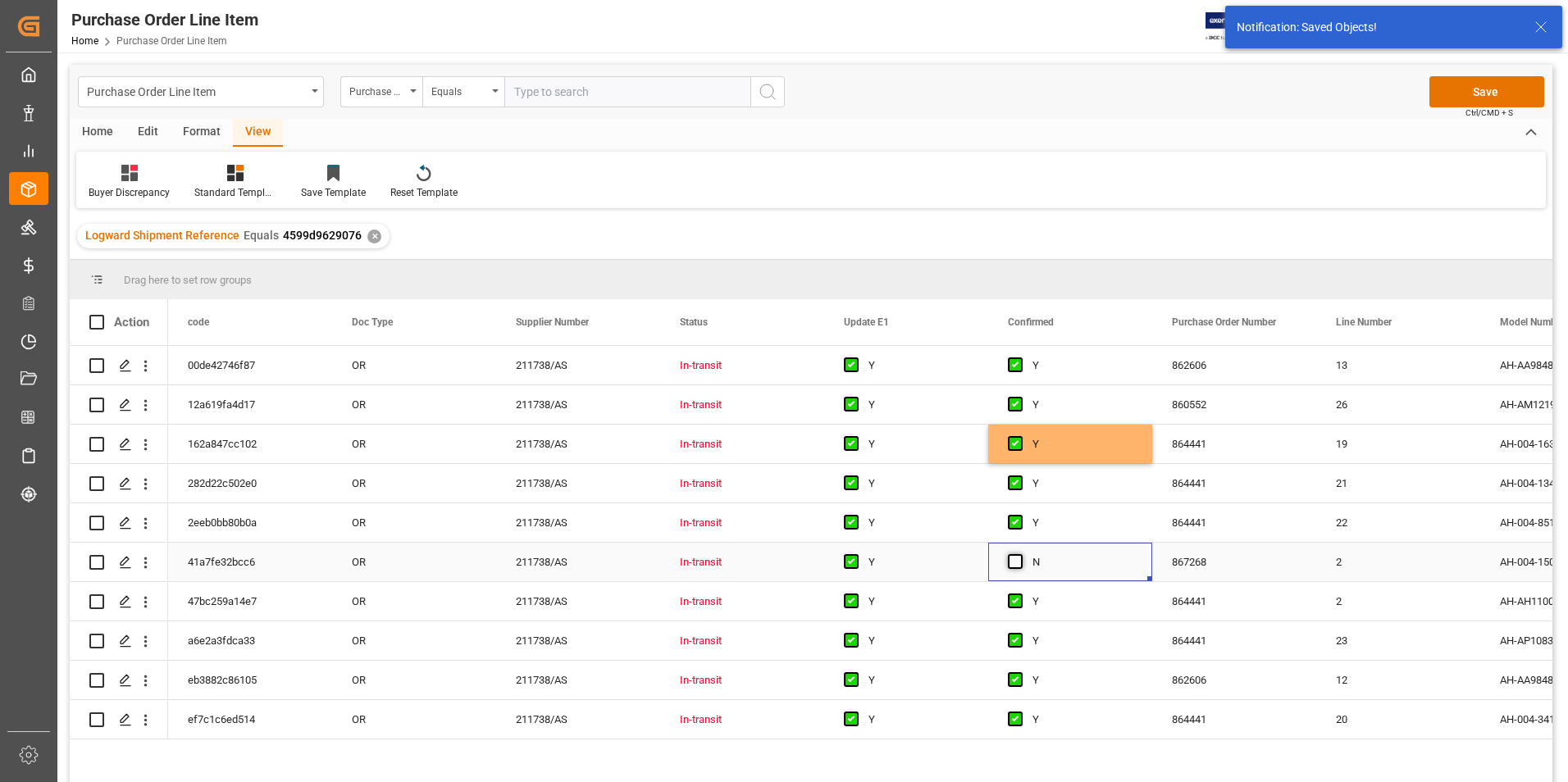
click at [1019, 565] on span "Press SPACE to select this row." at bounding box center [1015, 561] width 15 height 15
click at [1020, 554] on input "Press SPACE to select this row." at bounding box center [1020, 554] width 0 height 0
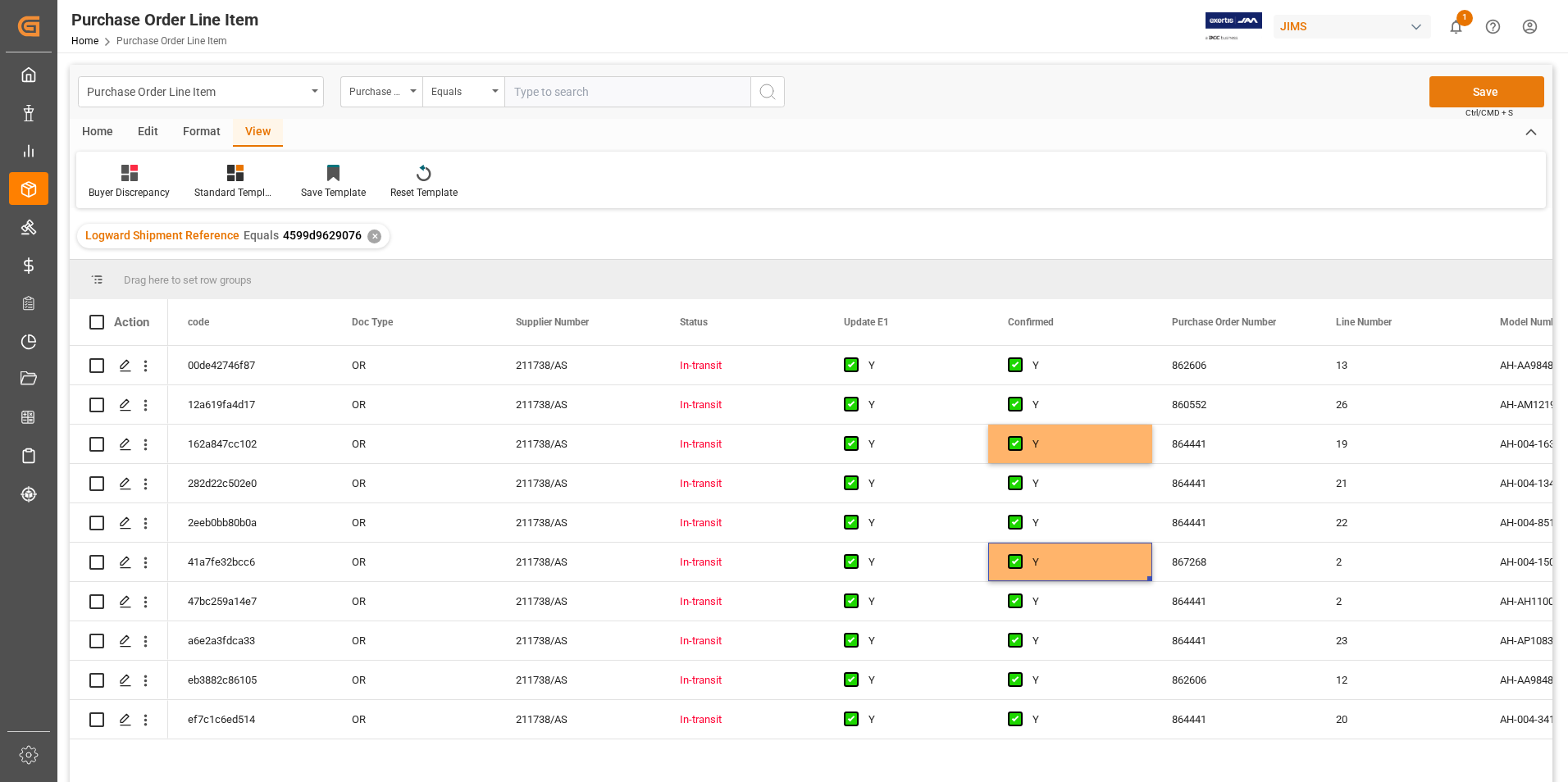
click at [1458, 103] on button "Save" at bounding box center [1487, 92] width 115 height 31
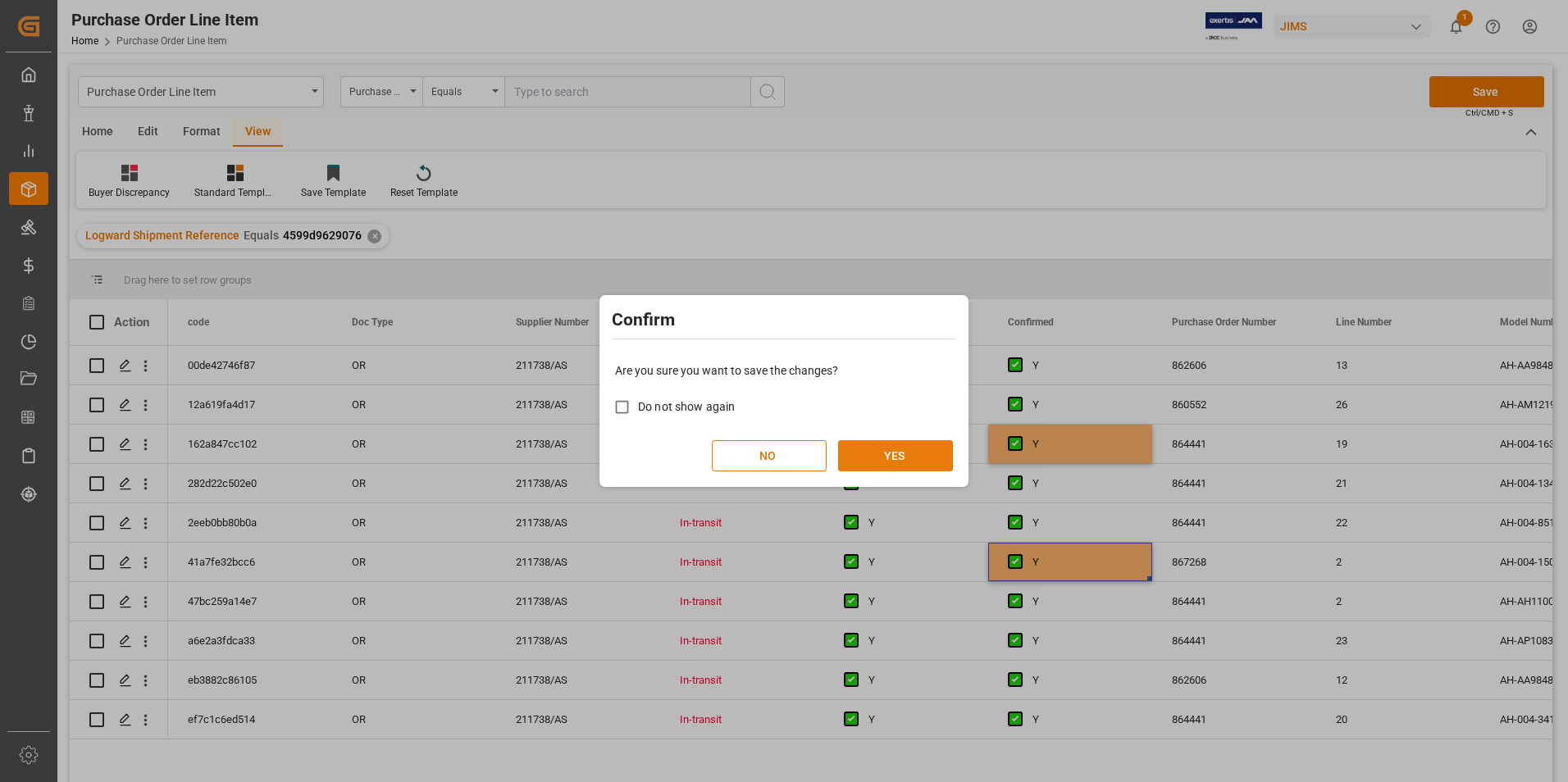
click at [856, 454] on button "YES" at bounding box center [896, 456] width 115 height 31
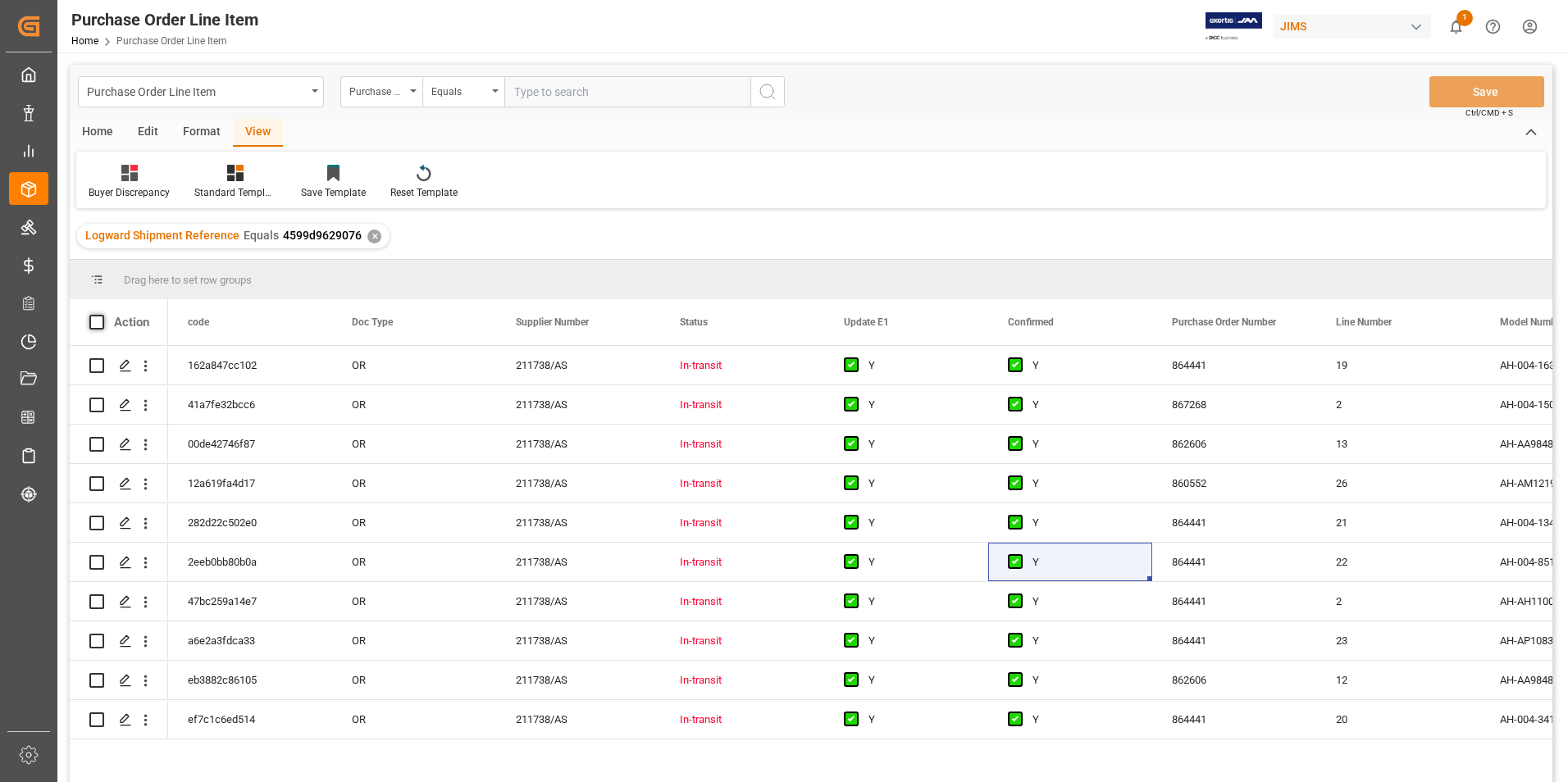
click at [102, 325] on span at bounding box center [96, 322] width 15 height 15
click at [102, 315] on input "checkbox" at bounding box center [102, 315] width 0 height 0
checkbox input "true"
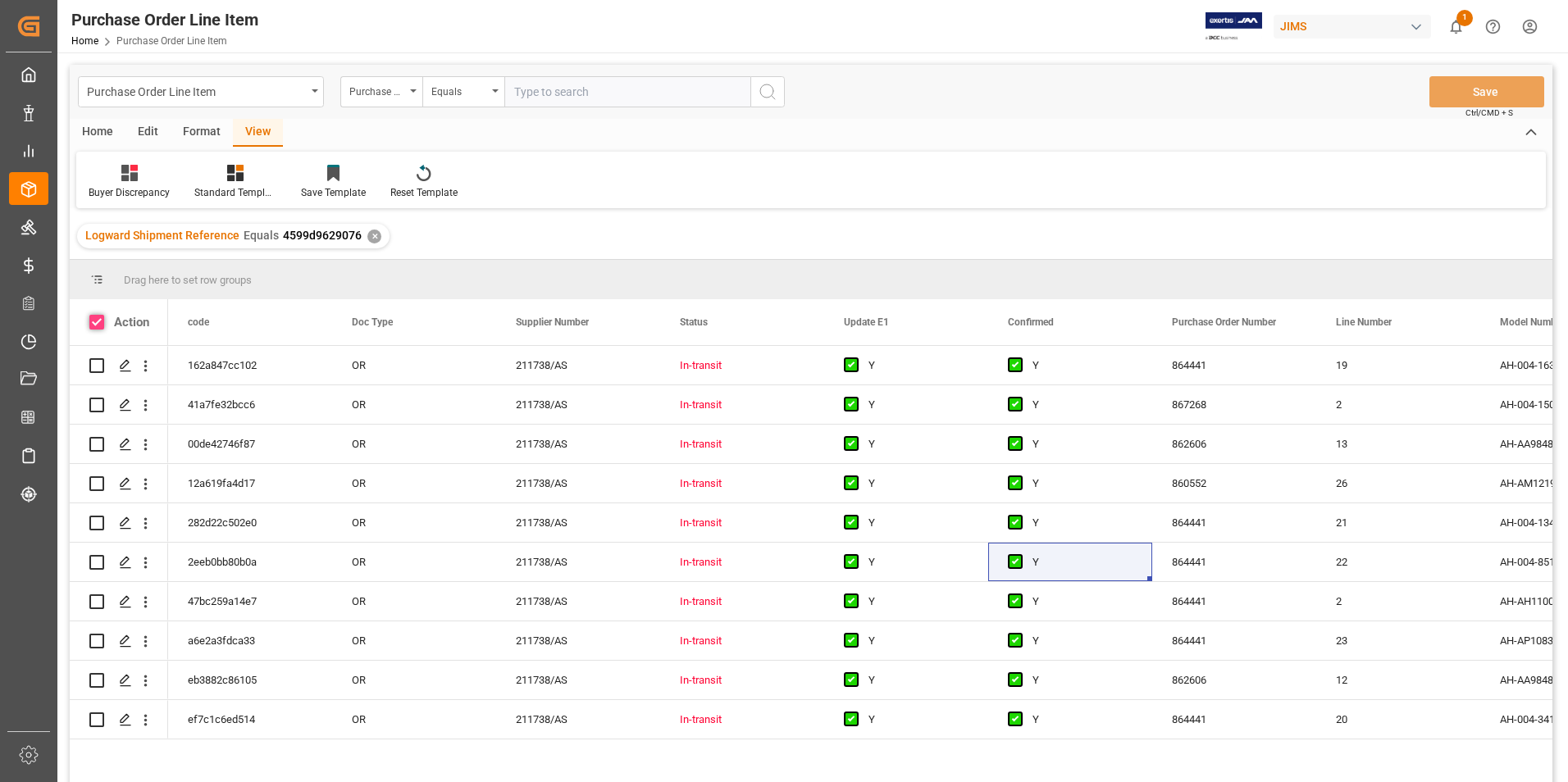
checkbox input "true"
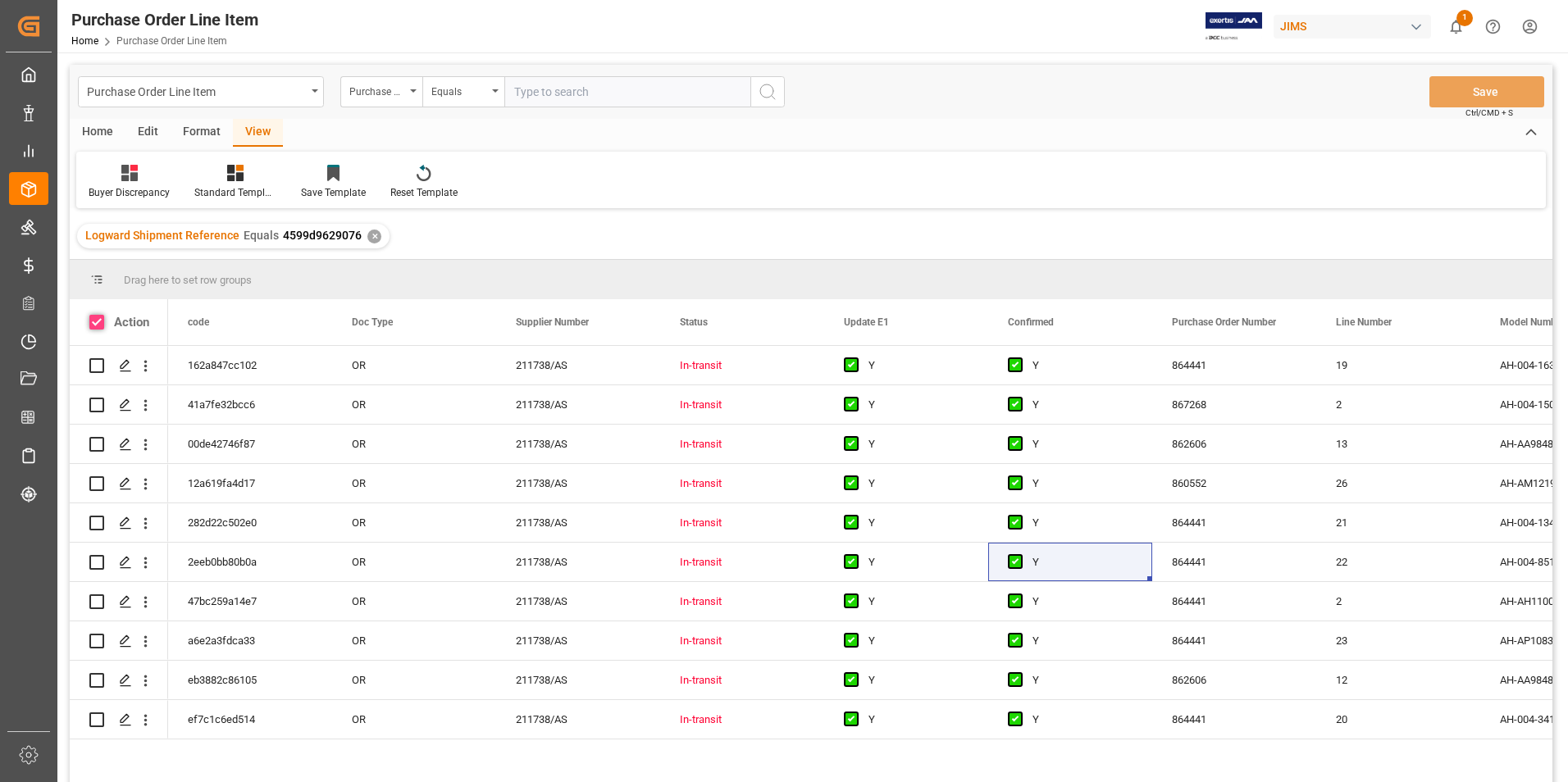
checkbox input "true"
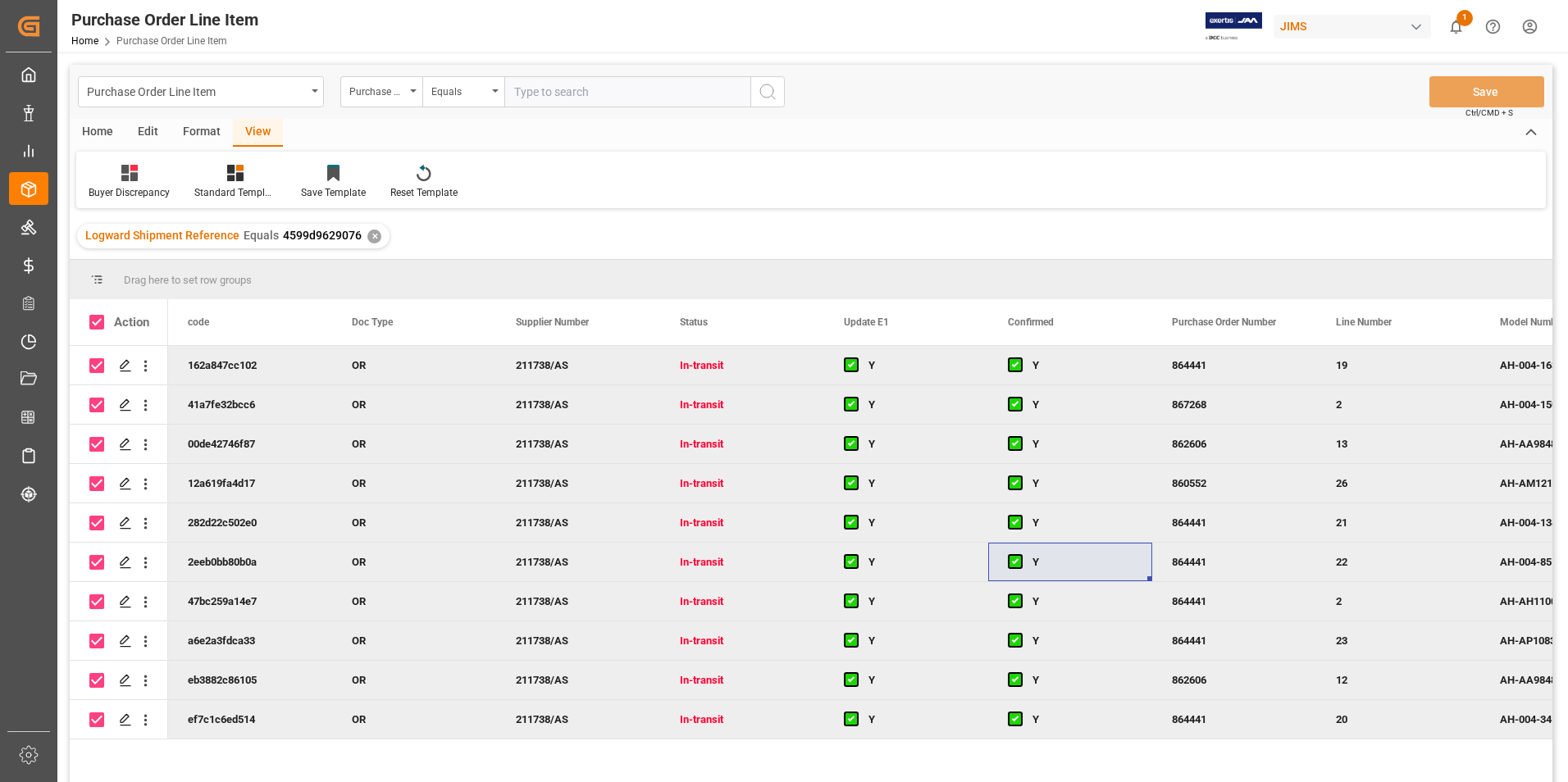
click at [105, 134] on div "Home" at bounding box center [97, 133] width 56 height 28
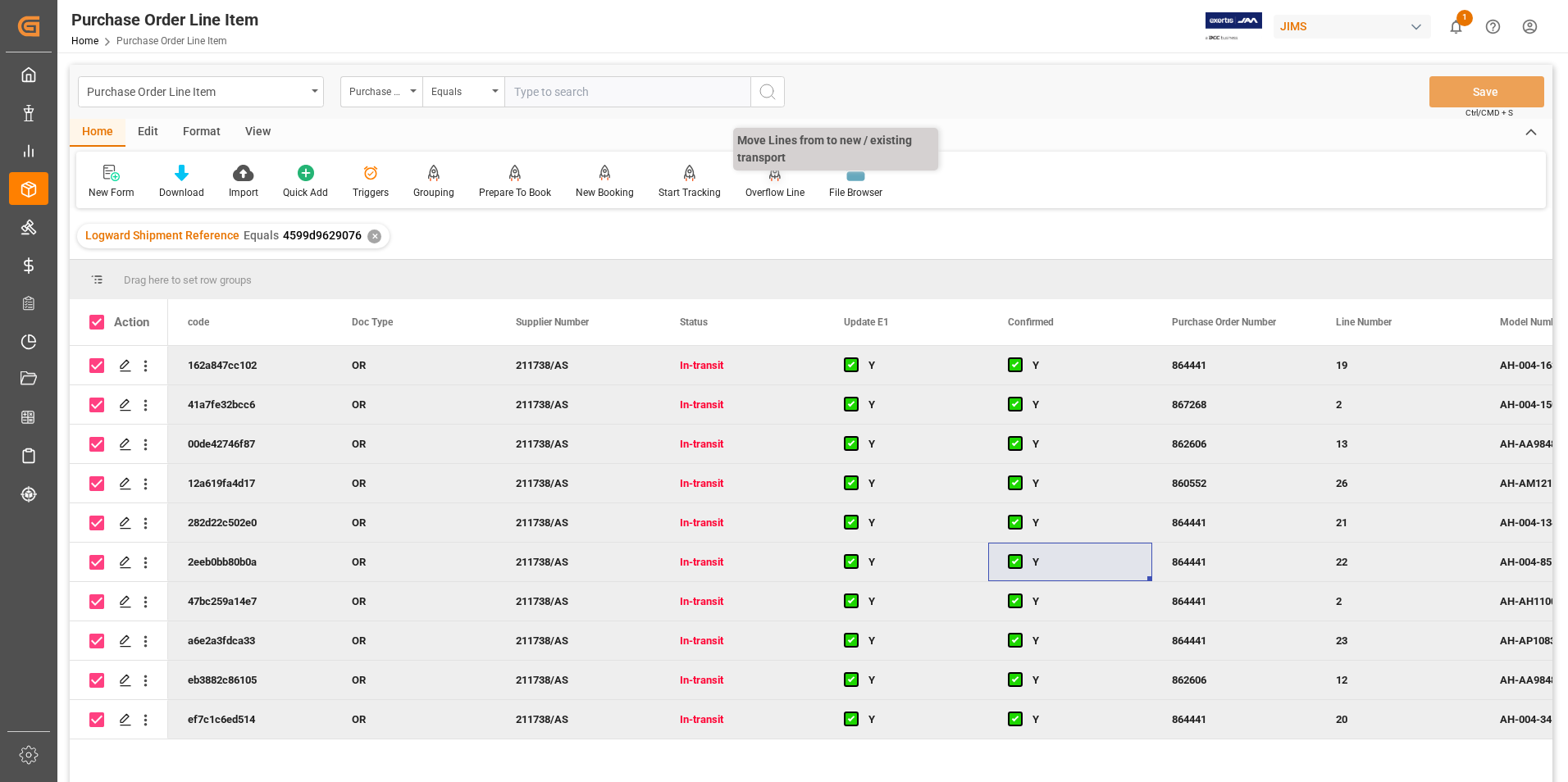
click at [758, 192] on div "Overflow Line" at bounding box center [774, 192] width 59 height 15
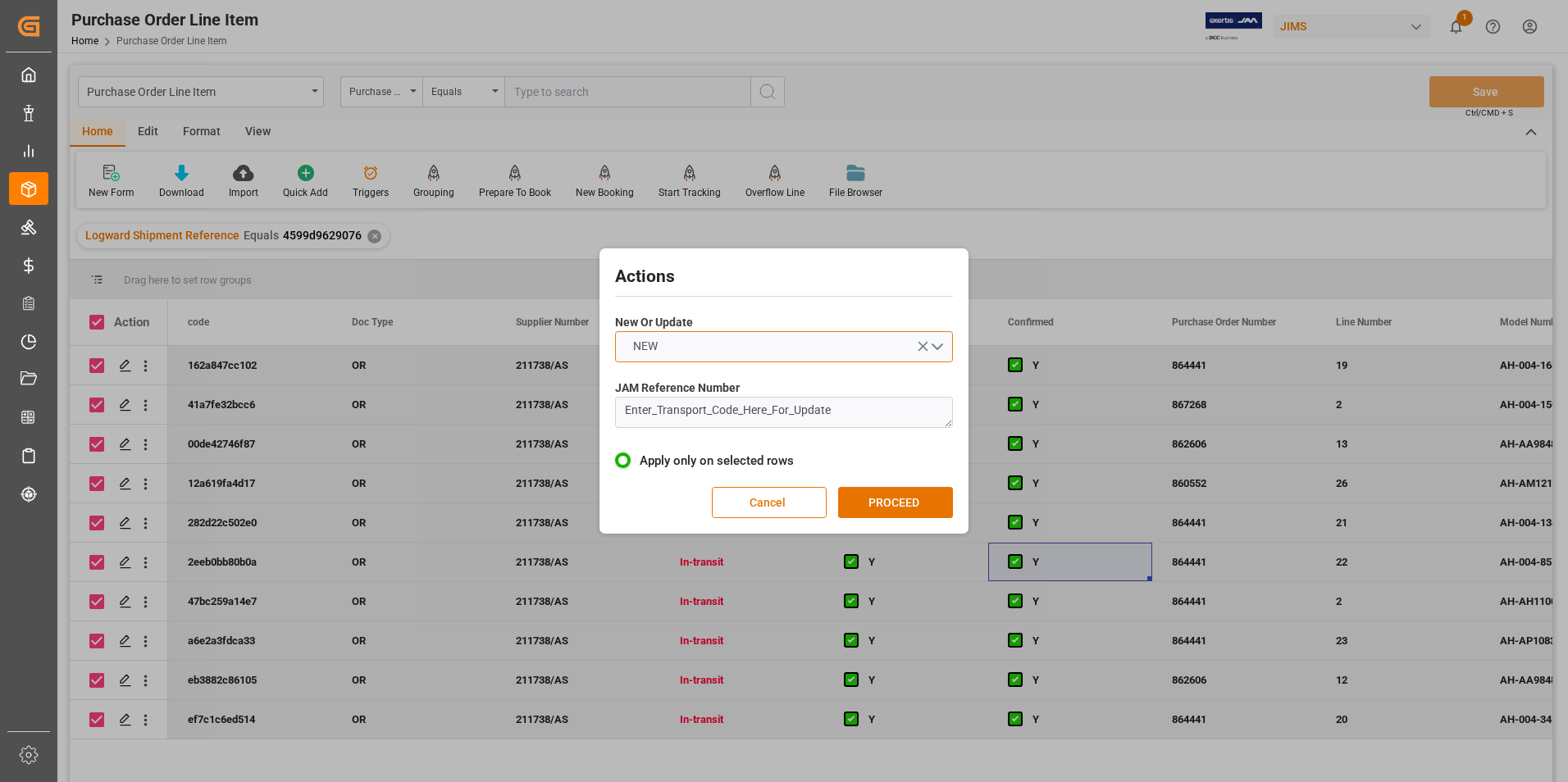
click at [728, 349] on button "NEW" at bounding box center [784, 347] width 337 height 31
click at [724, 380] on div "UPDATE" at bounding box center [784, 385] width 337 height 34
drag, startPoint x: 851, startPoint y: 412, endPoint x: 569, endPoint y: 400, distance: 282.3
click at [569, 400] on div "Actions New Or Update UPDATE JAM Reference Number Enter_Transport_Code_Here_For…" at bounding box center [784, 391] width 1568 height 782
type textarea "22-11162-[GEOGRAPHIC_DATA]"
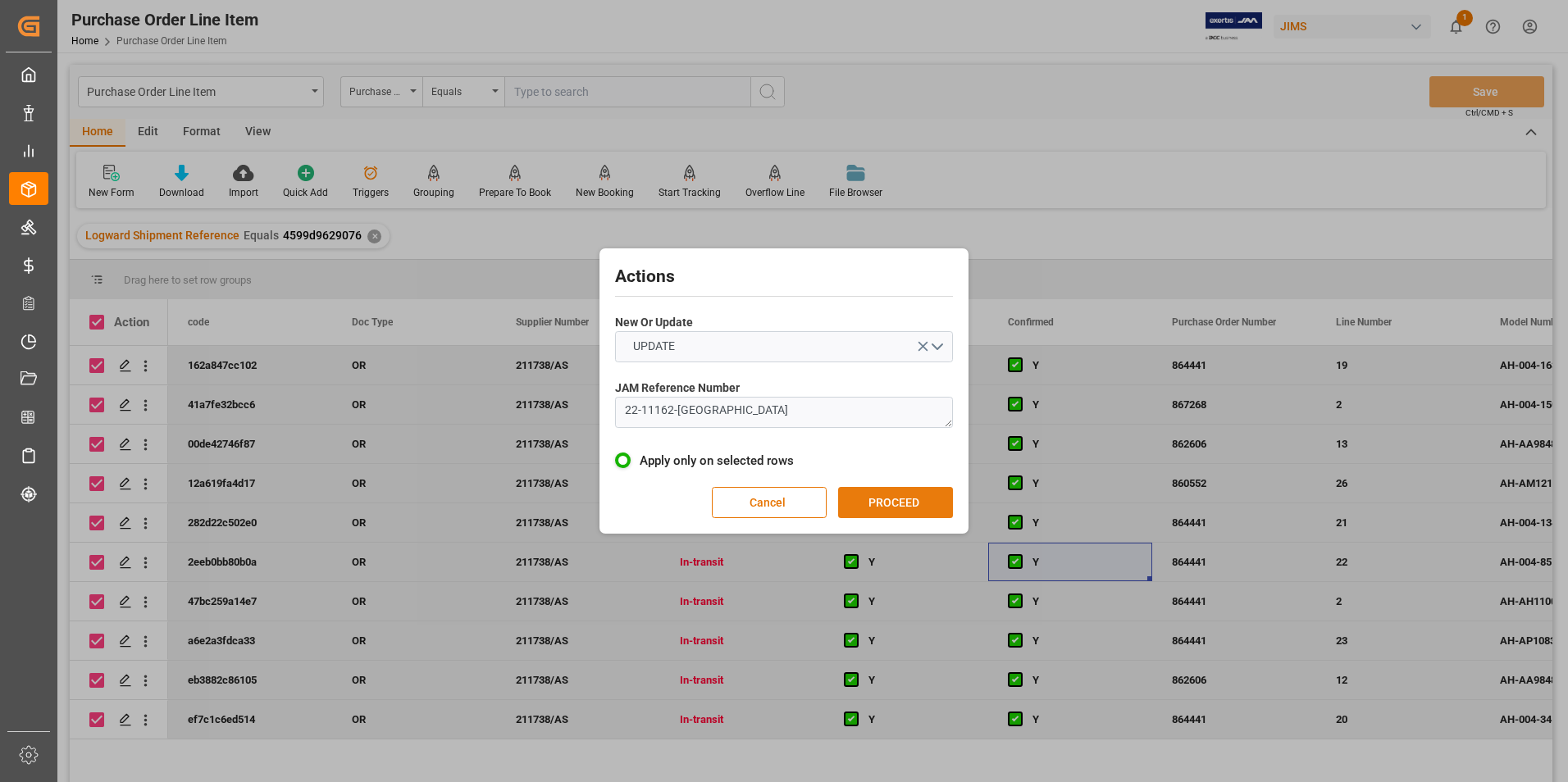
click at [890, 500] on button "PROCEED" at bounding box center [896, 503] width 115 height 31
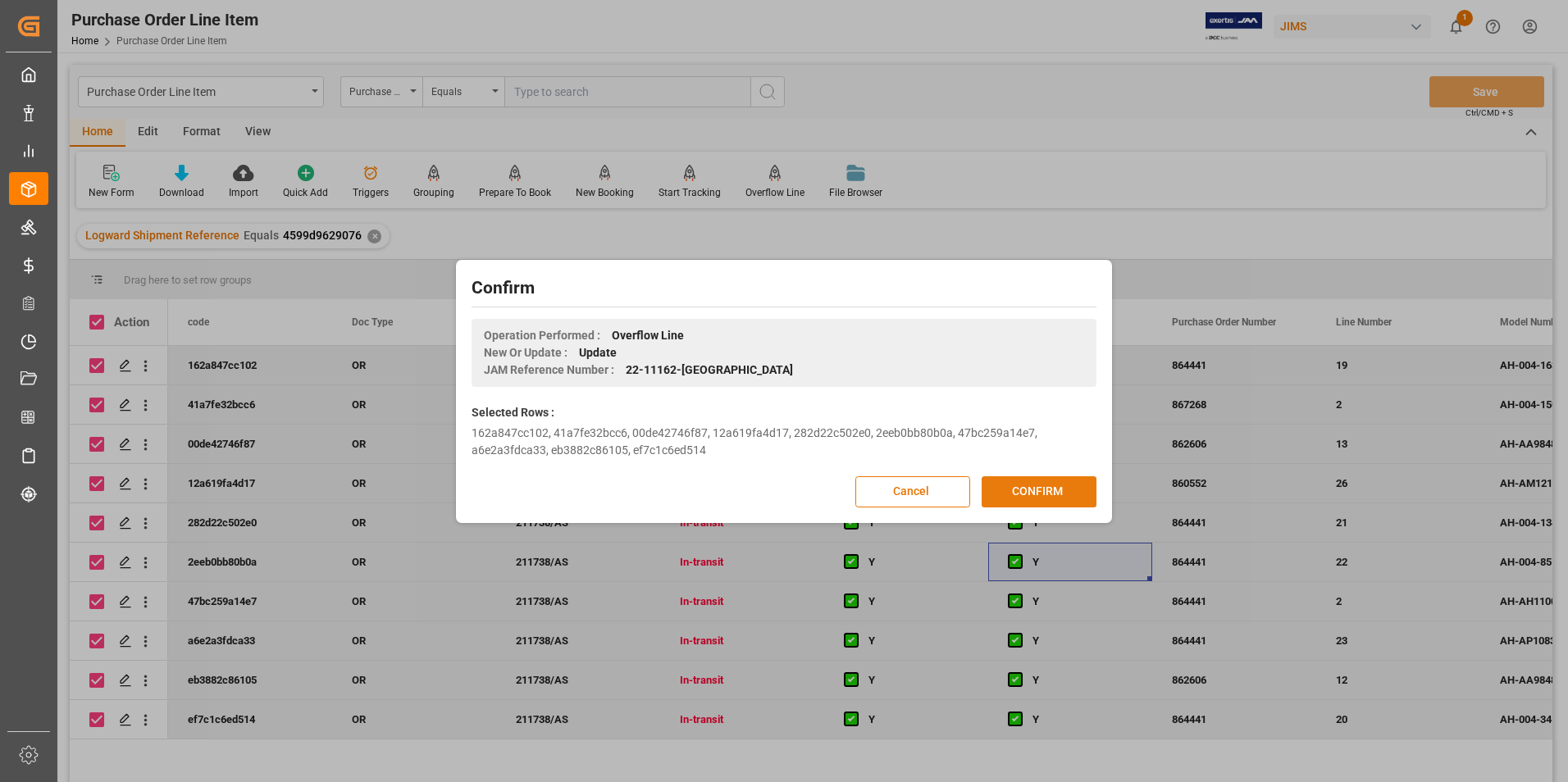
click at [1025, 491] on button "CONFIRM" at bounding box center [1039, 492] width 115 height 31
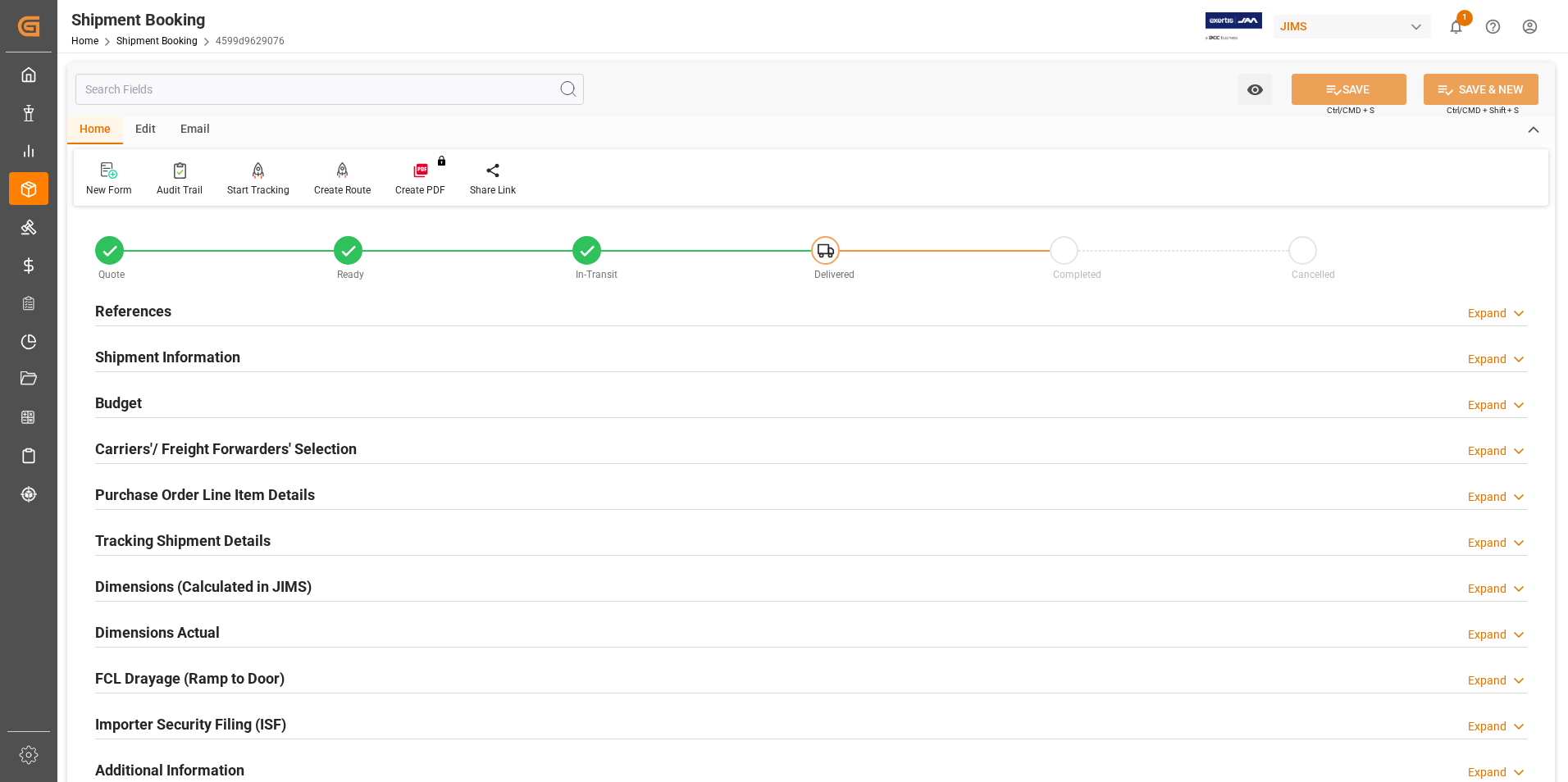
click at [135, 536] on h2 "Tracking Shipment Details" at bounding box center [182, 541] width 176 height 22
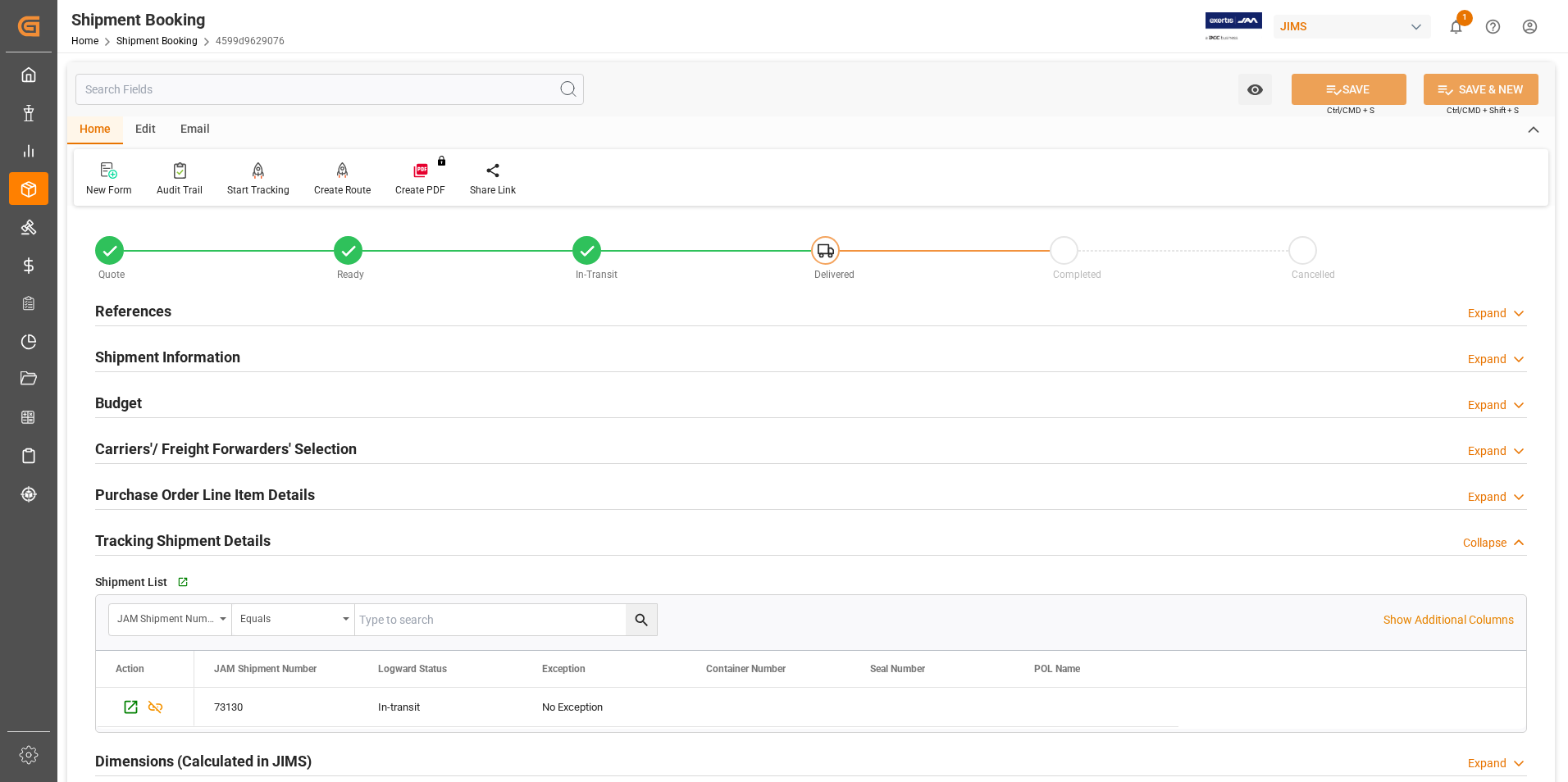
click at [135, 536] on h2 "Tracking Shipment Details" at bounding box center [182, 541] width 176 height 22
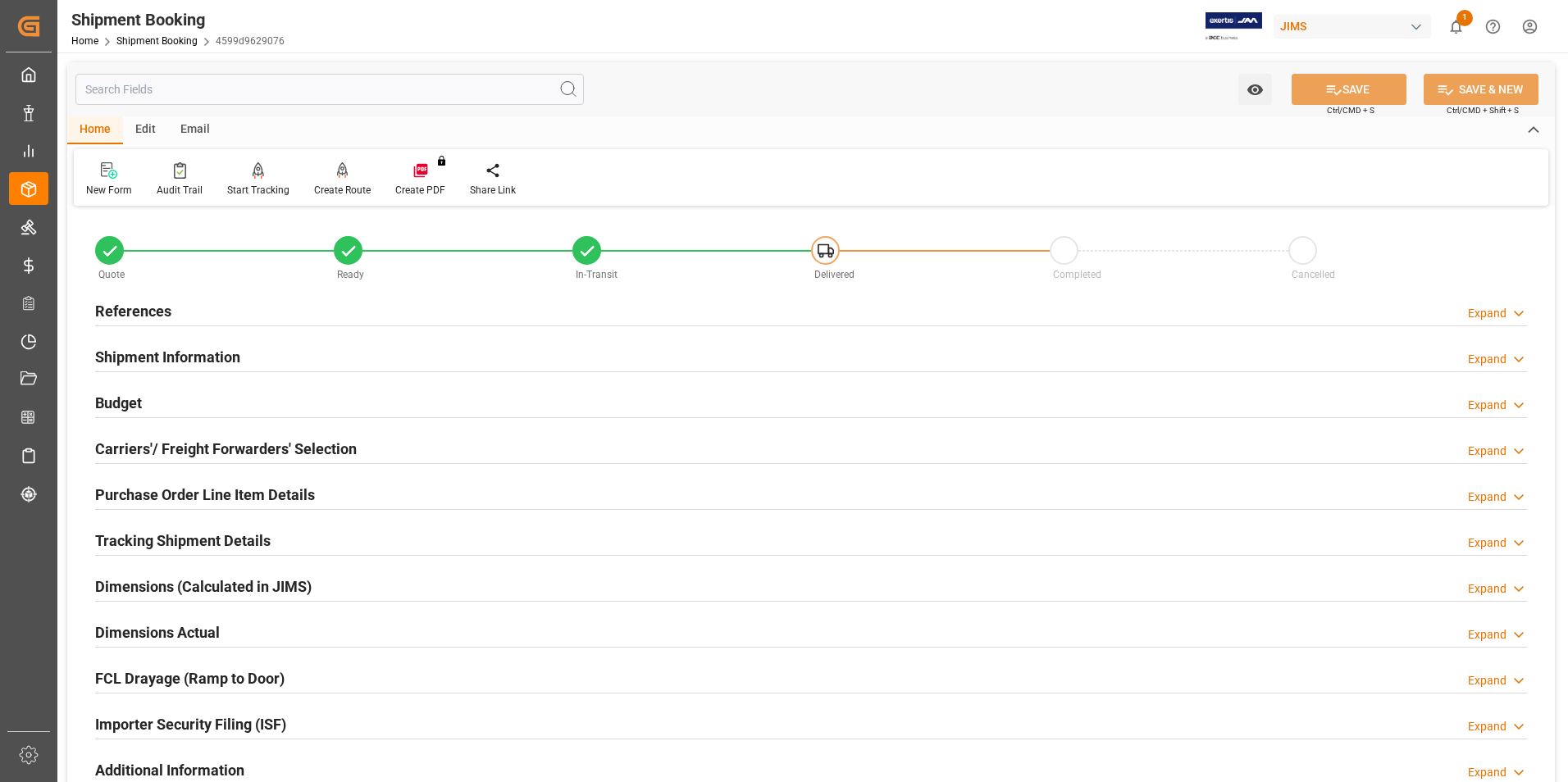
click at [155, 487] on h2 "Purchase Order Line Item Details" at bounding box center [205, 495] width 220 height 22
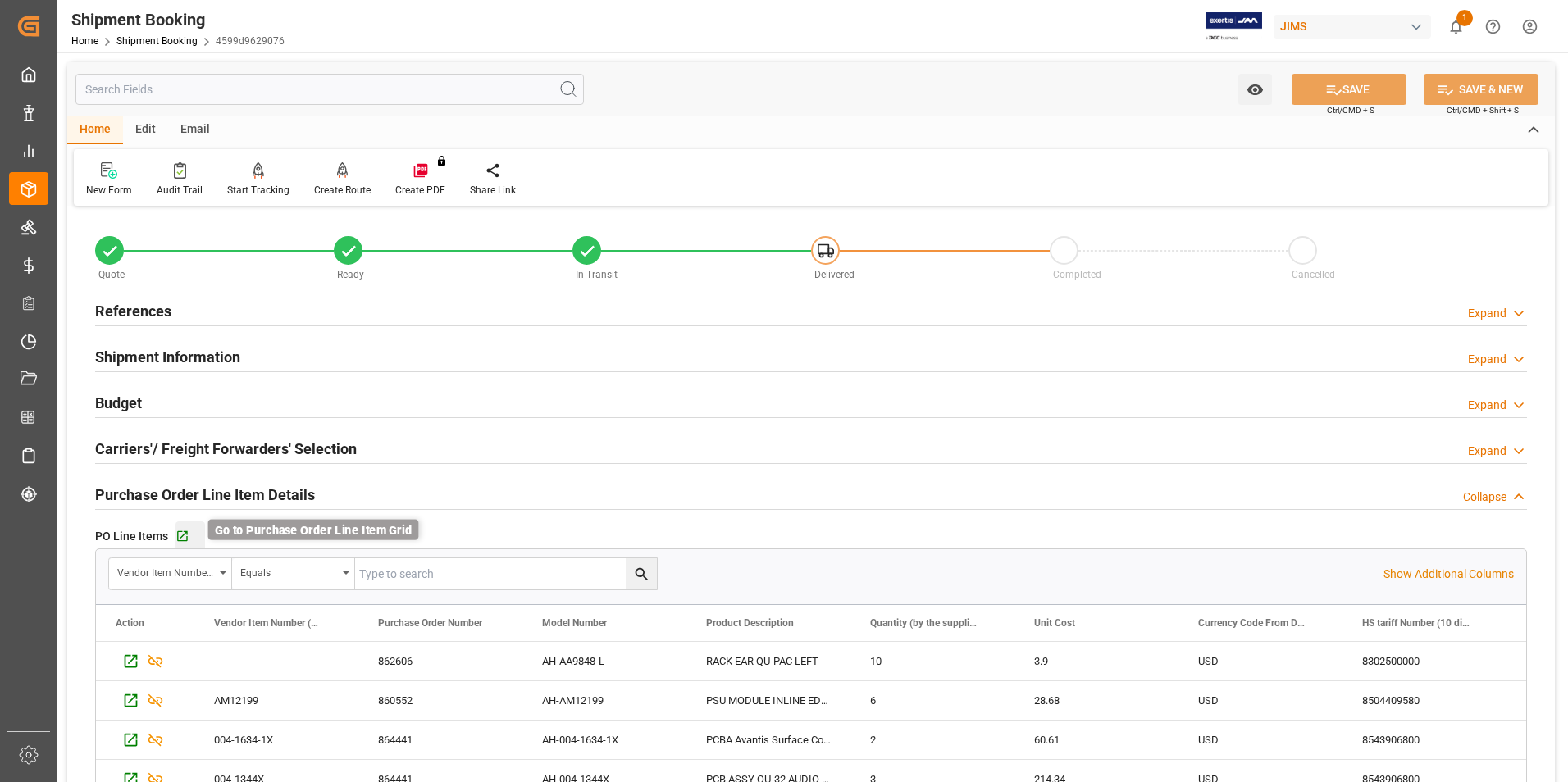
click at [183, 532] on icon "button" at bounding box center [182, 537] width 14 height 14
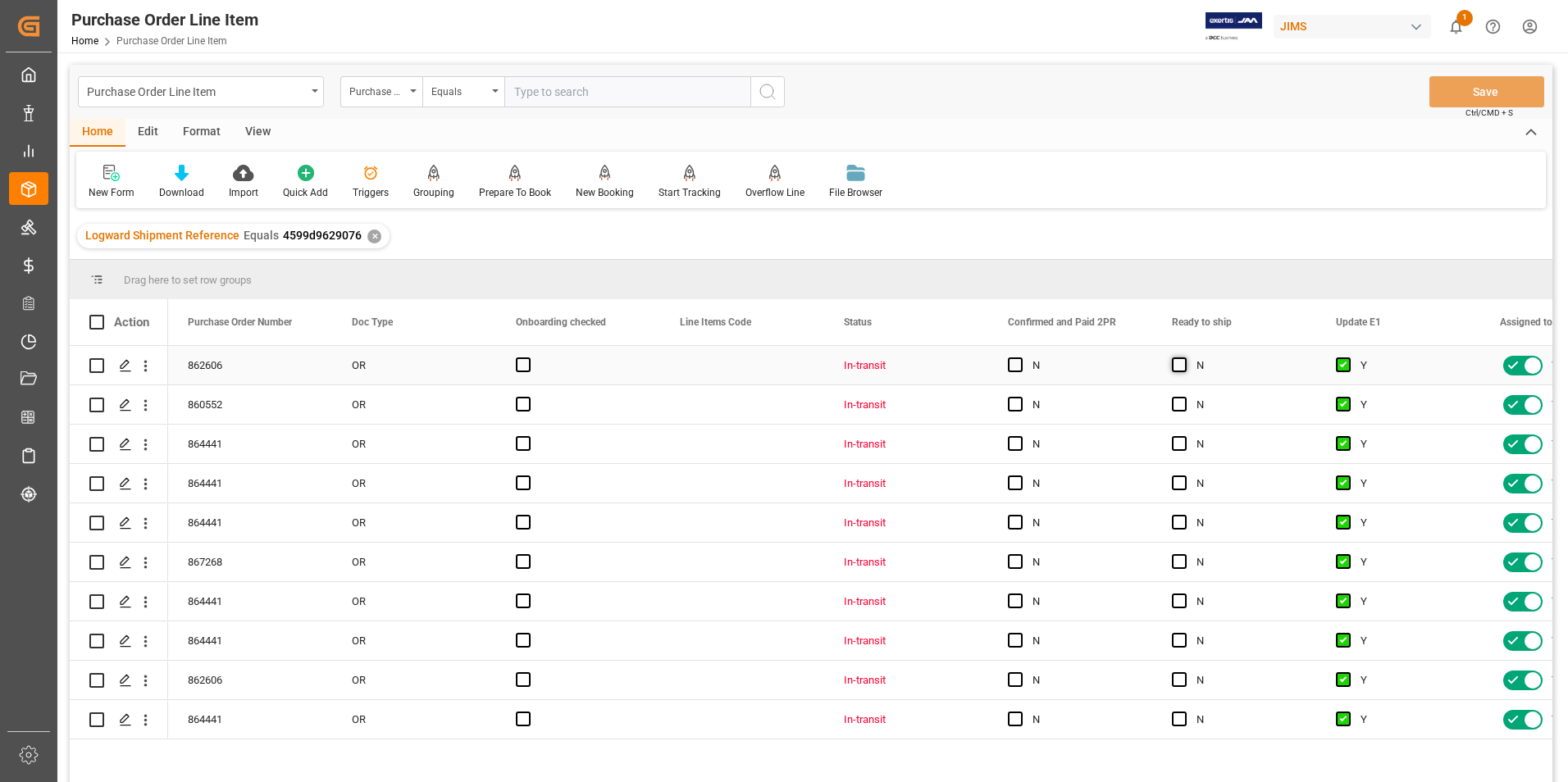
click at [1175, 366] on span "Press SPACE to select this row." at bounding box center [1178, 364] width 15 height 15
click at [1184, 357] on input "Press SPACE to select this row." at bounding box center [1184, 357] width 0 height 0
drag, startPoint x: 1312, startPoint y: 380, endPoint x: 1291, endPoint y: 715, distance: 335.7
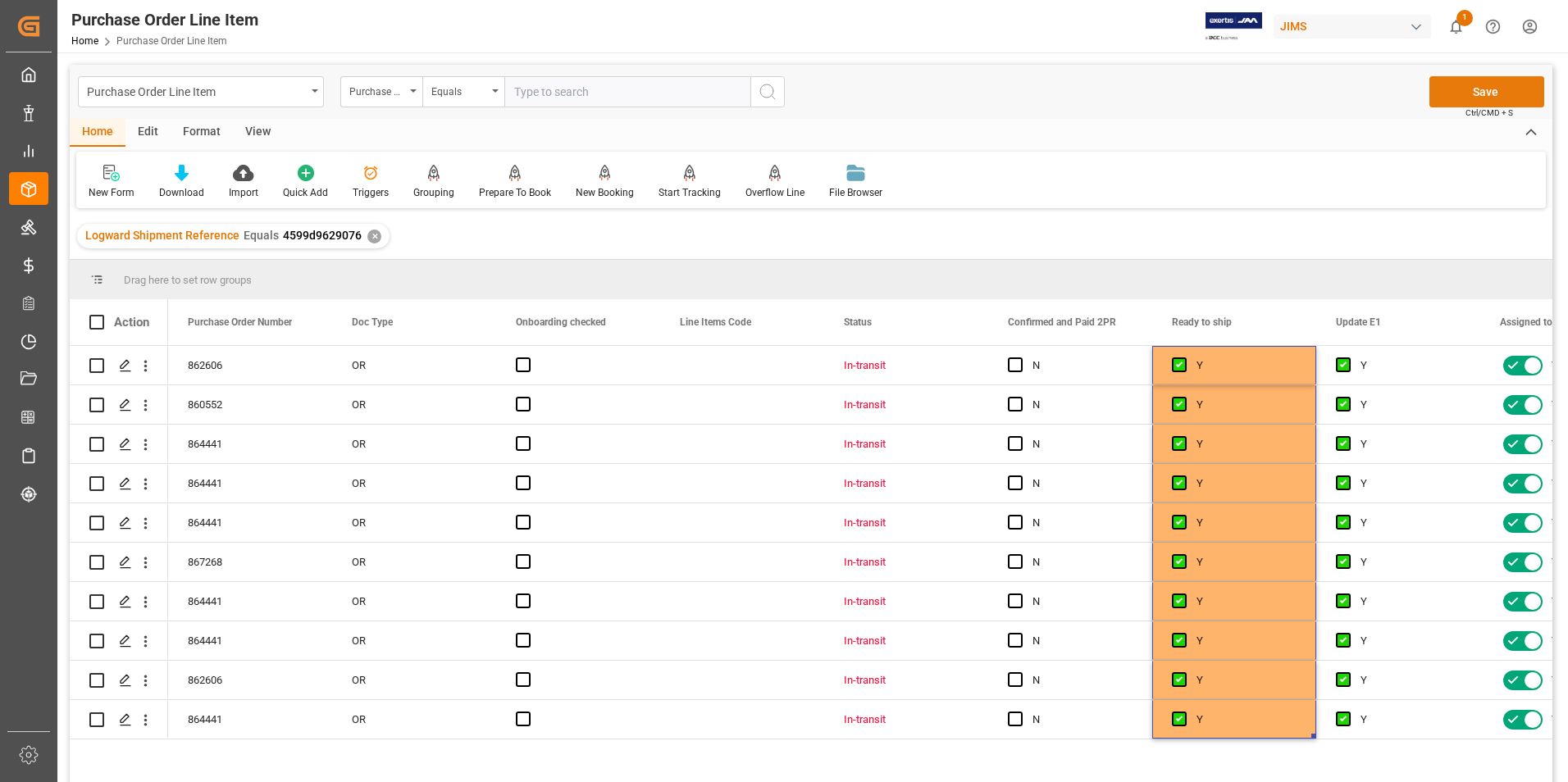
click at [1462, 87] on button "Save" at bounding box center [1487, 92] width 115 height 31
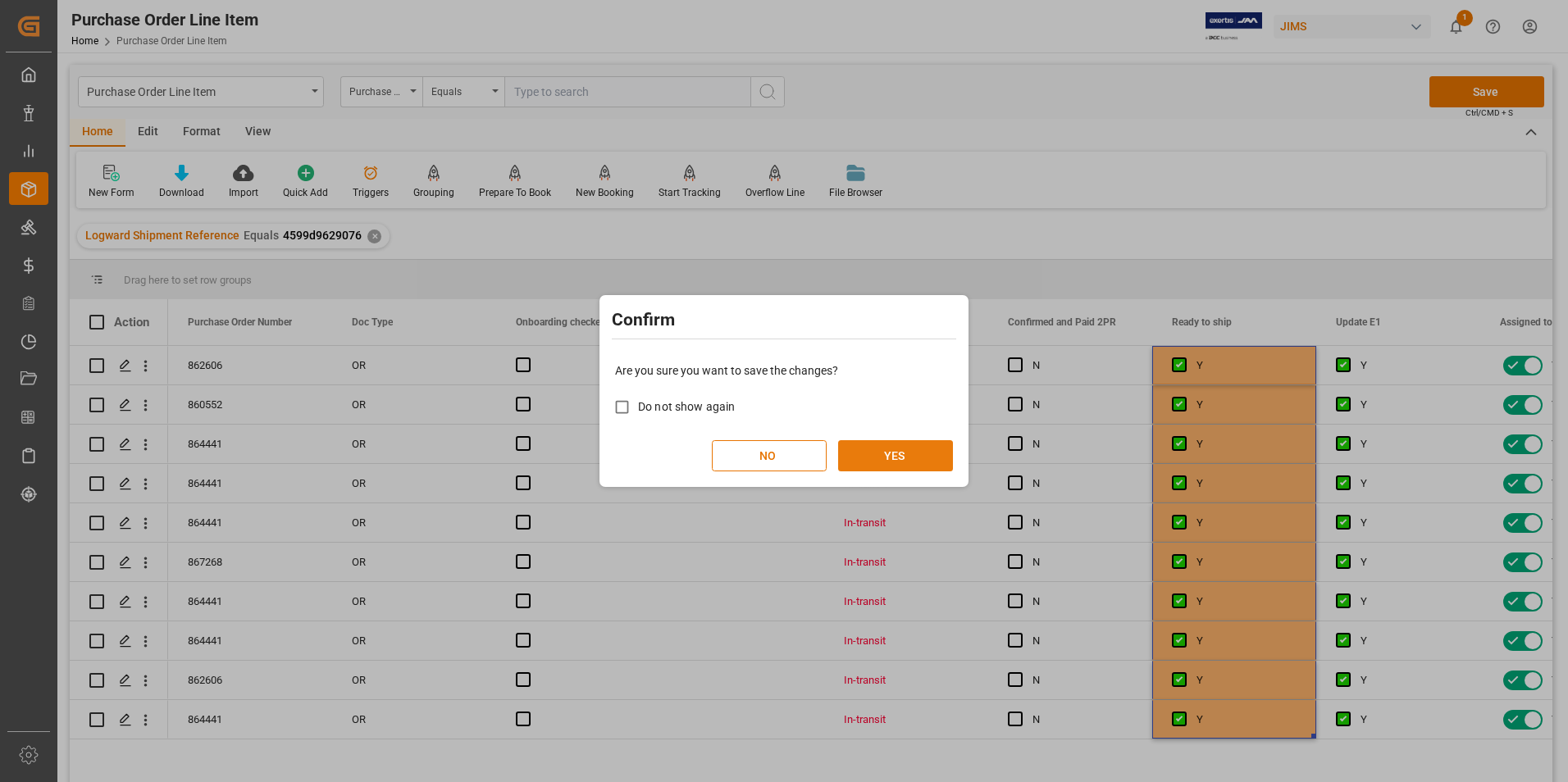
click at [887, 461] on button "YES" at bounding box center [896, 456] width 115 height 31
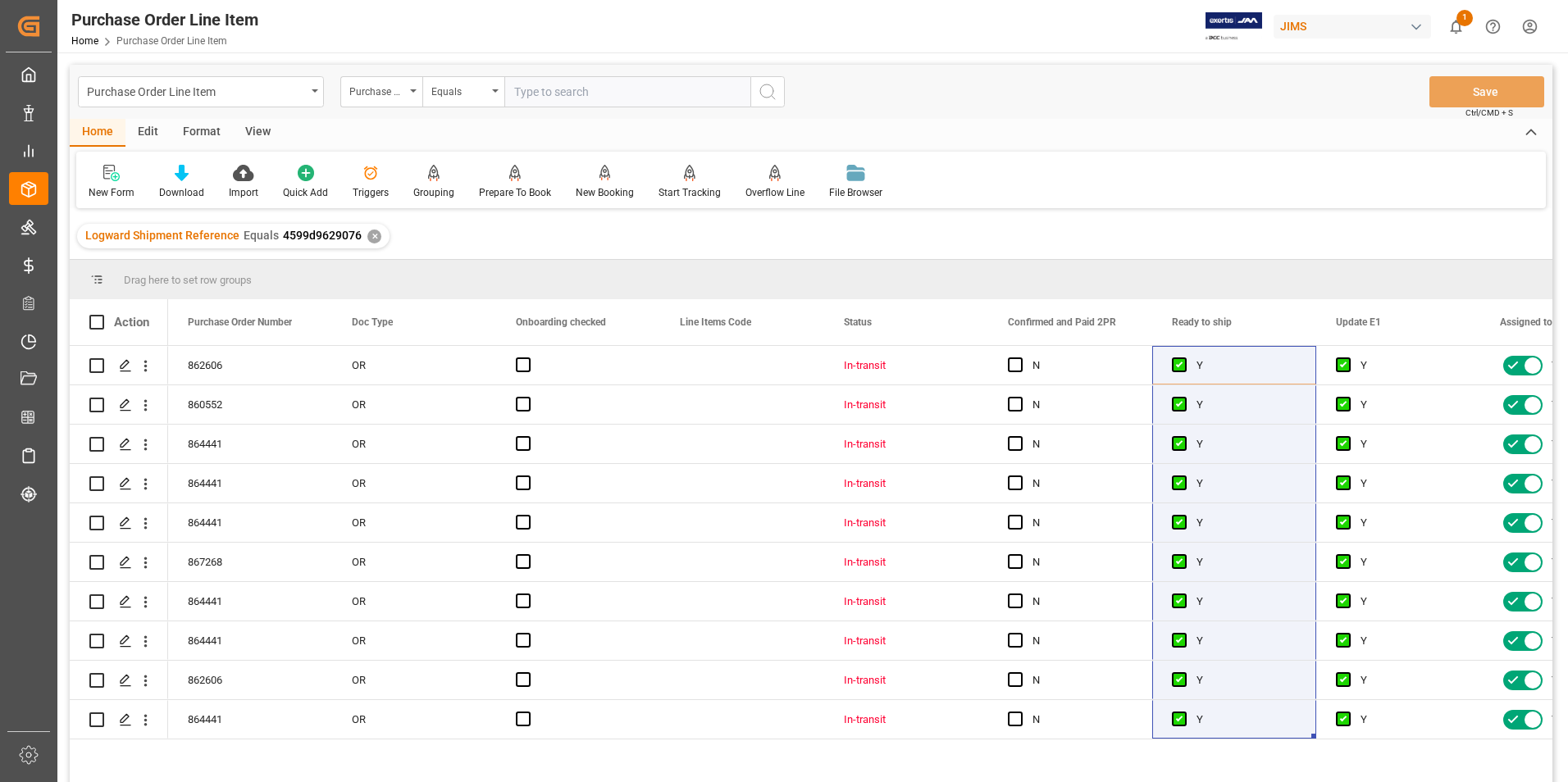
click at [262, 126] on div "View" at bounding box center [258, 133] width 50 height 28
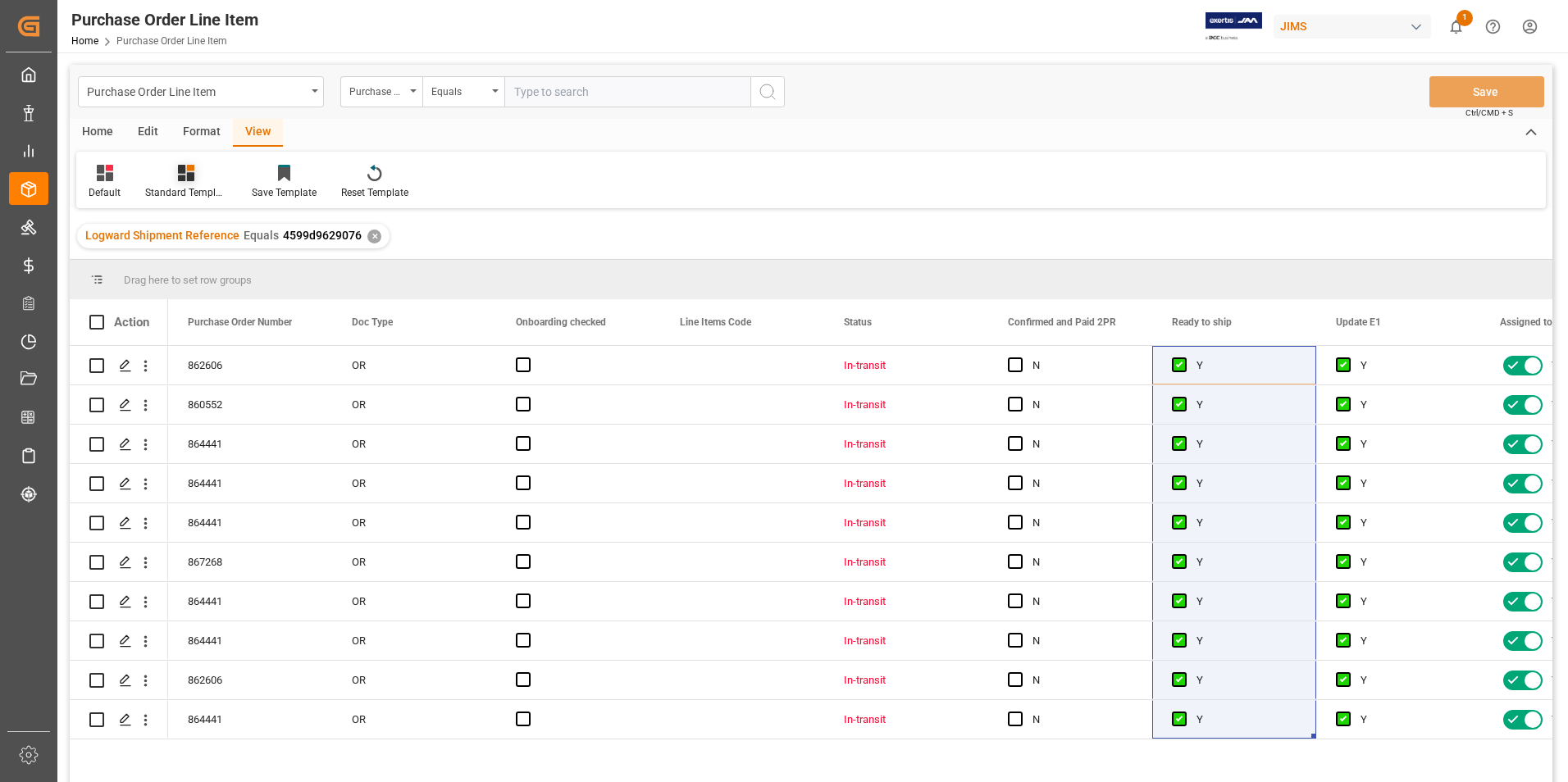
click at [180, 190] on div "Standard Templates" at bounding box center [186, 192] width 82 height 15
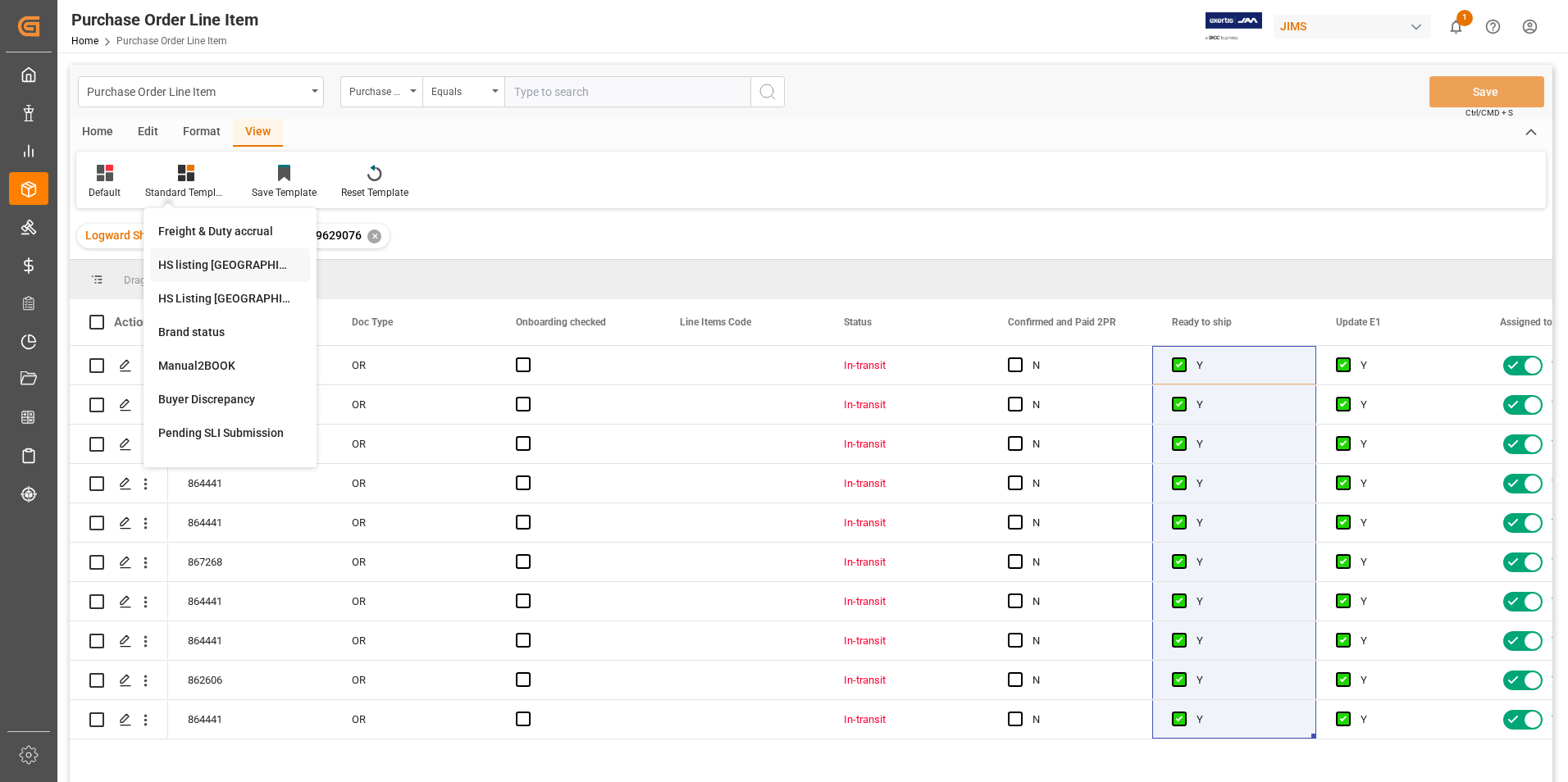
click at [212, 263] on div "HS listing [GEOGRAPHIC_DATA]" at bounding box center [230, 266] width 144 height 17
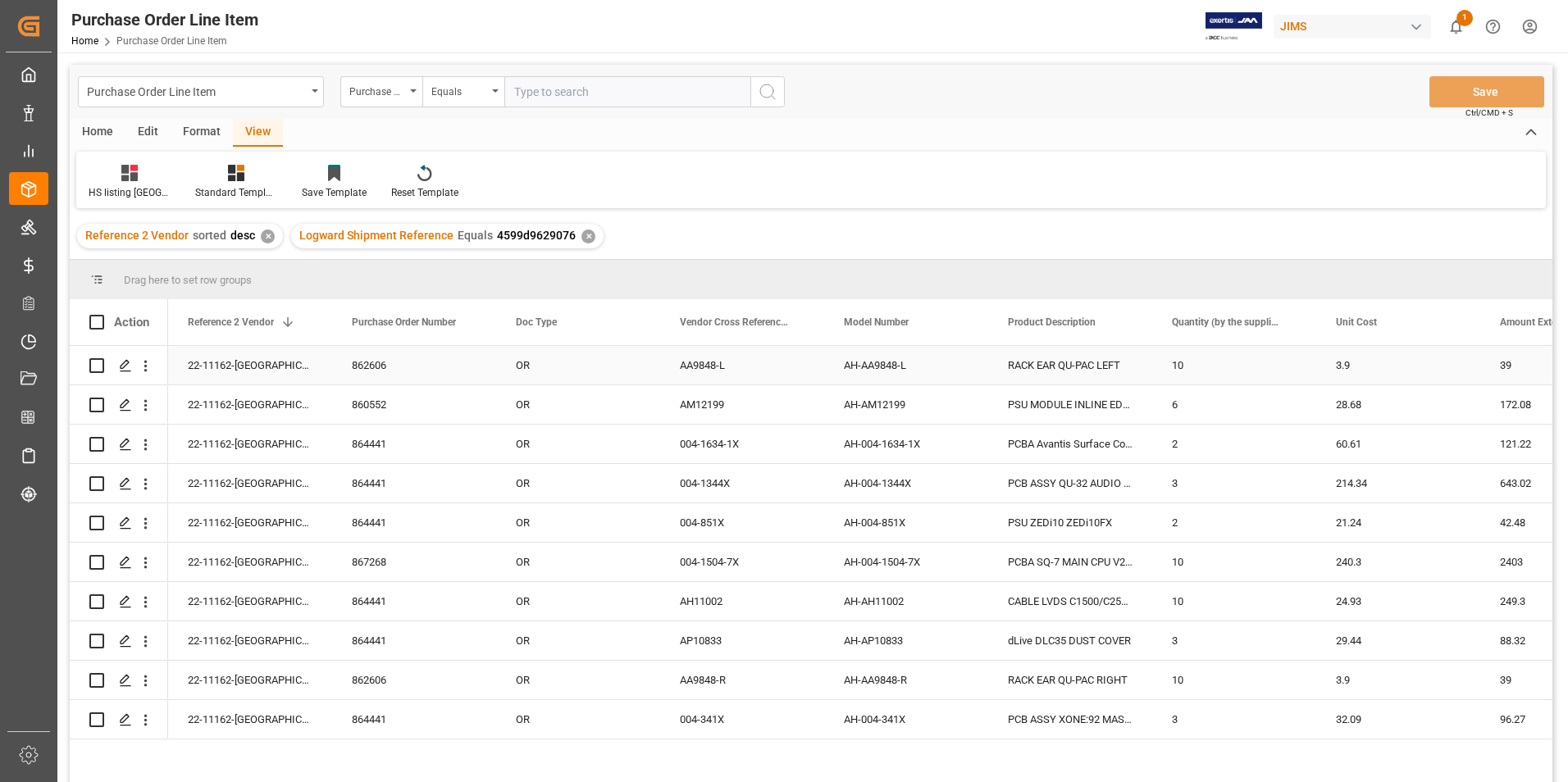
click at [211, 355] on div "22-11162-[GEOGRAPHIC_DATA]" at bounding box center [250, 365] width 164 height 39
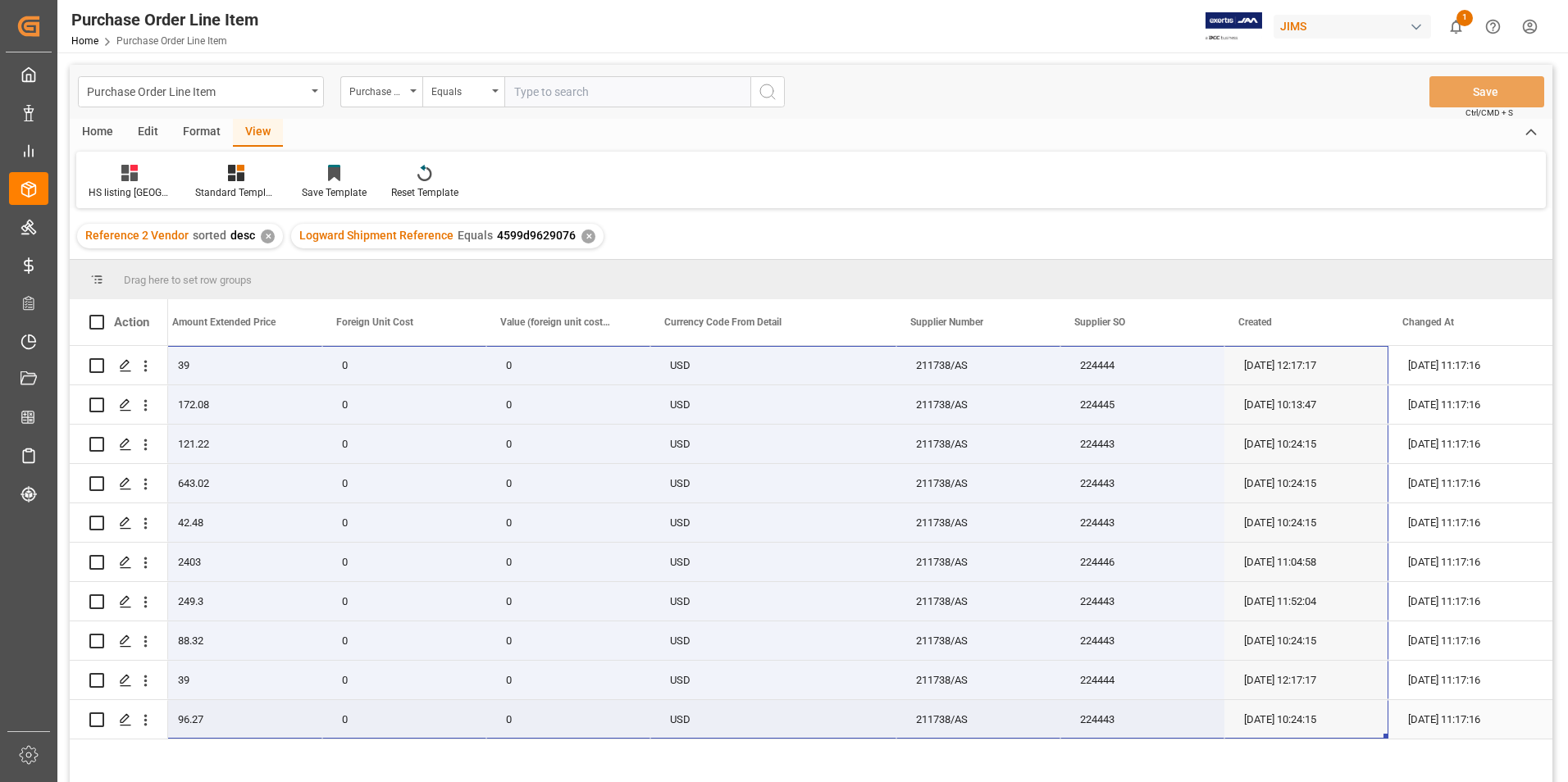
drag, startPoint x: 257, startPoint y: 365, endPoint x: 1326, endPoint y: 720, distance: 1126.4
click at [1326, 720] on div "22-11162-GB 3.9 39 0 0 USD 211738/AS 224444 [DATE] 12:17:17 [DATE] 11:17:16 28.…" at bounding box center [200, 543] width 2706 height 394
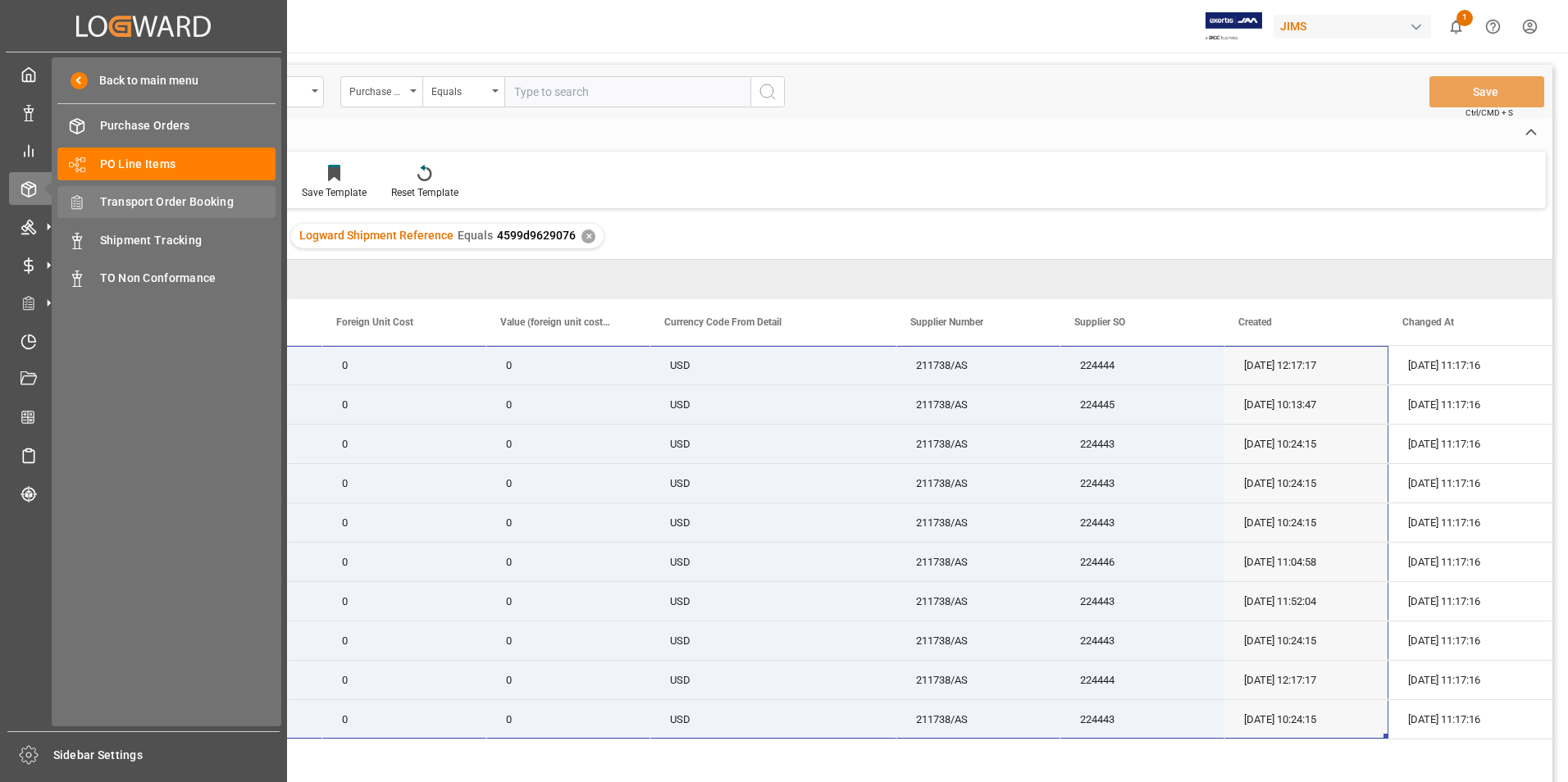
click at [175, 197] on span "Transport Order Booking" at bounding box center [188, 202] width 176 height 17
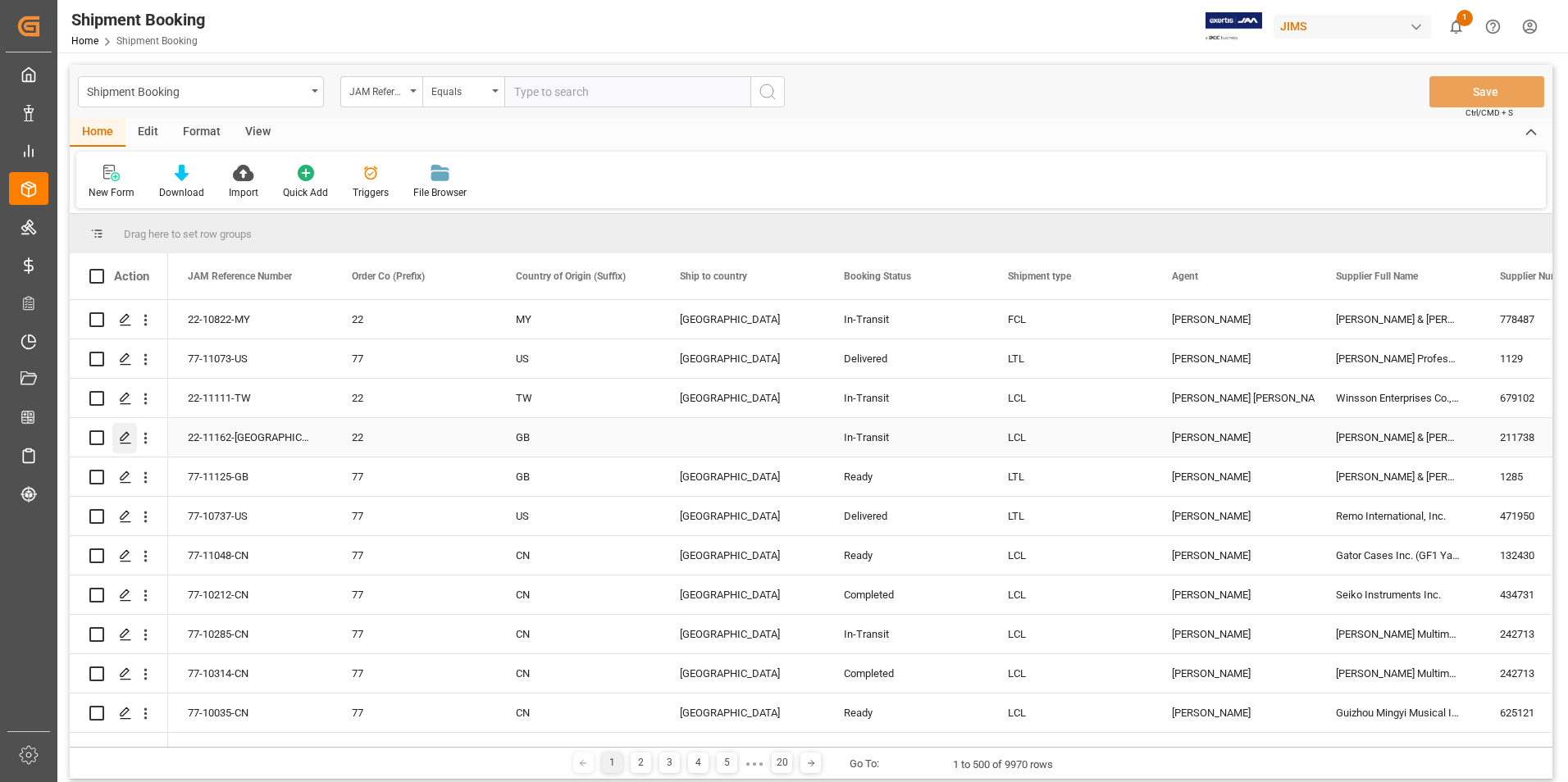
click at [125, 438] on icon "Press SPACE to select this row." at bounding box center [125, 438] width 13 height 13
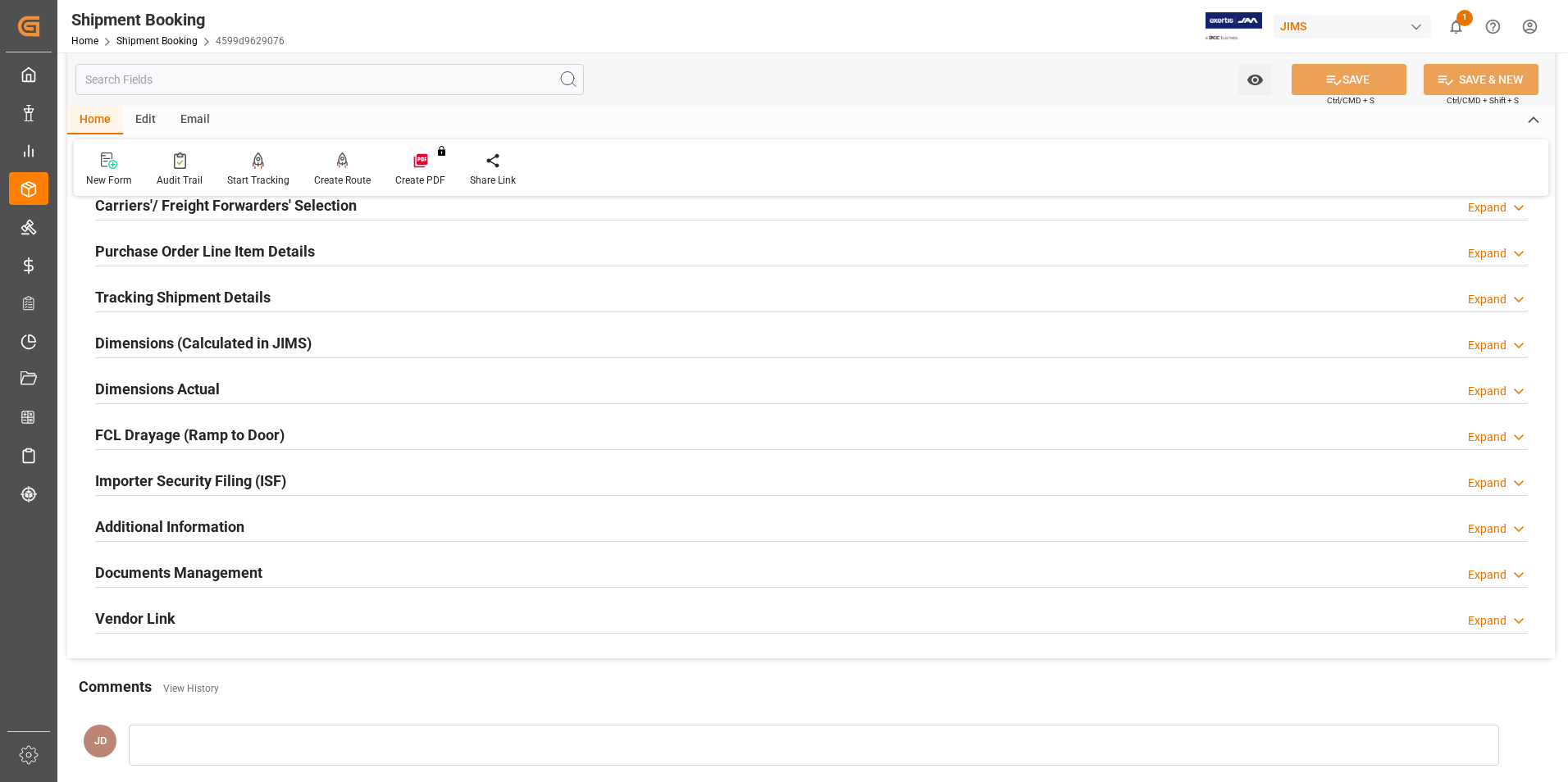
scroll to position [246, 0]
click at [137, 564] on h2 "Documents Management" at bounding box center [178, 570] width 167 height 22
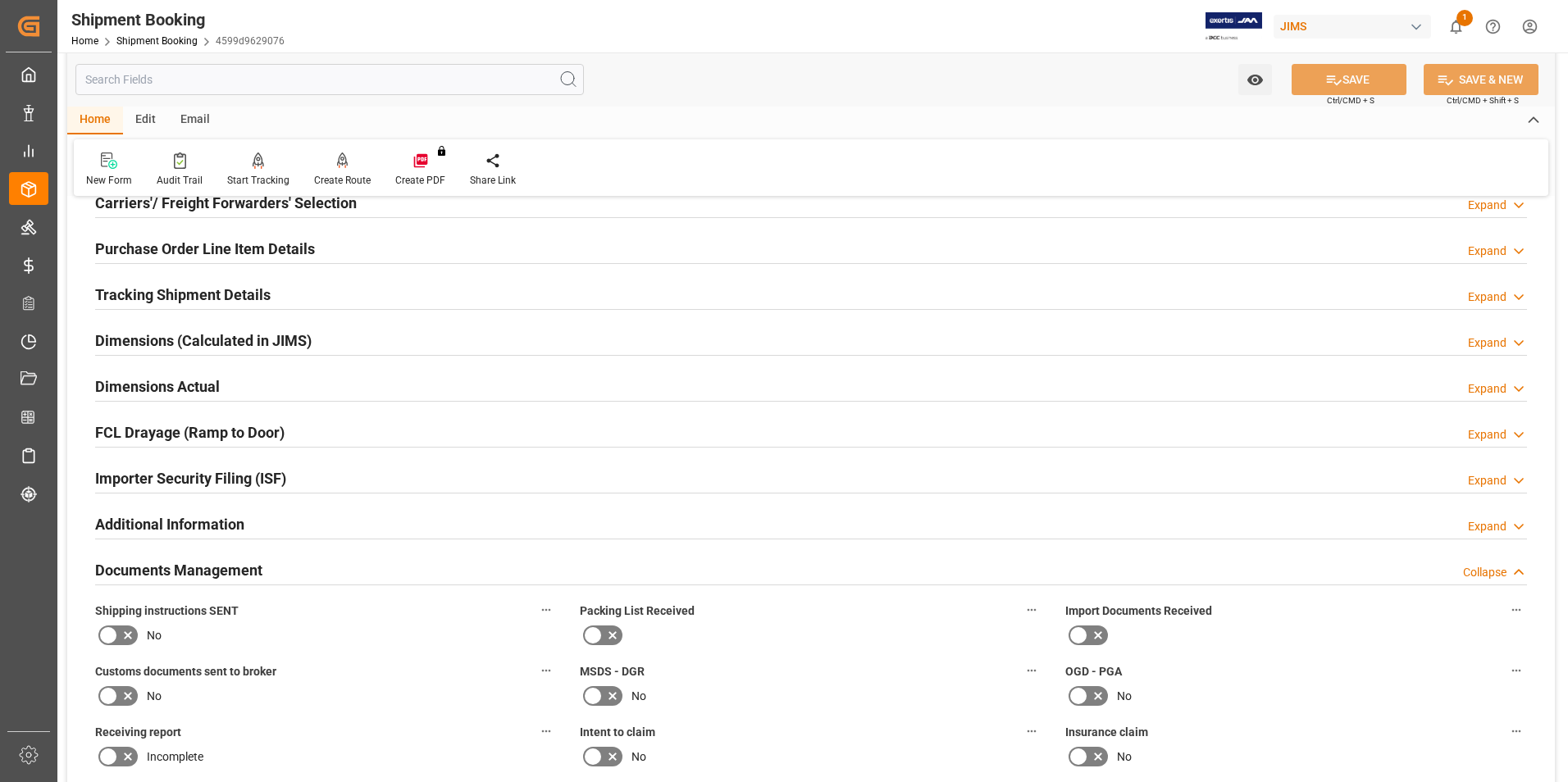
click at [1086, 629] on icon at bounding box center [1078, 636] width 20 height 20
click at [0, 0] on input "checkbox" at bounding box center [0, 0] width 0 height 0
click at [611, 631] on icon at bounding box center [612, 636] width 20 height 20
click at [0, 0] on input "checkbox" at bounding box center [0, 0] width 0 height 0
click at [114, 696] on icon at bounding box center [108, 695] width 20 height 20
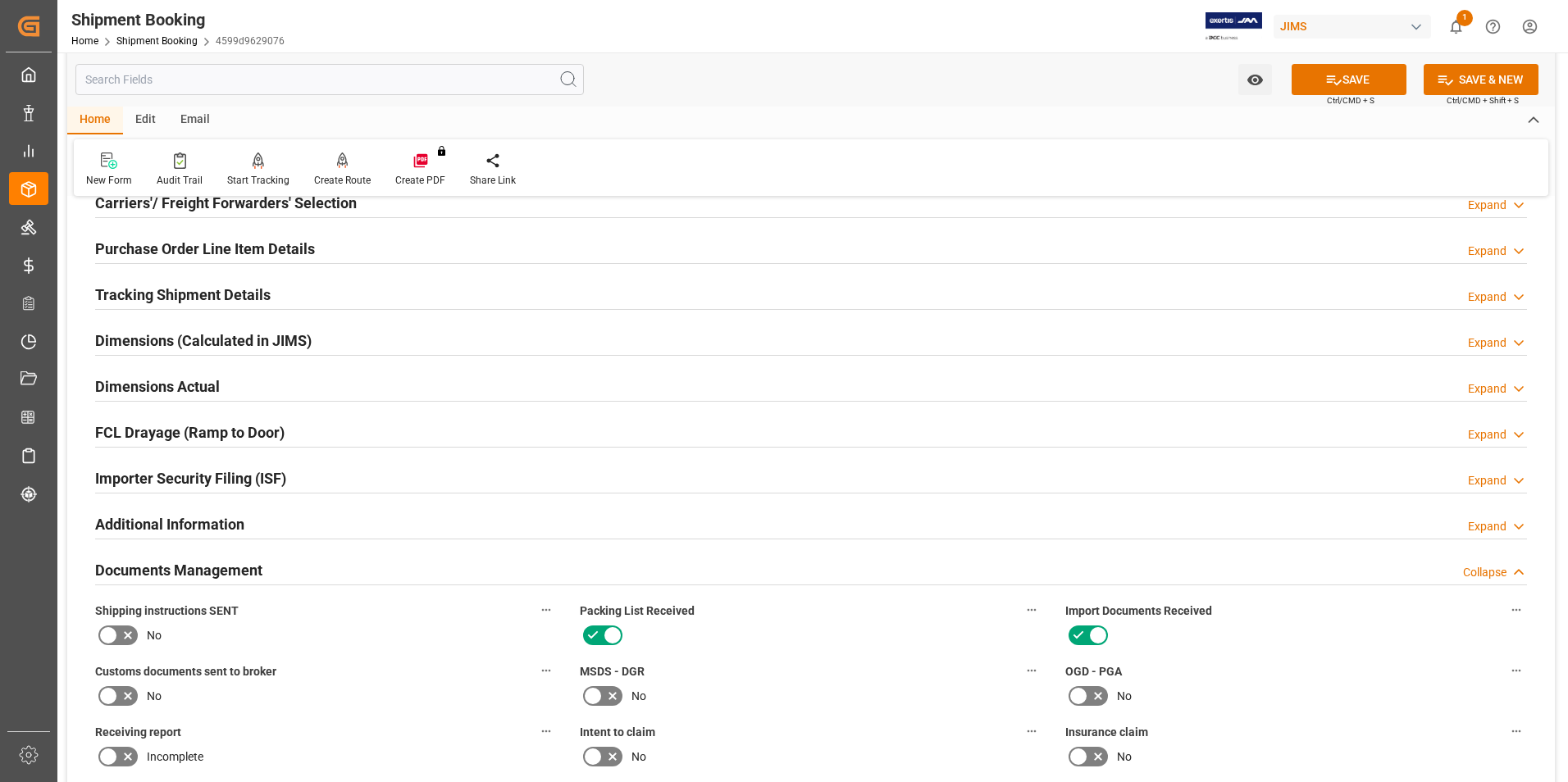
click at [0, 0] on input "checkbox" at bounding box center [0, 0] width 0 height 0
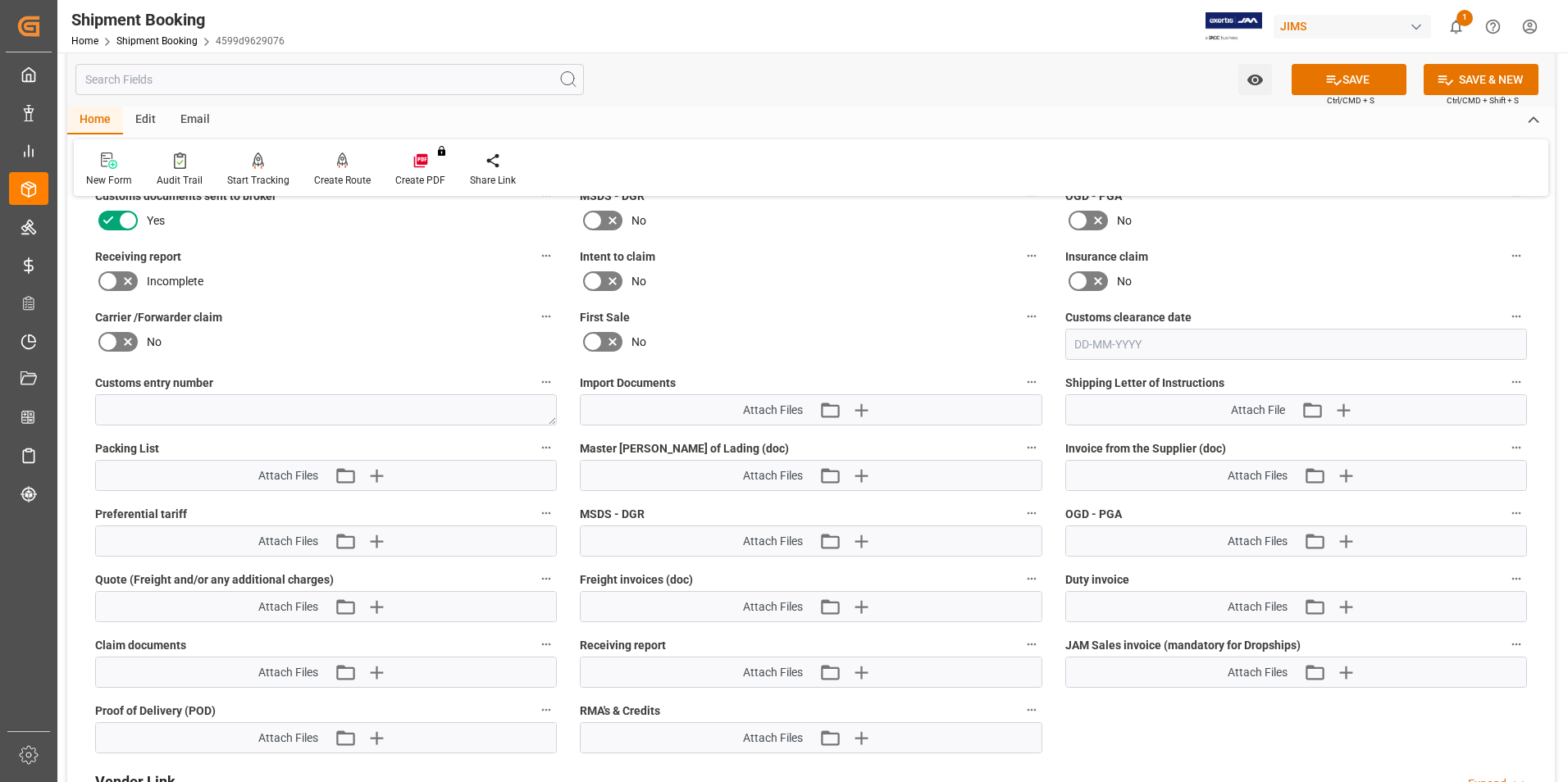
scroll to position [738, 0]
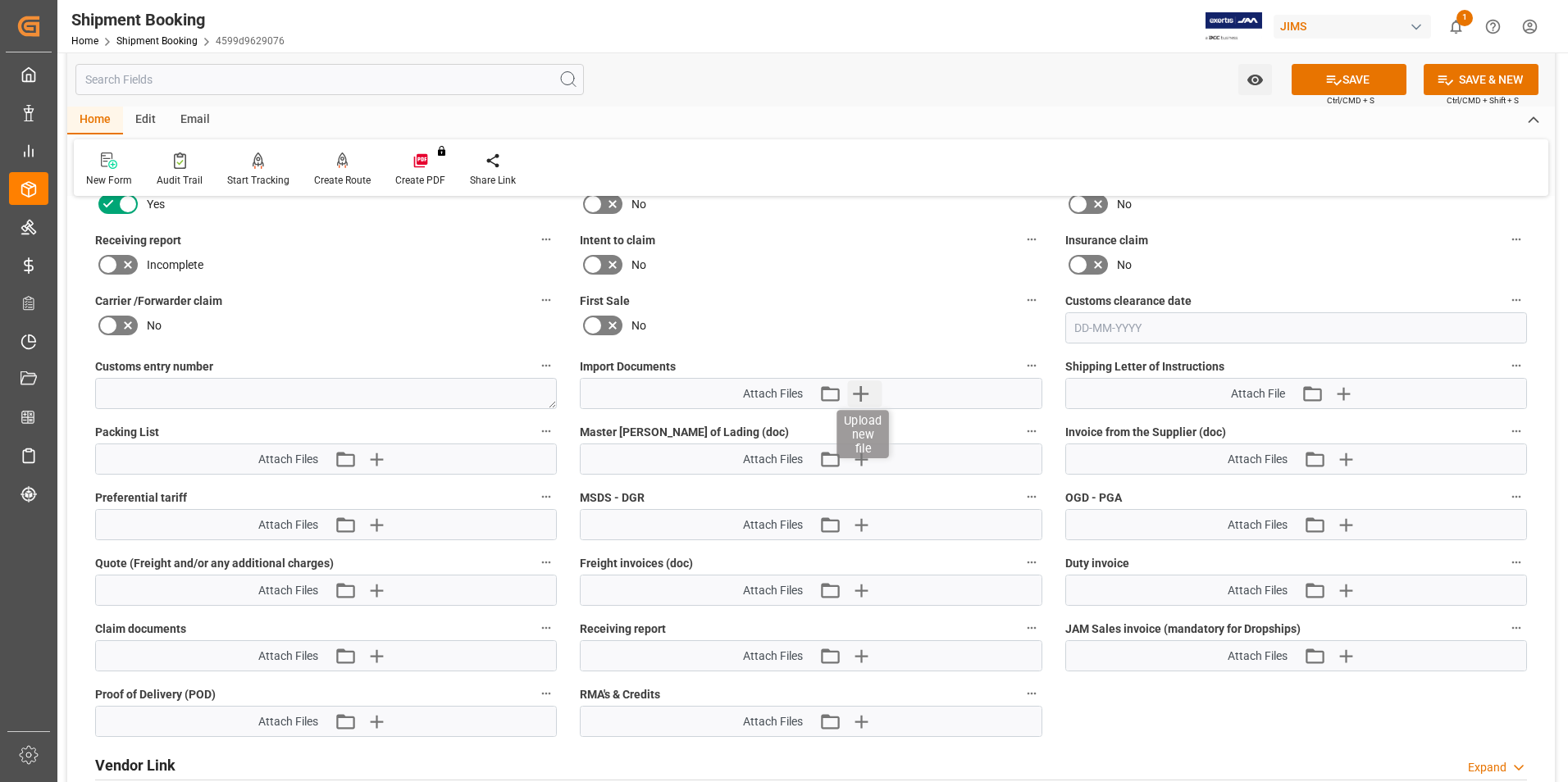
click at [865, 390] on icon "button" at bounding box center [860, 393] width 27 height 27
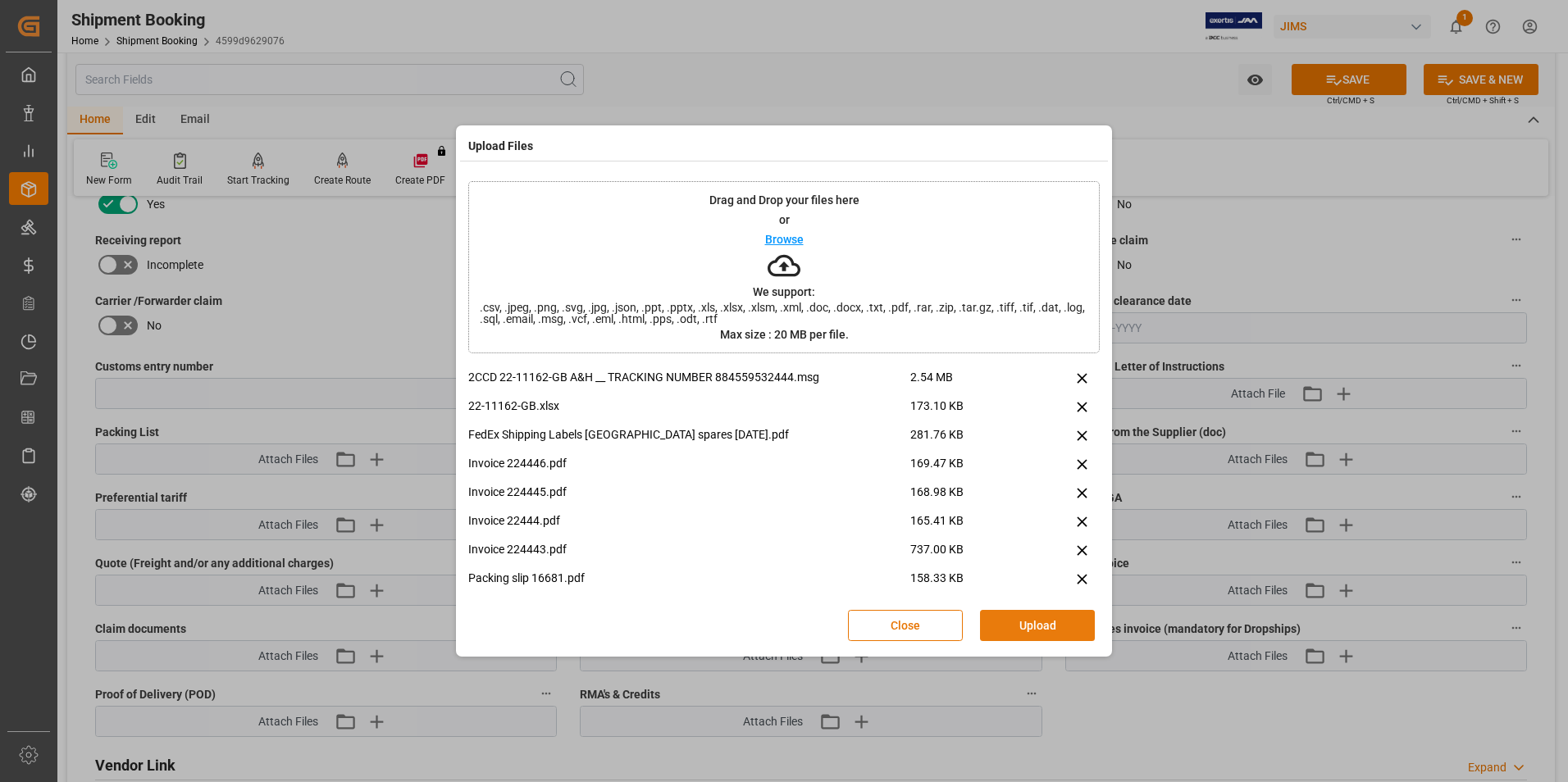
click at [1060, 625] on button "Upload" at bounding box center [1037, 625] width 115 height 31
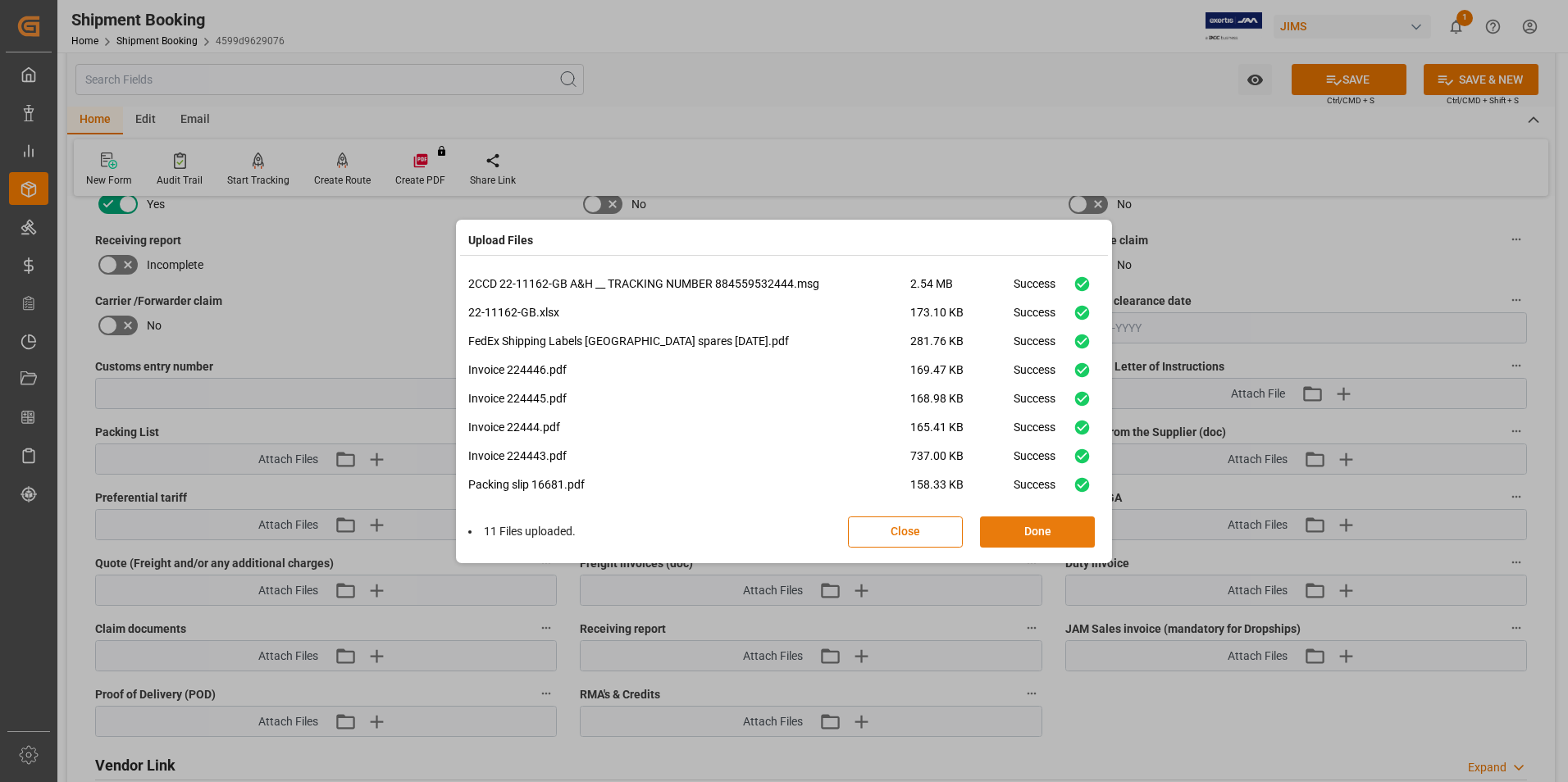
click at [1025, 543] on button "Done" at bounding box center [1037, 532] width 115 height 31
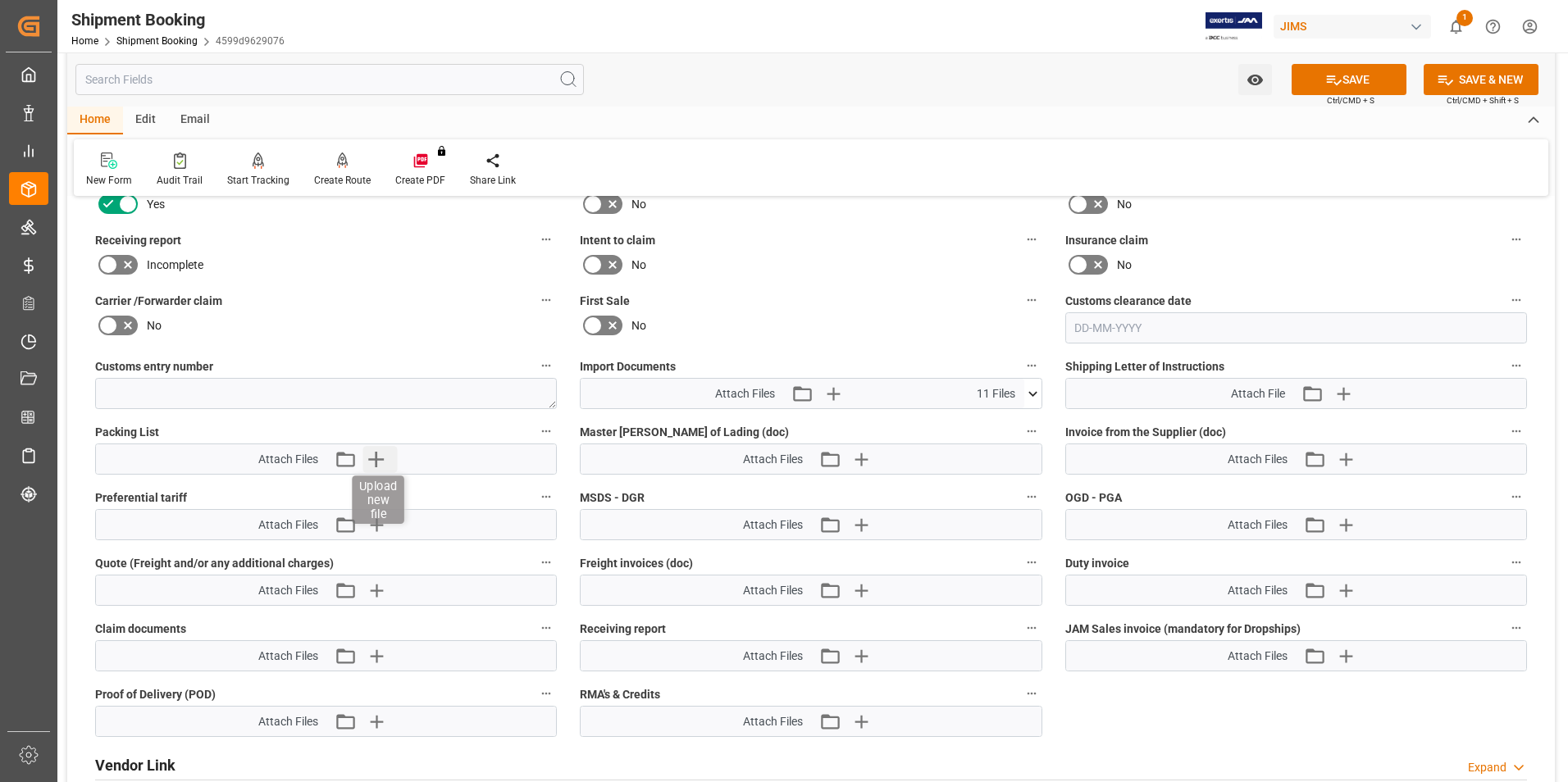
click at [379, 457] on icon "button" at bounding box center [375, 459] width 27 height 27
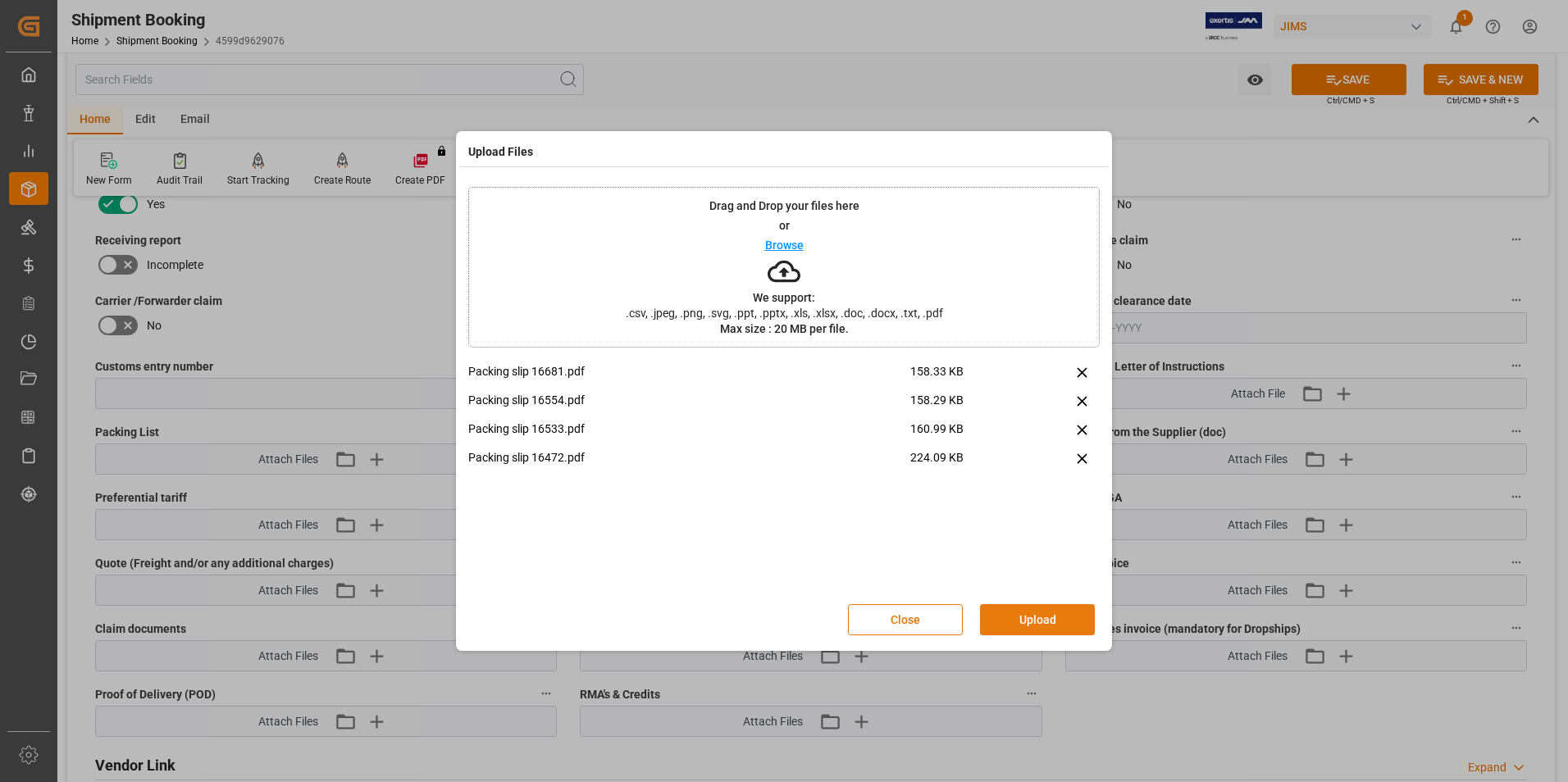
click at [1056, 612] on button "Upload" at bounding box center [1037, 620] width 115 height 31
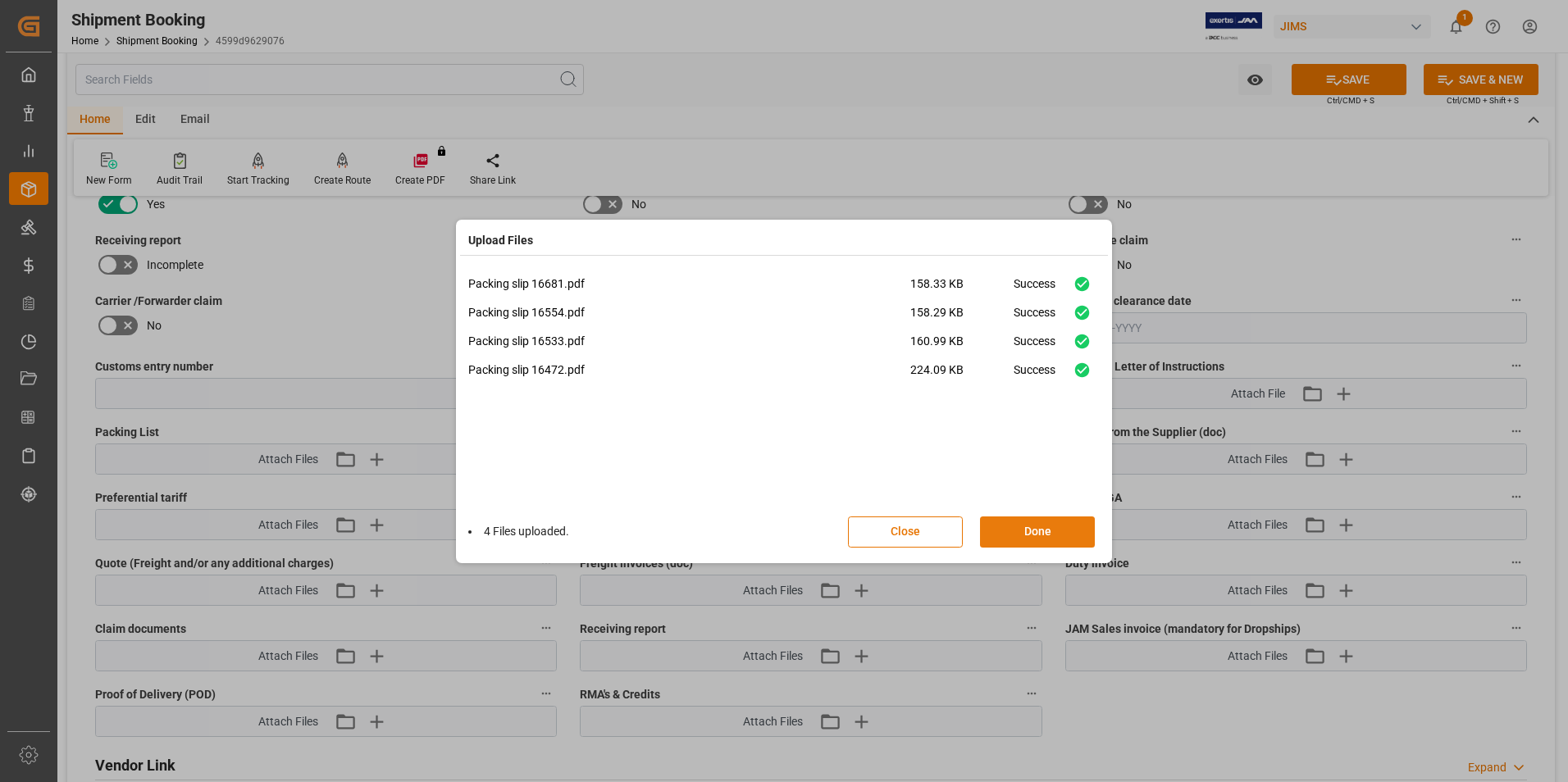
click at [1068, 521] on button "Done" at bounding box center [1037, 532] width 115 height 31
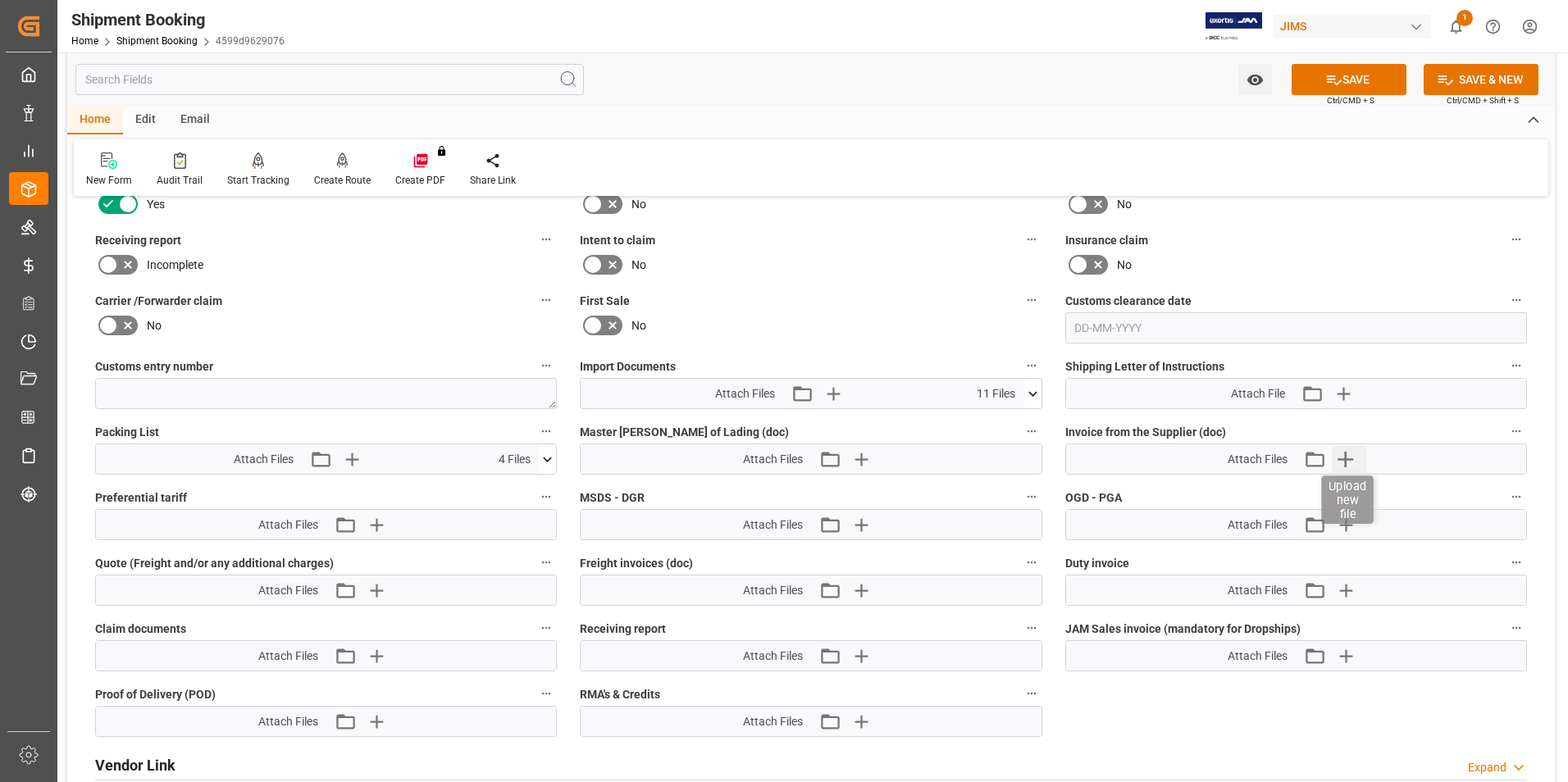
click at [1348, 457] on icon "button" at bounding box center [1345, 459] width 27 height 27
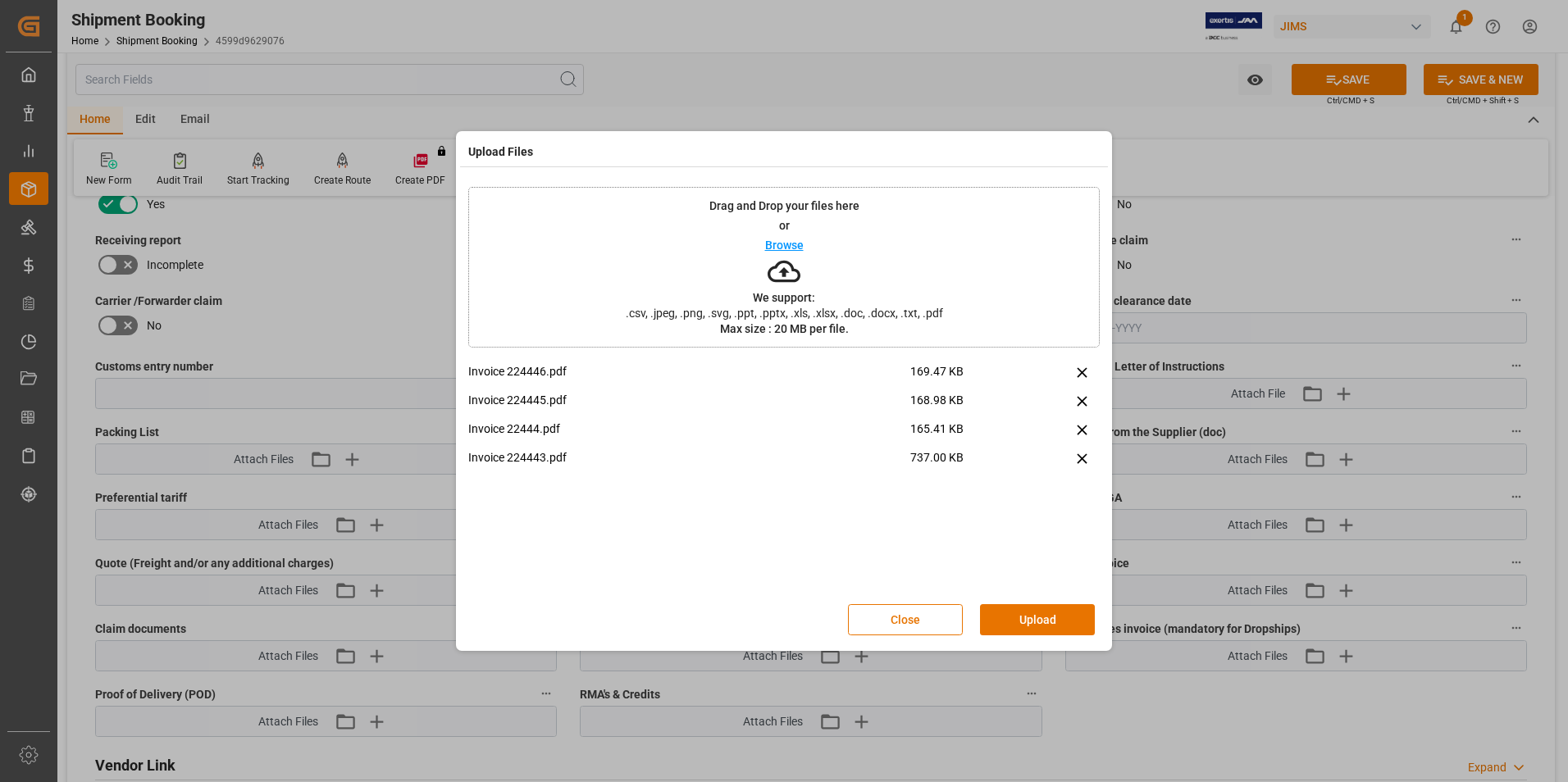
click at [1031, 636] on div "Close Upload" at bounding box center [784, 619] width 631 height 54
click at [1030, 628] on button "Upload" at bounding box center [1037, 620] width 115 height 31
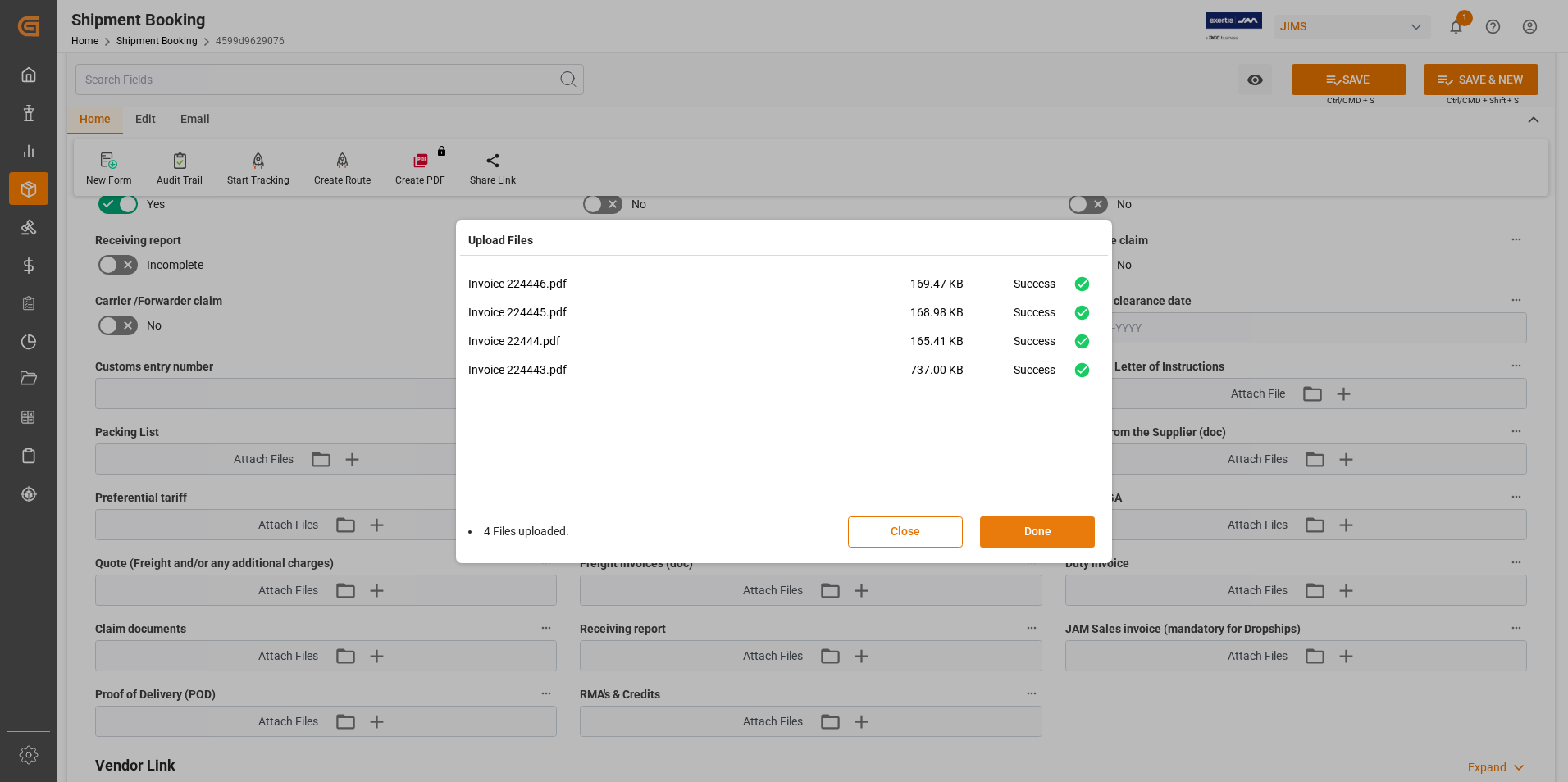
click at [996, 535] on button "Done" at bounding box center [1037, 532] width 115 height 31
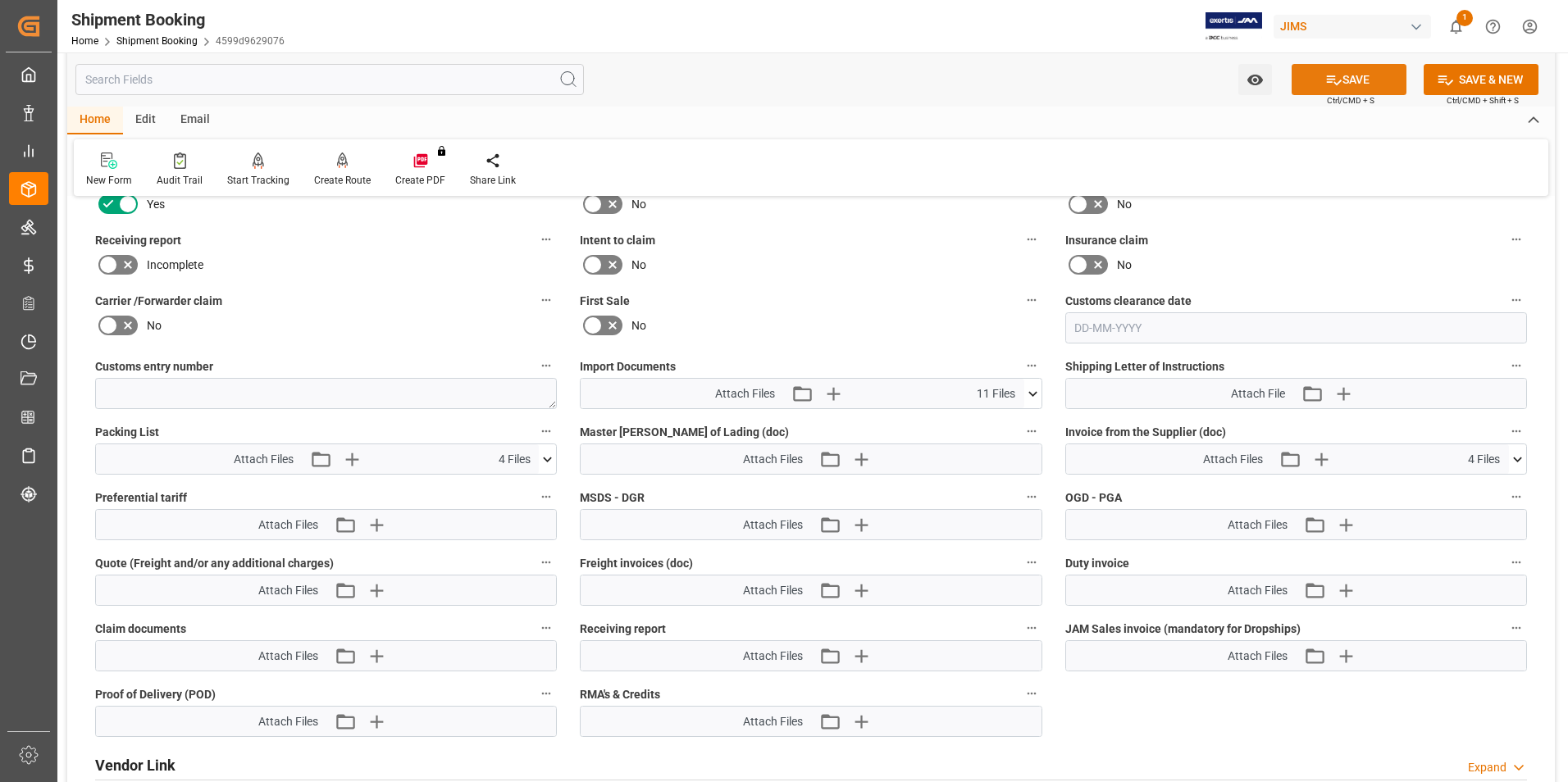
click at [1333, 80] on icon at bounding box center [1333, 80] width 17 height 17
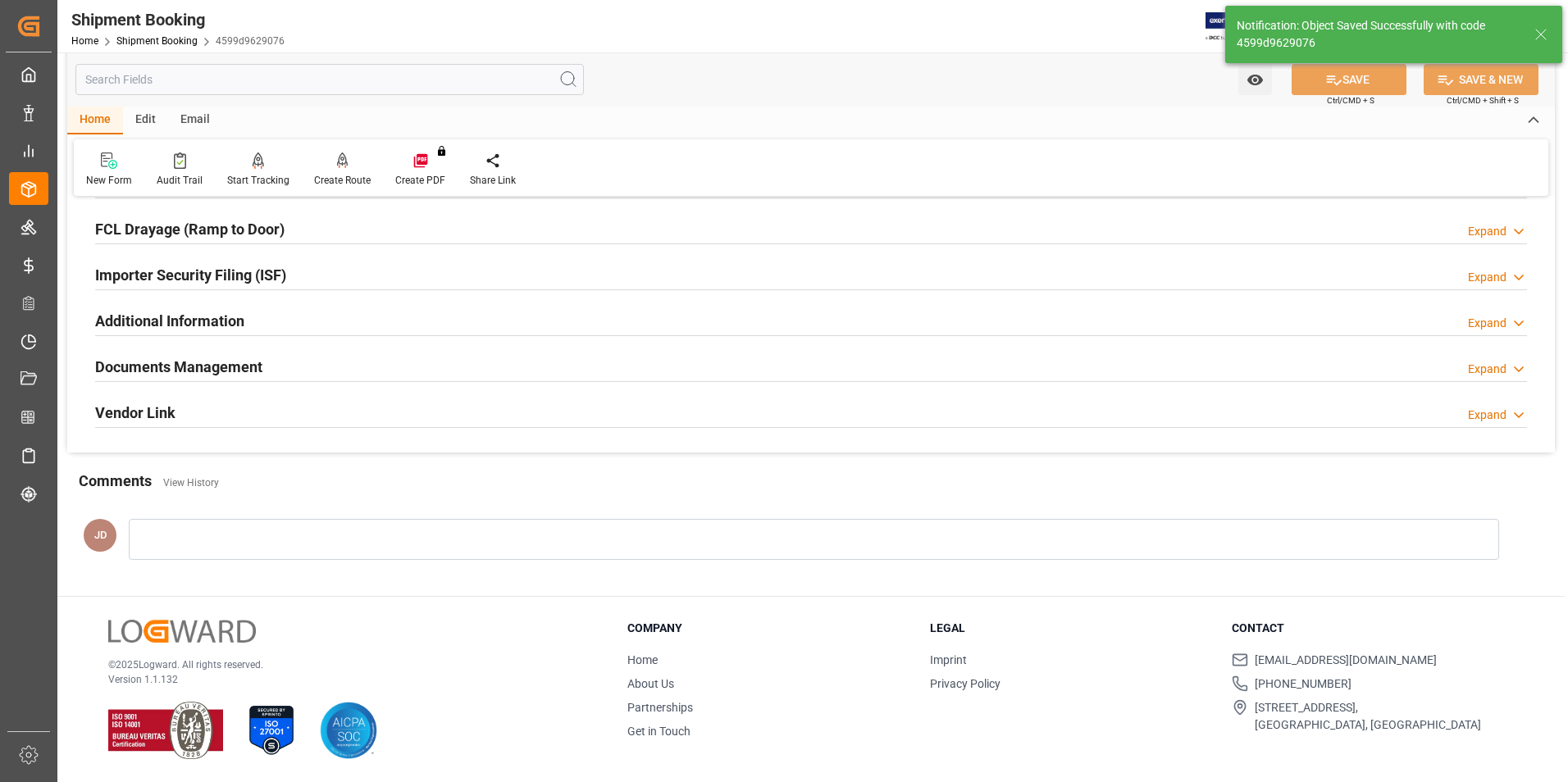
scroll to position [449, 0]
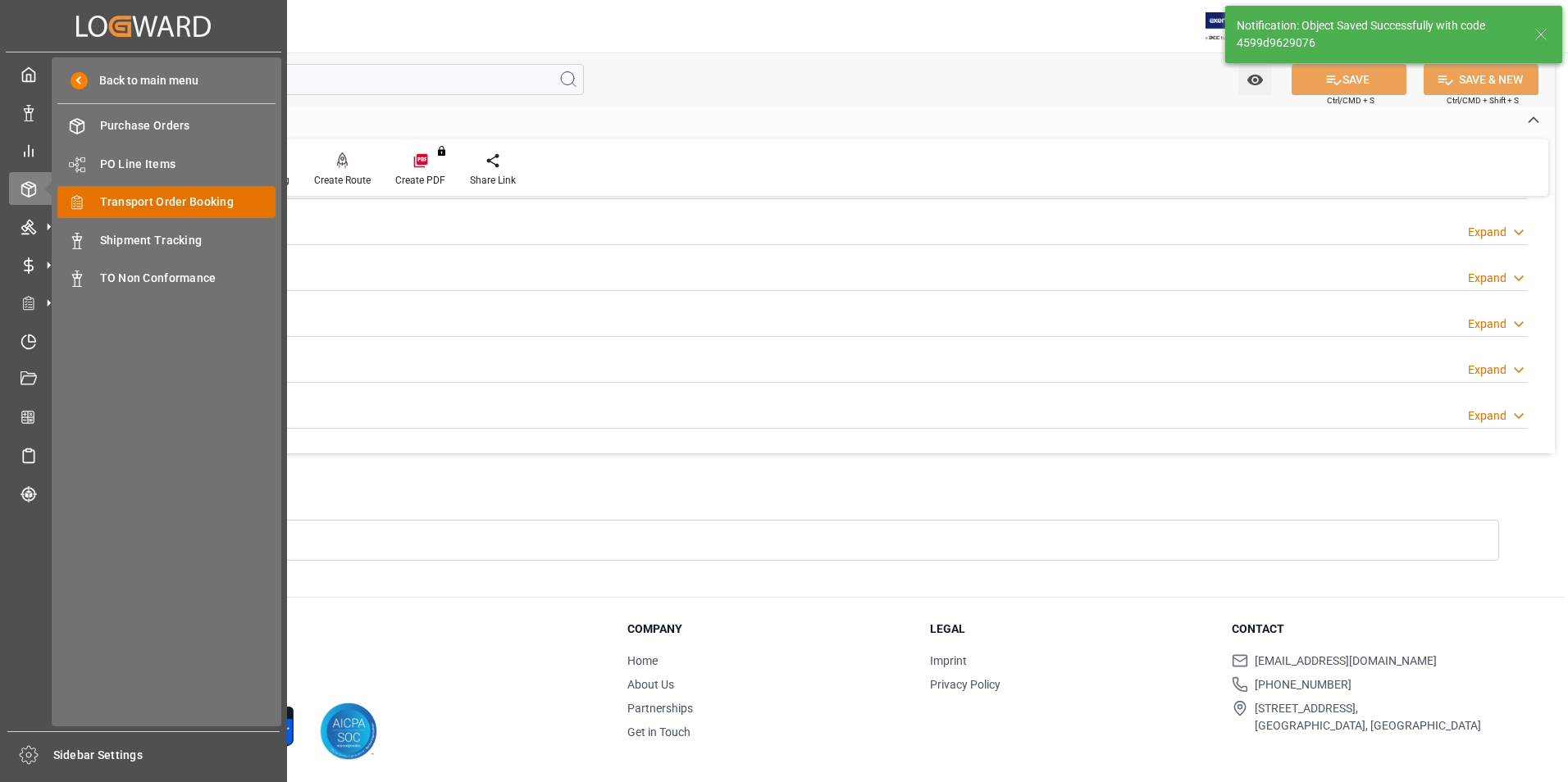
click at [156, 203] on span "Transport Order Booking" at bounding box center [188, 202] width 176 height 17
